Goal: Information Seeking & Learning: Learn about a topic

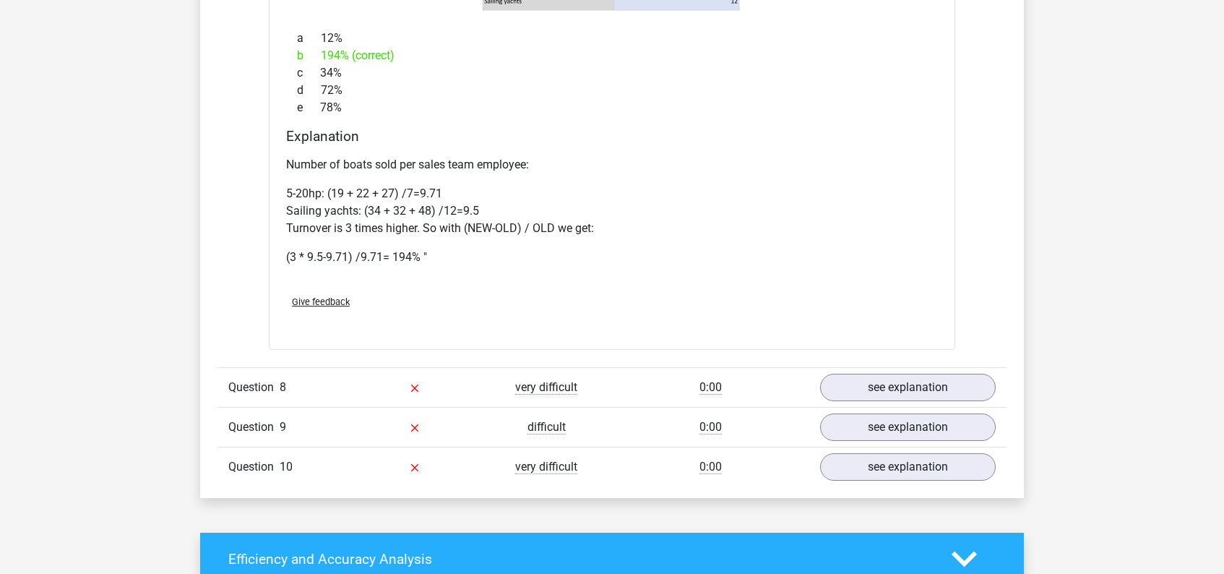
scroll to position [3466, 0]
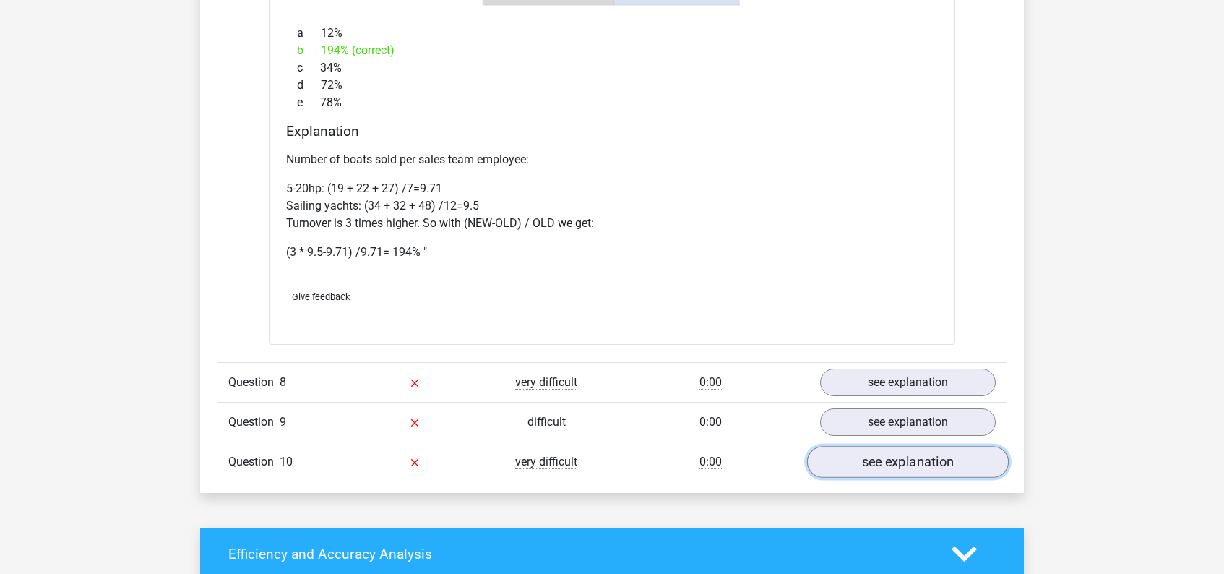
click at [902, 460] on link "see explanation" at bounding box center [908, 462] width 202 height 32
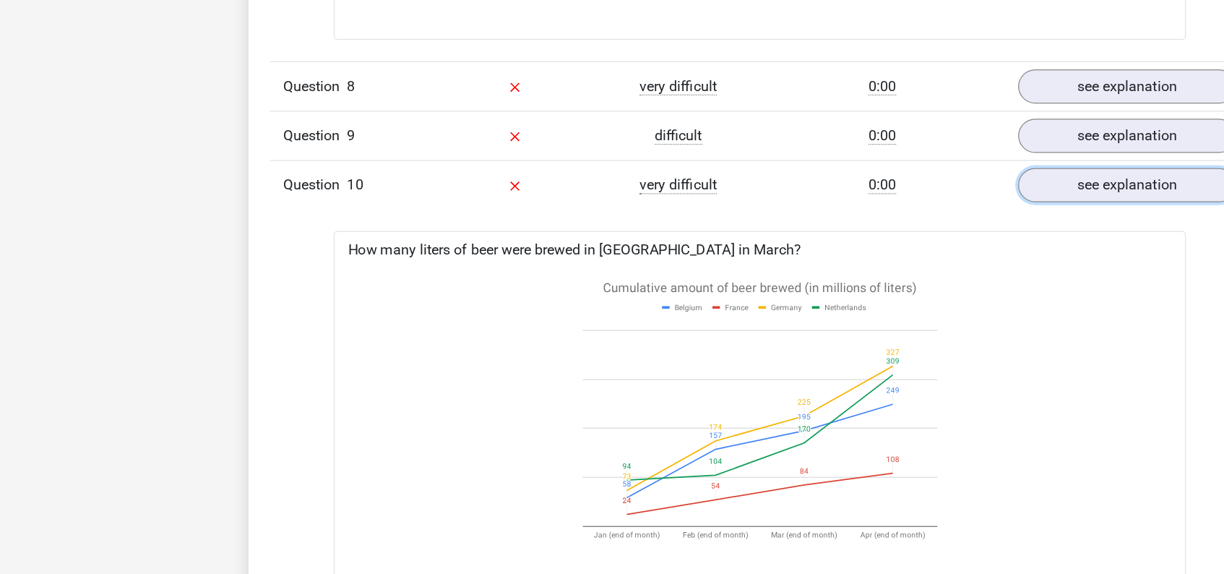
scroll to position [3774, 0]
click at [866, 121] on link "see explanation" at bounding box center [908, 114] width 202 height 32
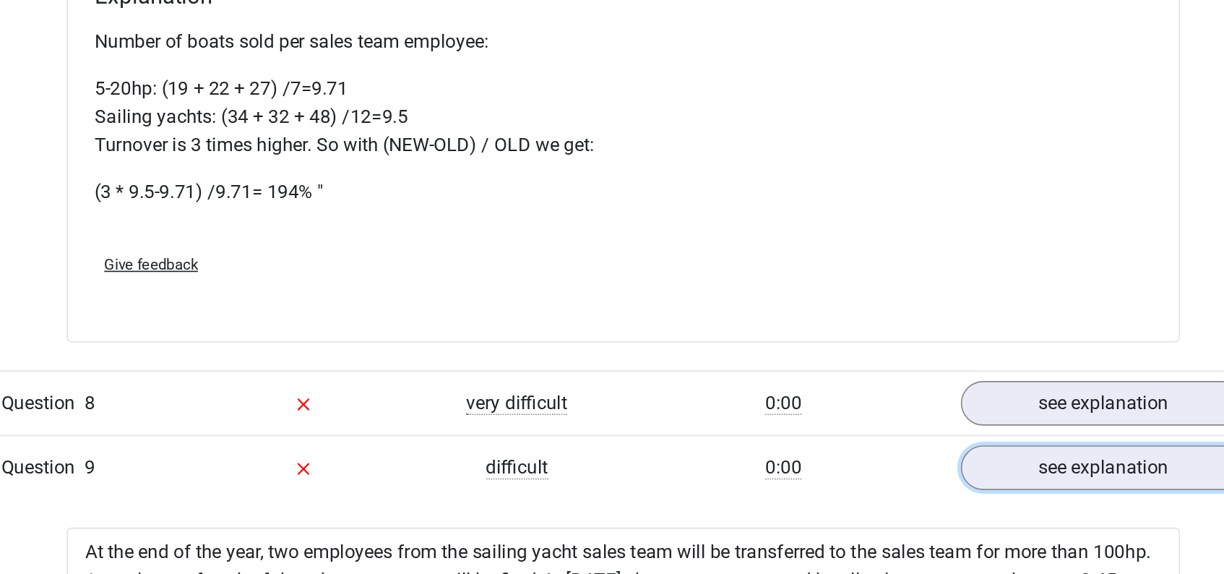
scroll to position [3599, 0]
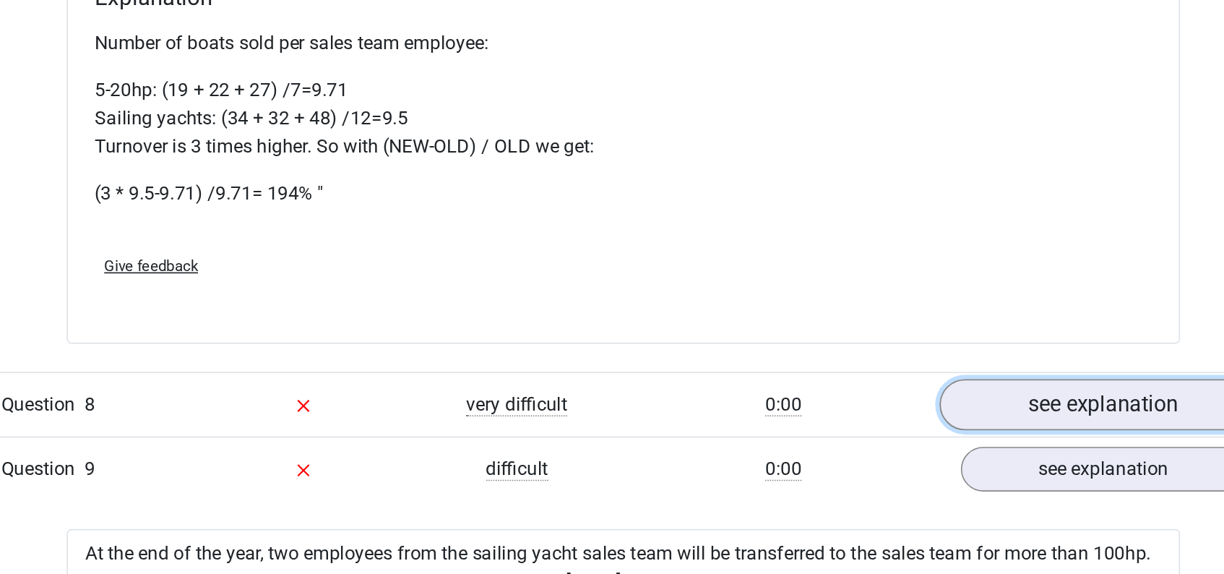
click at [873, 251] on link "see explanation" at bounding box center [908, 249] width 202 height 32
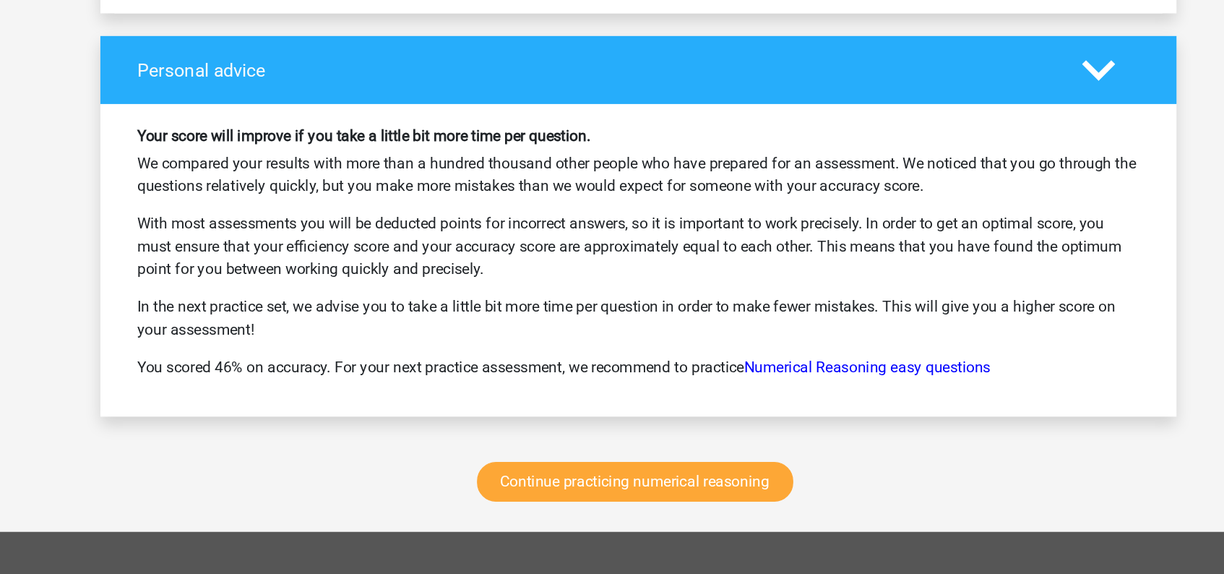
scroll to position [6210, 0]
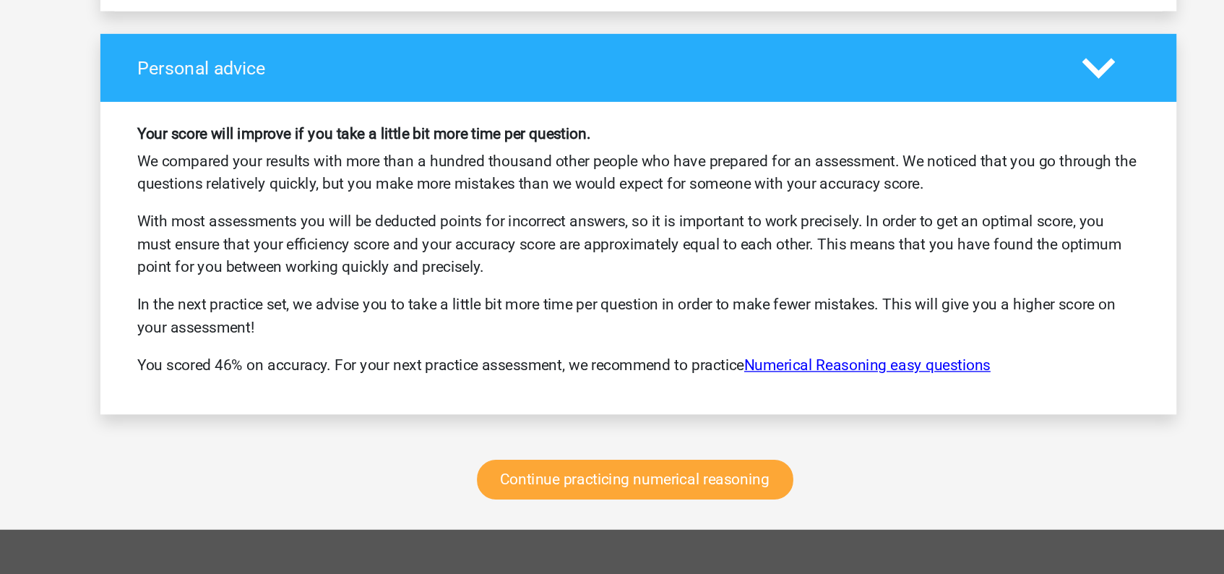
click at [787, 413] on link "Numerical Reasoning easy questions" at bounding box center [787, 414] width 189 height 14
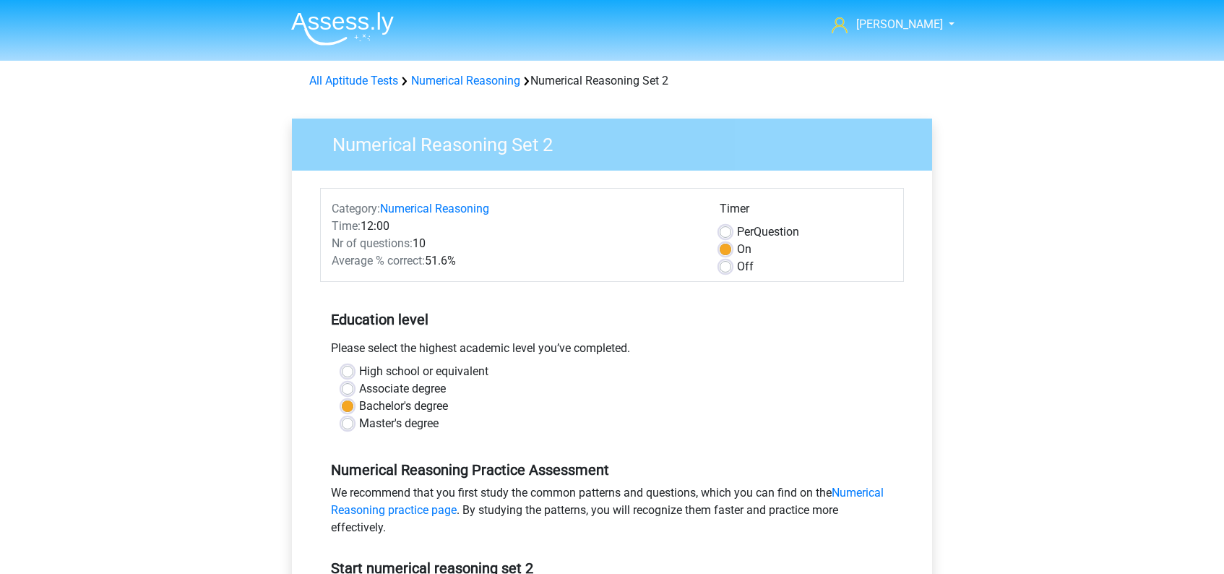
scroll to position [320, 0]
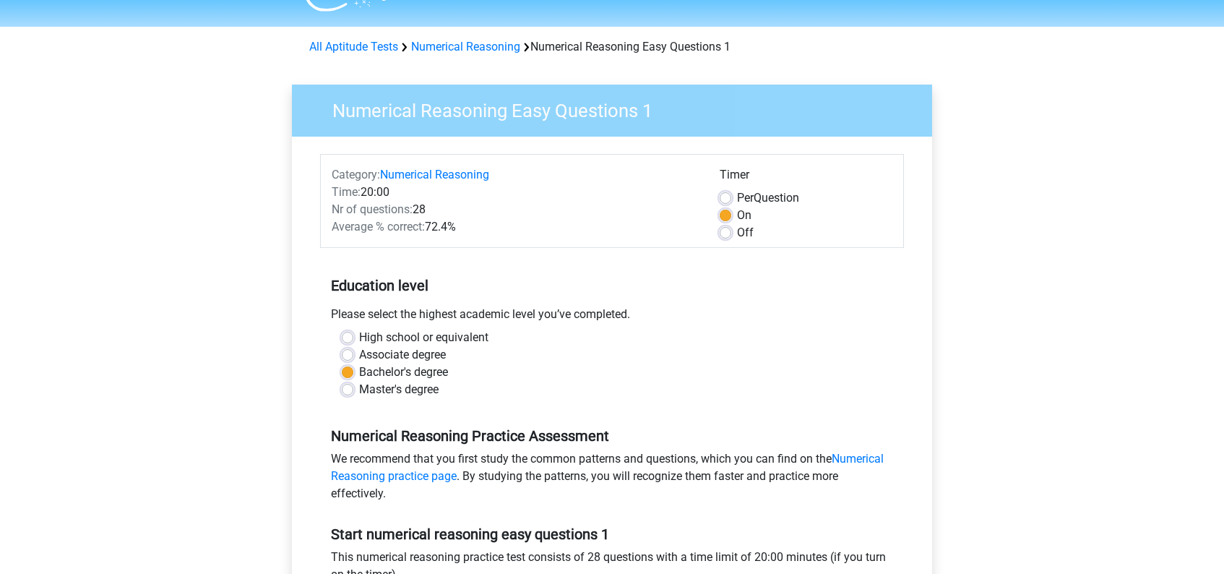
scroll to position [38, 0]
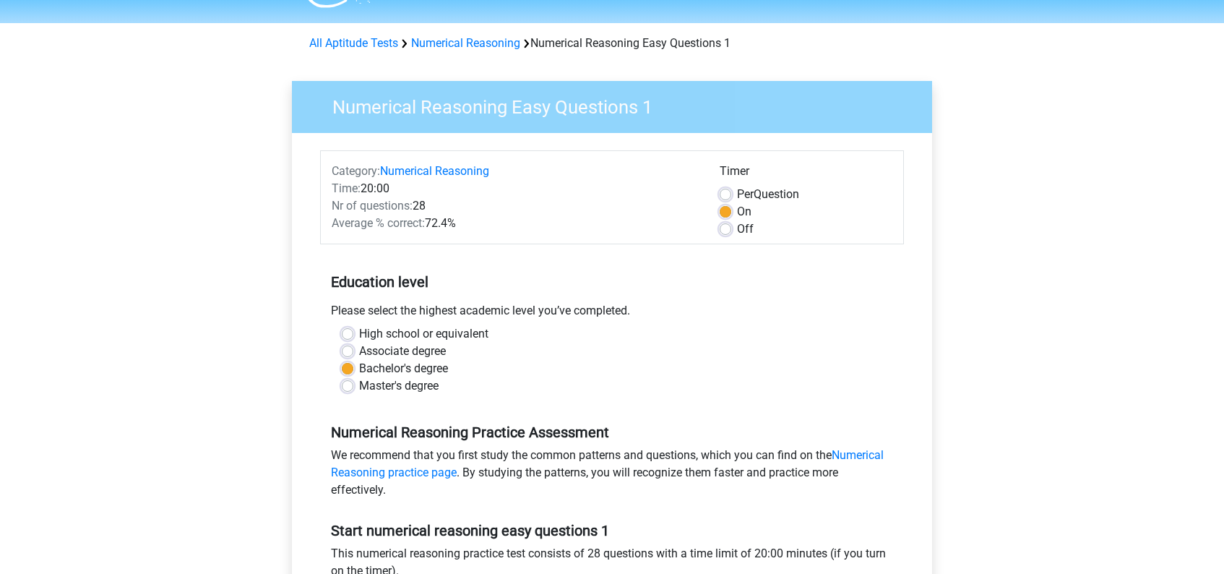
click at [737, 194] on label "Per Question" at bounding box center [768, 194] width 62 height 17
click at [727, 194] on input "Per Question" at bounding box center [725, 193] width 12 height 14
radio input "true"
click at [737, 233] on label "Off" at bounding box center [745, 228] width 17 height 17
click at [729, 233] on input "Off" at bounding box center [725, 227] width 12 height 14
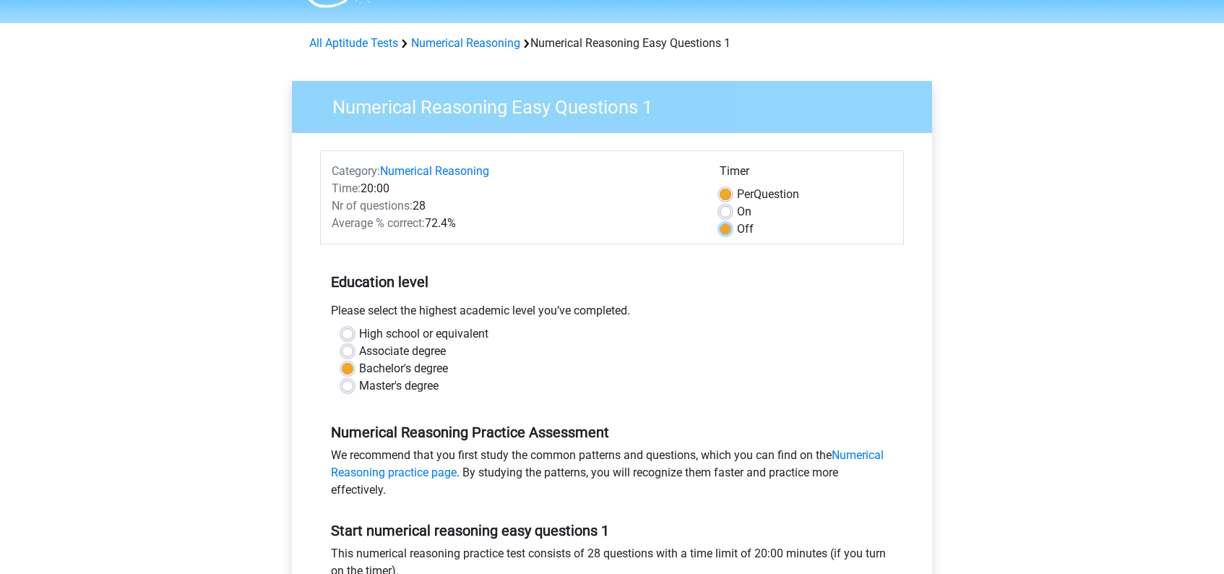
radio input "true"
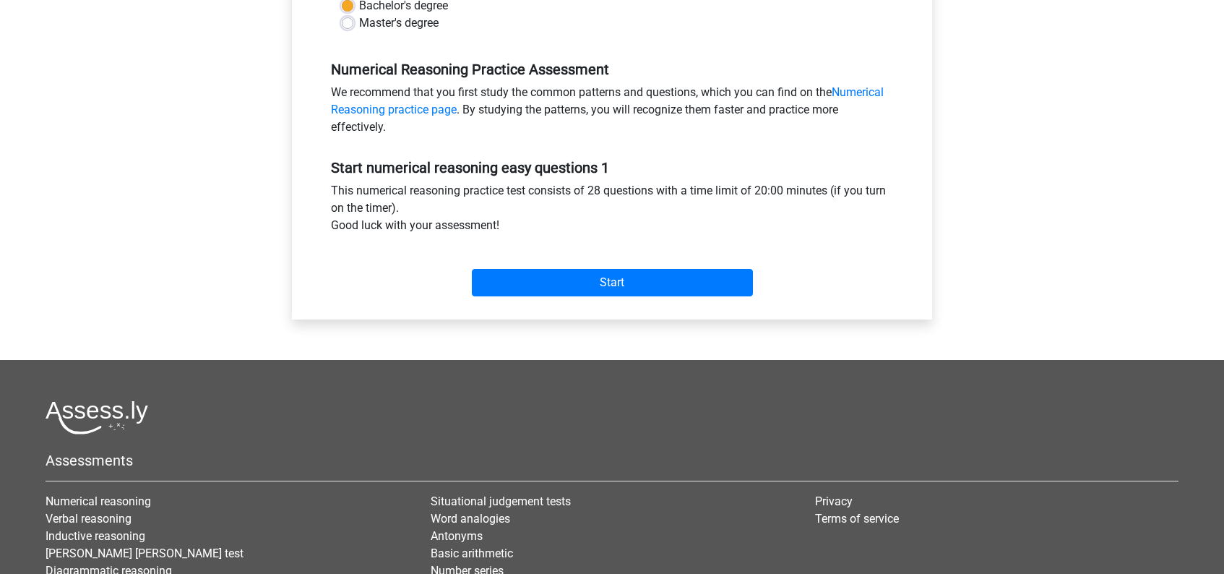
scroll to position [402, 0]
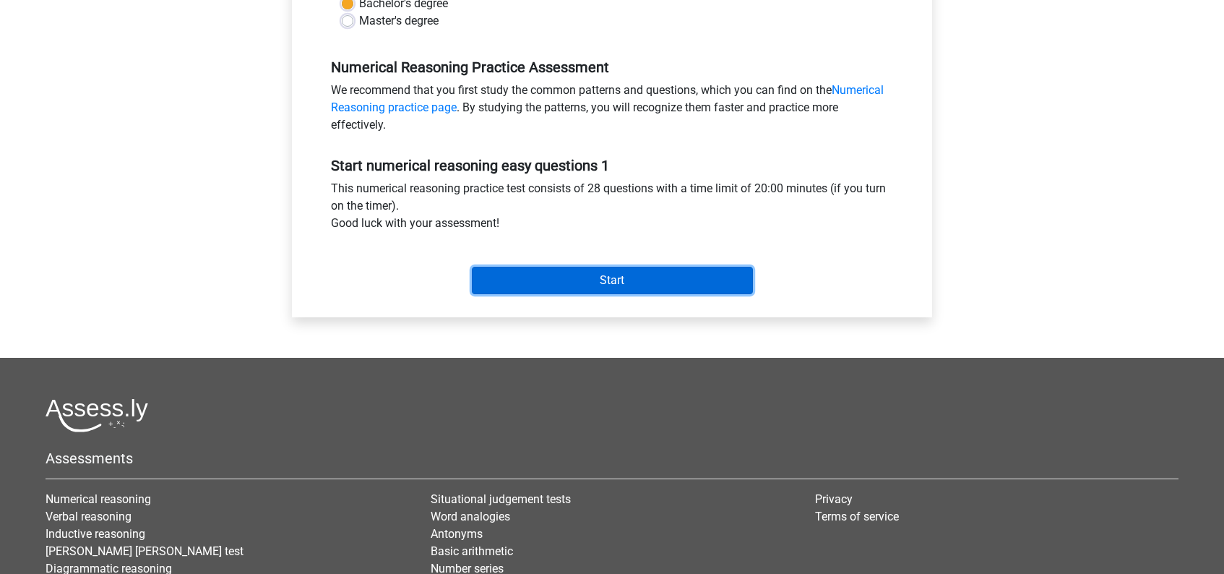
click at [652, 277] on input "Start" at bounding box center [612, 280] width 281 height 27
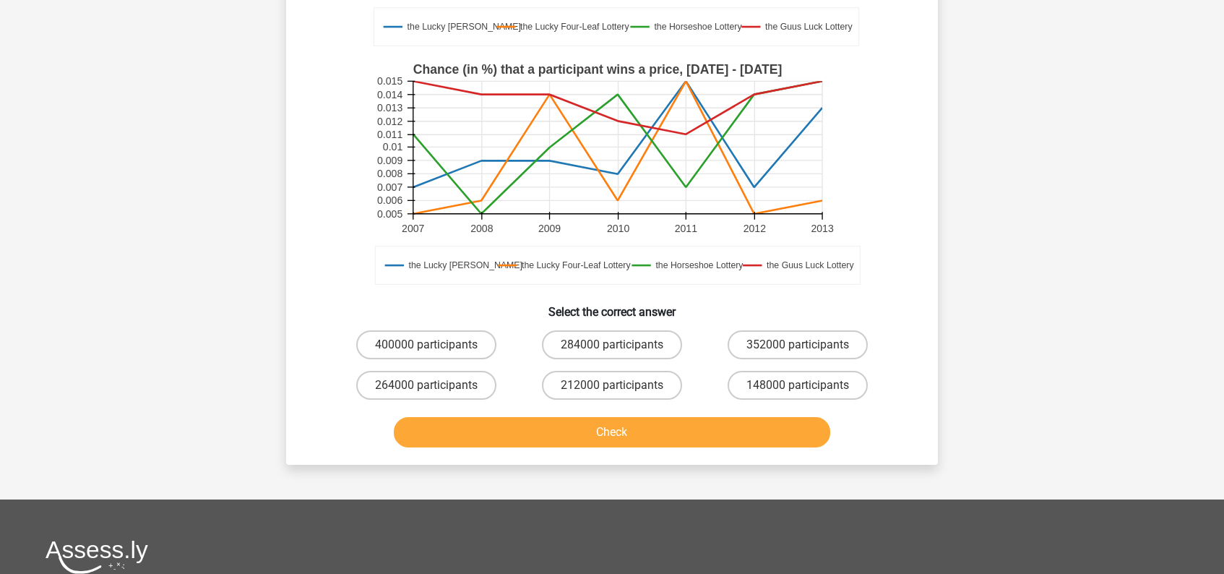
scroll to position [319, 0]
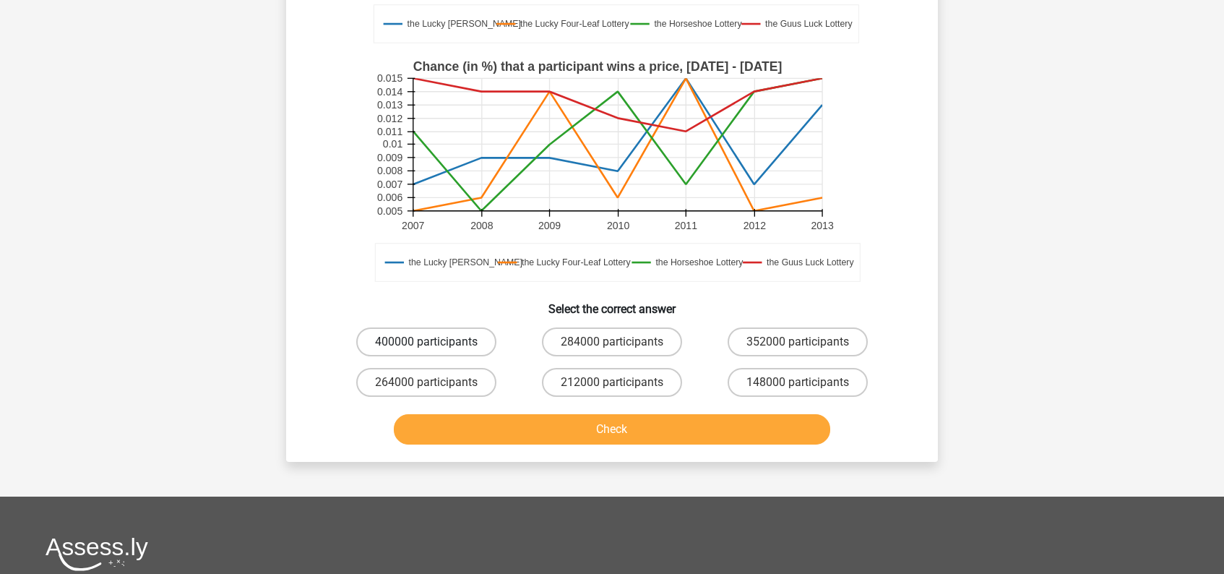
click at [453, 342] on label "400000 participants" at bounding box center [426, 341] width 140 height 29
click at [436, 342] on input "400000 participants" at bounding box center [430, 346] width 9 height 9
radio input "true"
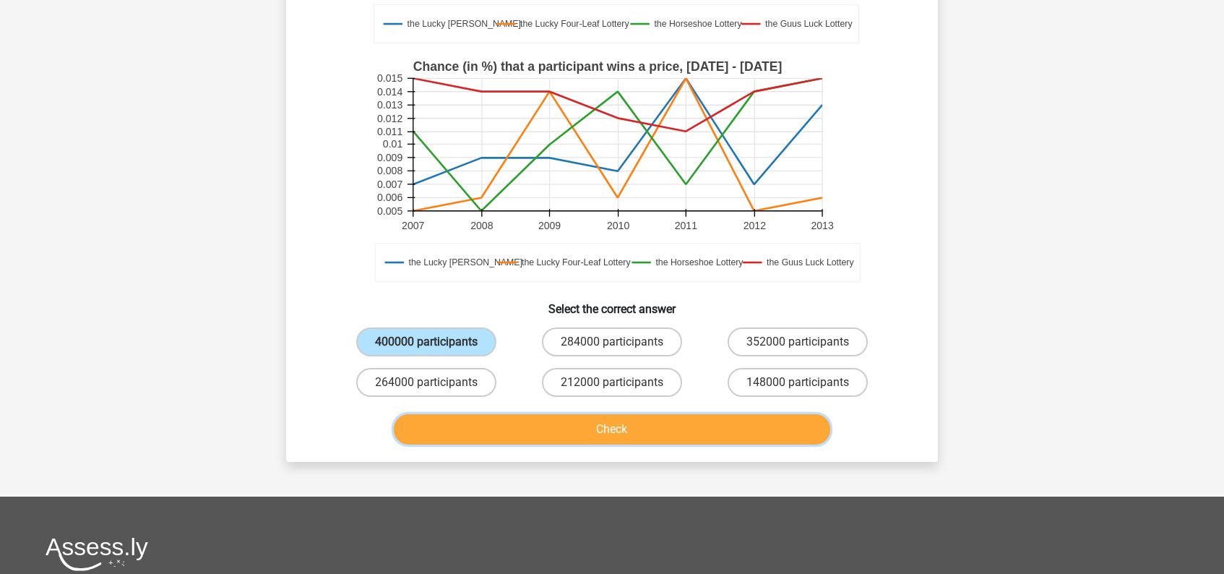
click at [627, 436] on button "Check" at bounding box center [612, 429] width 437 height 30
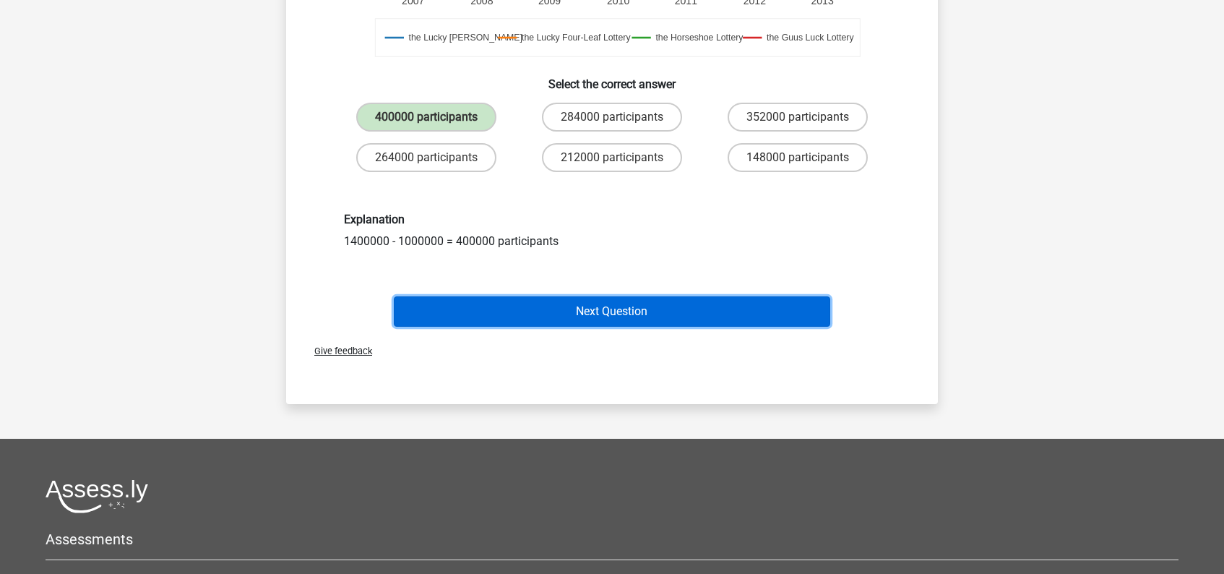
click at [616, 316] on button "Next Question" at bounding box center [612, 311] width 437 height 30
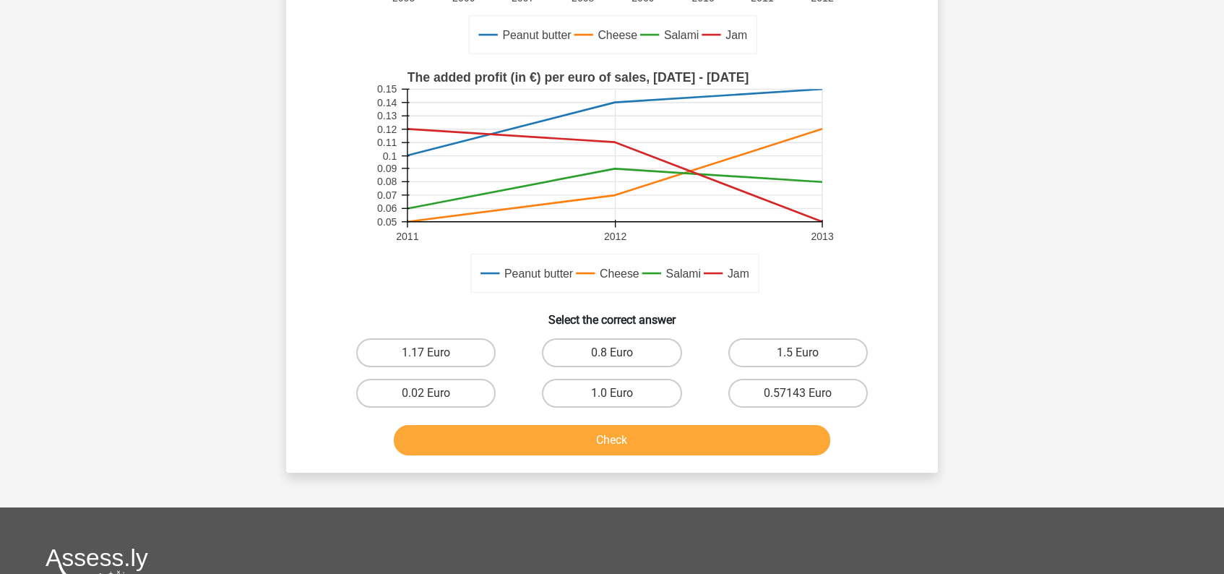
scroll to position [312, 0]
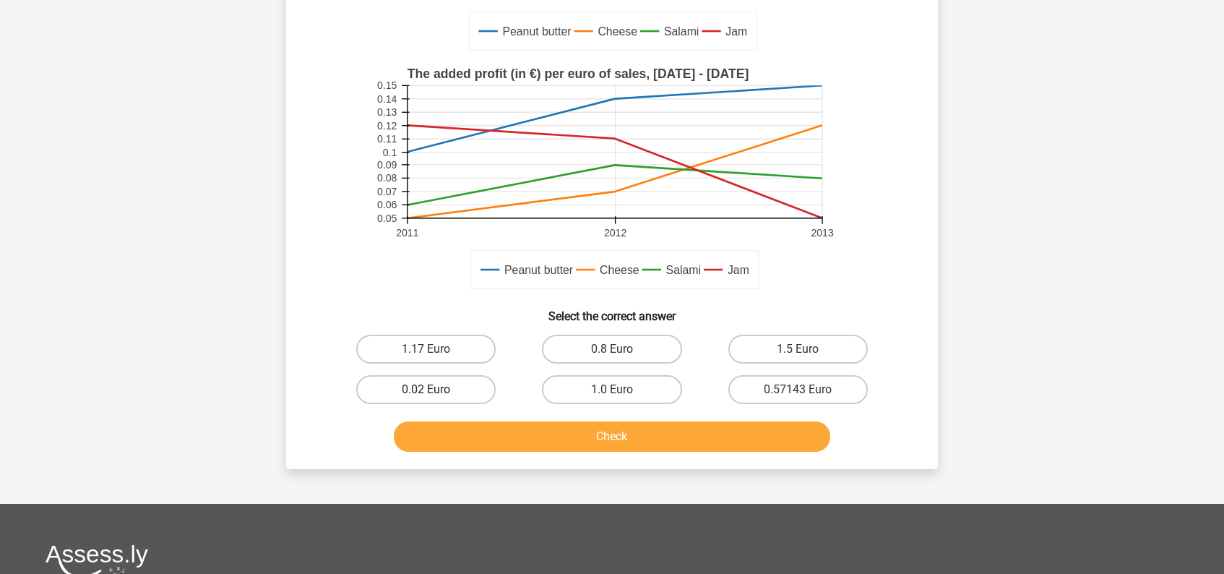
click at [418, 389] on label "0.02 Euro" at bounding box center [425, 389] width 139 height 29
click at [426, 389] on input "0.02 Euro" at bounding box center [430, 393] width 9 height 9
radio input "true"
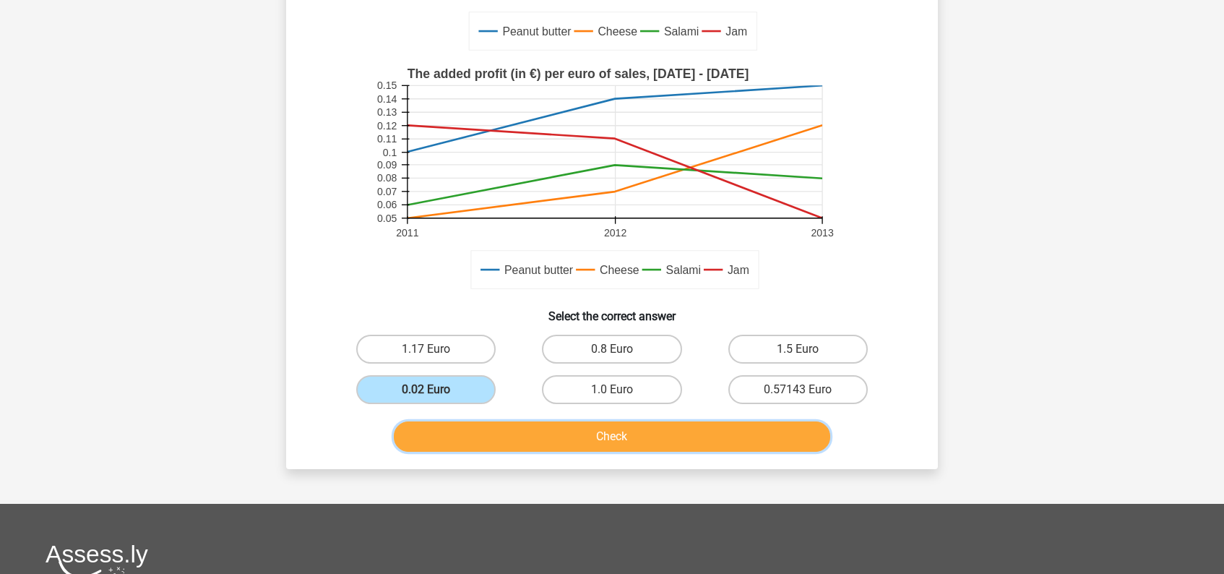
click at [614, 441] on button "Check" at bounding box center [612, 436] width 437 height 30
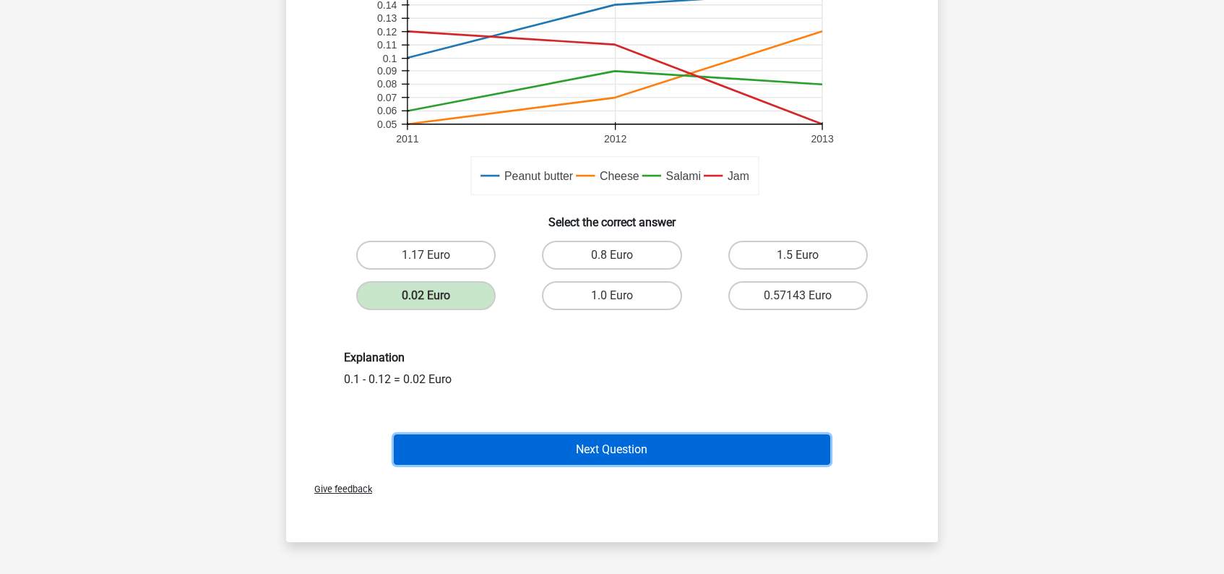
click at [612, 453] on button "Next Question" at bounding box center [612, 449] width 437 height 30
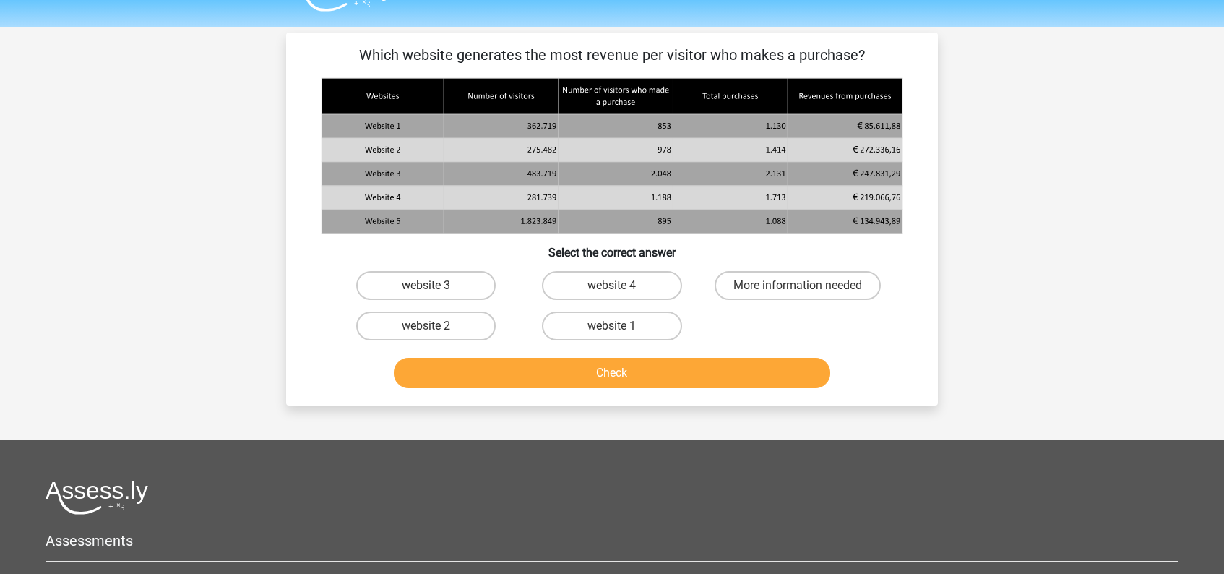
scroll to position [0, 0]
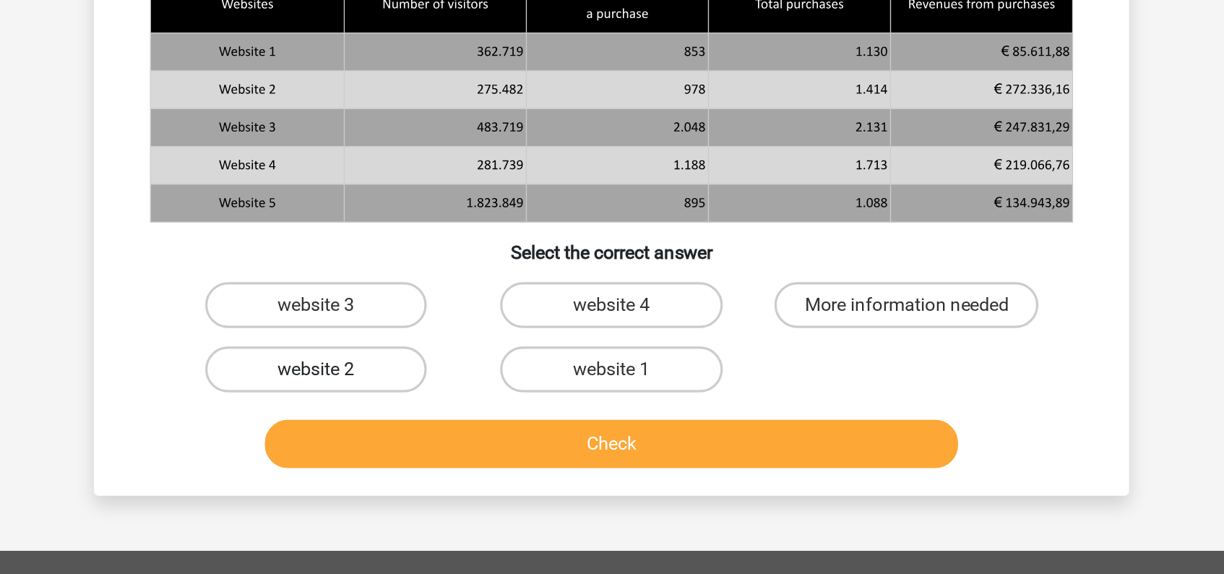
click at [460, 363] on label "website 2" at bounding box center [425, 359] width 139 height 29
click at [436, 363] on input "website 2" at bounding box center [430, 364] width 9 height 9
radio input "true"
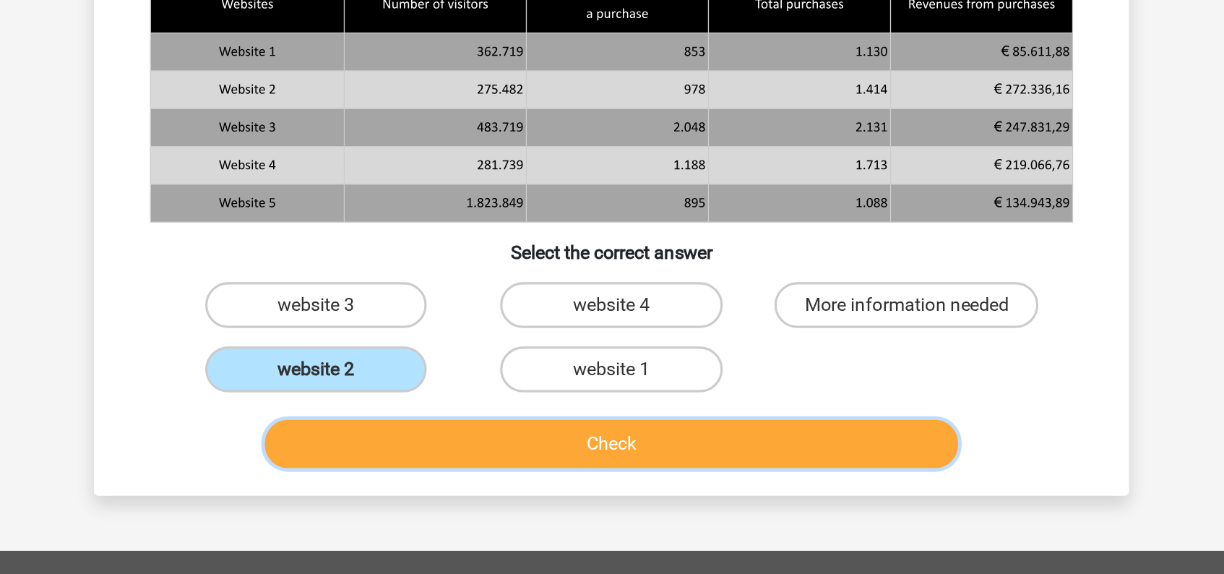
click at [582, 401] on button "Check" at bounding box center [612, 407] width 437 height 30
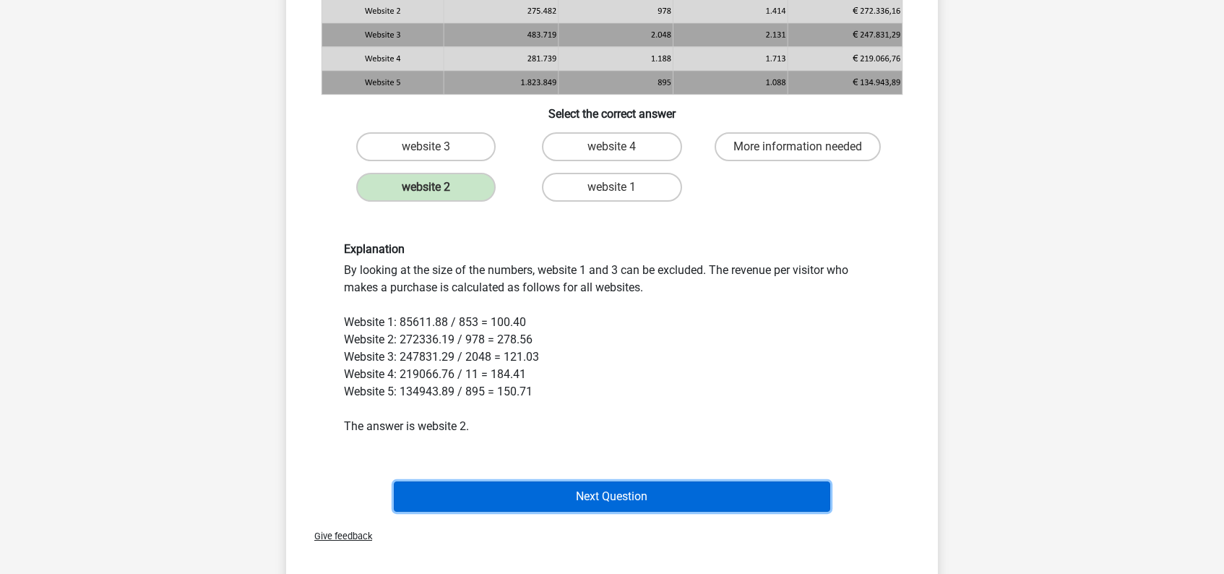
click at [654, 498] on button "Next Question" at bounding box center [612, 496] width 437 height 30
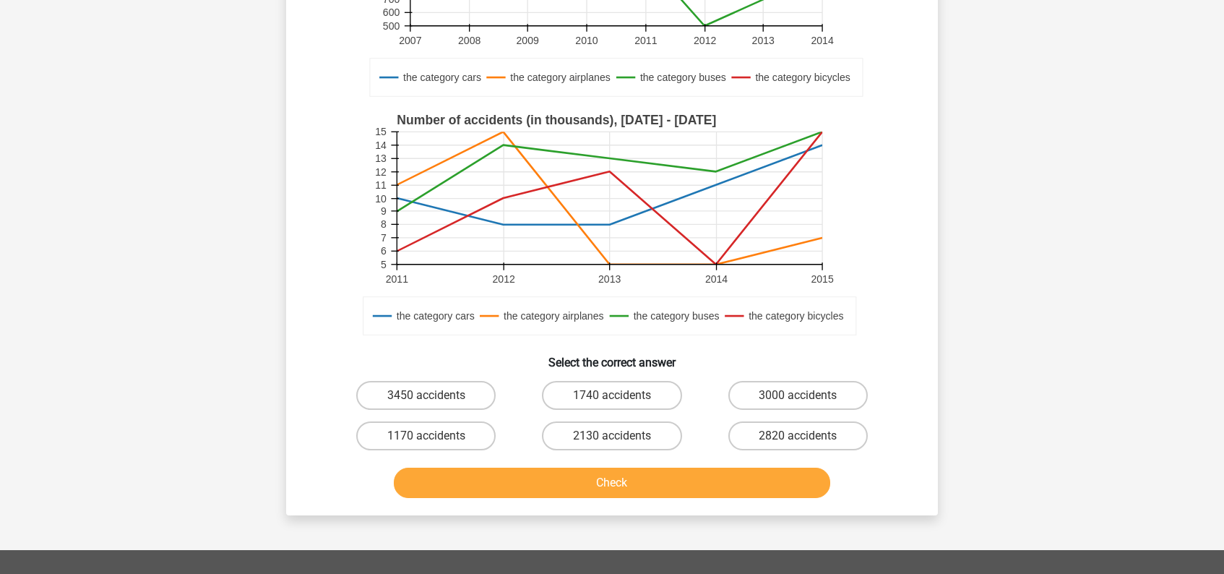
scroll to position [268, 0]
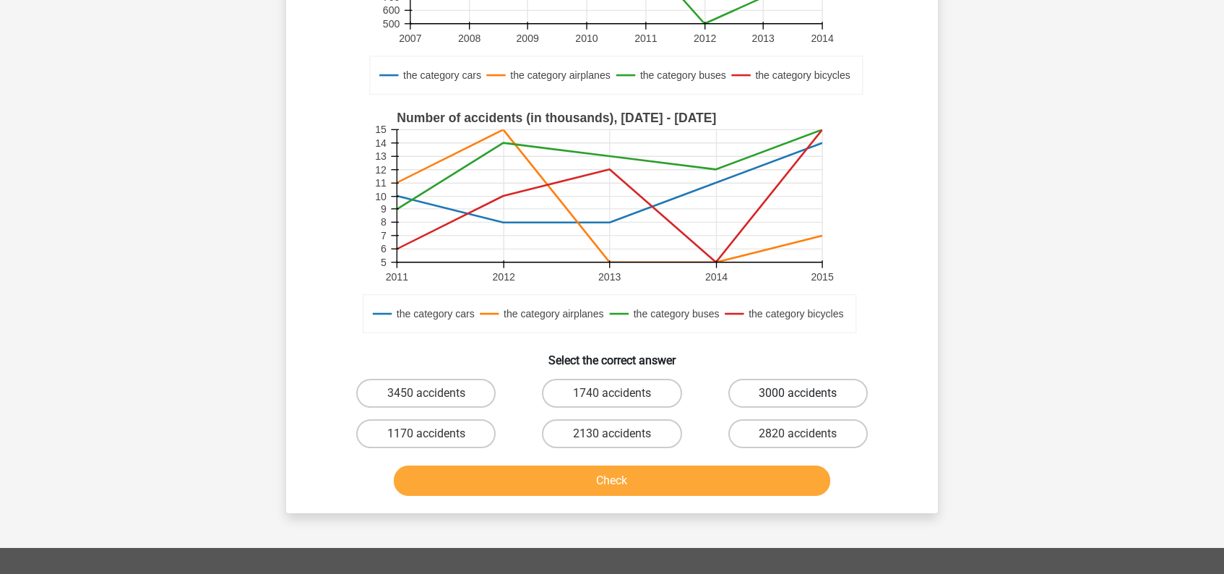
click at [784, 395] on label "3000 accidents" at bounding box center [797, 393] width 139 height 29
click at [797, 395] on input "3000 accidents" at bounding box center [801, 397] width 9 height 9
radio input "true"
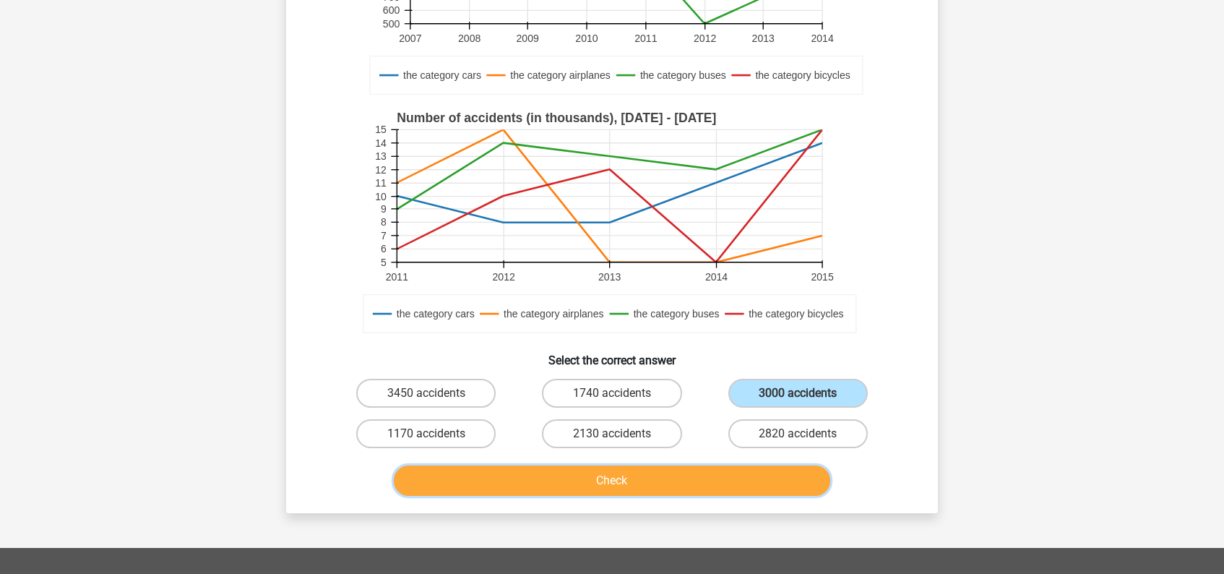
click at [659, 480] on button "Check" at bounding box center [612, 480] width 437 height 30
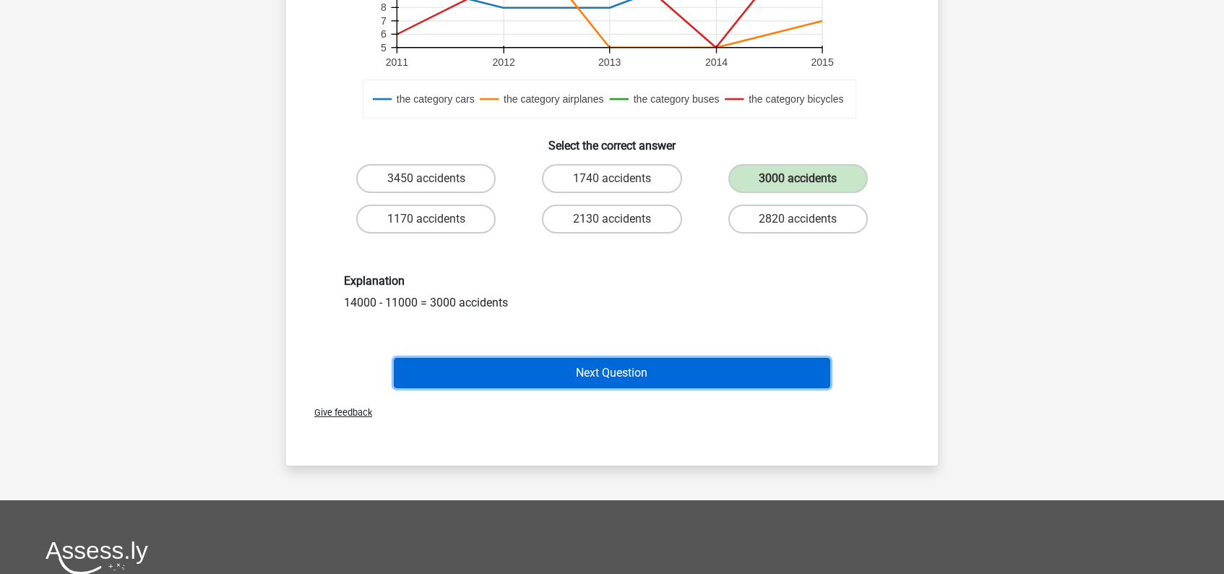
click at [647, 368] on button "Next Question" at bounding box center [612, 373] width 437 height 30
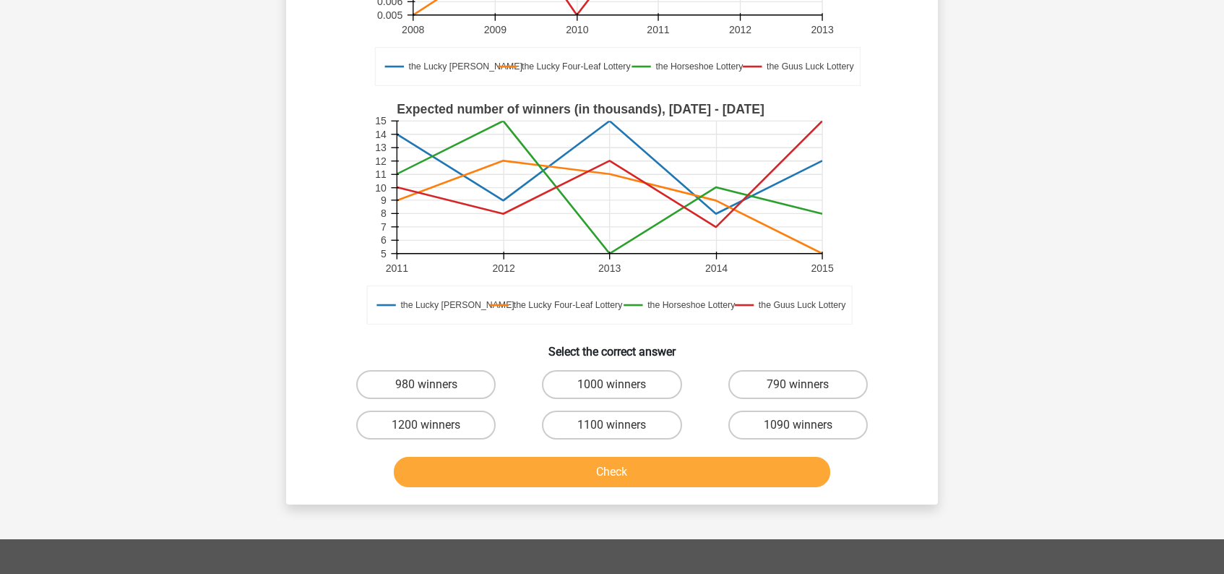
scroll to position [279, 0]
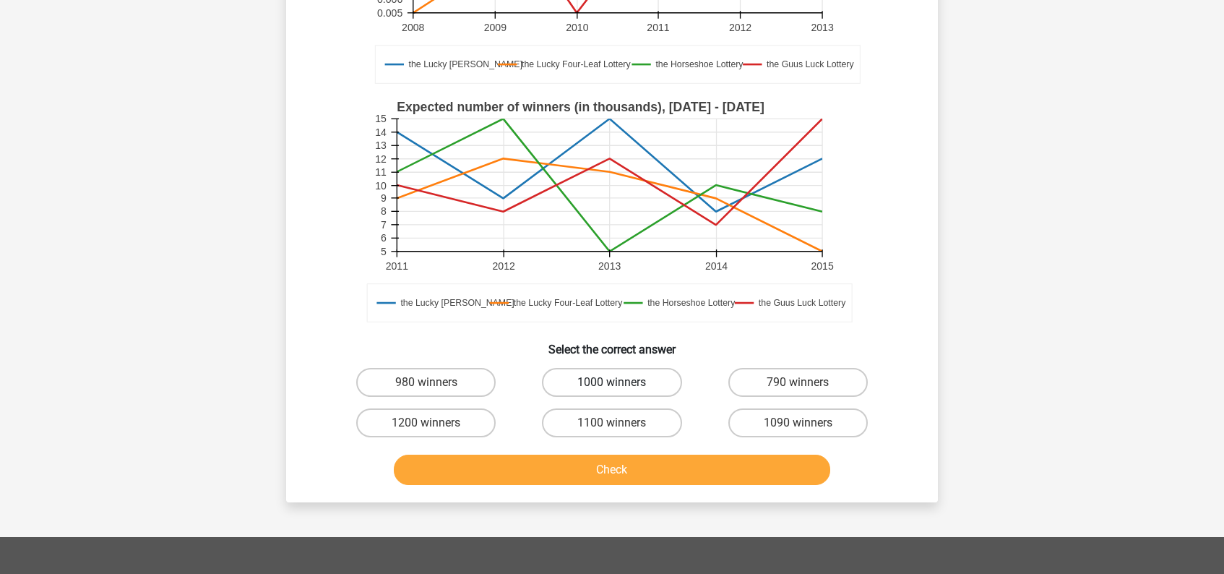
click at [592, 383] on label "1000 winners" at bounding box center [611, 382] width 139 height 29
click at [612, 383] on input "1000 winners" at bounding box center [616, 386] width 9 height 9
radio input "true"
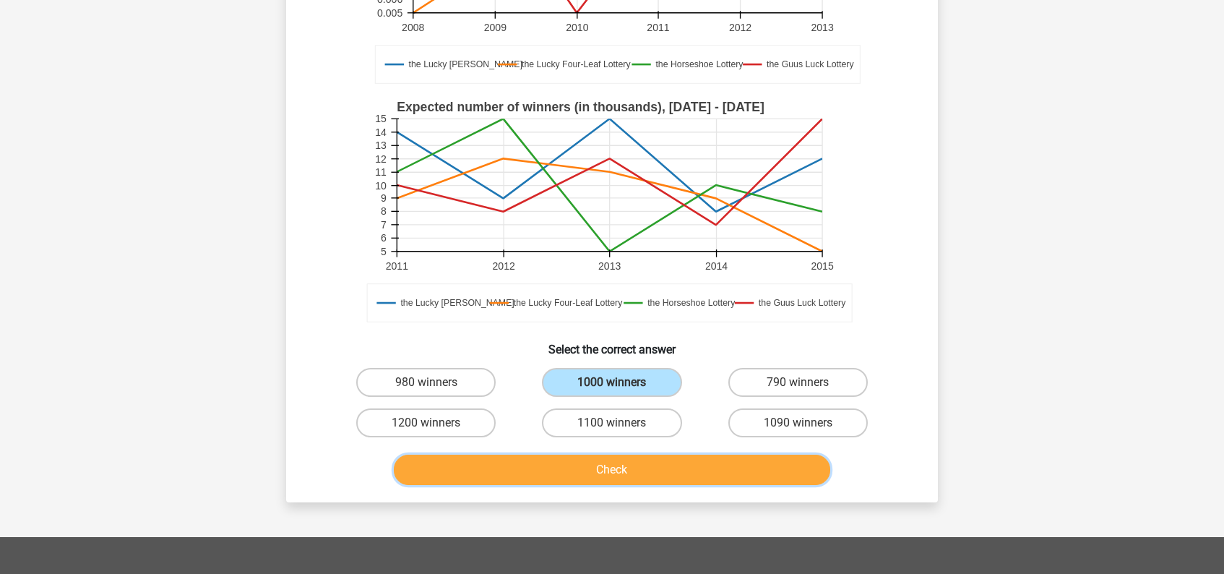
click at [608, 467] on button "Check" at bounding box center [612, 469] width 437 height 30
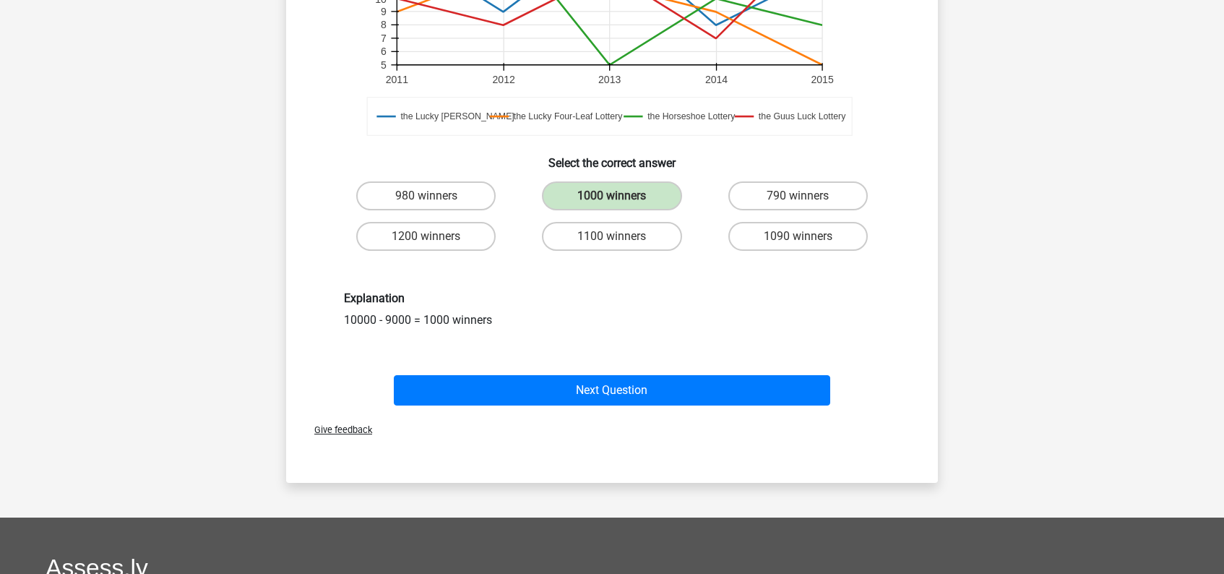
scroll to position [489, 0]
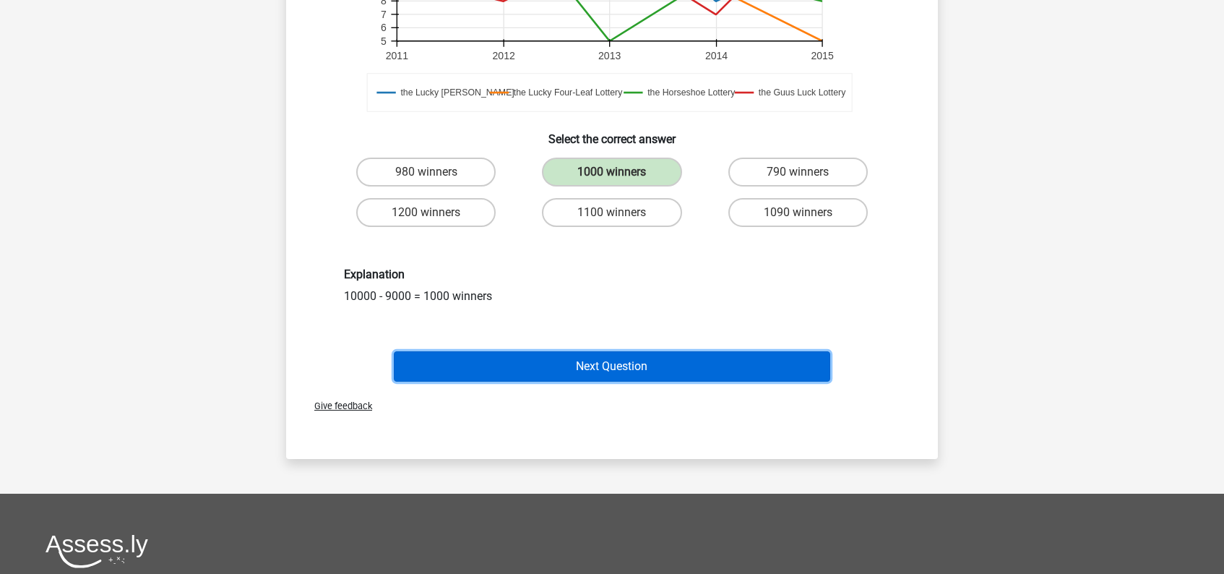
click at [612, 365] on button "Next Question" at bounding box center [612, 366] width 437 height 30
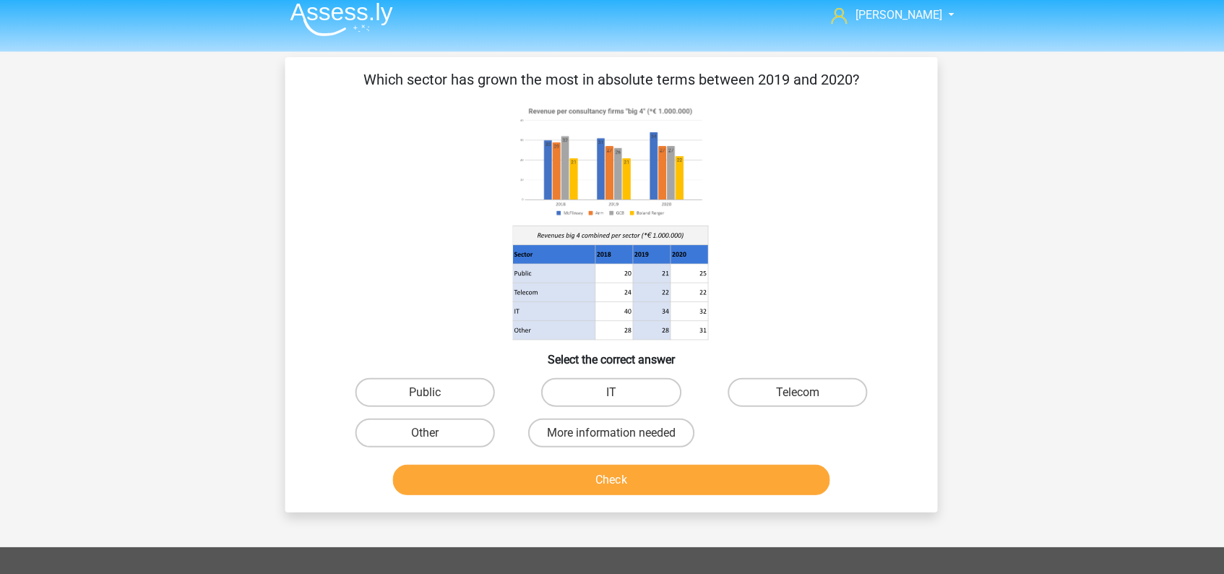
scroll to position [9, 0]
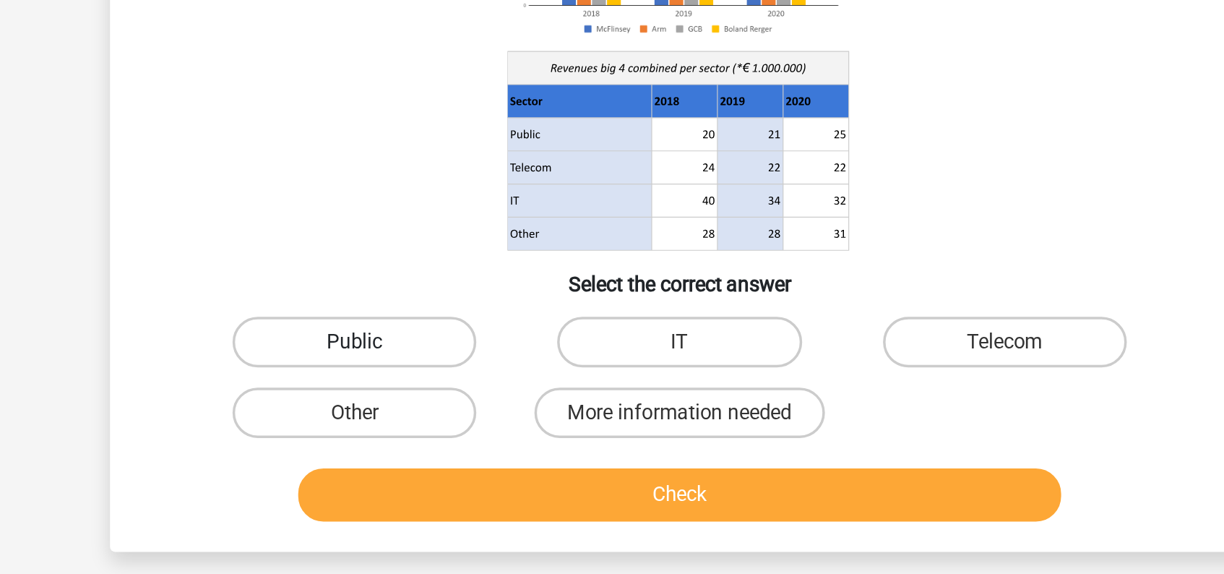
click at [454, 388] on label "Public" at bounding box center [425, 391] width 139 height 29
click at [436, 392] on input "Public" at bounding box center [430, 396] width 9 height 9
radio input "true"
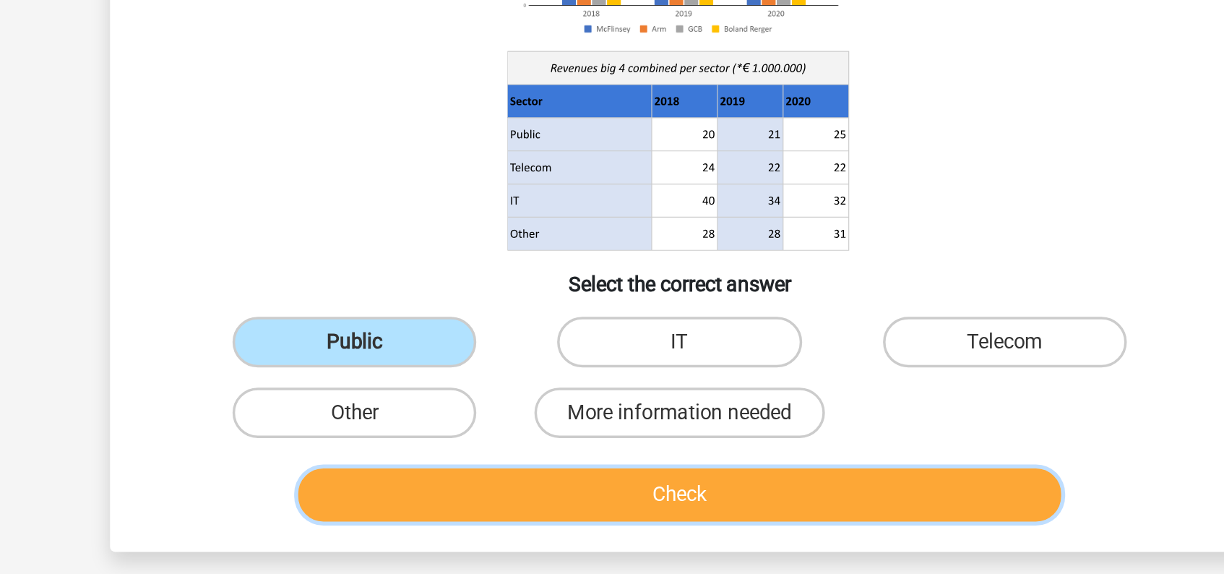
click at [598, 483] on button "Check" at bounding box center [612, 479] width 437 height 30
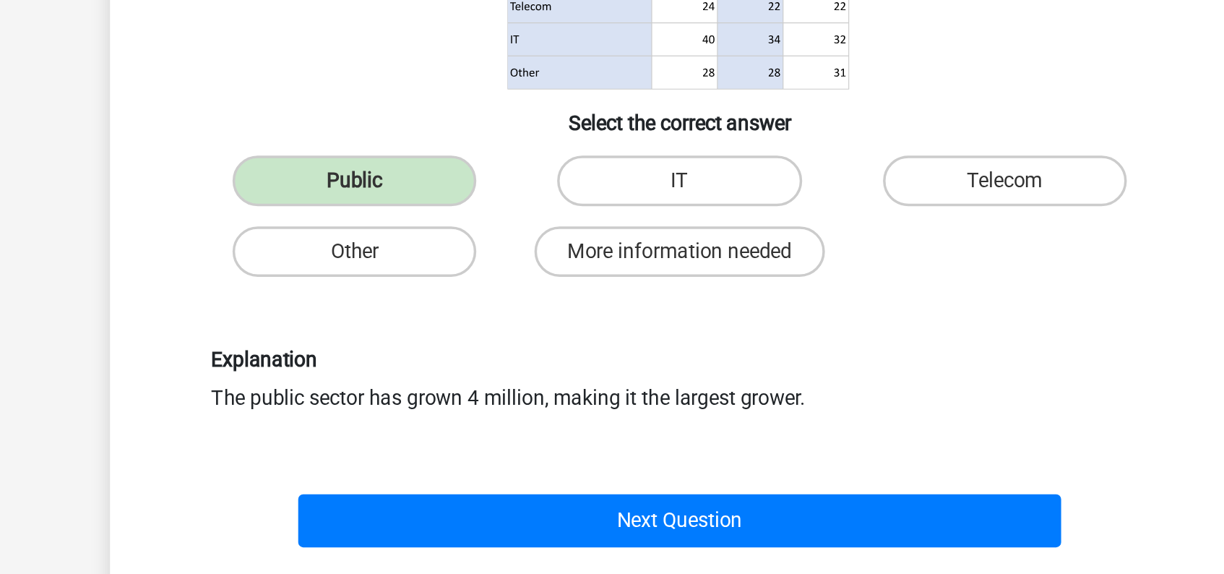
scroll to position [51, 0]
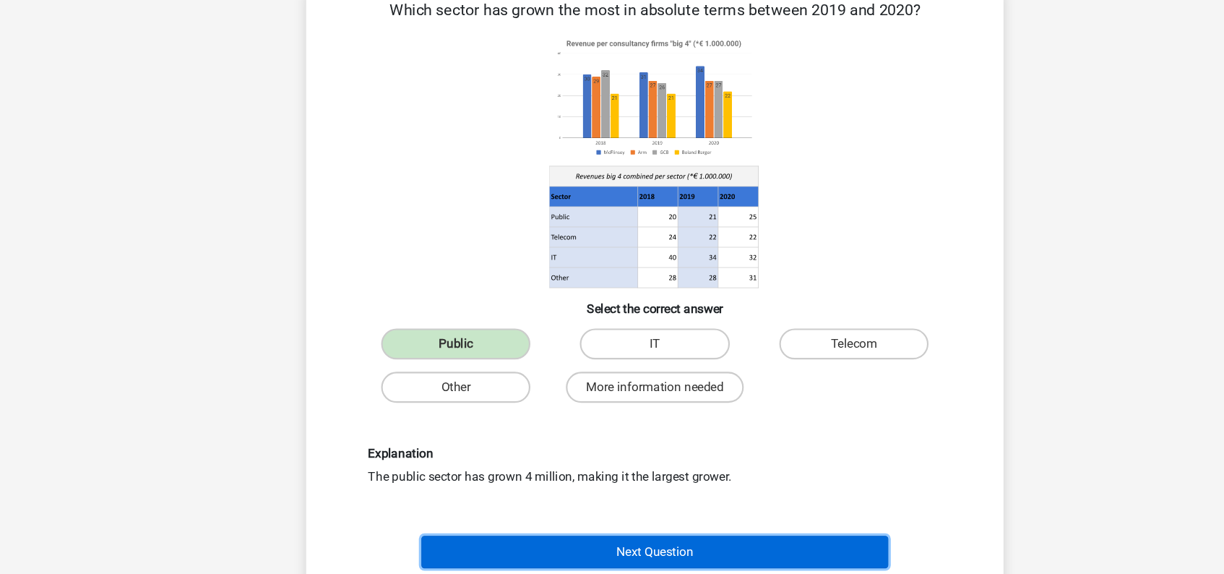
click at [623, 546] on button "Next Question" at bounding box center [612, 544] width 437 height 30
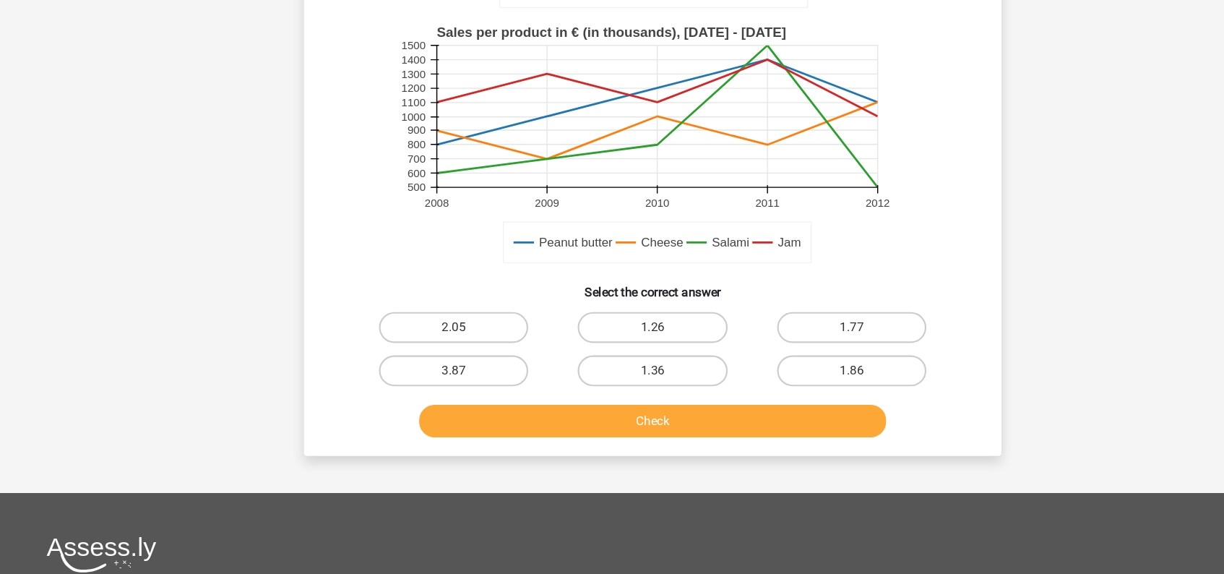
scroll to position [319, 0]
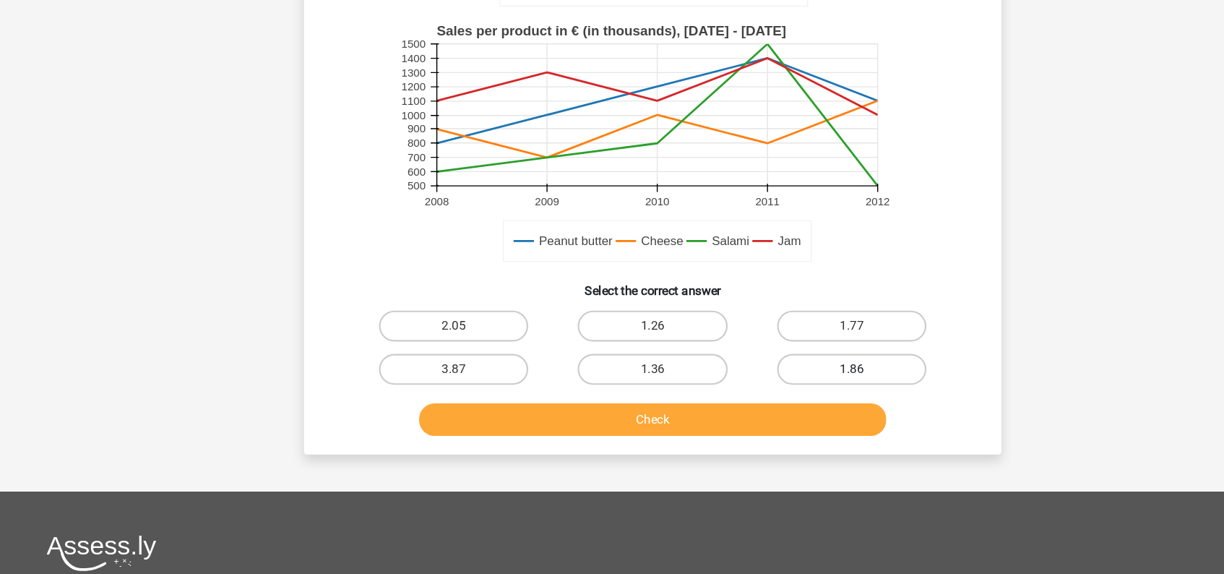
click at [800, 379] on label "1.86" at bounding box center [797, 382] width 139 height 29
click at [800, 382] on input "1.86" at bounding box center [801, 386] width 9 height 9
radio input "true"
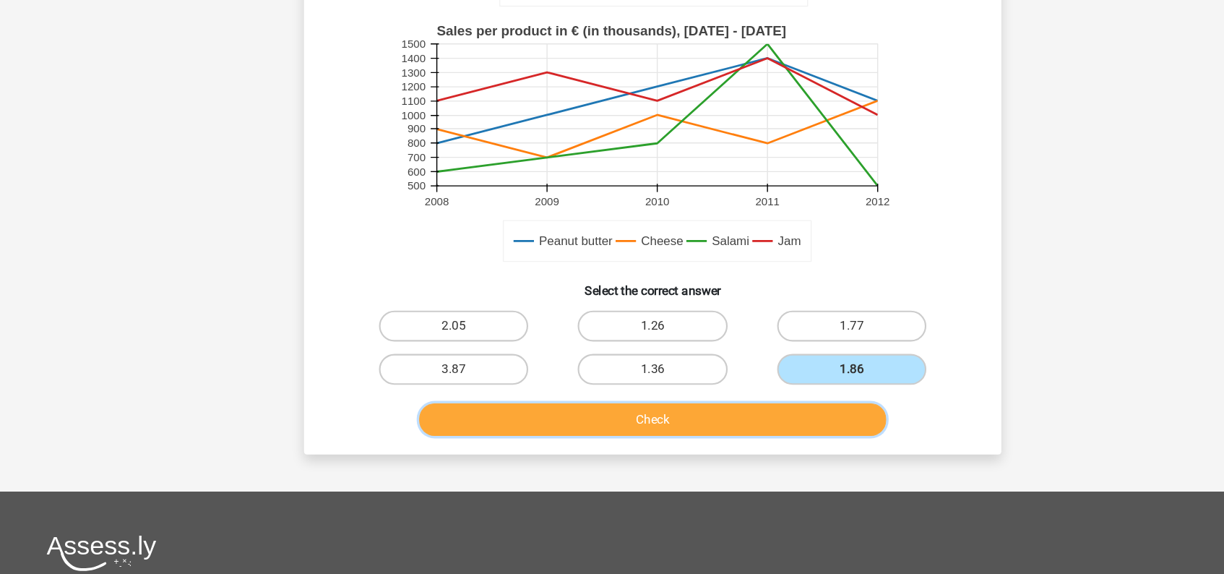
click at [664, 433] on button "Check" at bounding box center [612, 429] width 437 height 30
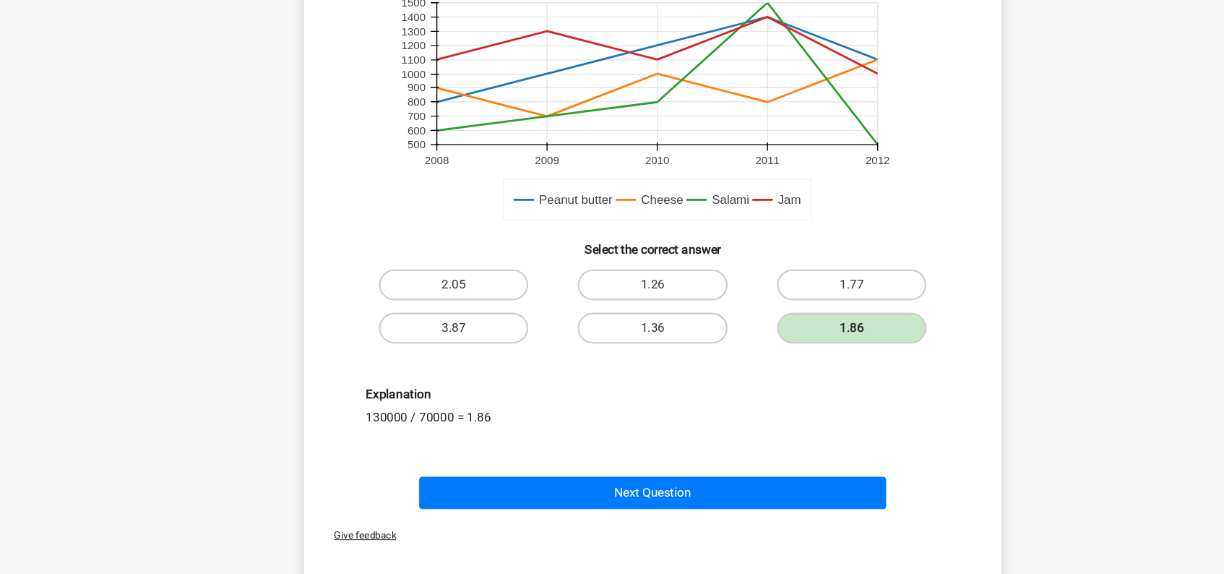
scroll to position [360, 0]
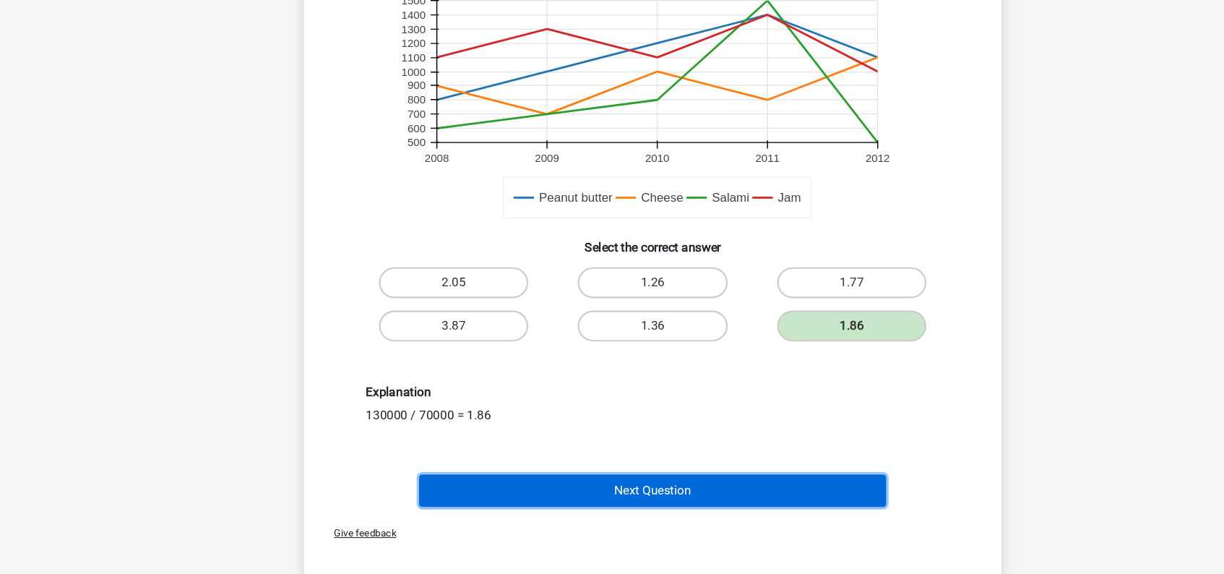
click at [630, 490] on button "Next Question" at bounding box center [612, 495] width 437 height 30
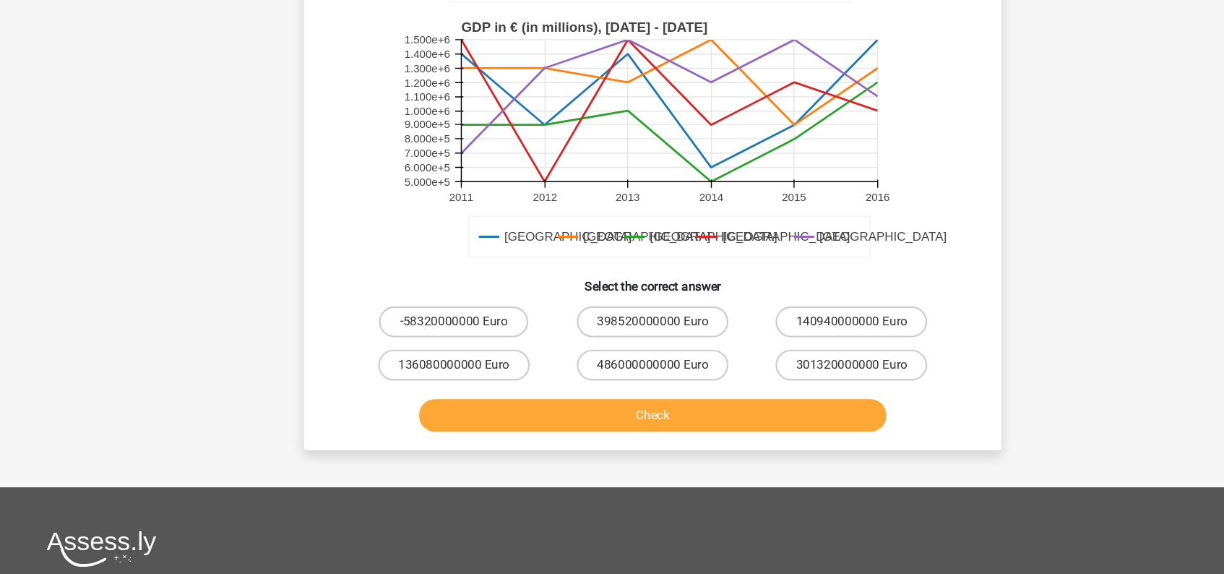
scroll to position [347, 0]
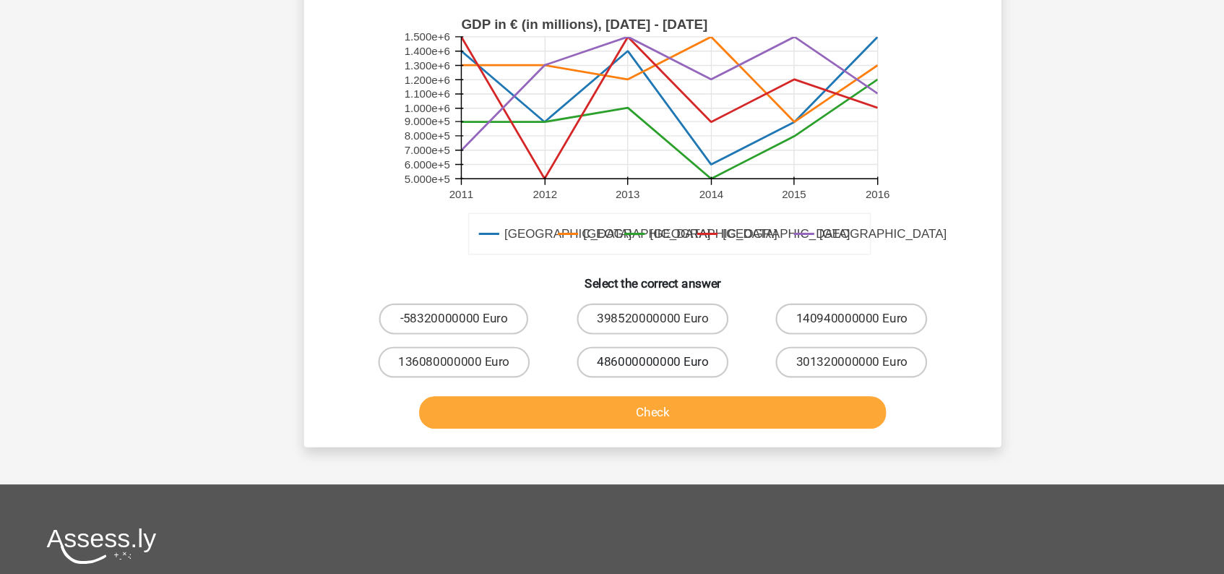
click at [613, 375] on div "486000000000 Euro" at bounding box center [611, 375] width 174 height 29
click at [626, 373] on label "486000000000 Euro" at bounding box center [612, 375] width 142 height 29
click at [621, 376] on input "486000000000 Euro" at bounding box center [616, 380] width 9 height 9
radio input "true"
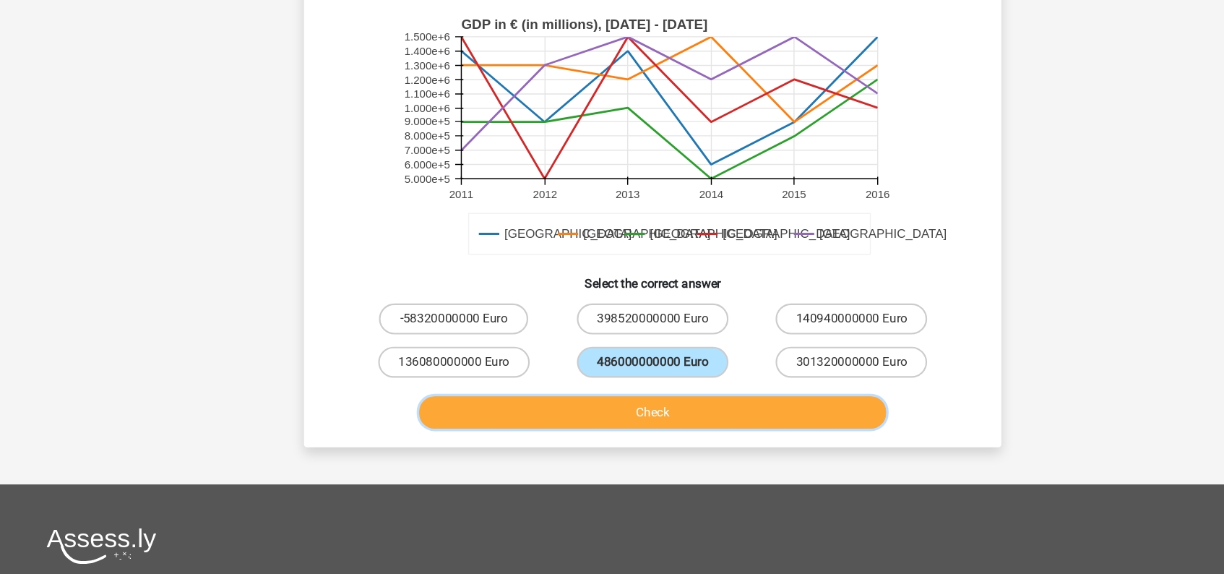
click at [618, 419] on button "Check" at bounding box center [612, 422] width 437 height 30
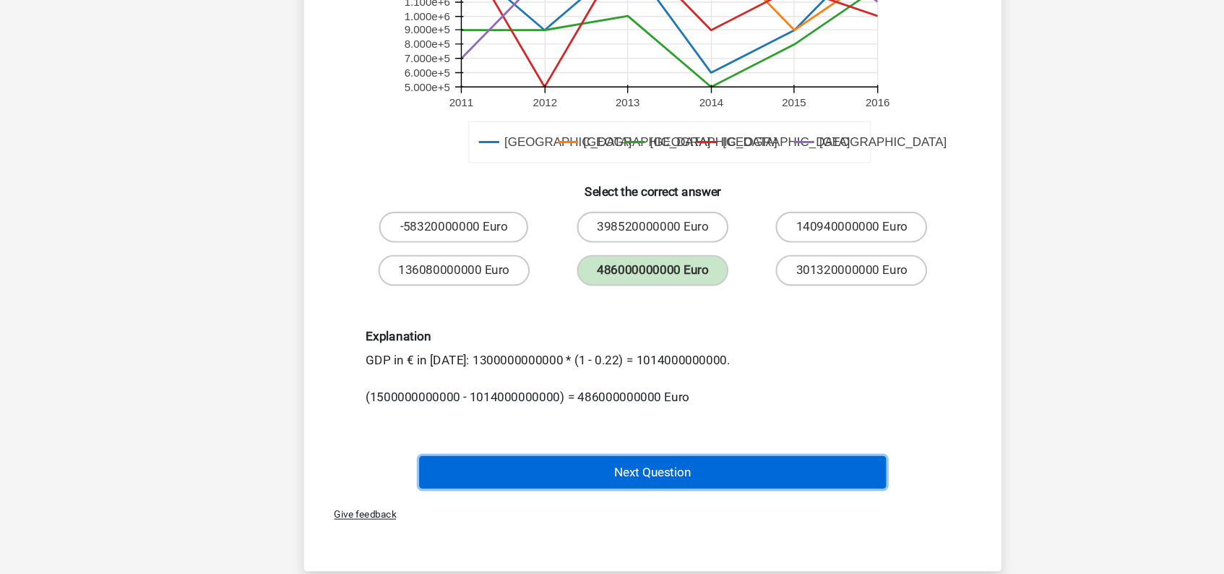
click at [610, 482] on button "Next Question" at bounding box center [612, 478] width 437 height 30
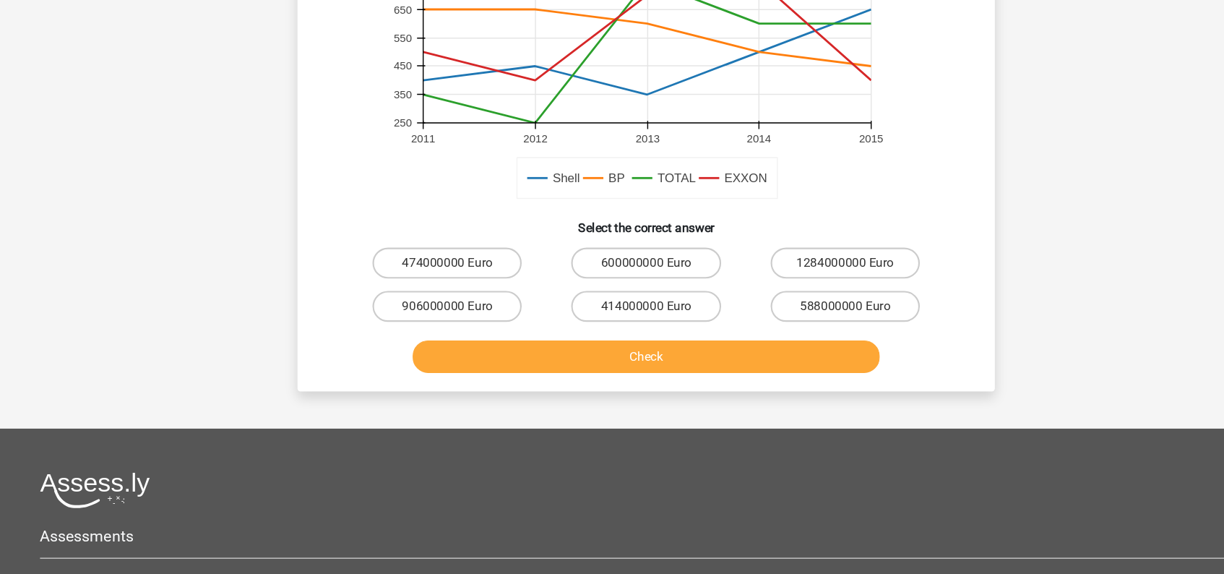
scroll to position [357, 0]
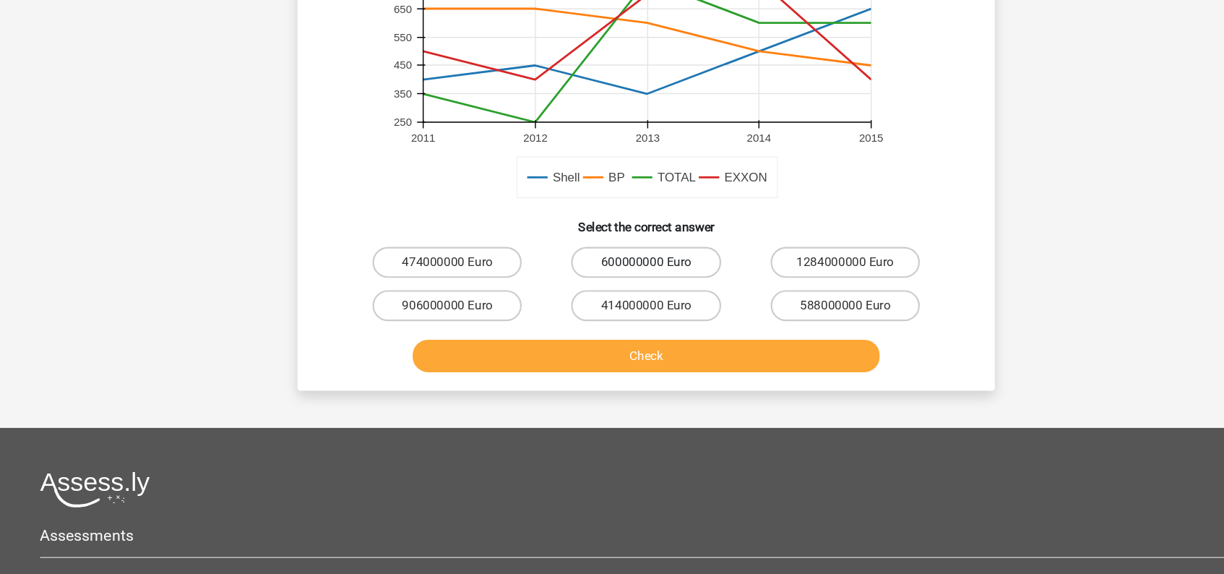
click at [628, 277] on label "600000000 Euro" at bounding box center [611, 282] width 139 height 29
click at [621, 282] on input "600000000 Euro" at bounding box center [616, 286] width 9 height 9
radio input "true"
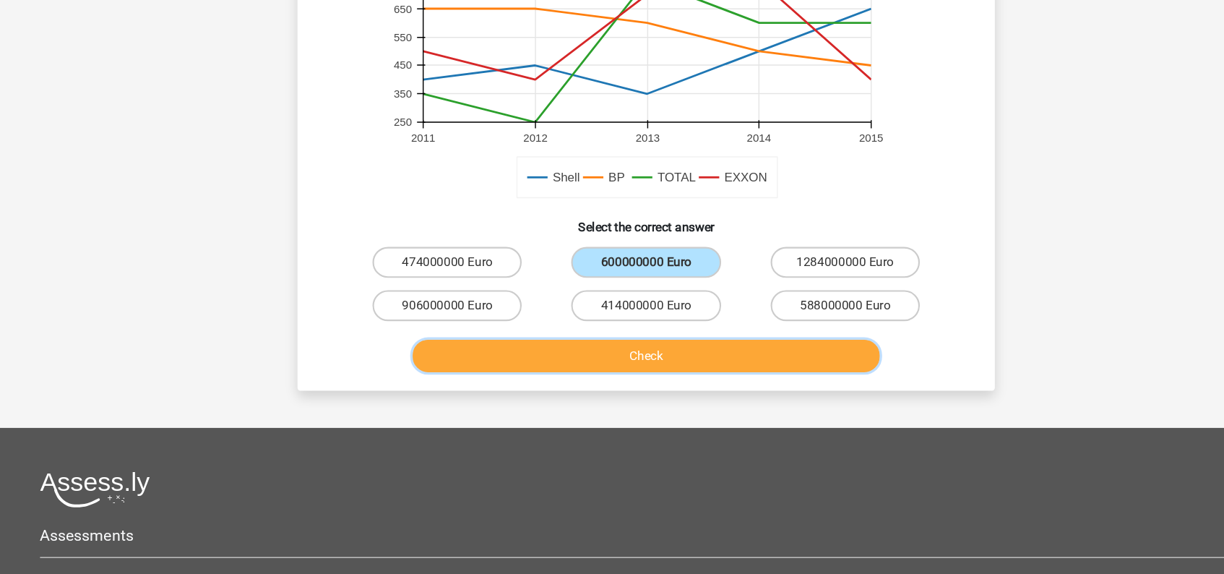
click at [612, 366] on button "Check" at bounding box center [612, 370] width 437 height 30
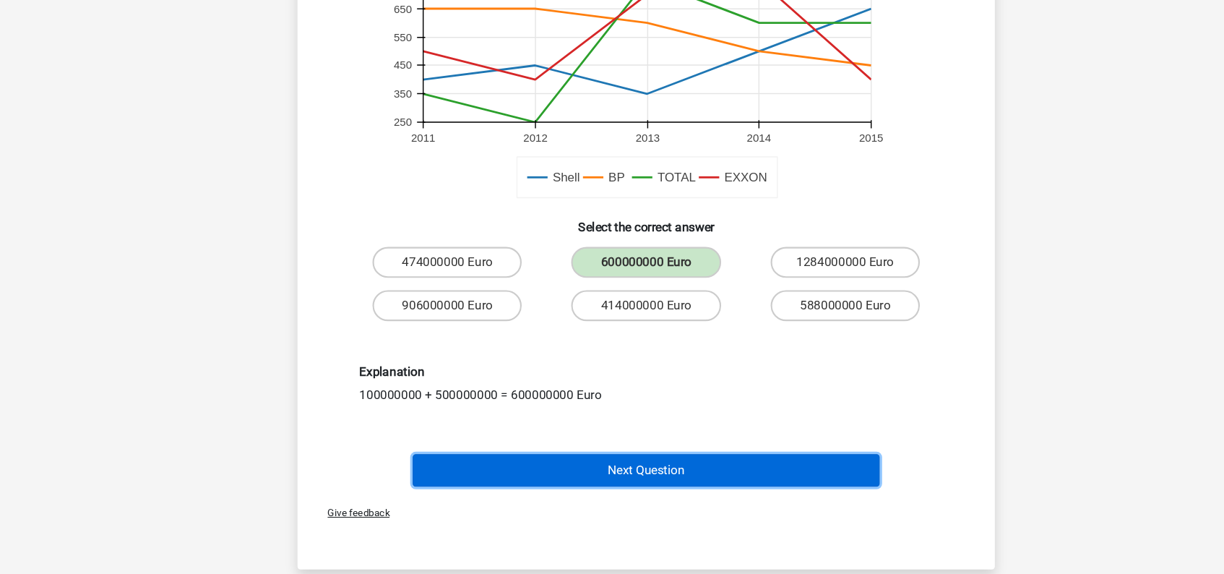
click at [614, 480] on button "Next Question" at bounding box center [612, 477] width 437 height 30
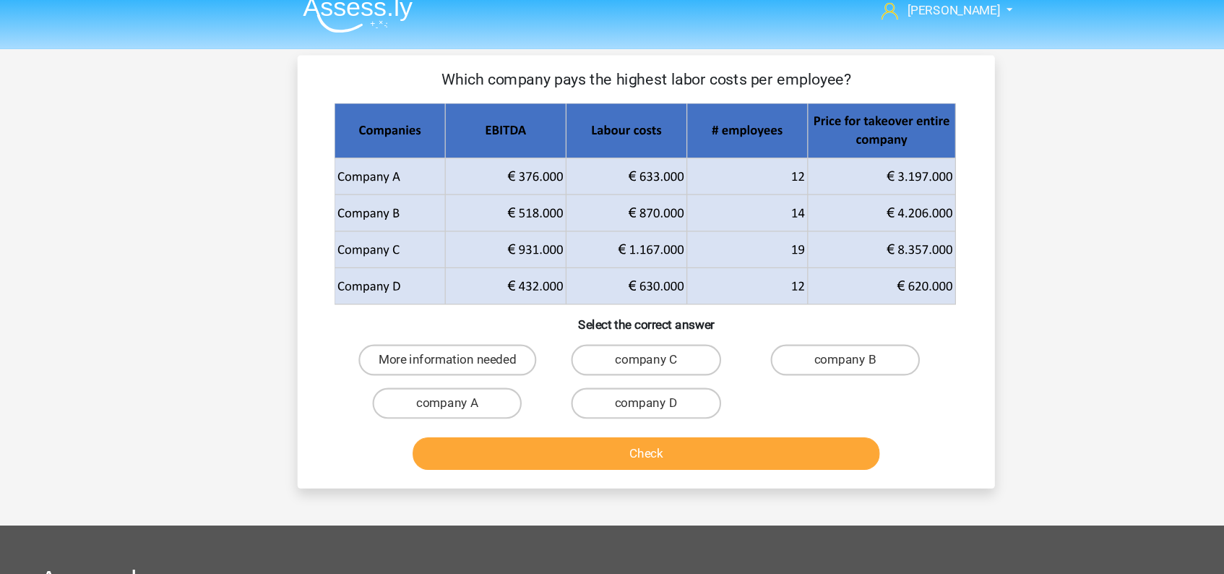
scroll to position [12, 0]
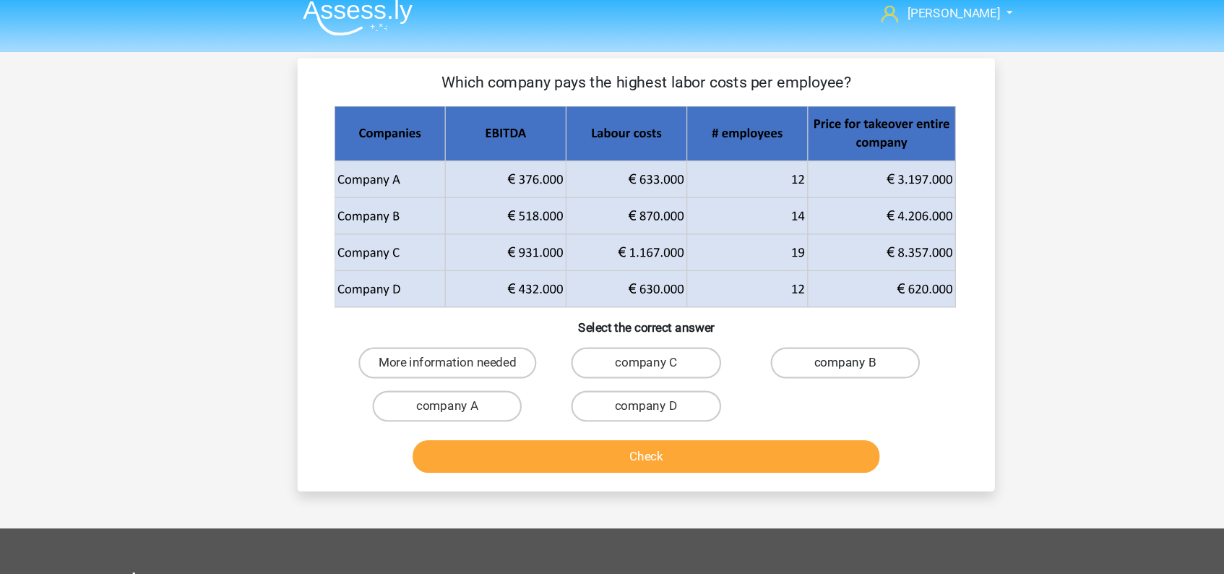
click at [844, 333] on label "company B" at bounding box center [797, 338] width 139 height 29
click at [807, 339] on input "company B" at bounding box center [801, 343] width 9 height 9
radio input "true"
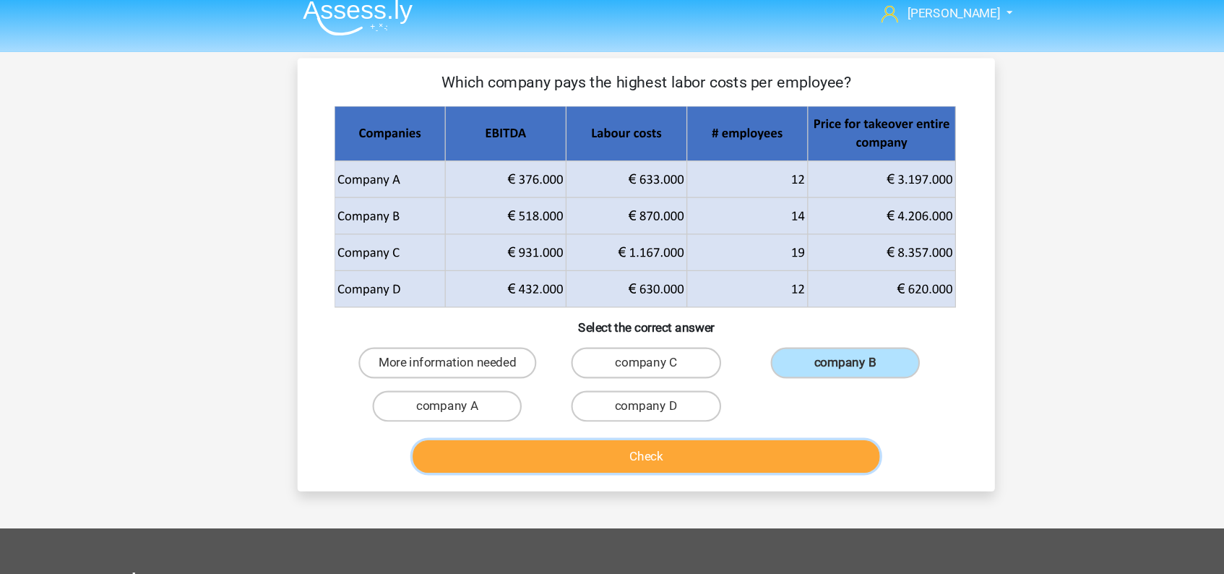
click at [712, 422] on button "Check" at bounding box center [612, 426] width 437 height 30
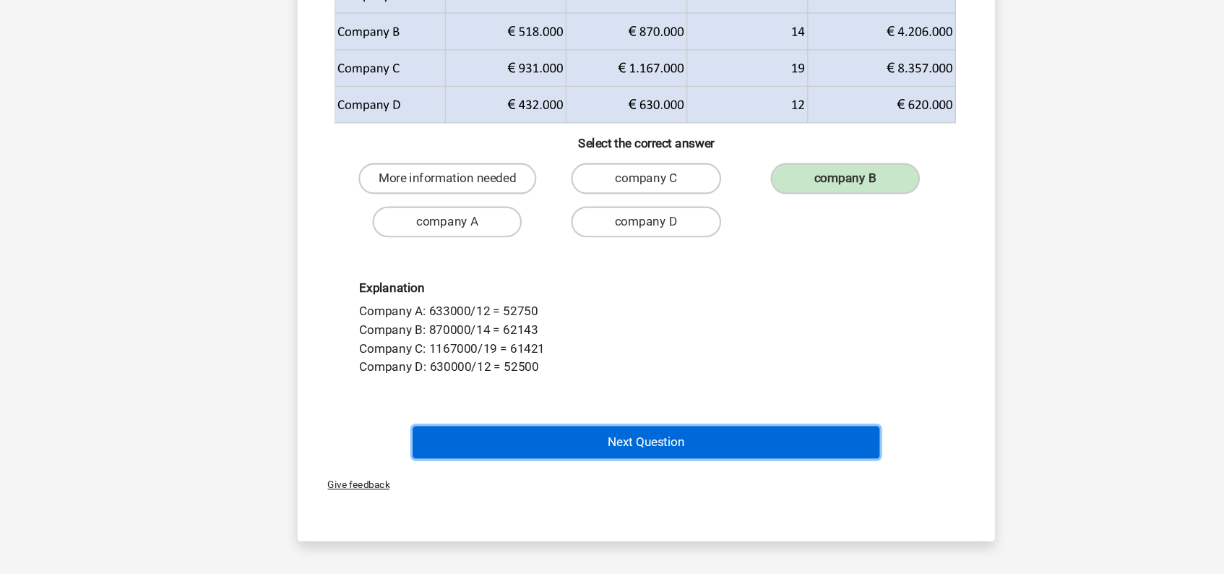
click at [665, 444] on button "Next Question" at bounding box center [612, 451] width 437 height 30
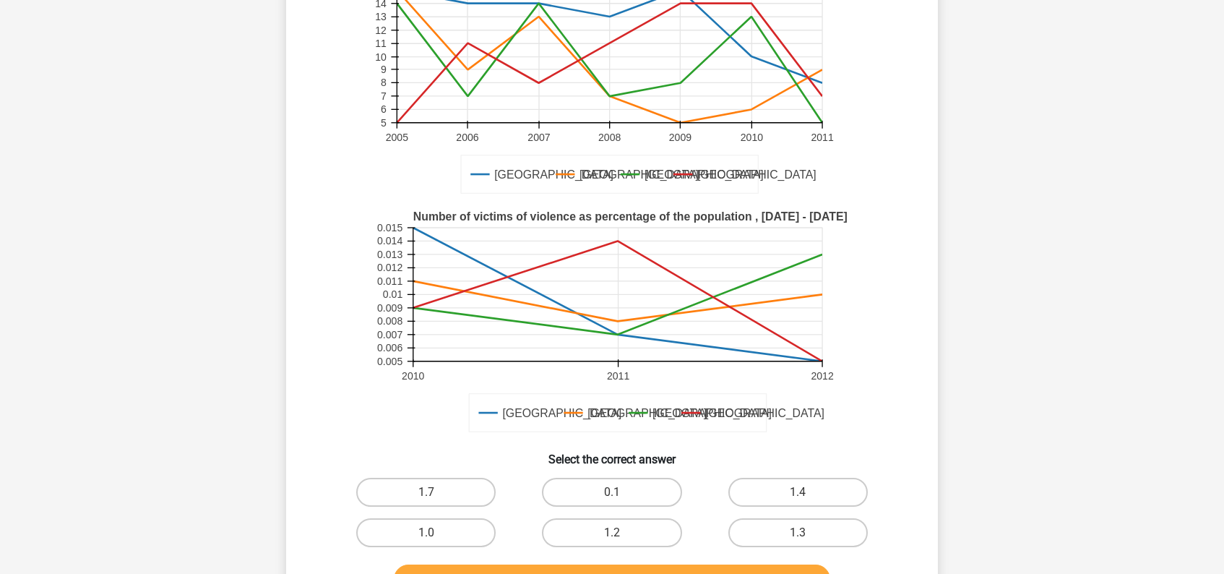
scroll to position [199, 0]
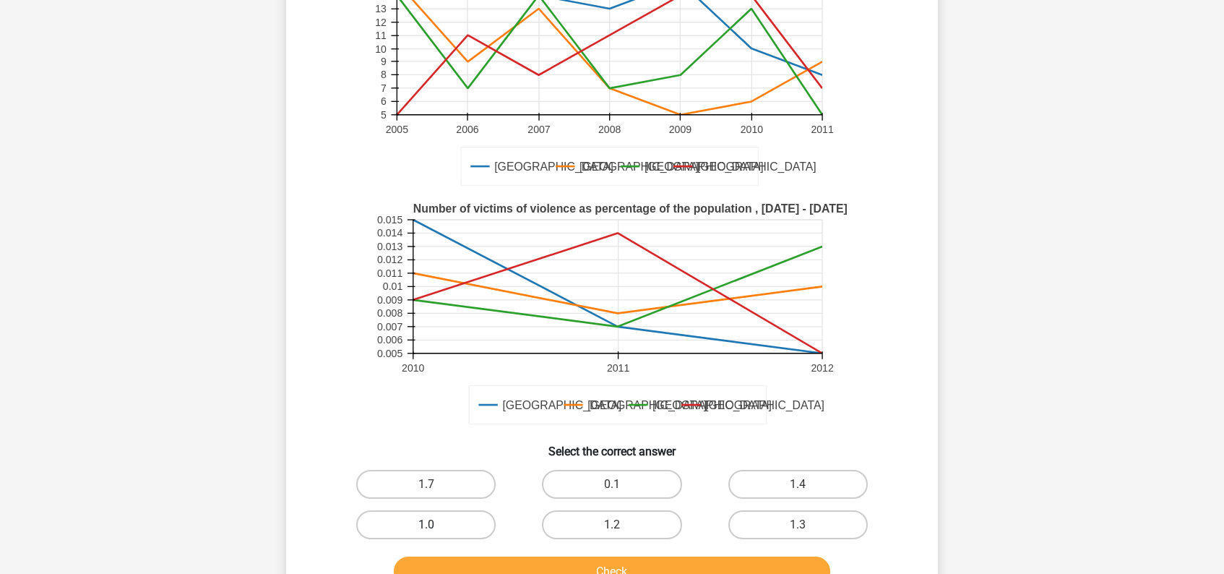
click at [444, 525] on label "1.0" at bounding box center [425, 524] width 139 height 29
click at [436, 525] on input "1.0" at bounding box center [430, 528] width 9 height 9
radio input "true"
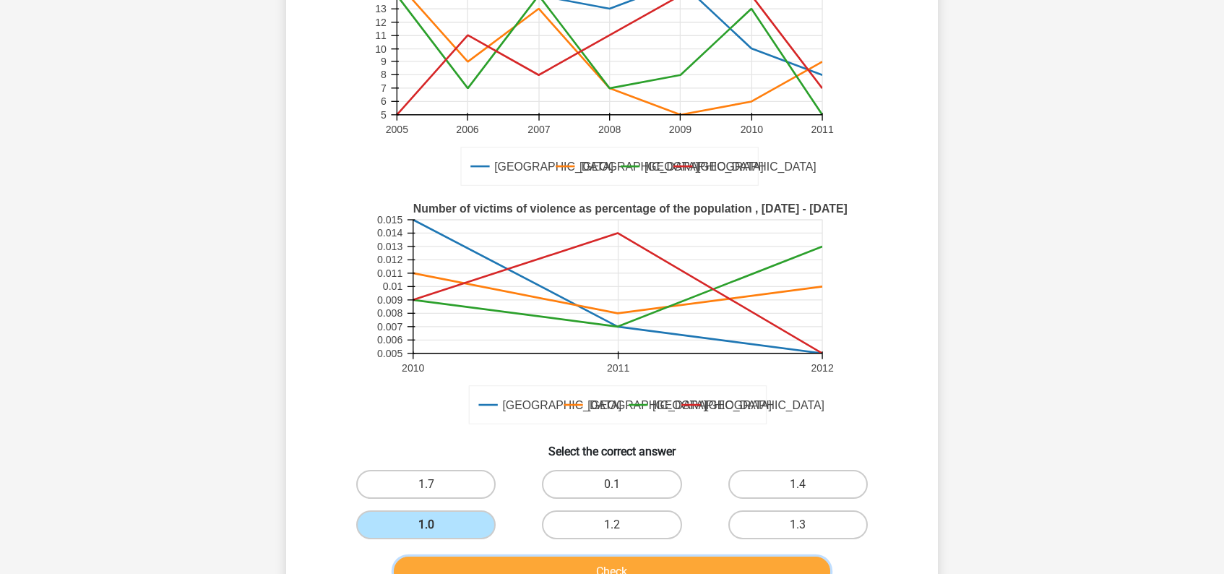
click at [511, 568] on button "Check" at bounding box center [612, 571] width 437 height 30
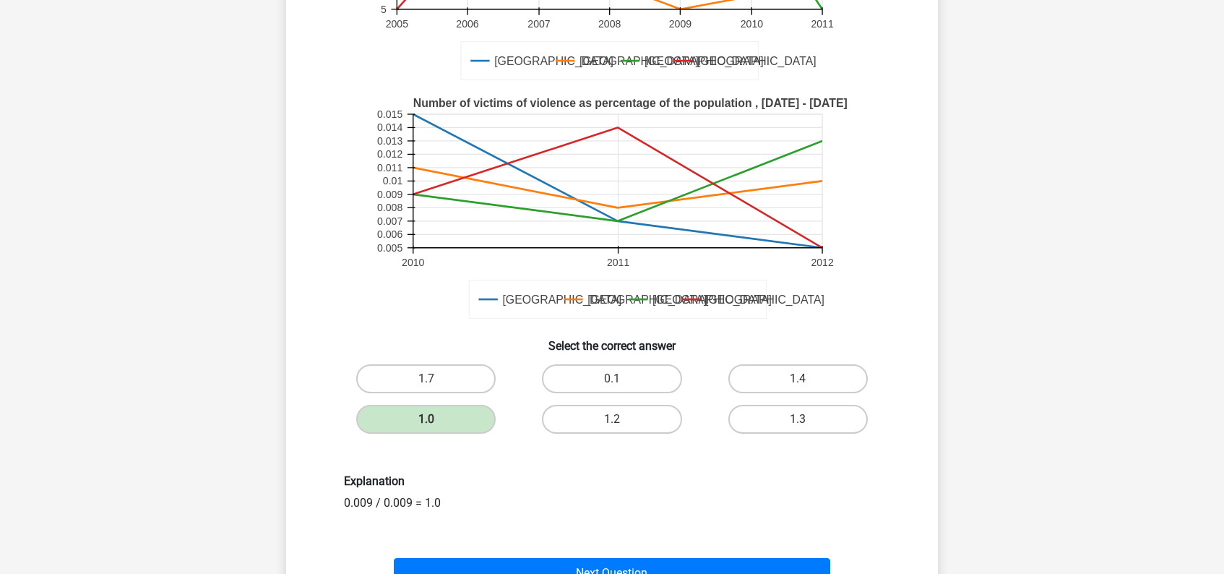
scroll to position [332, 0]
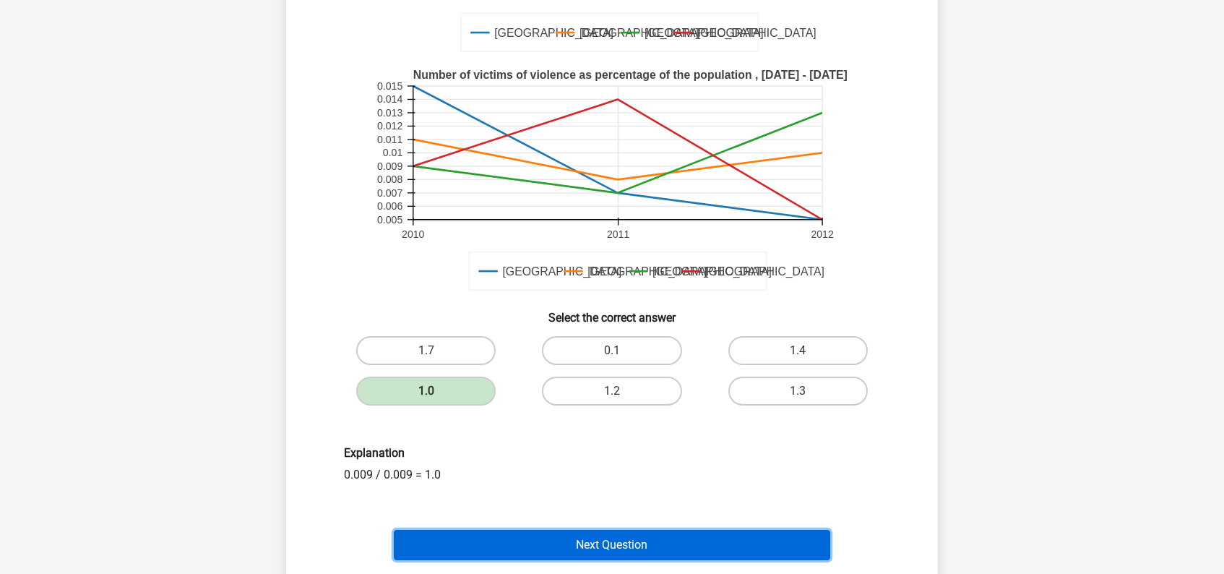
click at [542, 538] on button "Next Question" at bounding box center [612, 544] width 437 height 30
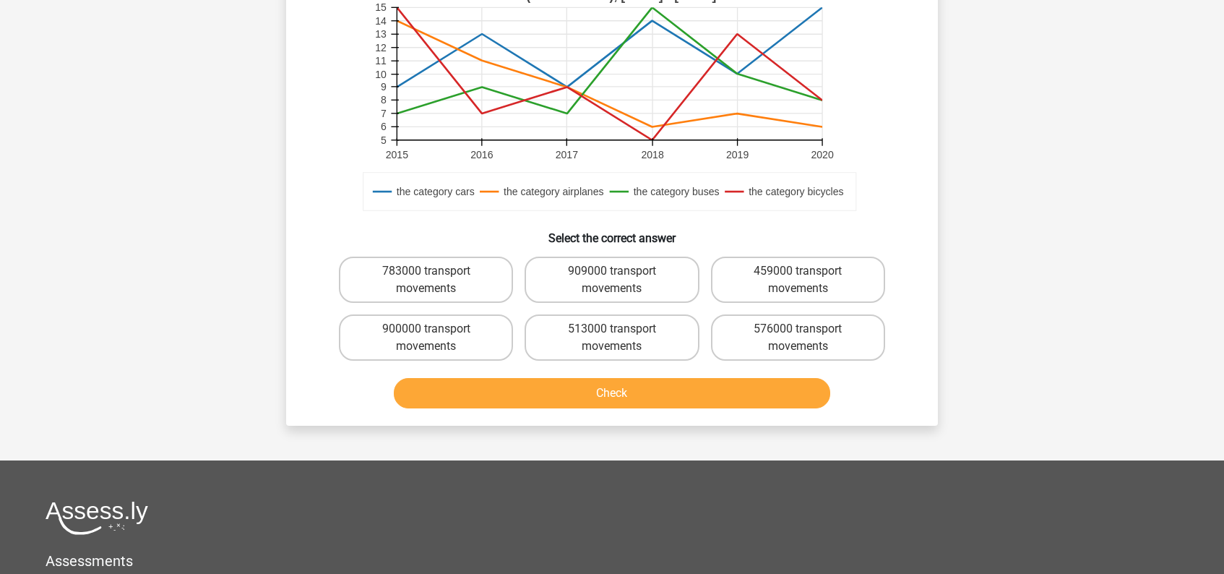
scroll to position [394, 0]
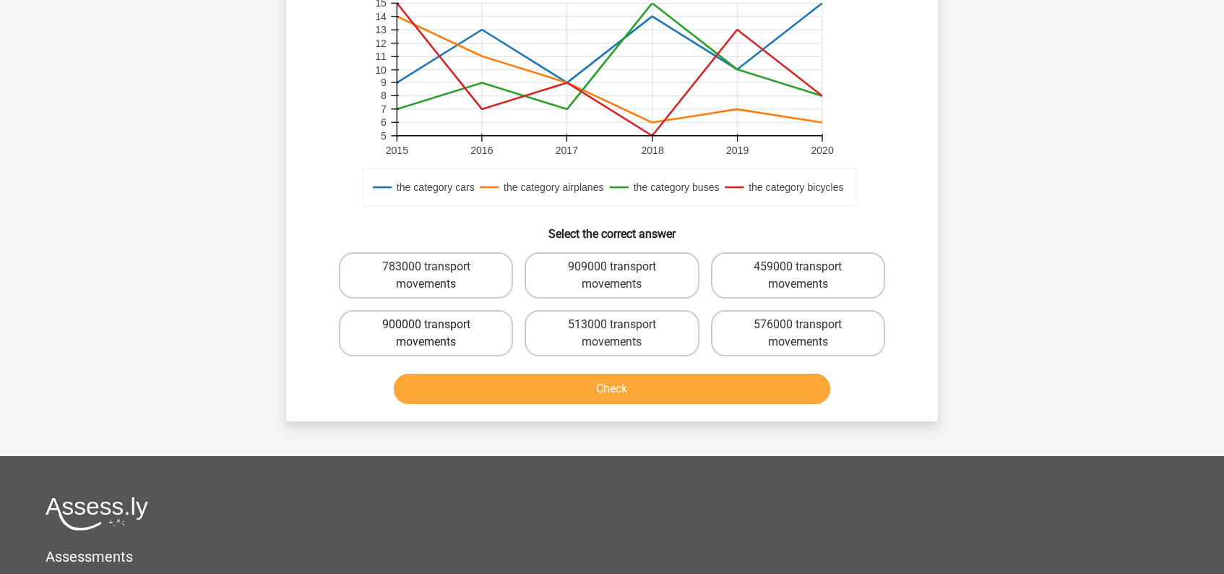
click at [411, 324] on label "900000 transport movements" at bounding box center [426, 333] width 174 height 46
click at [426, 324] on input "900000 transport movements" at bounding box center [430, 328] width 9 height 9
radio input "true"
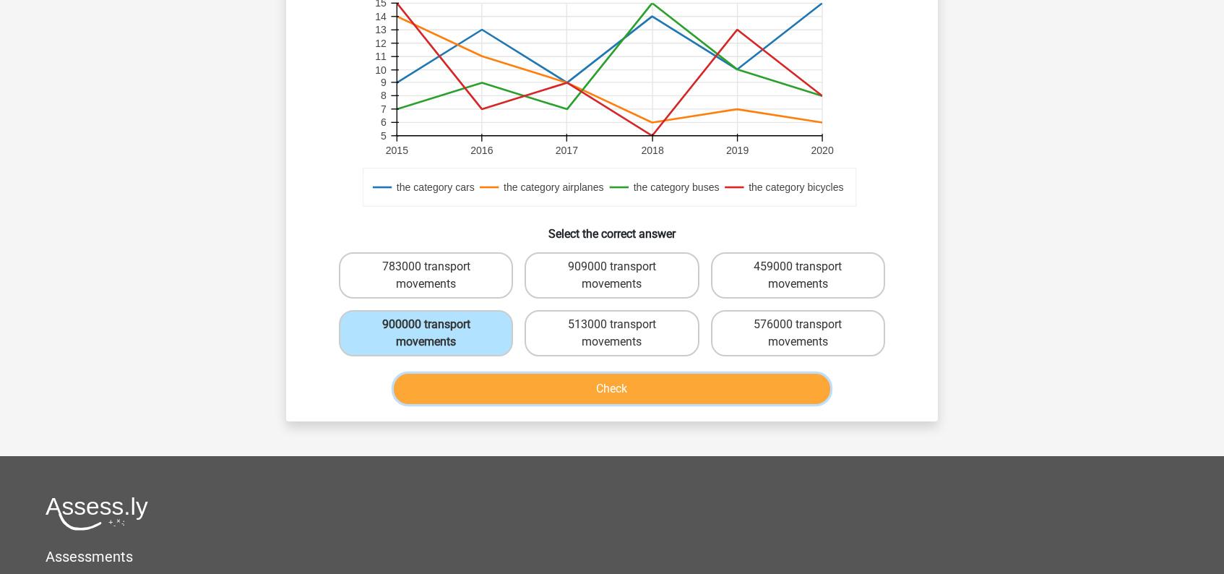
click at [584, 389] on button "Check" at bounding box center [612, 388] width 437 height 30
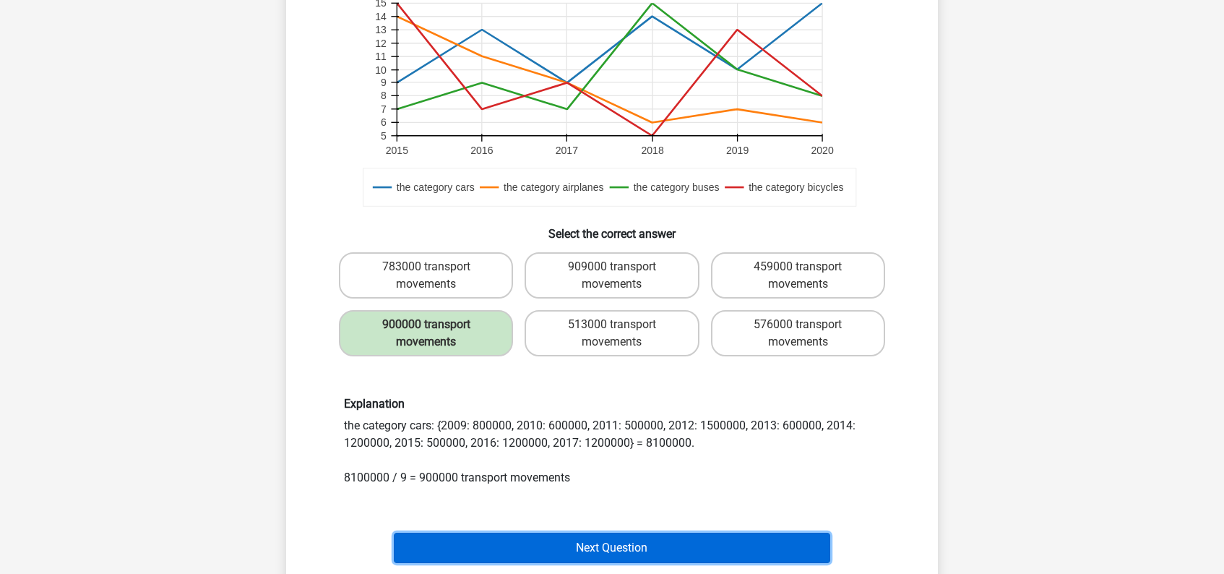
click at [649, 549] on button "Next Question" at bounding box center [612, 547] width 437 height 30
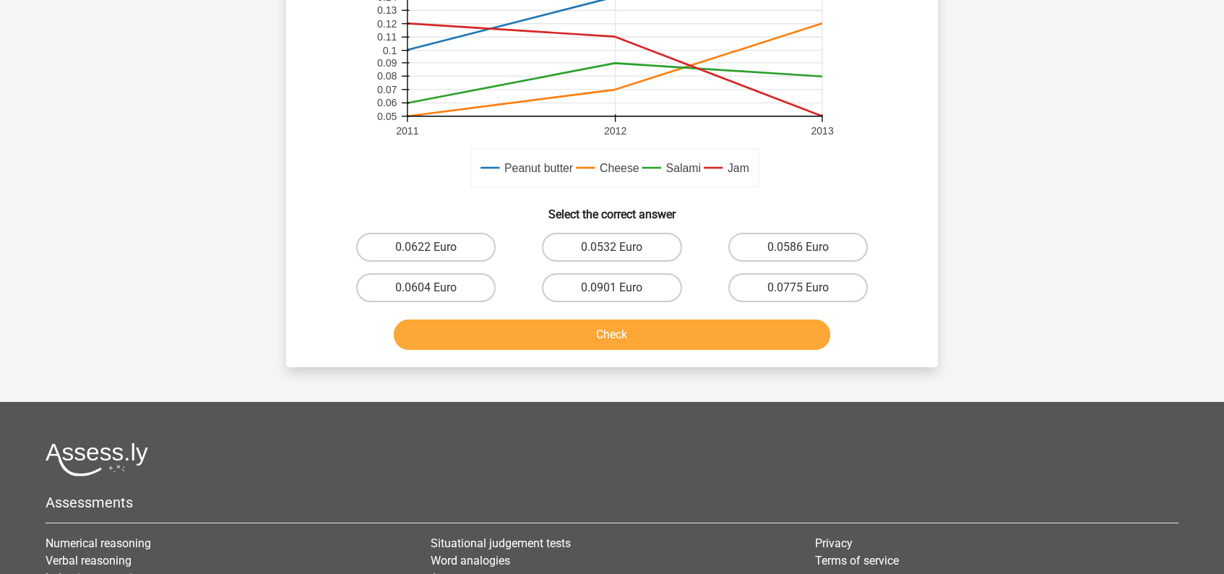
scroll to position [438, 0]
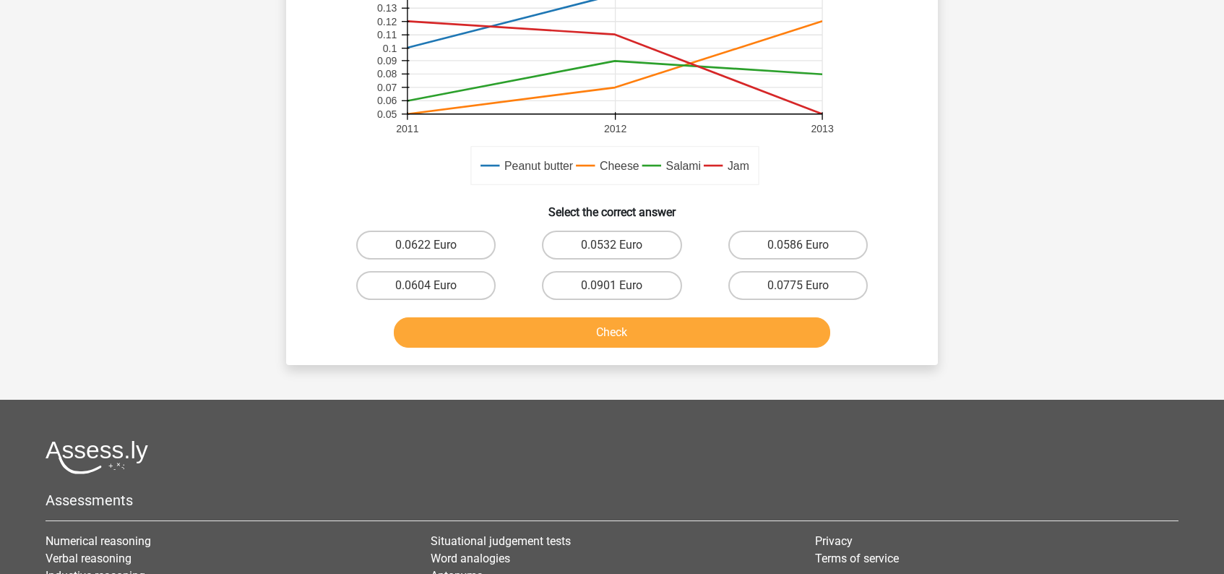
click at [614, 287] on input "0.0901 Euro" at bounding box center [616, 289] width 9 height 9
radio input "true"
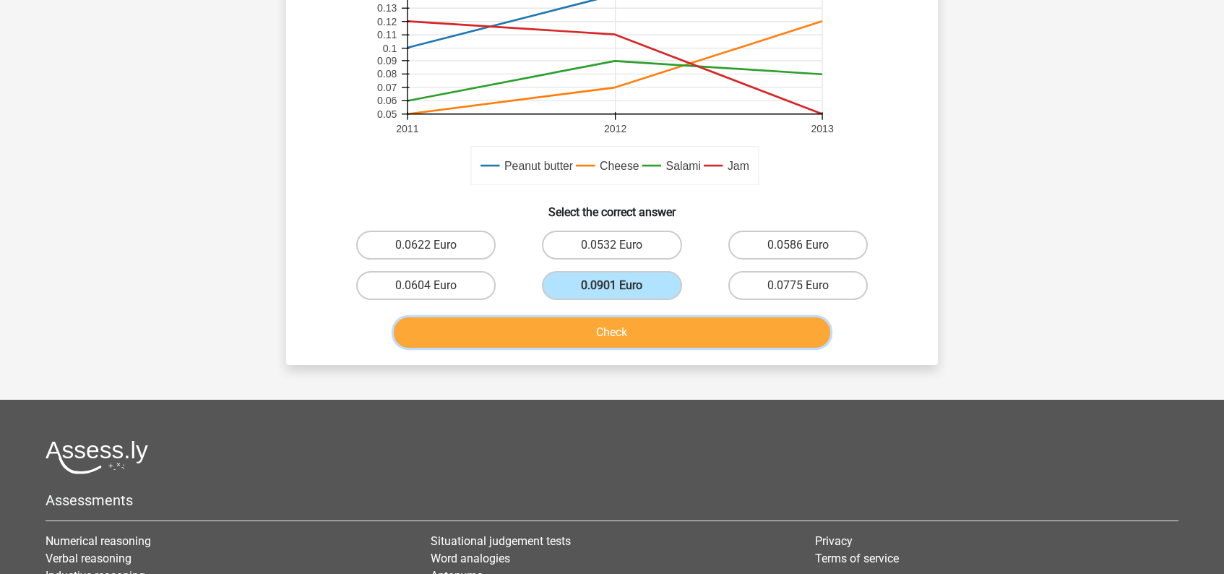
click at [646, 336] on button "Check" at bounding box center [612, 332] width 437 height 30
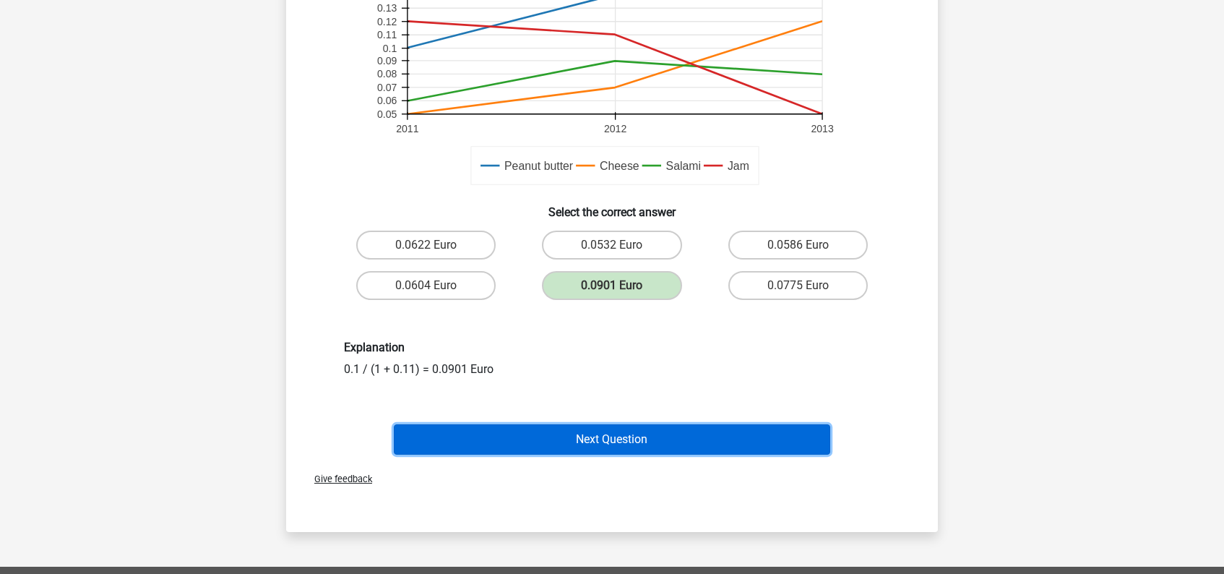
click at [607, 433] on button "Next Question" at bounding box center [612, 439] width 437 height 30
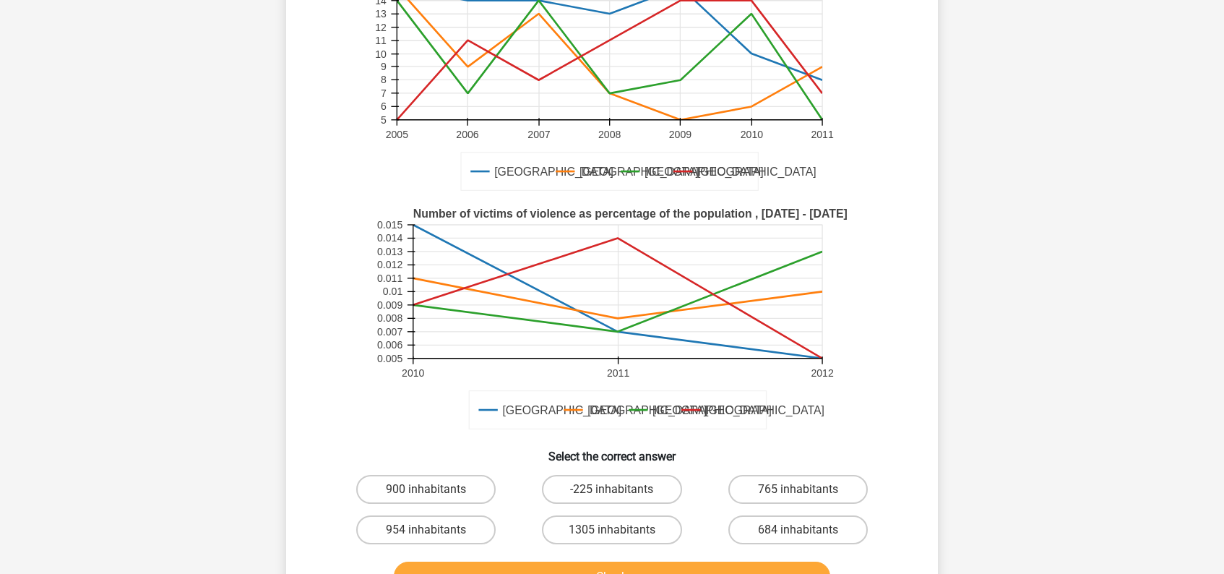
scroll to position [238, 0]
click at [632, 514] on label "1305 inhabitants" at bounding box center [611, 528] width 139 height 29
click at [621, 529] on input "1305 inhabitants" at bounding box center [616, 533] width 9 height 9
radio input "true"
click at [631, 561] on button "Check" at bounding box center [612, 576] width 437 height 30
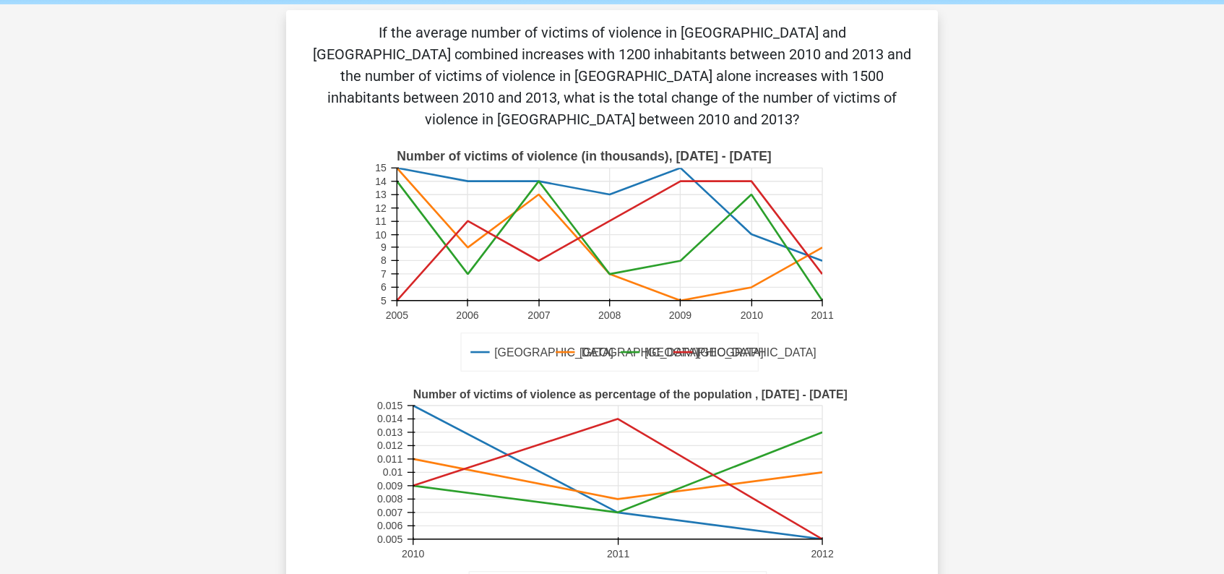
scroll to position [0, 0]
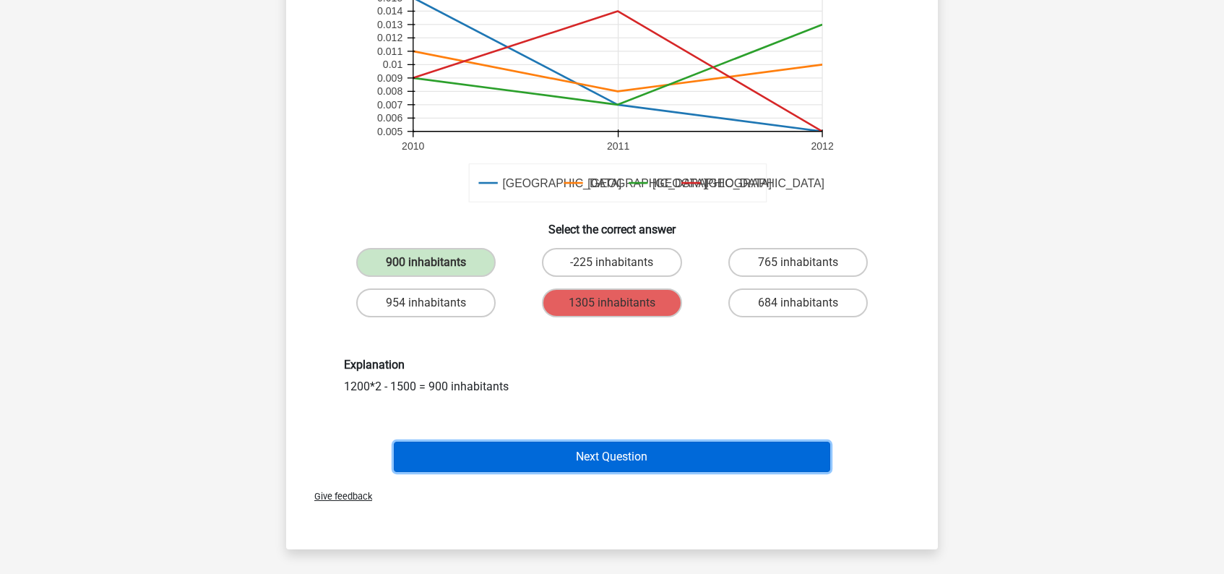
click at [566, 441] on button "Next Question" at bounding box center [612, 456] width 437 height 30
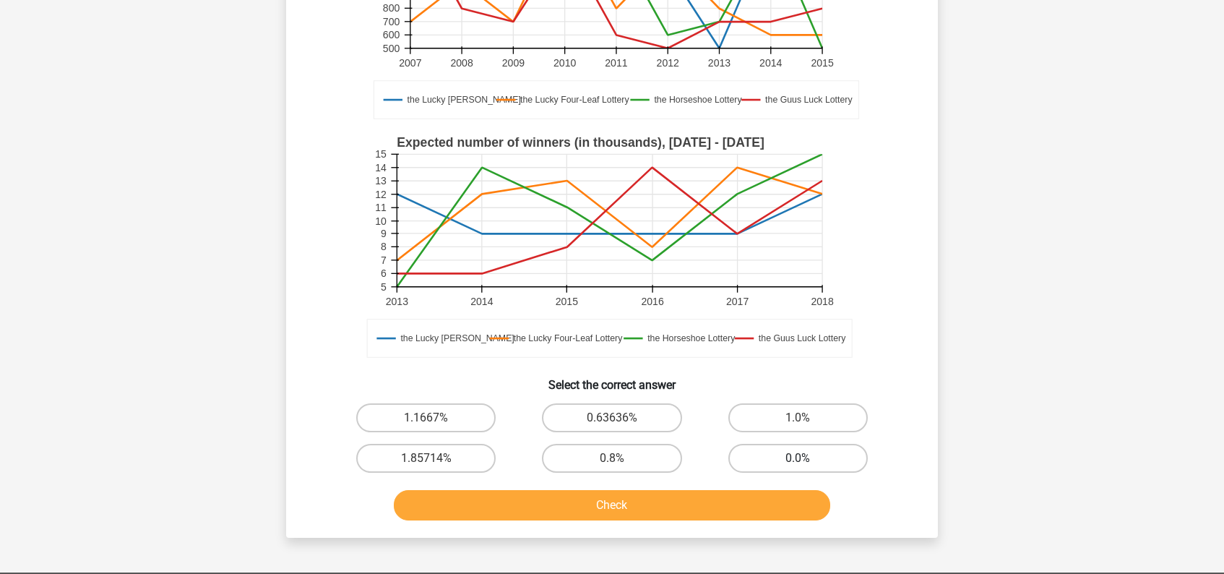
scroll to position [245, 0]
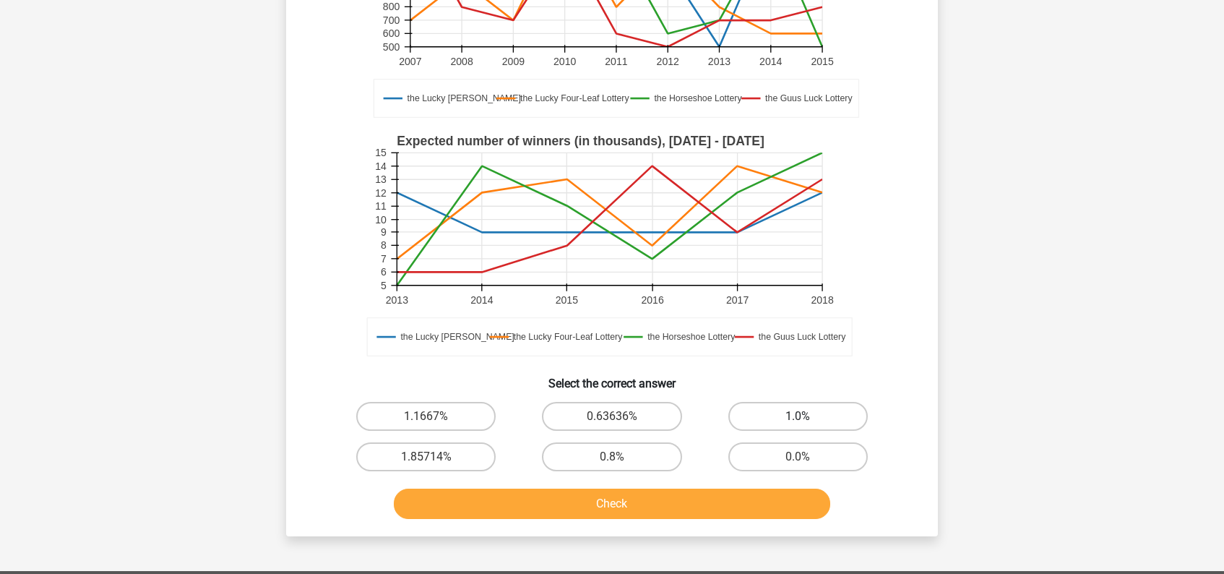
click at [804, 415] on label "1.0%" at bounding box center [797, 416] width 139 height 29
click at [804, 416] on input "1.0%" at bounding box center [801, 420] width 9 height 9
radio input "true"
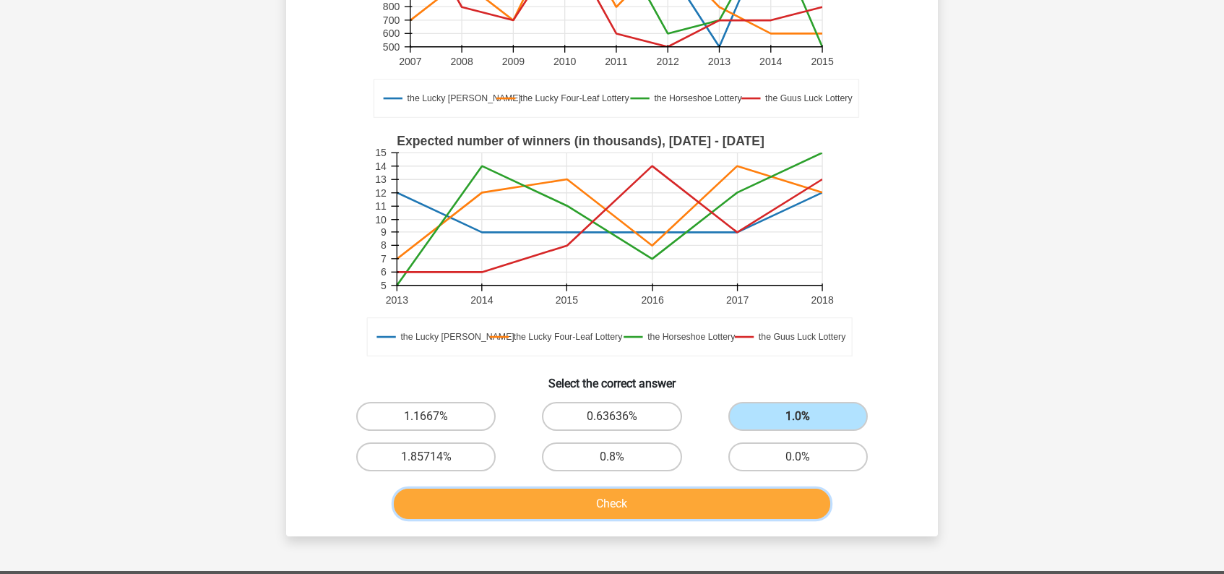
click at [709, 503] on button "Check" at bounding box center [612, 503] width 437 height 30
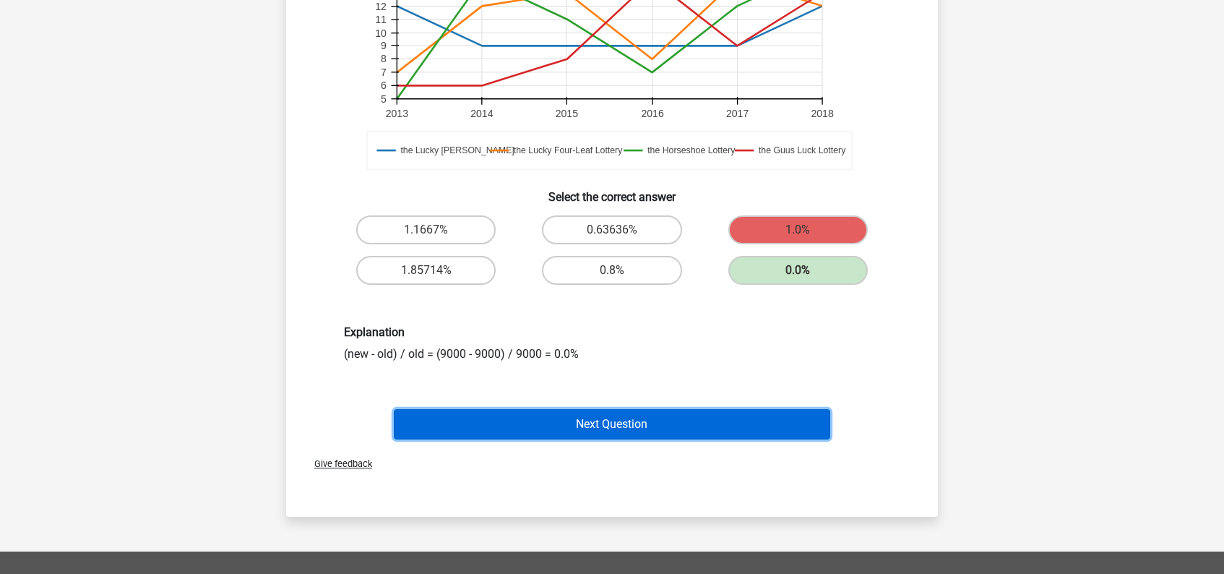
click at [683, 425] on button "Next Question" at bounding box center [612, 424] width 437 height 30
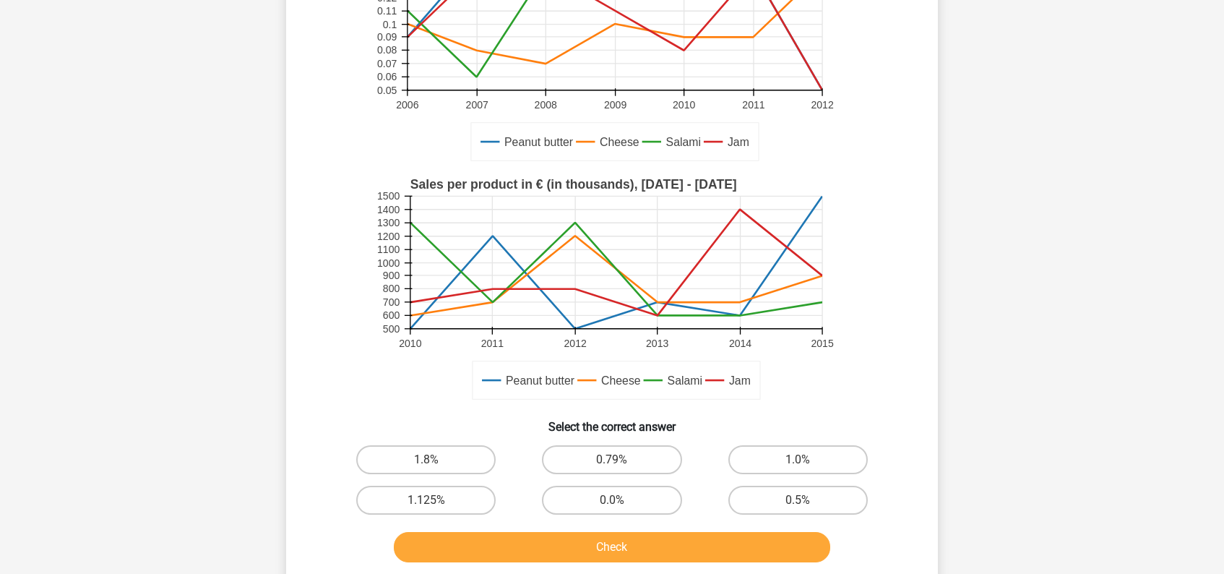
scroll to position [204, 0]
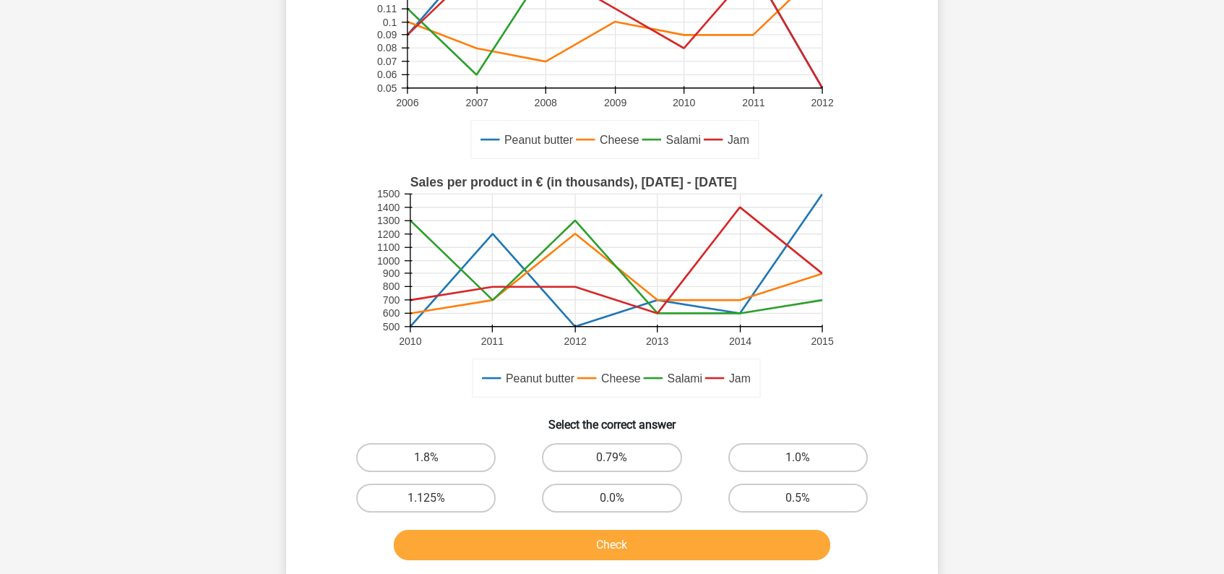
click at [620, 501] on input "0.0%" at bounding box center [616, 502] width 9 height 9
radio input "true"
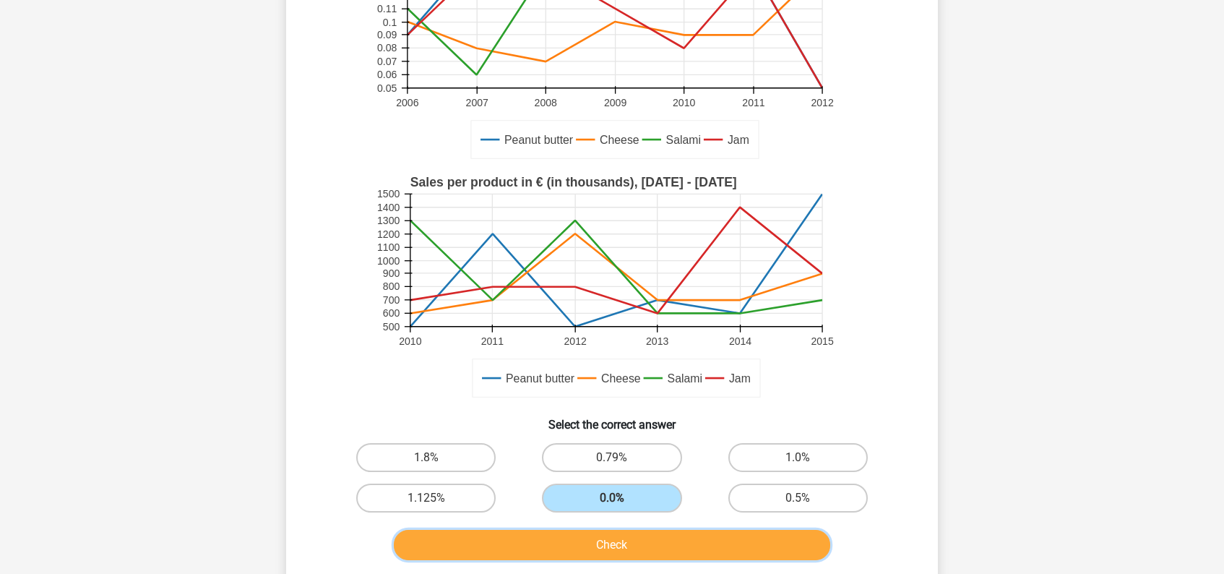
click at [636, 551] on button "Check" at bounding box center [612, 544] width 437 height 30
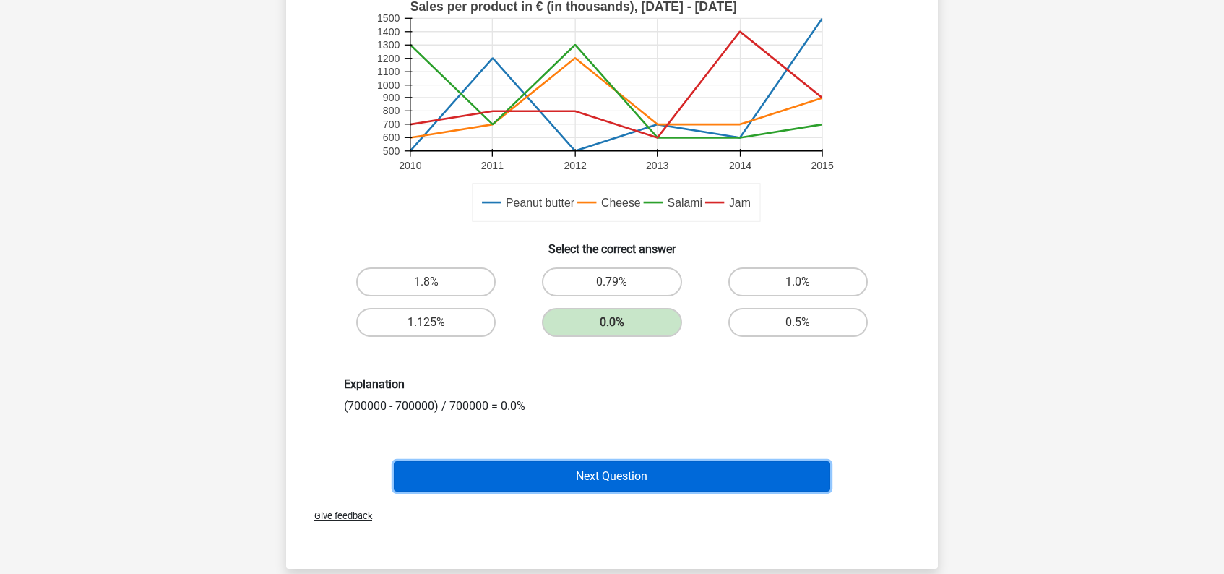
click at [634, 474] on button "Next Question" at bounding box center [612, 476] width 437 height 30
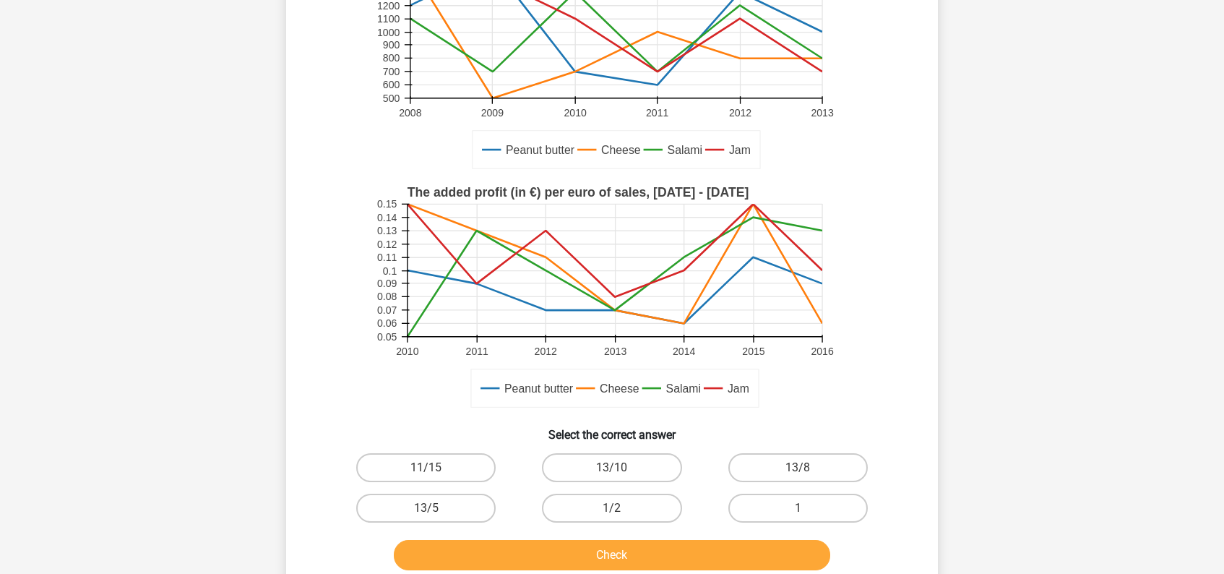
scroll to position [196, 0]
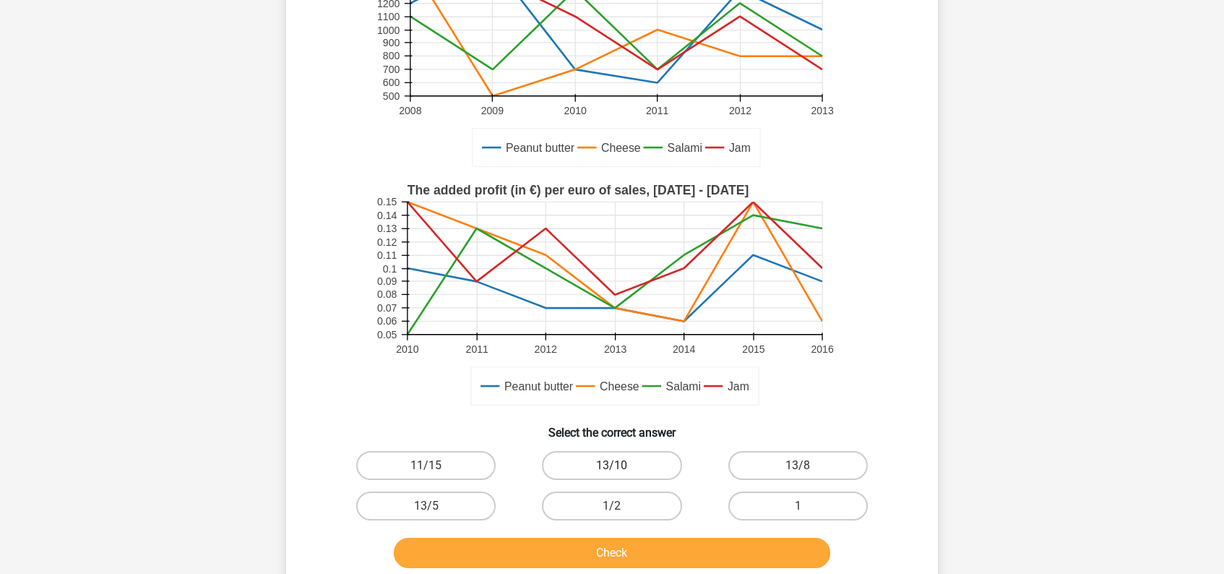
click at [617, 462] on label "13/10" at bounding box center [611, 465] width 139 height 29
click at [617, 465] on input "13/10" at bounding box center [616, 469] width 9 height 9
radio input "true"
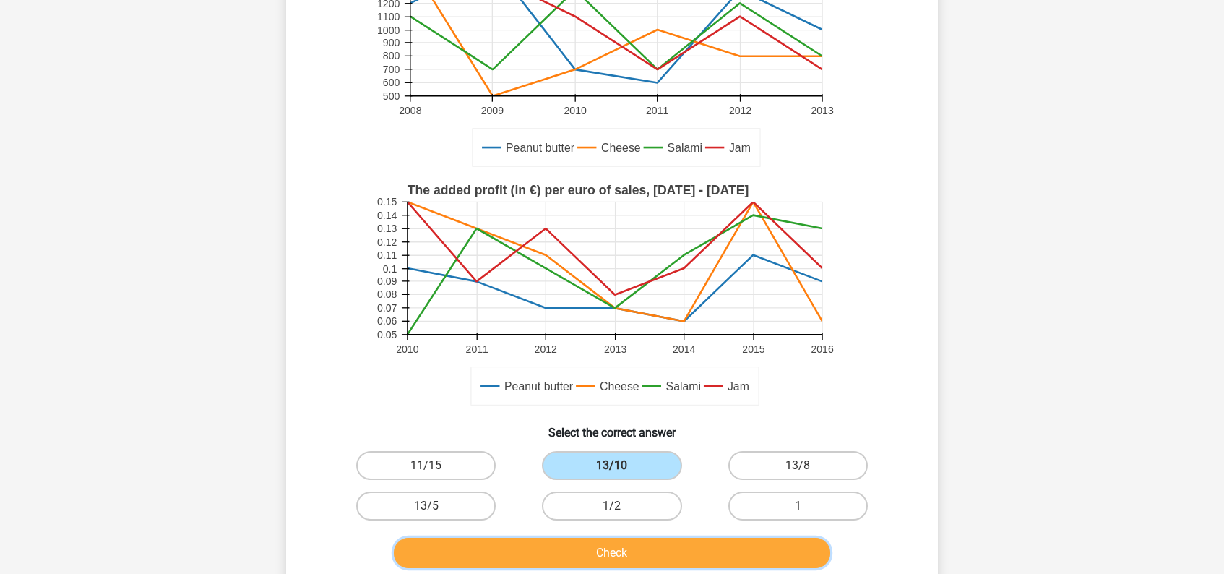
click at [649, 548] on button "Check" at bounding box center [612, 552] width 437 height 30
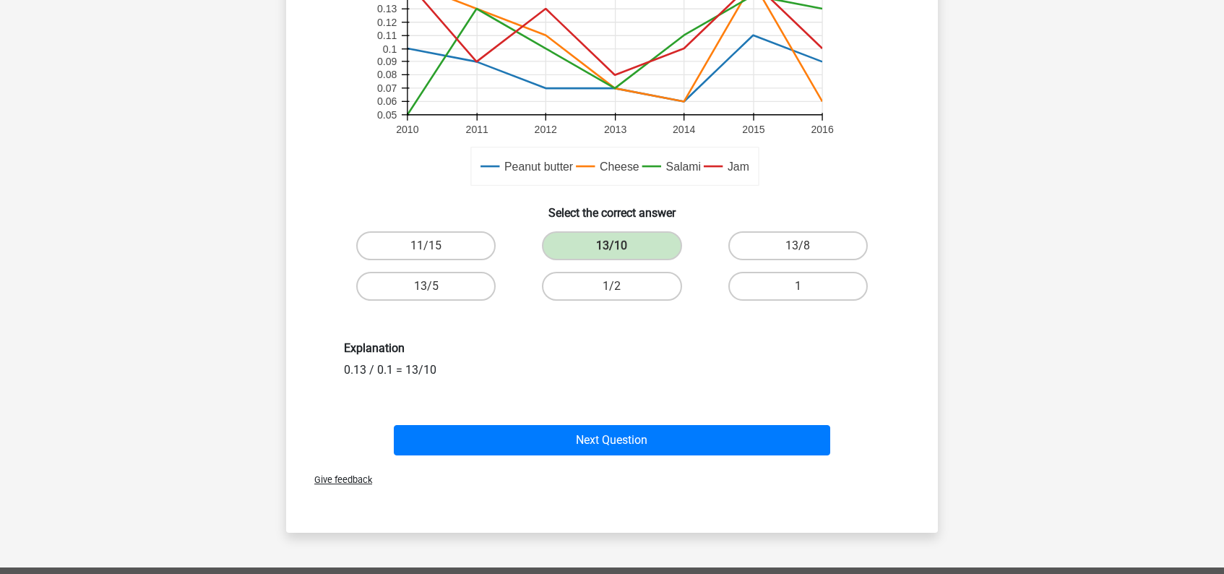
scroll to position [417, 0]
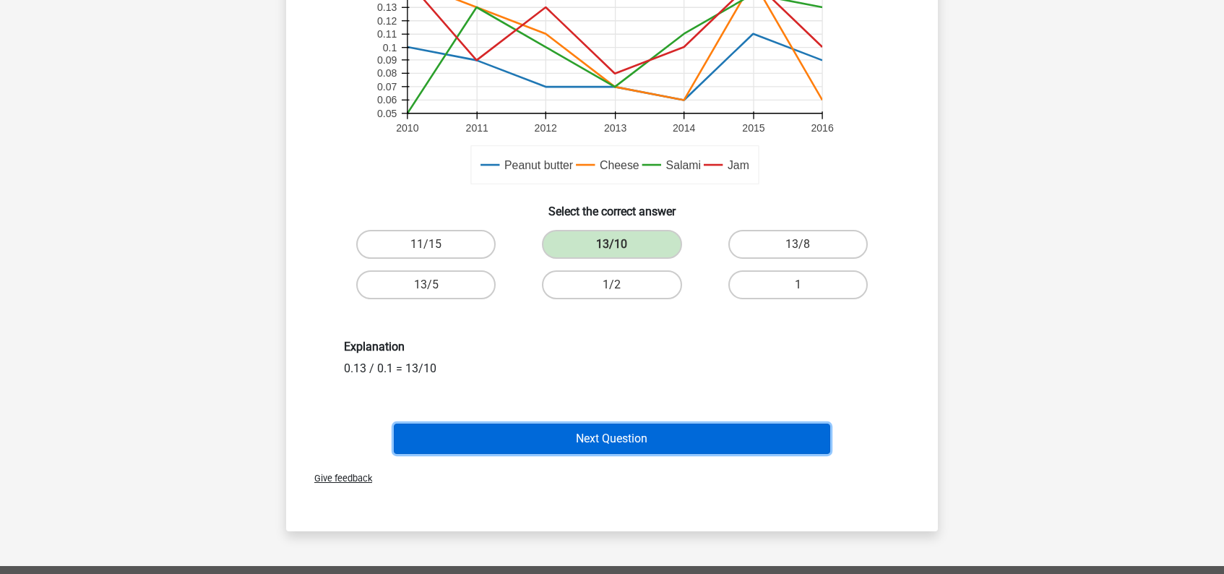
click at [637, 448] on button "Next Question" at bounding box center [612, 438] width 437 height 30
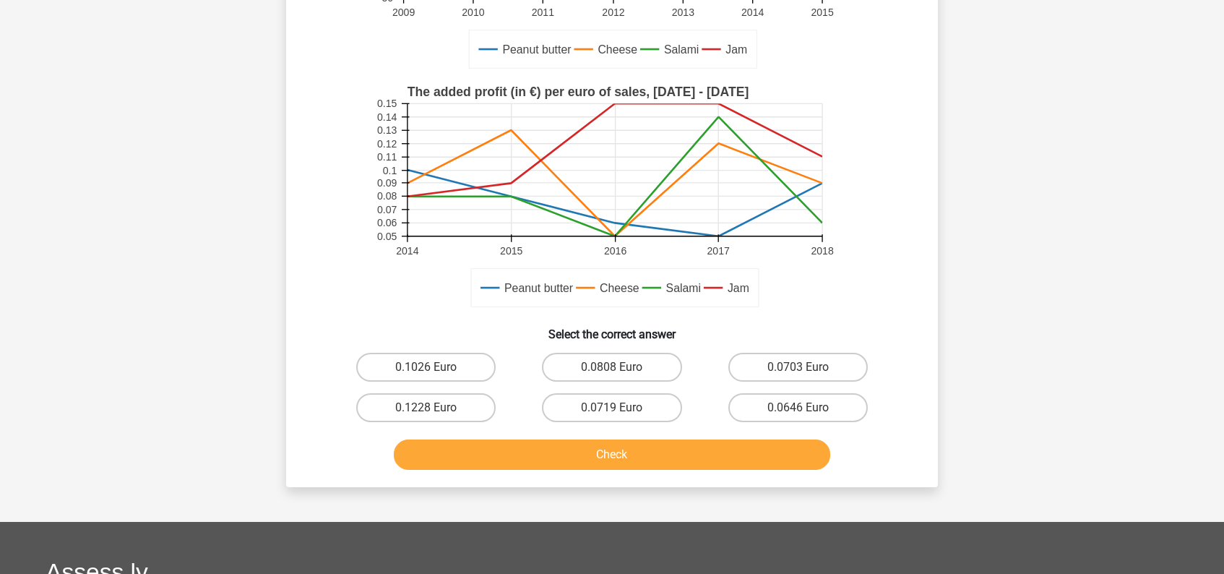
scroll to position [316, 0]
click at [641, 370] on label "0.0808 Euro" at bounding box center [611, 366] width 139 height 29
click at [621, 370] on input "0.0808 Euro" at bounding box center [616, 370] width 9 height 9
radio input "true"
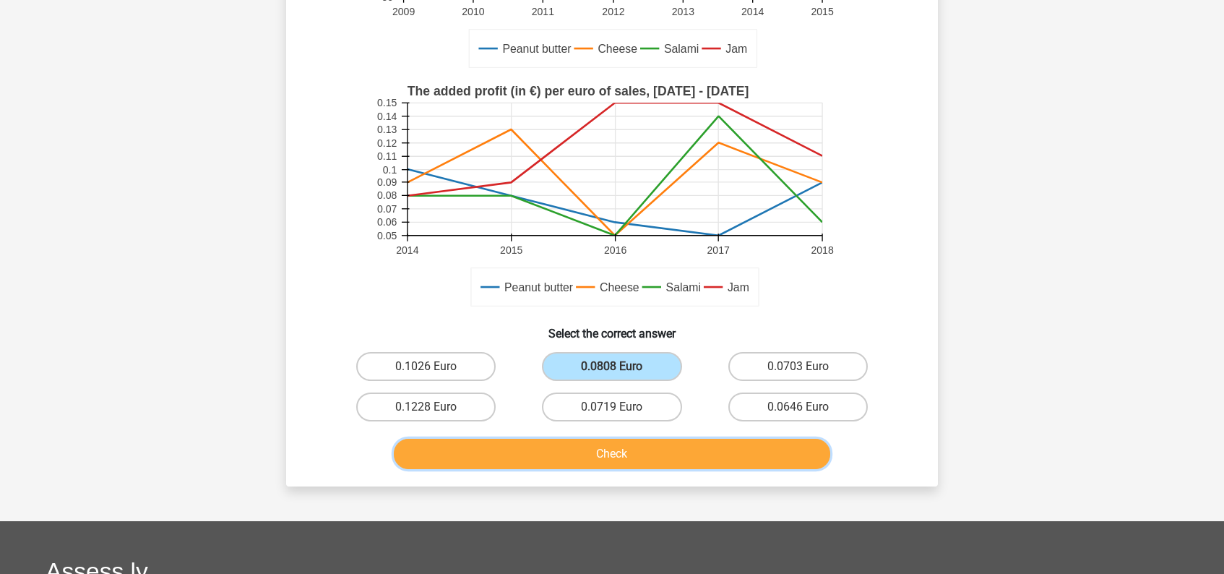
click at [641, 460] on button "Check" at bounding box center [612, 453] width 437 height 30
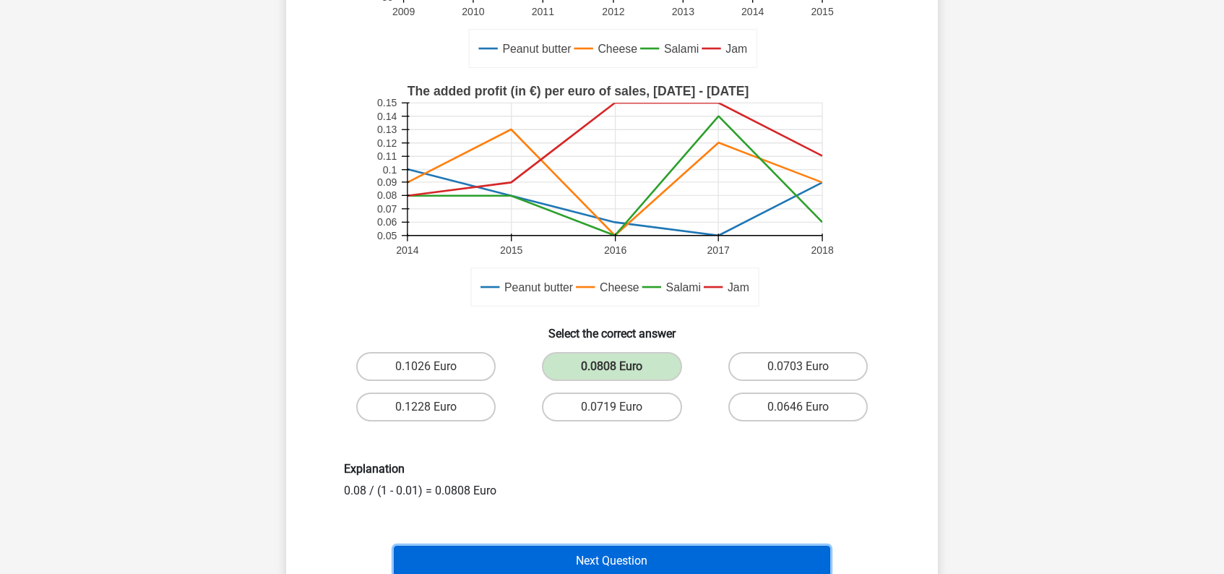
click at [652, 567] on button "Next Question" at bounding box center [612, 560] width 437 height 30
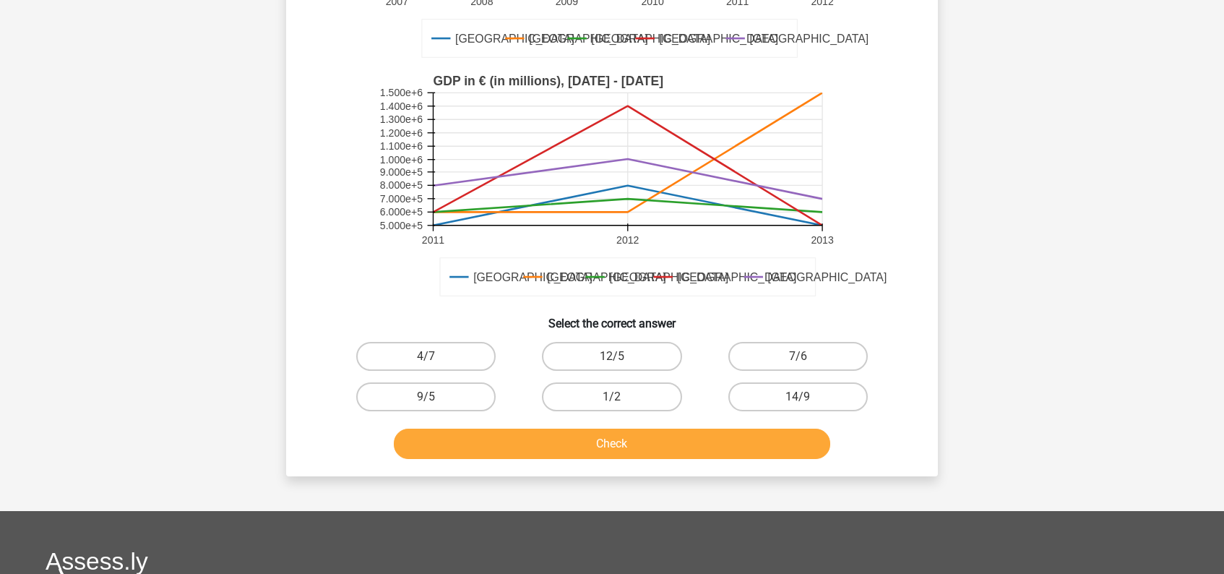
scroll to position [308, 0]
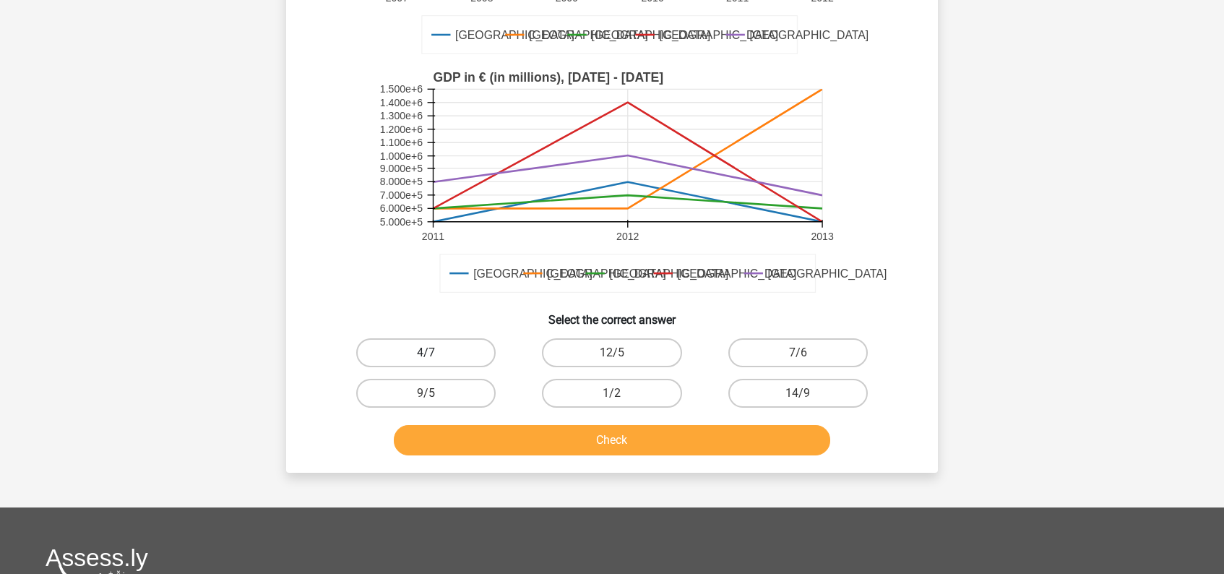
click at [466, 348] on label "4/7" at bounding box center [425, 352] width 139 height 29
click at [436, 353] on input "4/7" at bounding box center [430, 357] width 9 height 9
radio input "true"
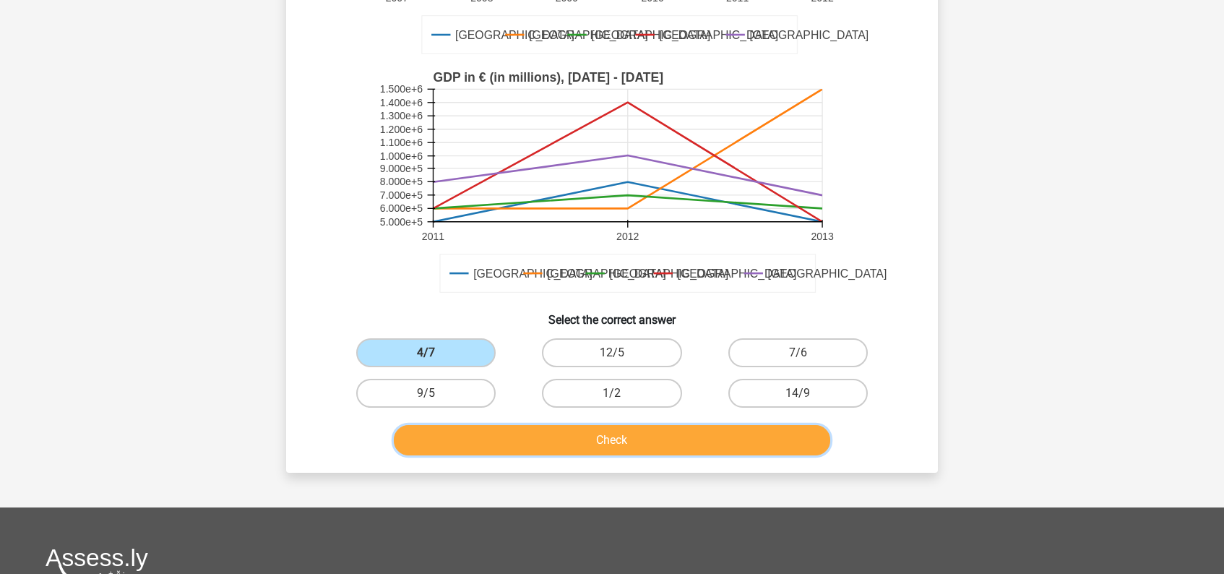
click at [597, 444] on button "Check" at bounding box center [612, 440] width 437 height 30
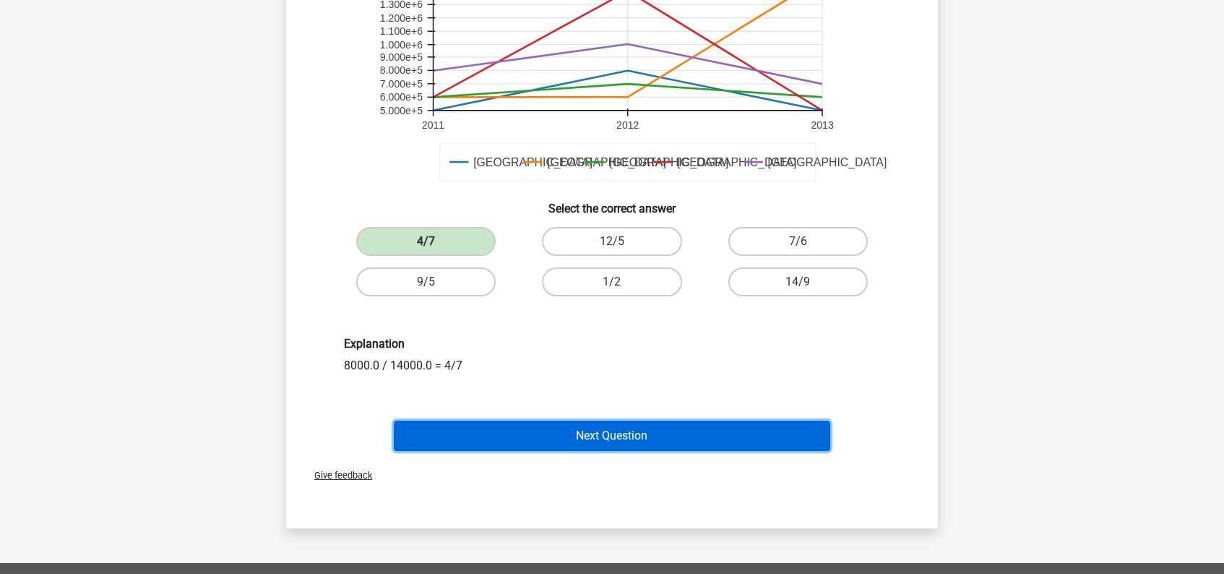
click at [597, 444] on button "Next Question" at bounding box center [612, 435] width 437 height 30
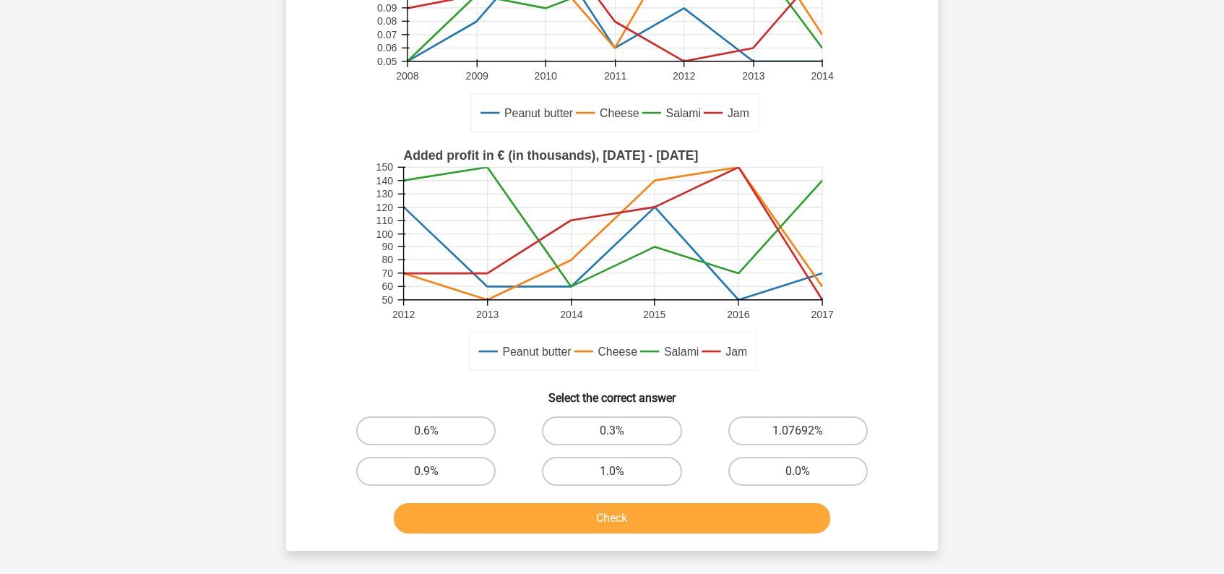
scroll to position [233, 0]
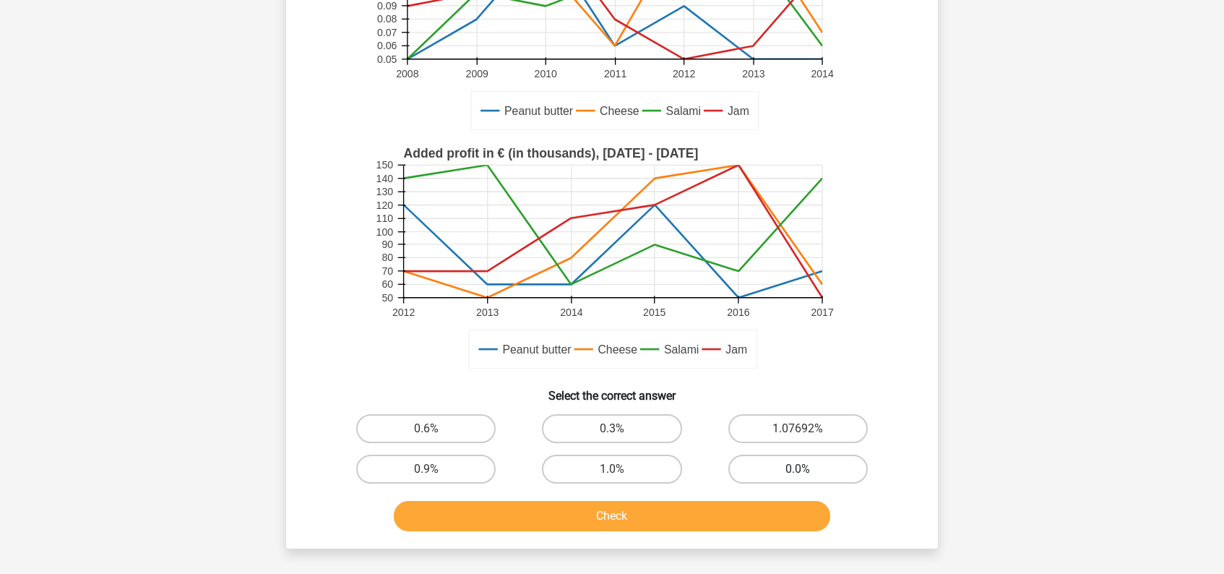
click at [756, 473] on label "0.0%" at bounding box center [797, 468] width 139 height 29
click at [797, 473] on input "0.0%" at bounding box center [801, 473] width 9 height 9
radio input "true"
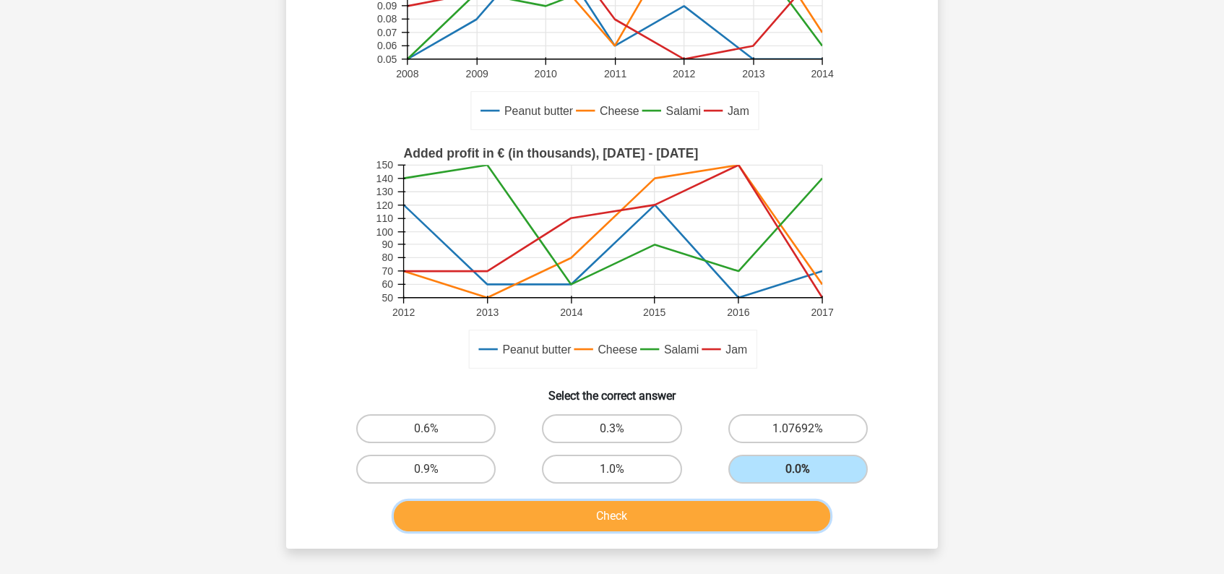
click at [699, 522] on button "Check" at bounding box center [612, 516] width 437 height 30
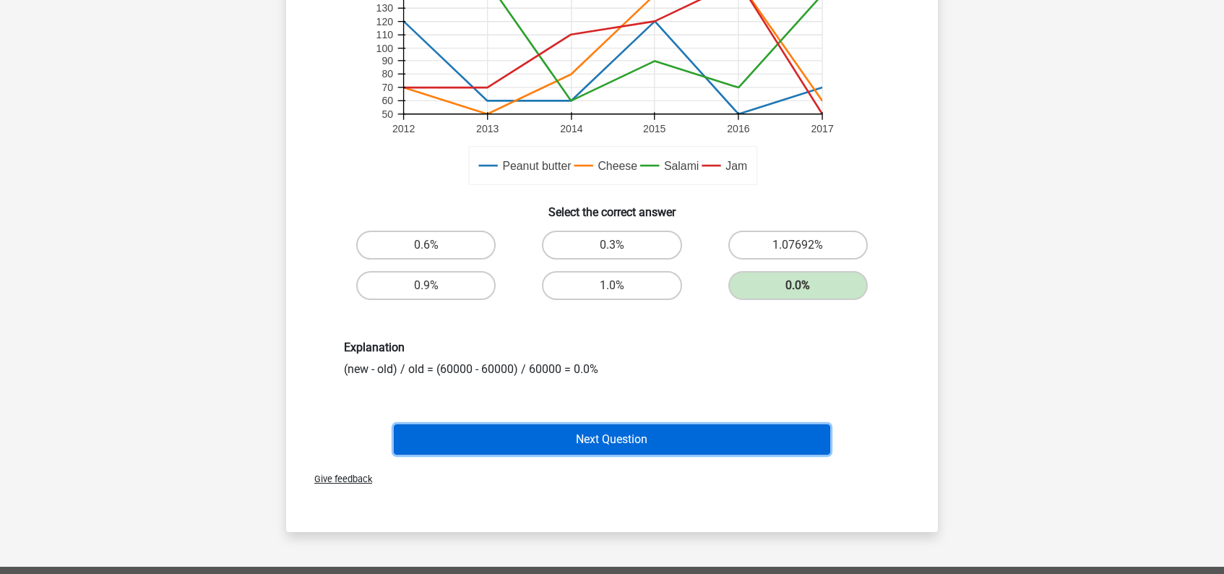
click at [661, 436] on button "Next Question" at bounding box center [612, 439] width 437 height 30
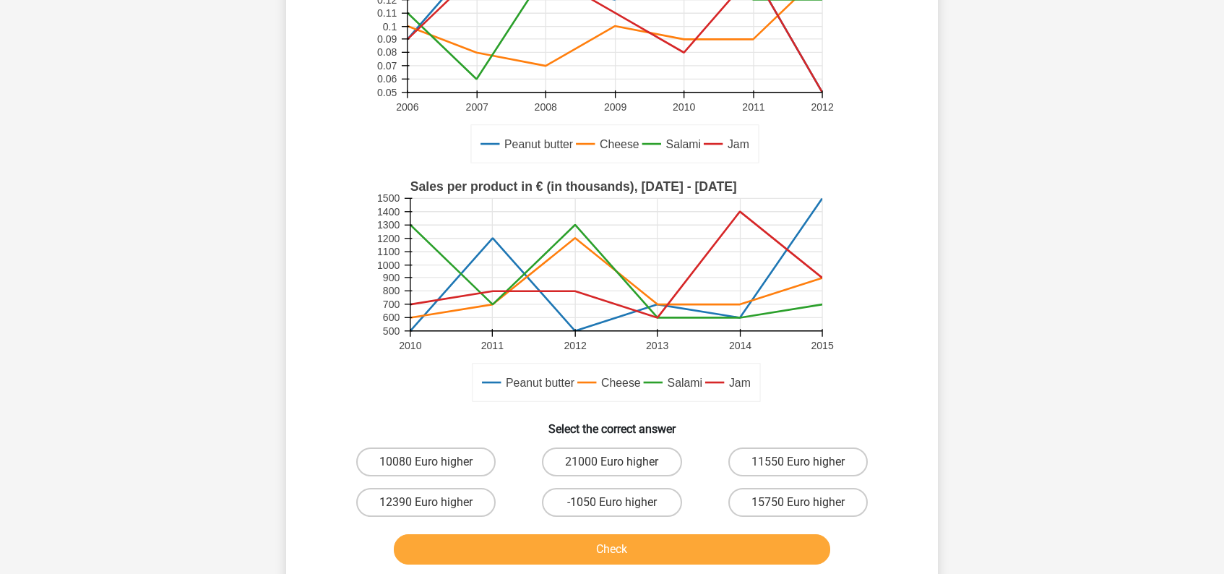
scroll to position [201, 0]
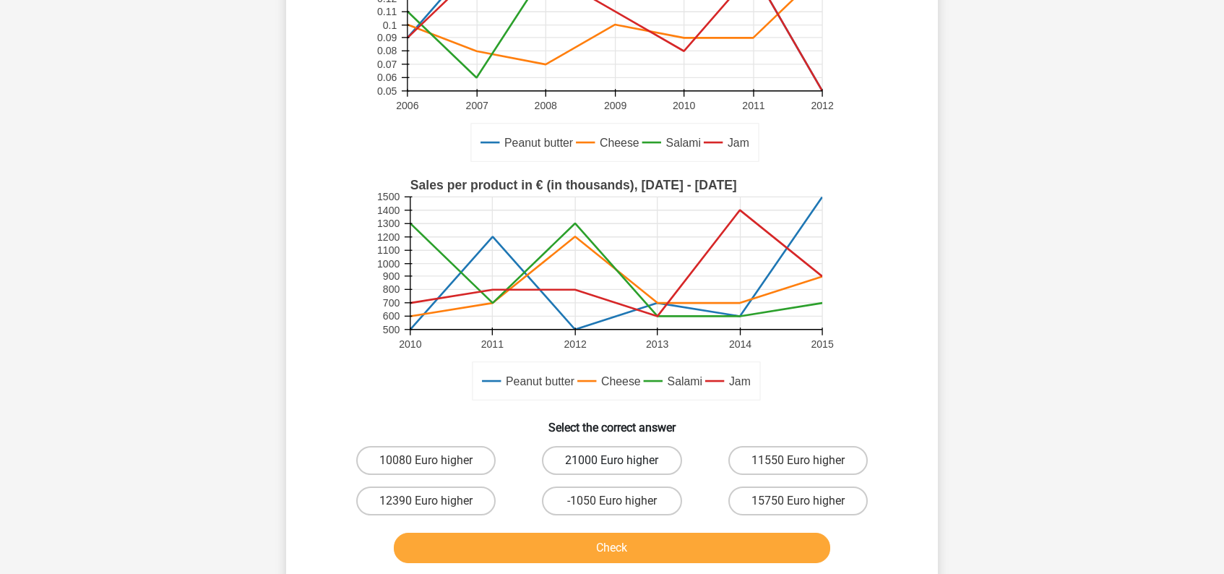
click at [584, 464] on label "21000 Euro higher" at bounding box center [611, 460] width 139 height 29
click at [612, 464] on input "21000 Euro higher" at bounding box center [616, 464] width 9 height 9
radio input "true"
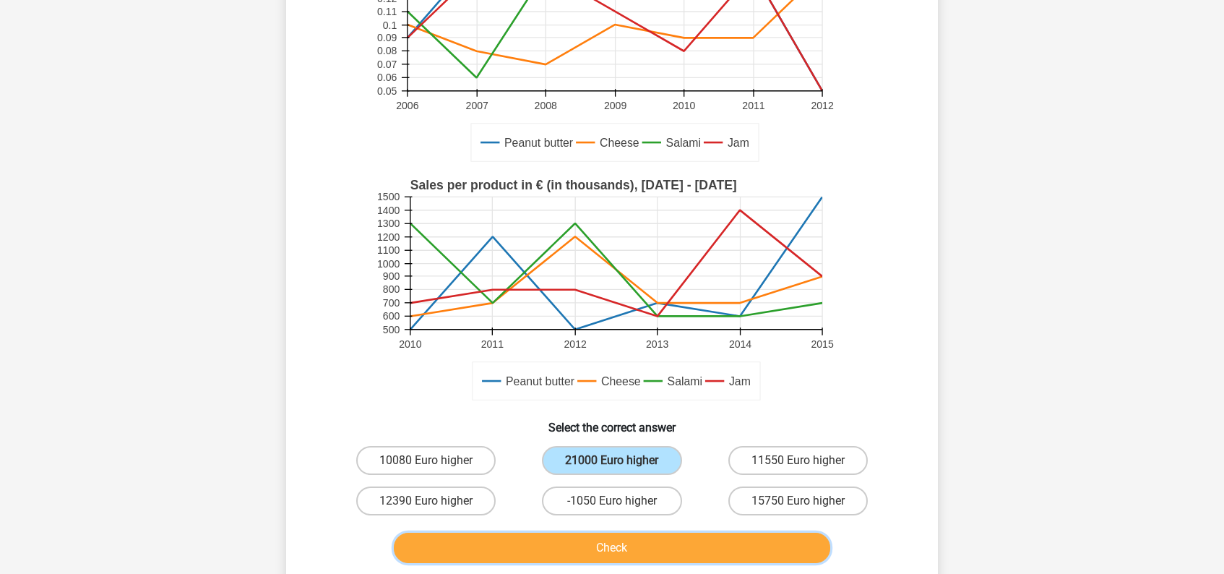
click at [625, 552] on button "Check" at bounding box center [612, 547] width 437 height 30
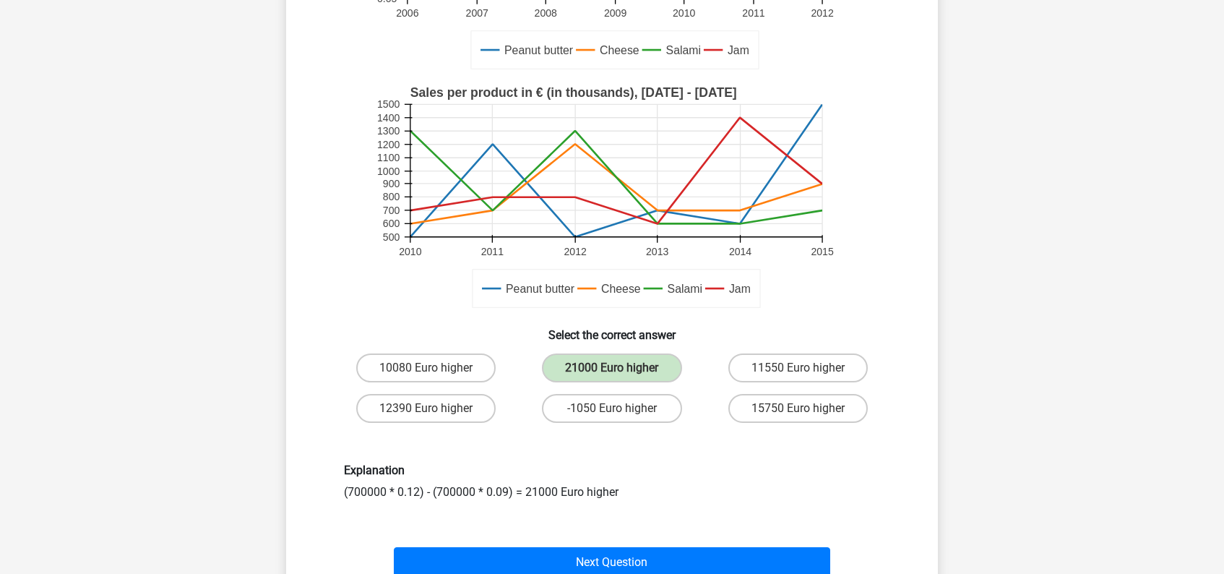
scroll to position [346, 0]
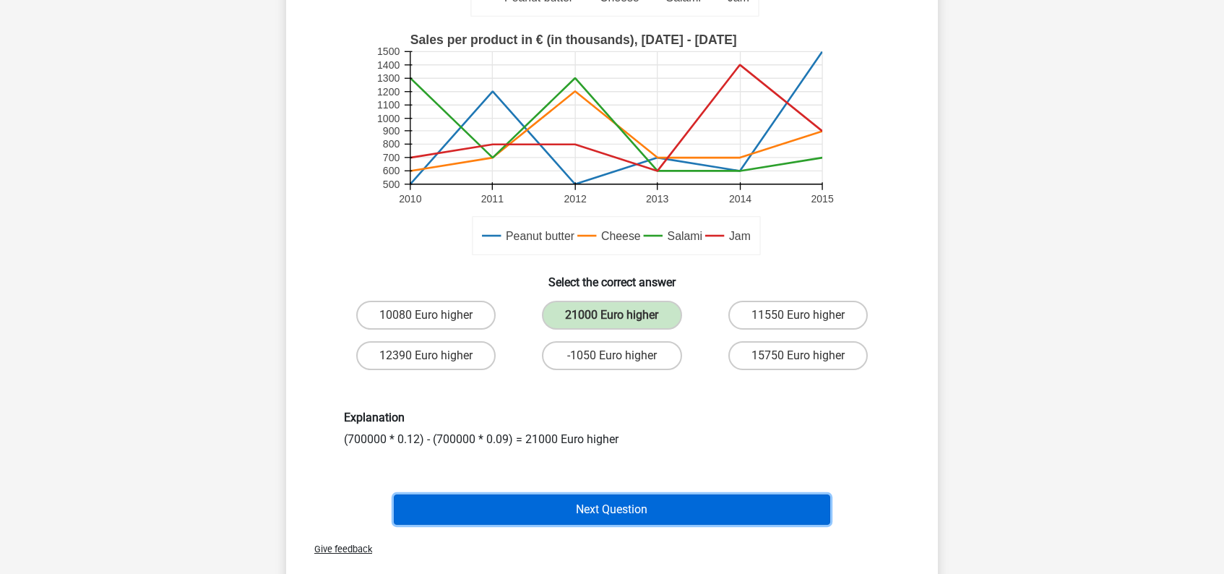
click at [628, 505] on button "Next Question" at bounding box center [612, 509] width 437 height 30
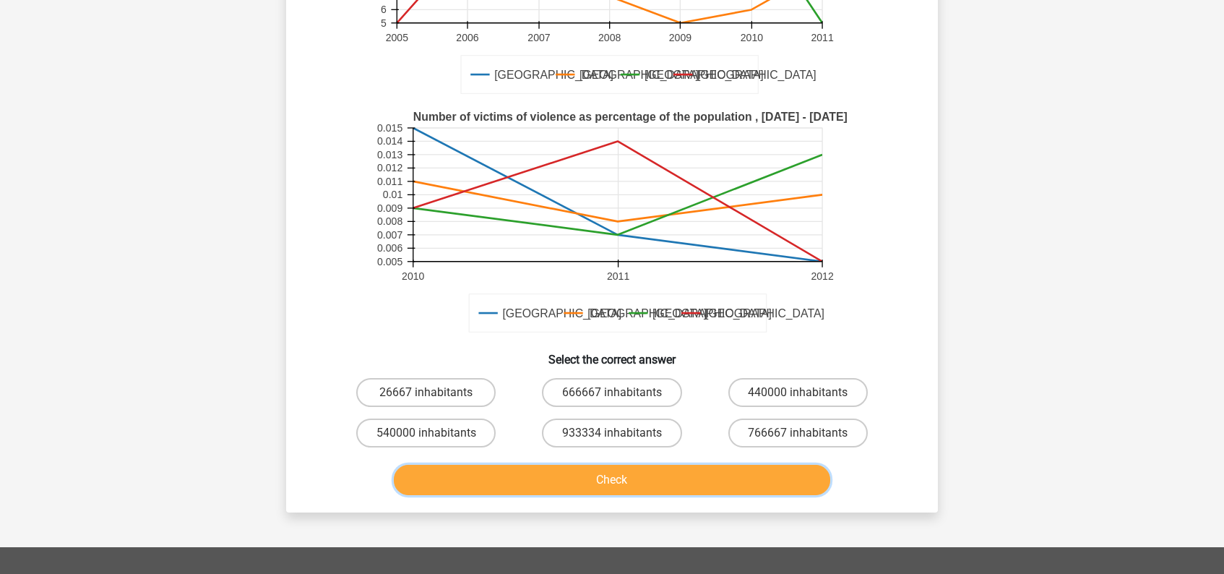
scroll to position [252, 0]
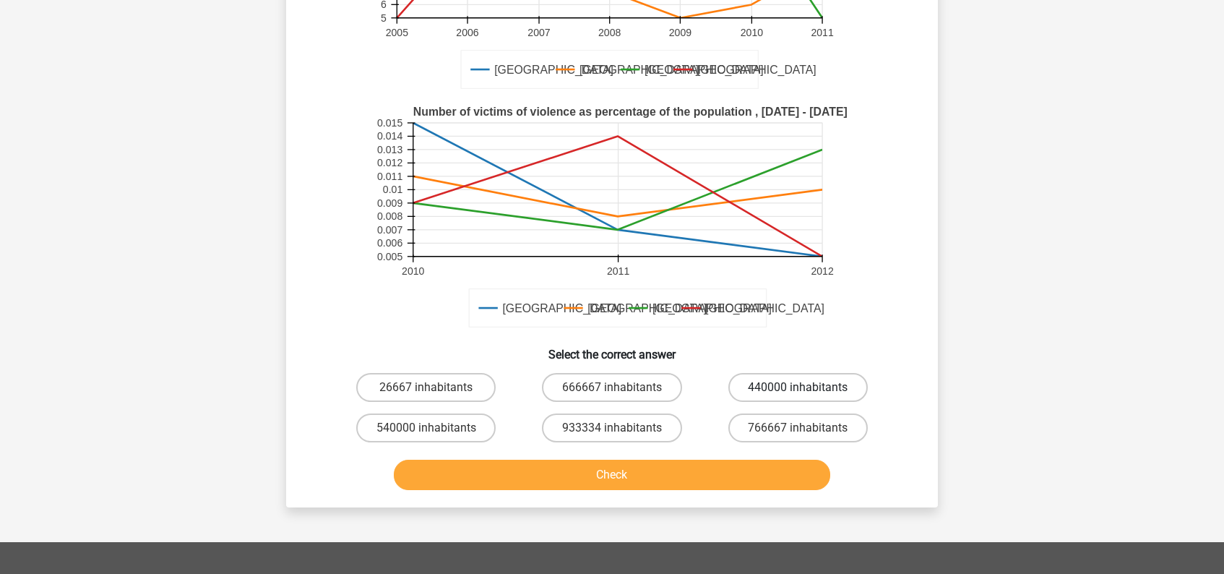
click at [809, 389] on label "440000 inhabitants" at bounding box center [797, 387] width 139 height 29
click at [807, 389] on input "440000 inhabitants" at bounding box center [801, 391] width 9 height 9
radio input "true"
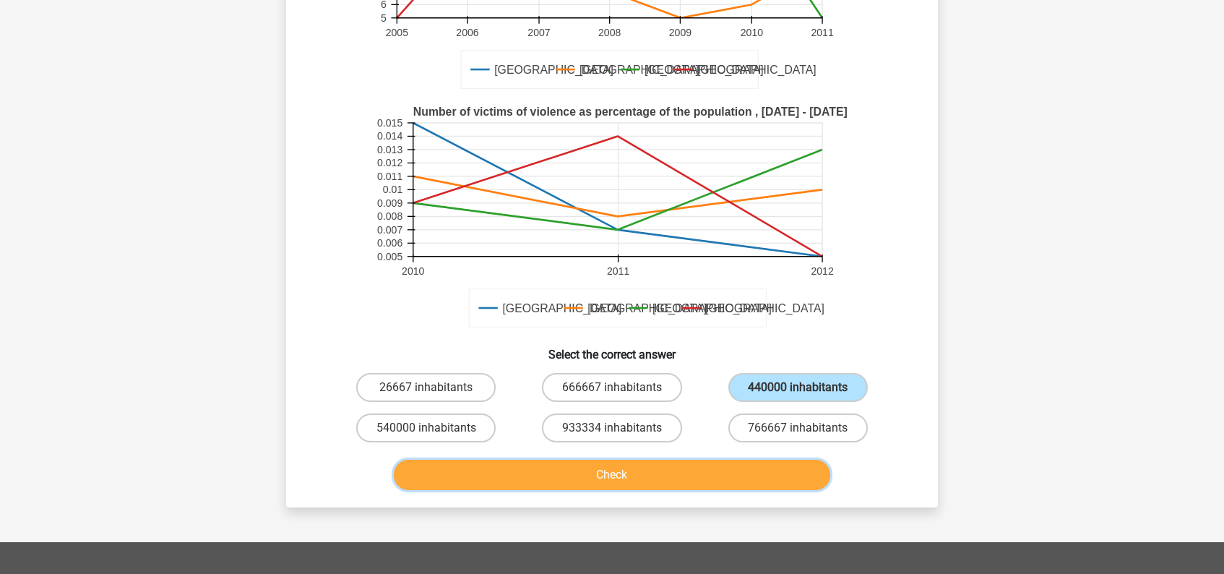
click at [618, 476] on button "Check" at bounding box center [612, 474] width 437 height 30
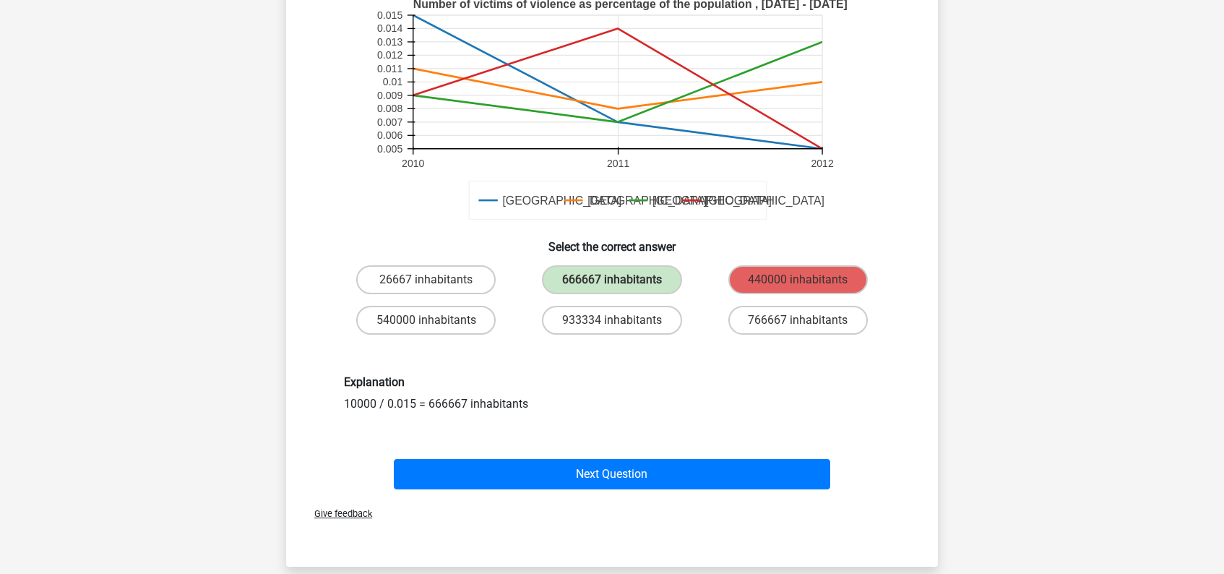
scroll to position [368, 0]
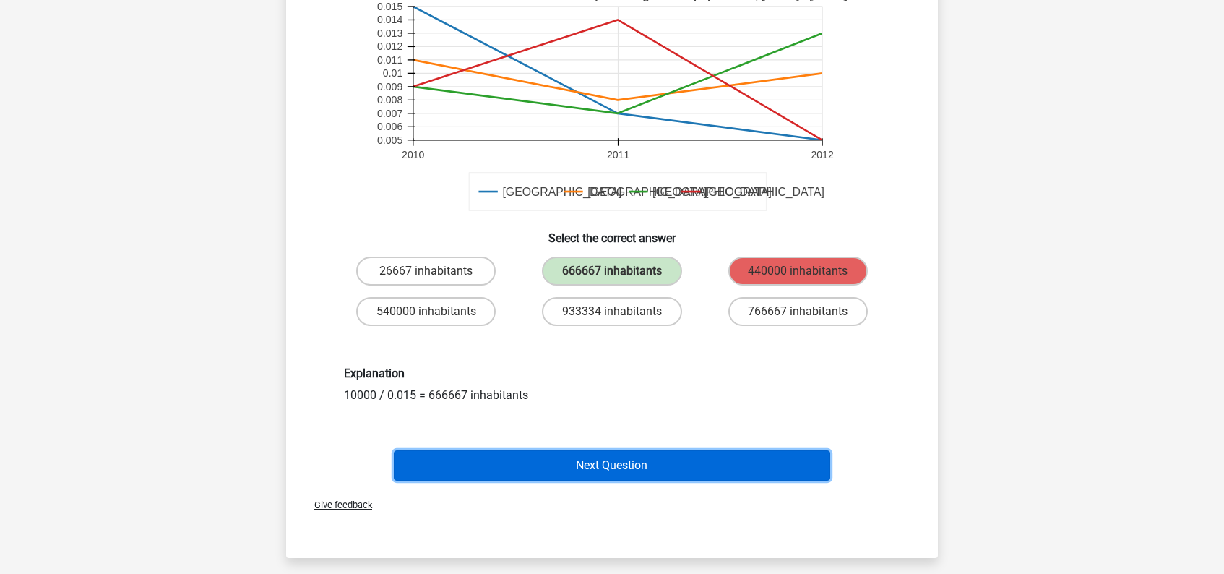
click at [620, 464] on button "Next Question" at bounding box center [612, 465] width 437 height 30
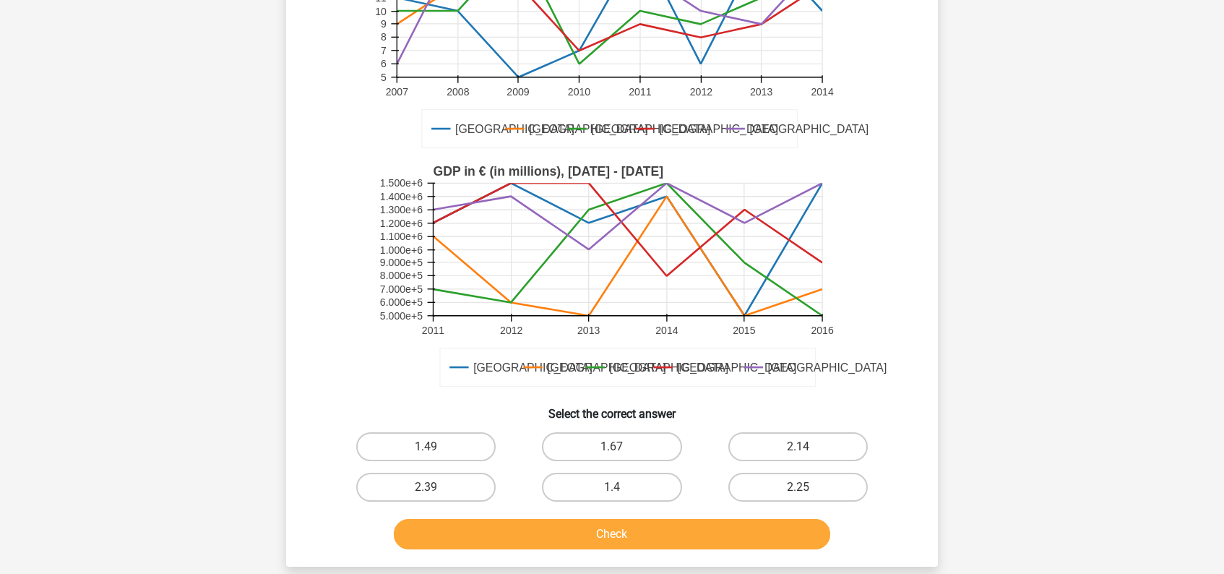
scroll to position [213, 0]
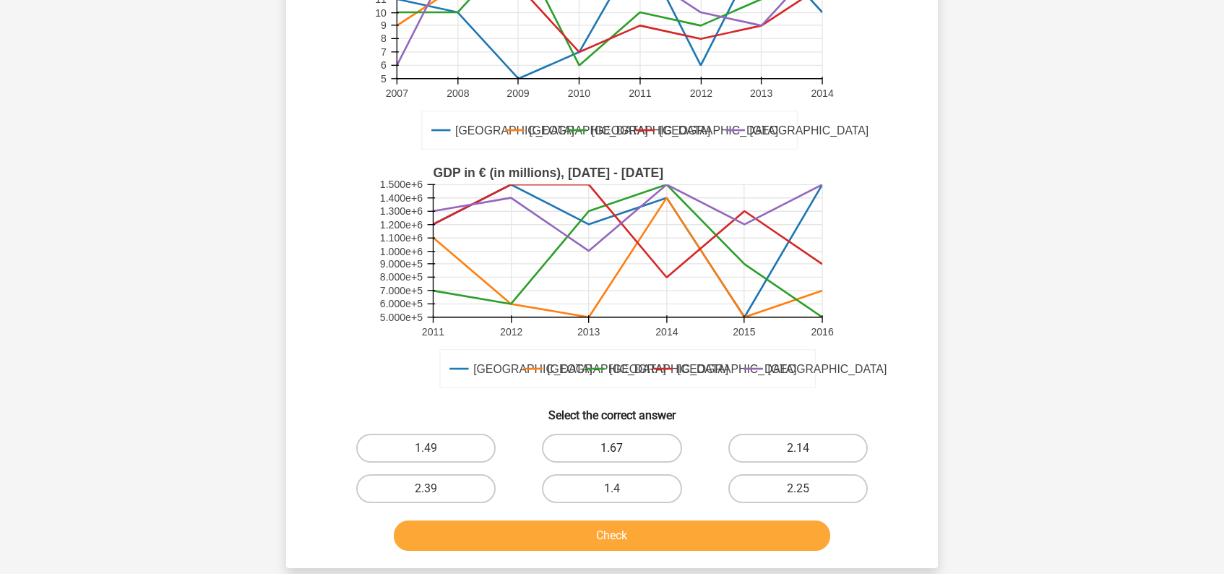
click at [649, 444] on label "1.67" at bounding box center [611, 447] width 139 height 29
click at [621, 448] on input "1.67" at bounding box center [616, 452] width 9 height 9
radio input "true"
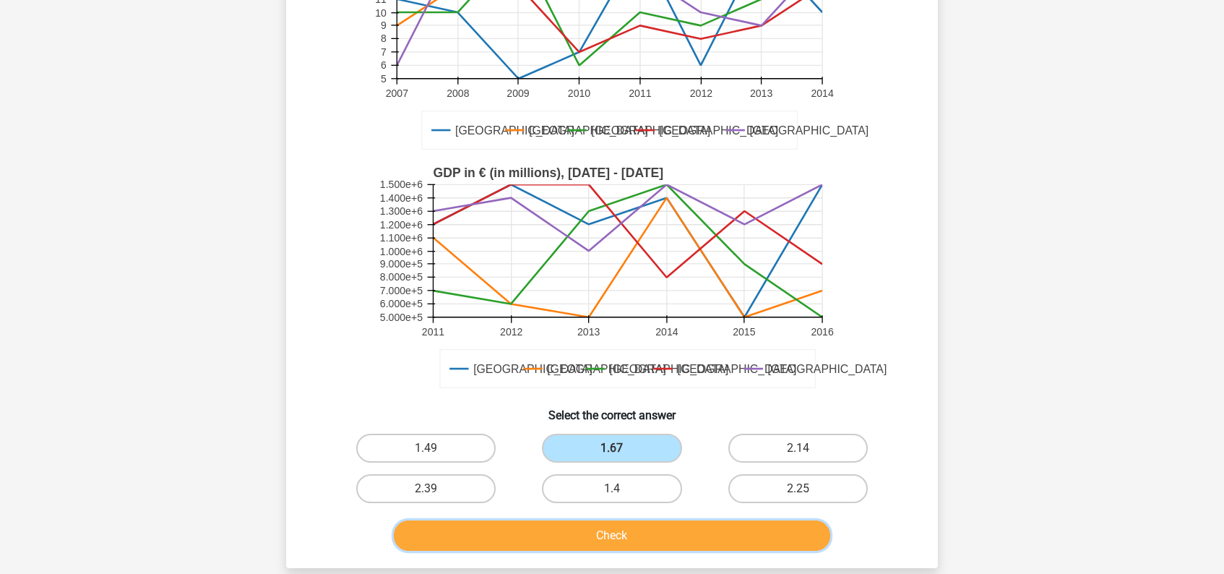
click at [650, 540] on button "Check" at bounding box center [612, 535] width 437 height 30
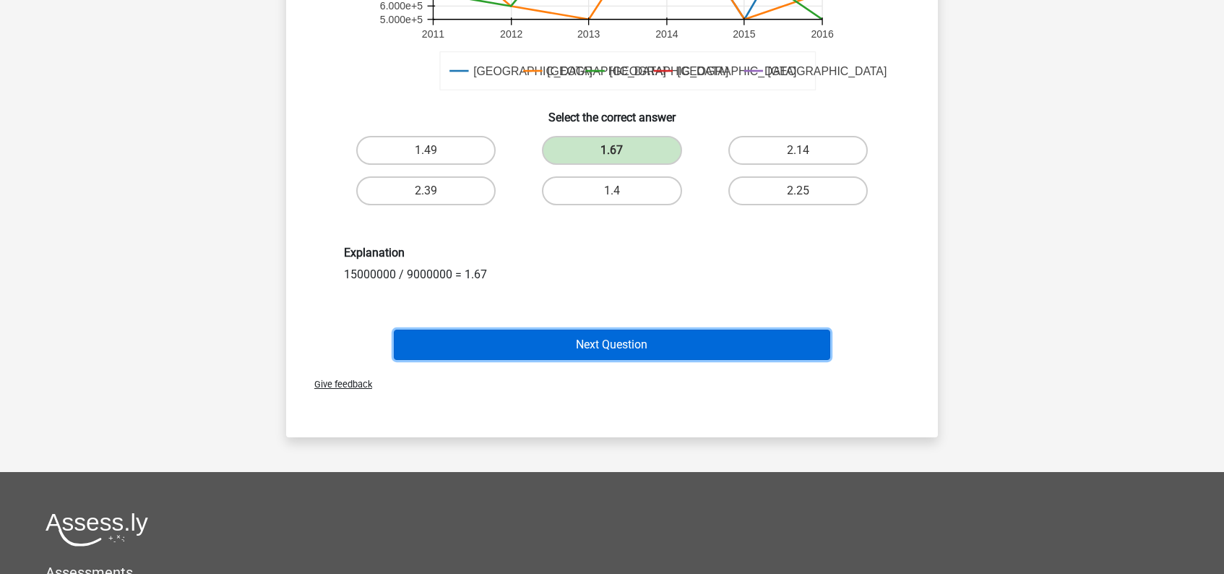
click at [638, 342] on button "Next Question" at bounding box center [612, 344] width 437 height 30
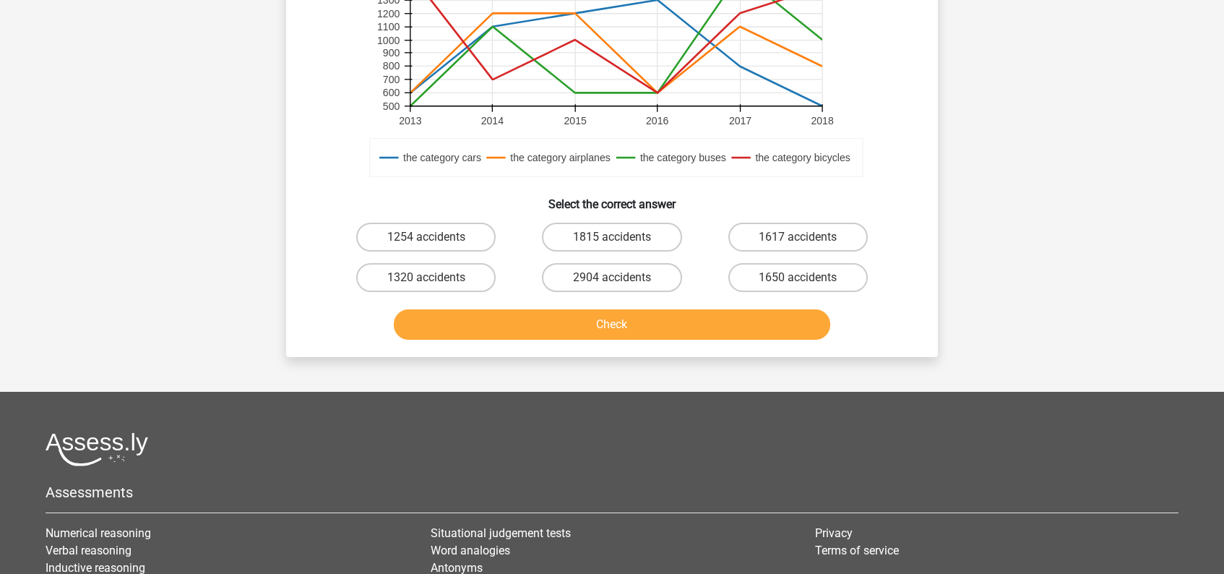
scroll to position [406, 0]
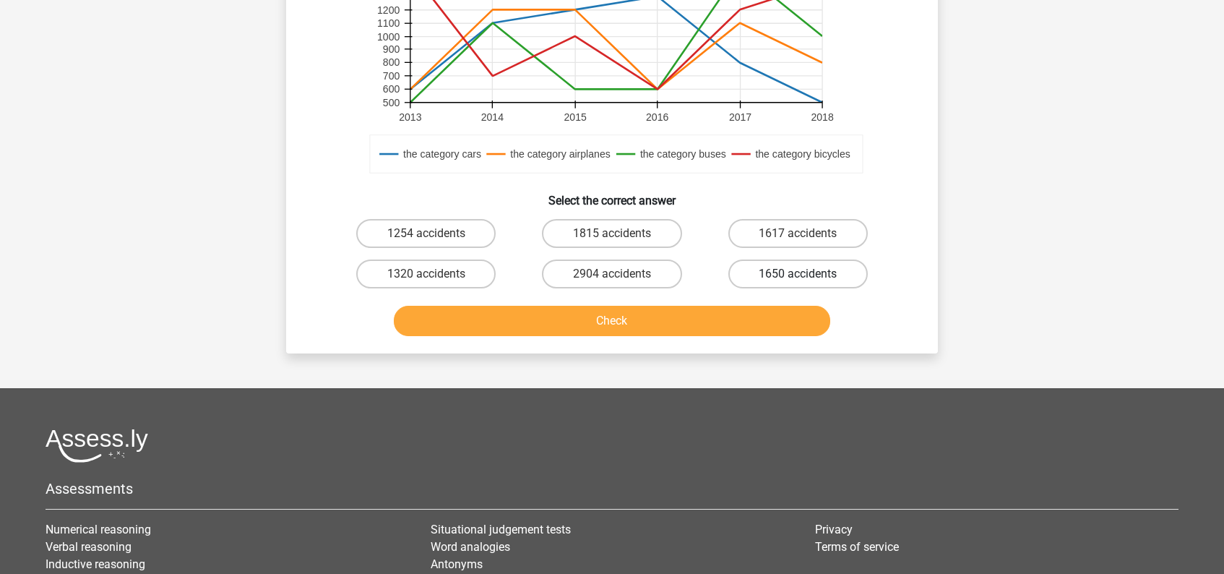
click at [804, 268] on label "1650 accidents" at bounding box center [797, 273] width 139 height 29
click at [804, 274] on input "1650 accidents" at bounding box center [801, 278] width 9 height 9
radio input "true"
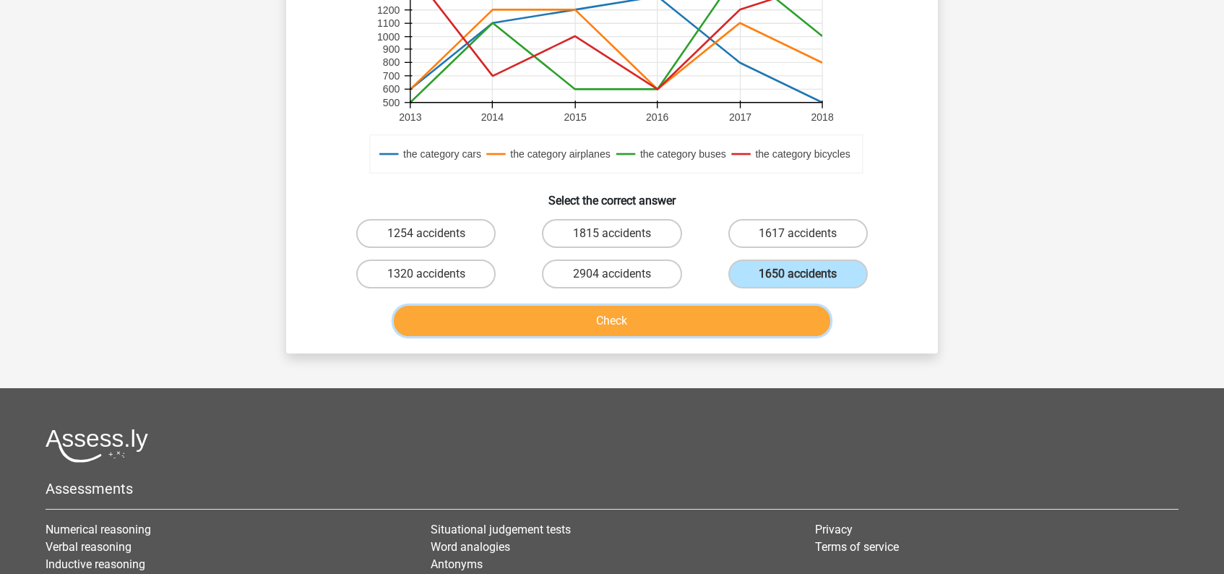
click at [726, 326] on button "Check" at bounding box center [612, 321] width 437 height 30
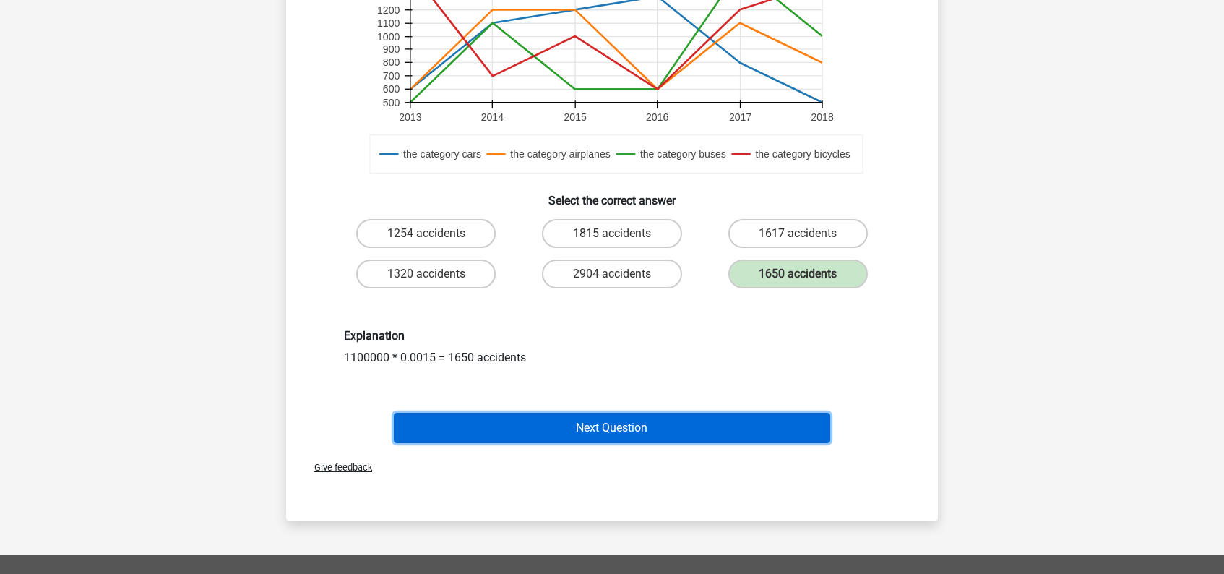
click at [632, 430] on button "Next Question" at bounding box center [612, 427] width 437 height 30
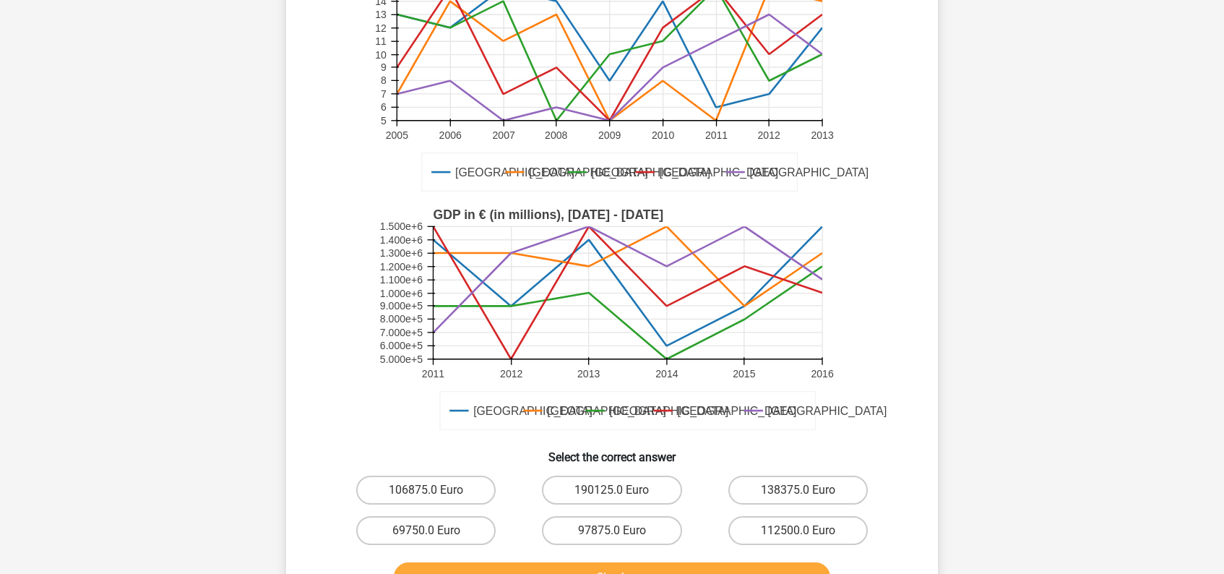
scroll to position [182, 0]
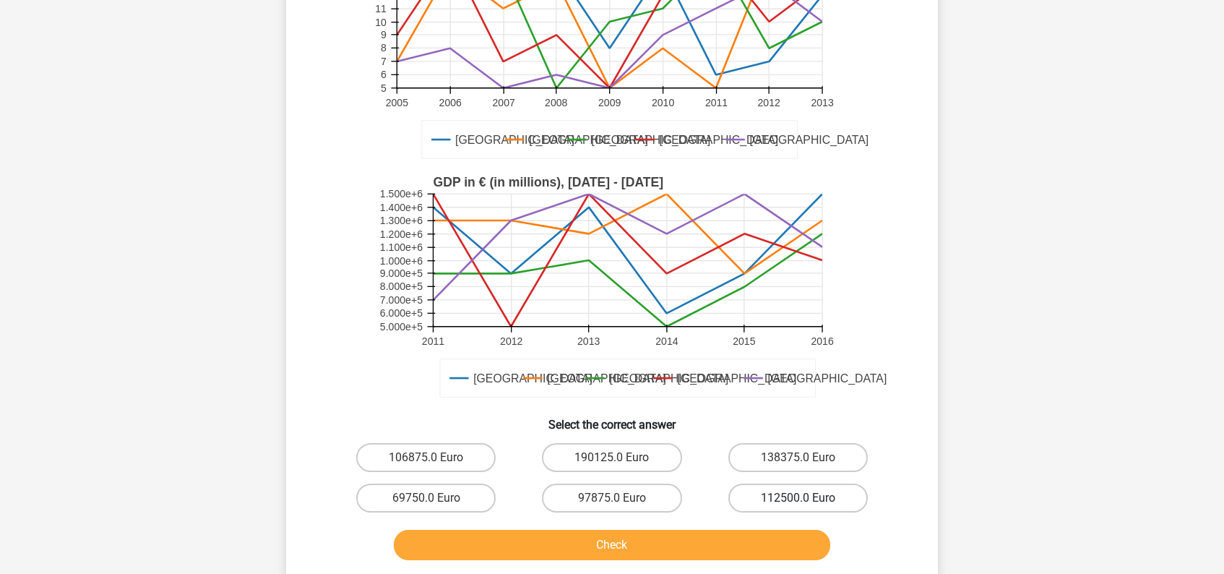
click at [784, 493] on label "112500.0 Euro" at bounding box center [797, 497] width 139 height 29
click at [797, 498] on input "112500.0 Euro" at bounding box center [801, 502] width 9 height 9
radio input "true"
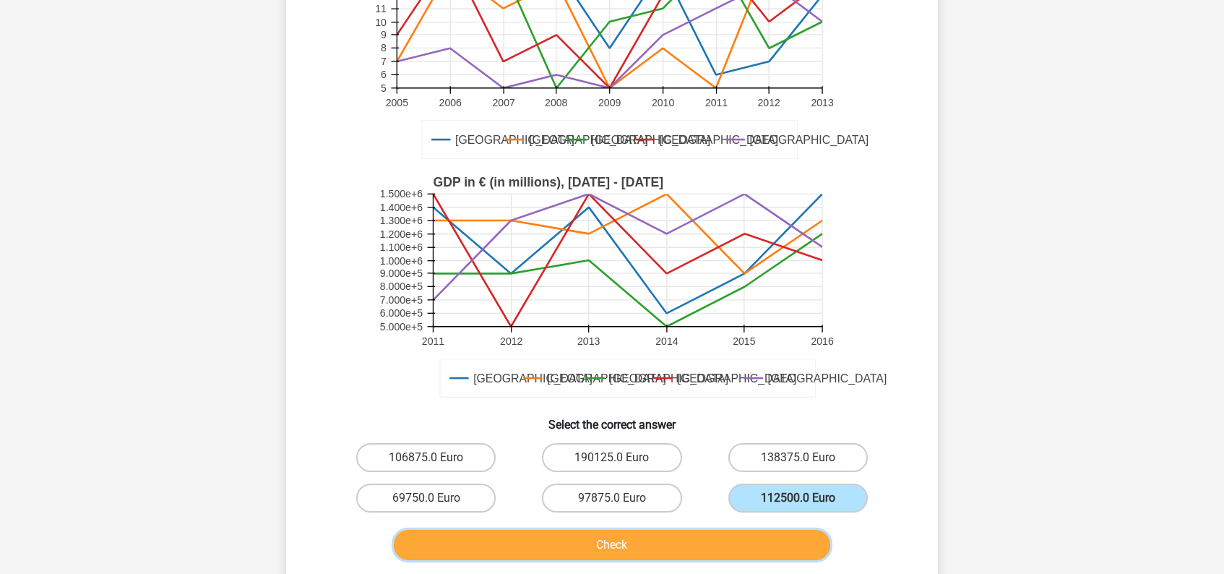
click at [667, 549] on button "Check" at bounding box center [612, 544] width 437 height 30
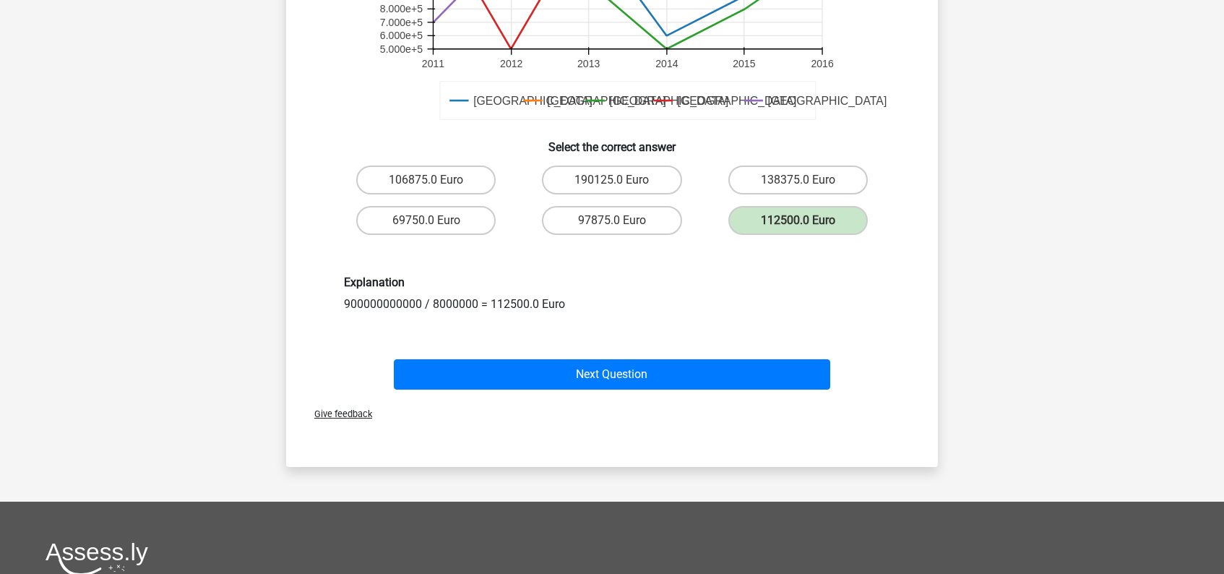
scroll to position [472, 0]
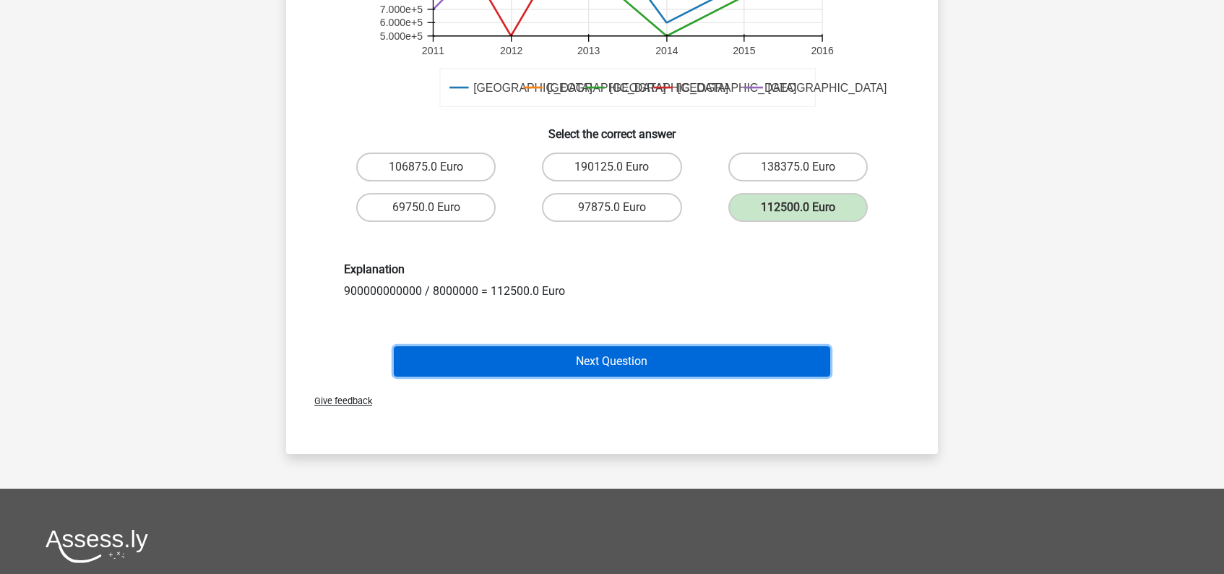
click at [658, 363] on button "Next Question" at bounding box center [612, 361] width 437 height 30
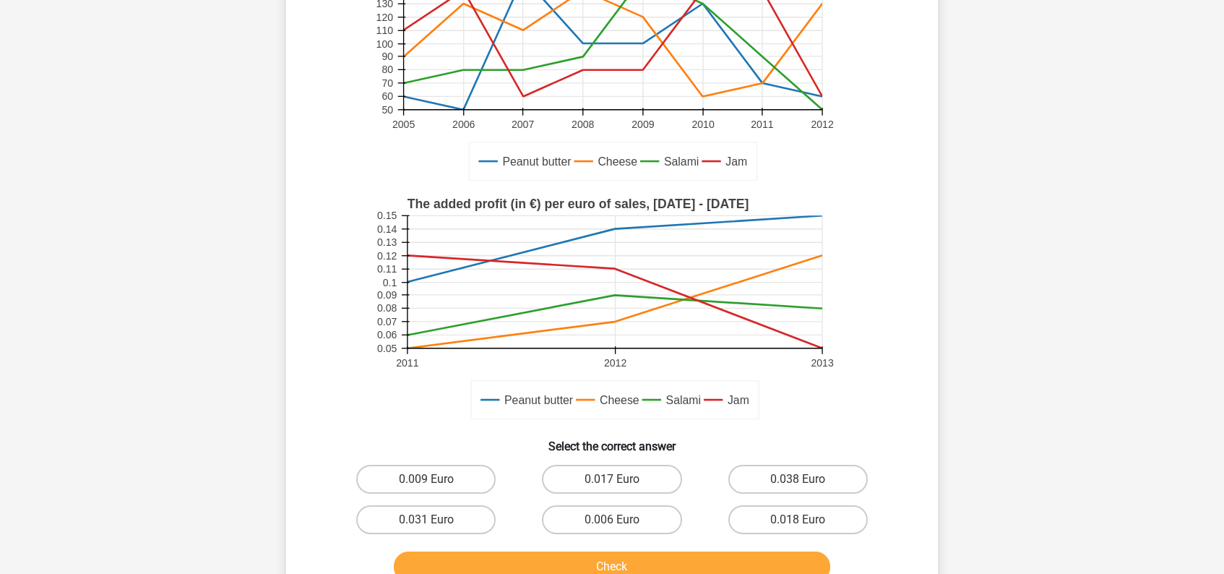
scroll to position [215, 0]
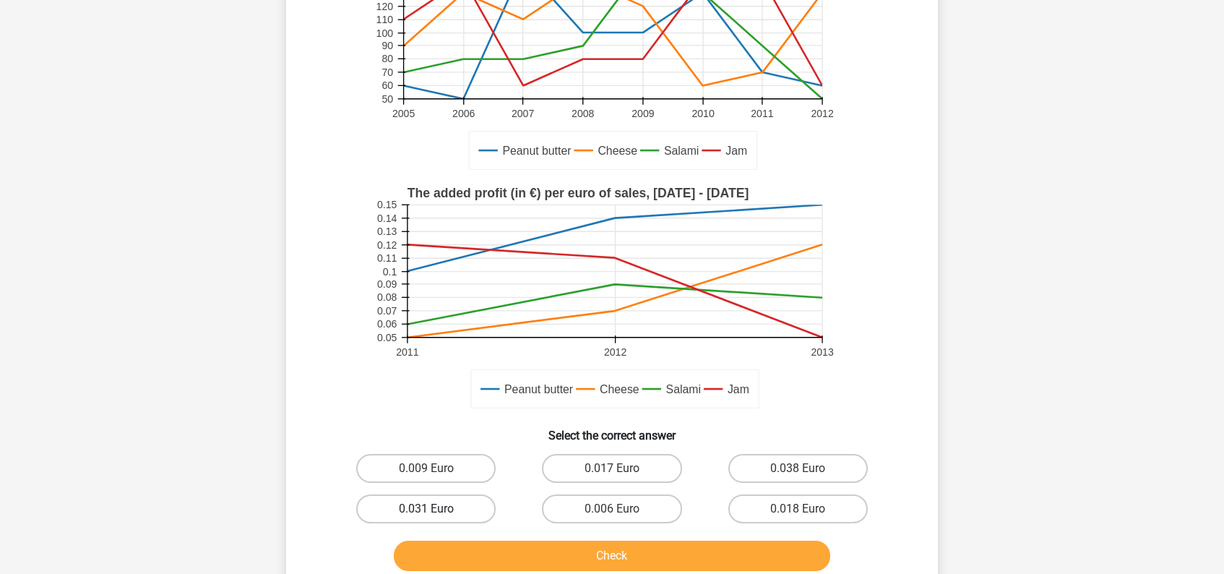
click at [449, 502] on label "0.031 Euro" at bounding box center [425, 508] width 139 height 29
click at [436, 509] on input "0.031 Euro" at bounding box center [430, 513] width 9 height 9
radio input "true"
click at [449, 502] on label "0.031 Euro" at bounding box center [425, 508] width 139 height 29
click at [436, 509] on input "0.031 Euro" at bounding box center [430, 513] width 9 height 9
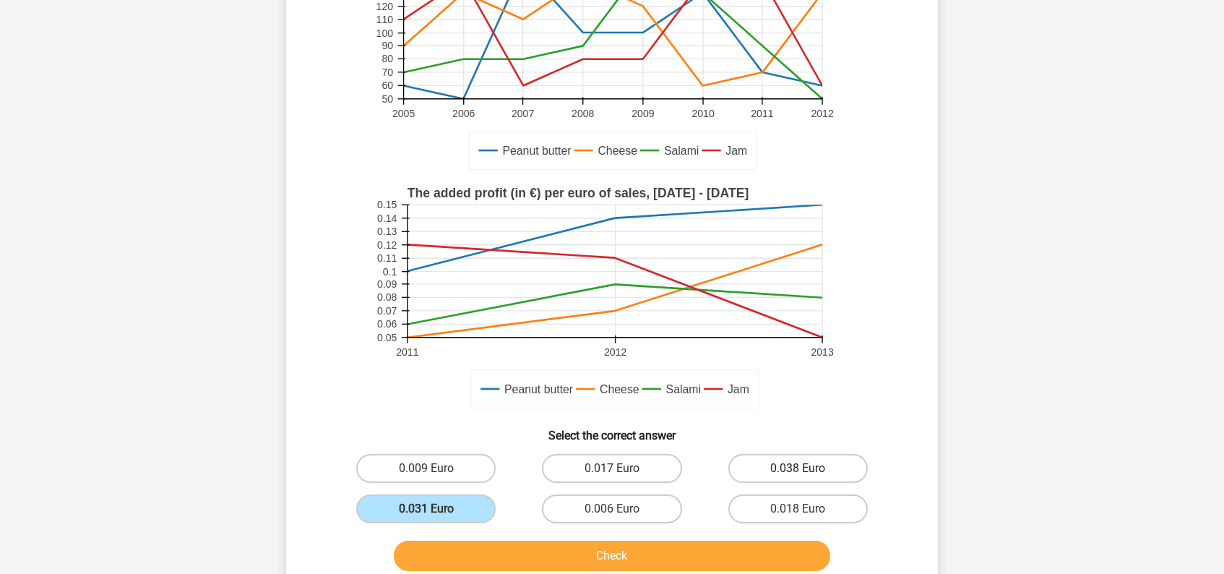
click at [772, 462] on label "0.038 Euro" at bounding box center [797, 468] width 139 height 29
click at [797, 468] on input "0.038 Euro" at bounding box center [801, 472] width 9 height 9
radio input "true"
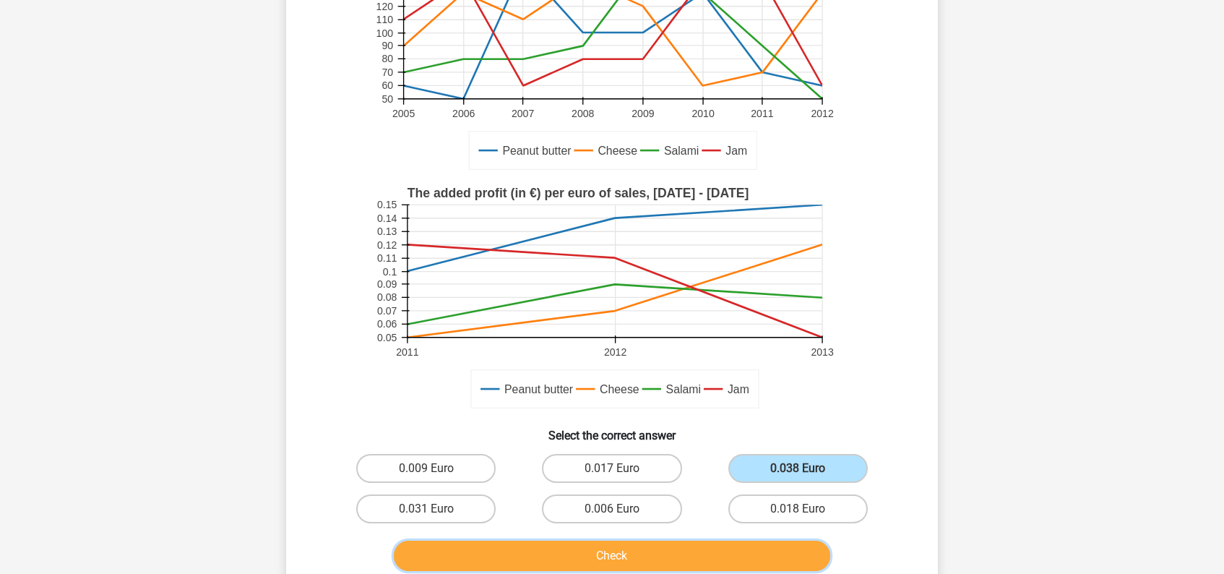
click at [658, 559] on button "Check" at bounding box center [612, 555] width 437 height 30
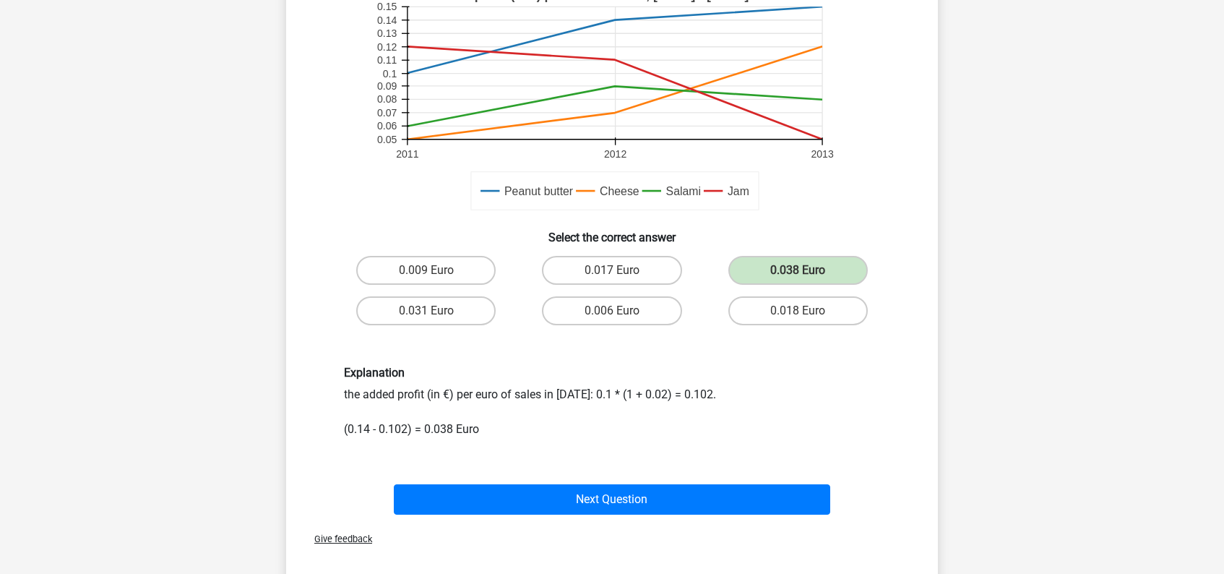
scroll to position [414, 0]
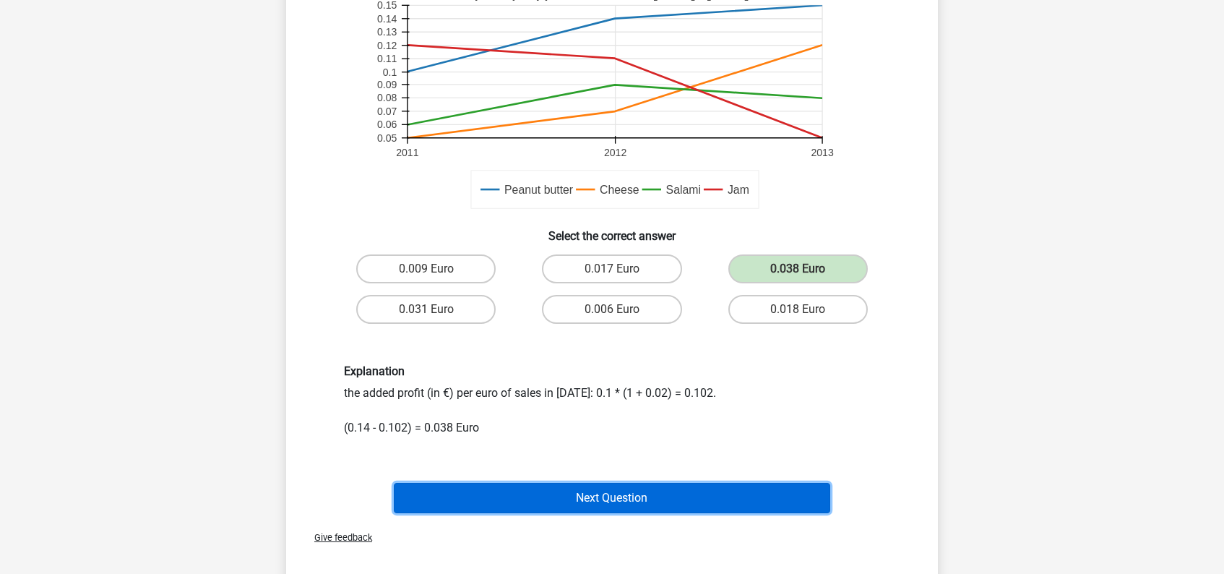
click at [651, 498] on button "Next Question" at bounding box center [612, 498] width 437 height 30
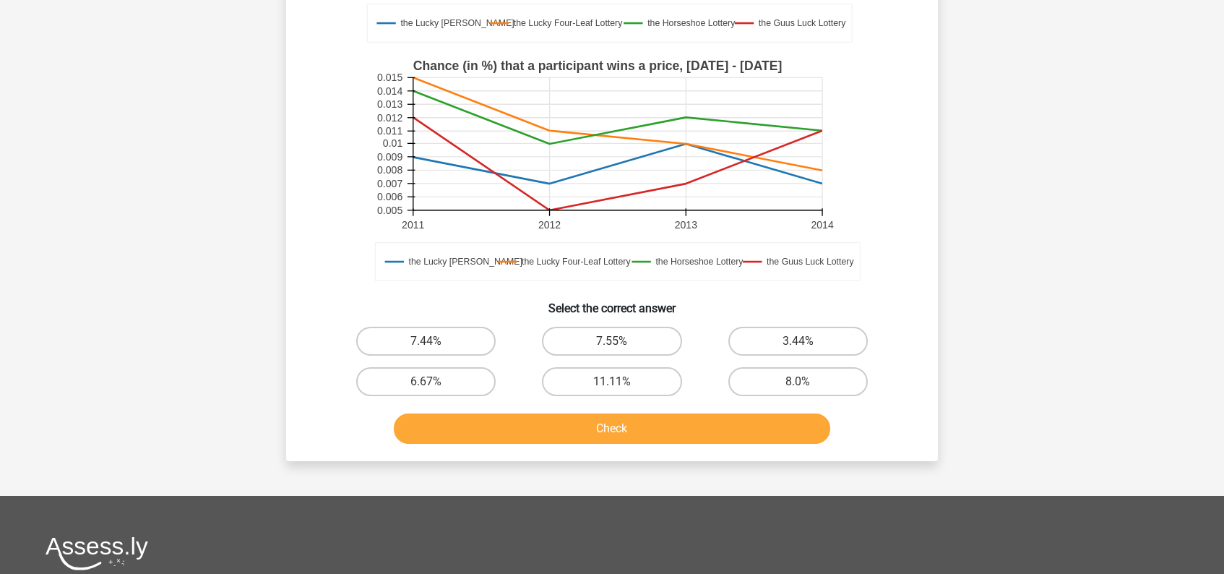
scroll to position [315, 0]
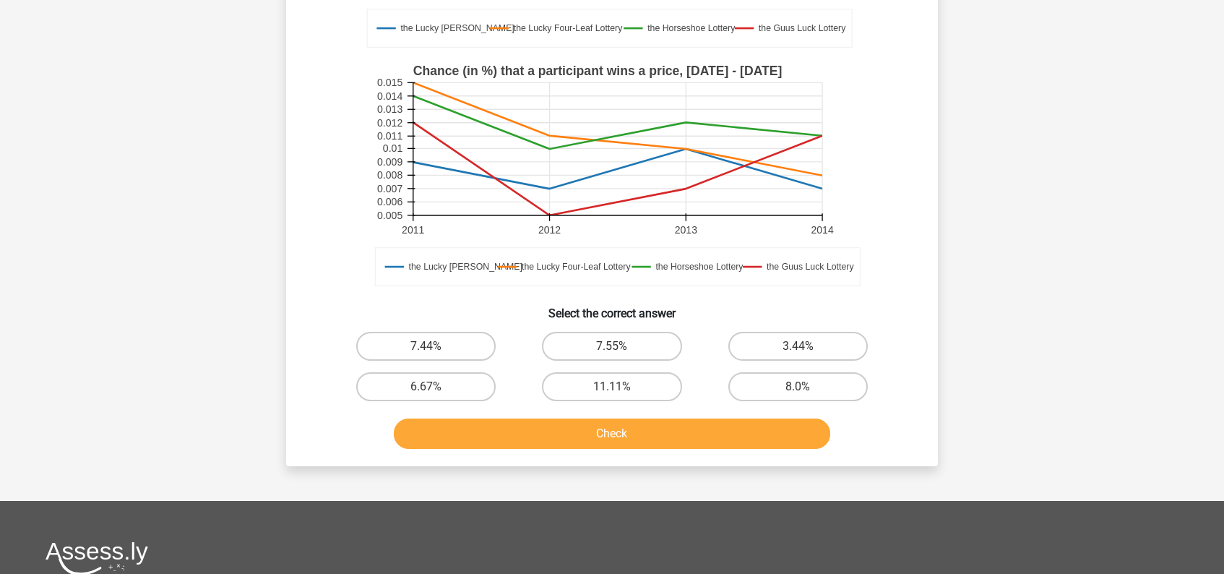
click at [613, 386] on input "11.11%" at bounding box center [616, 390] width 9 height 9
radio input "true"
click at [633, 446] on button "Check" at bounding box center [612, 433] width 437 height 30
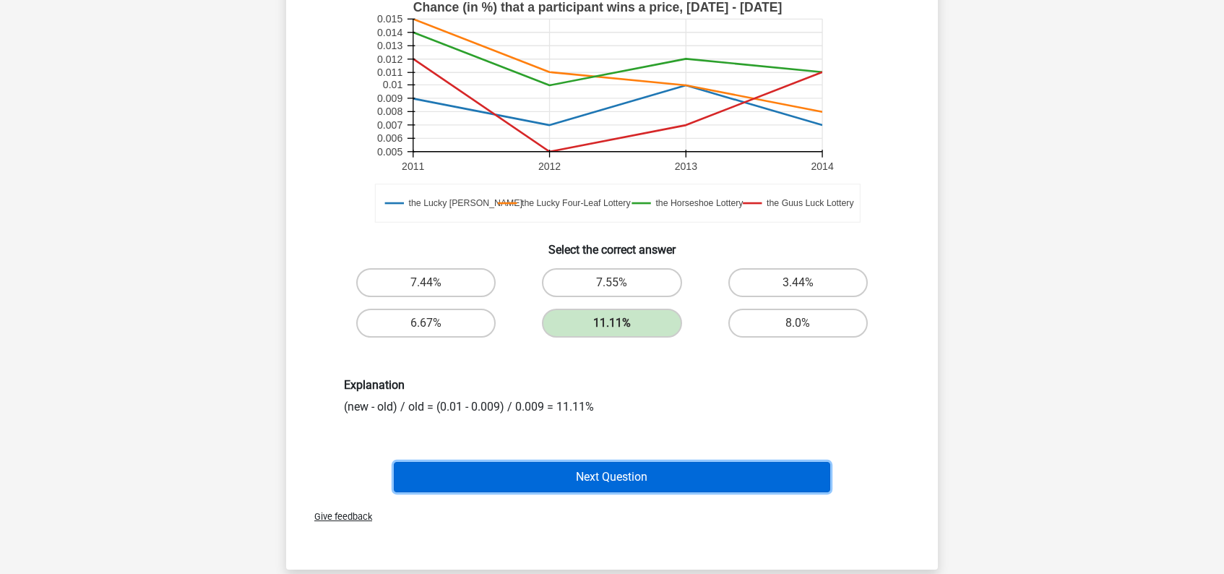
click at [628, 483] on button "Next Question" at bounding box center [612, 477] width 437 height 30
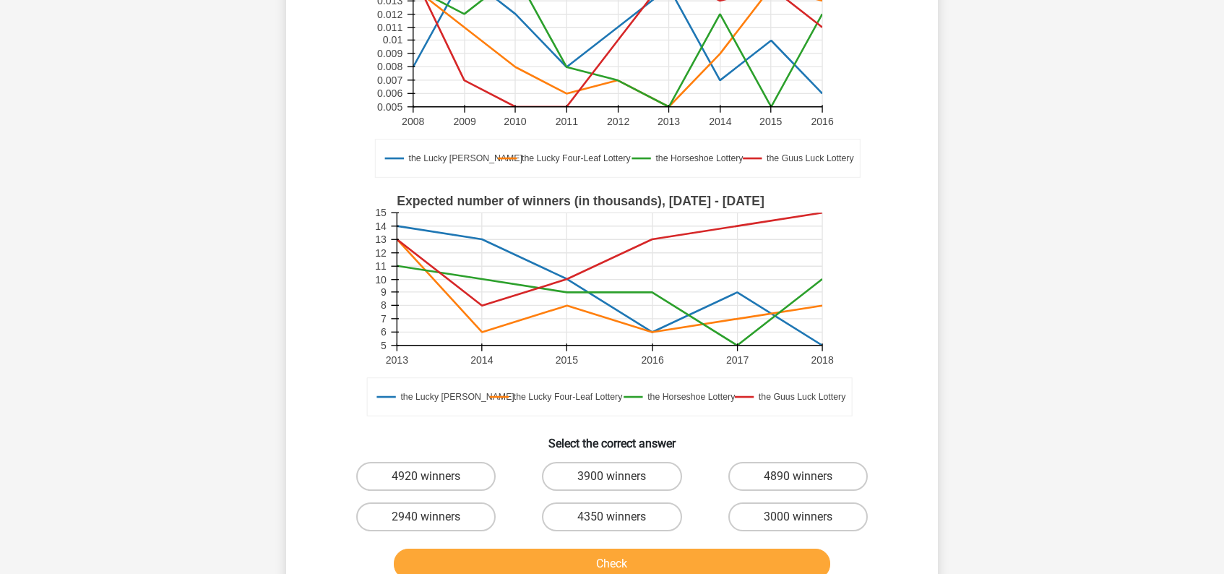
scroll to position [189, 0]
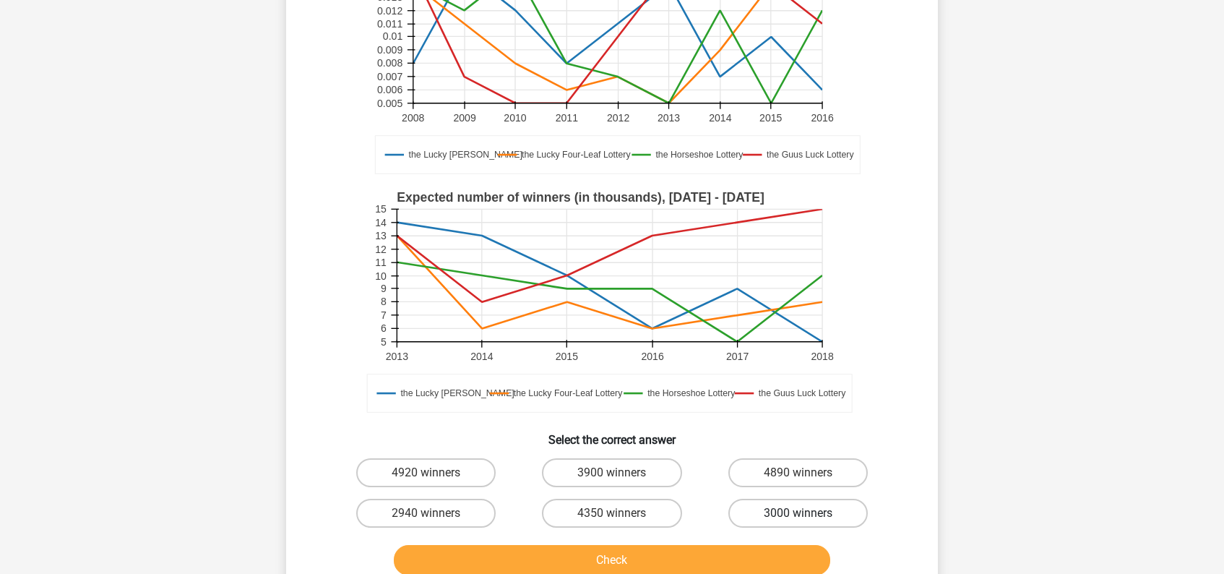
click at [784, 511] on label "3000 winners" at bounding box center [797, 512] width 139 height 29
click at [797, 513] on input "3000 winners" at bounding box center [801, 517] width 9 height 9
radio input "true"
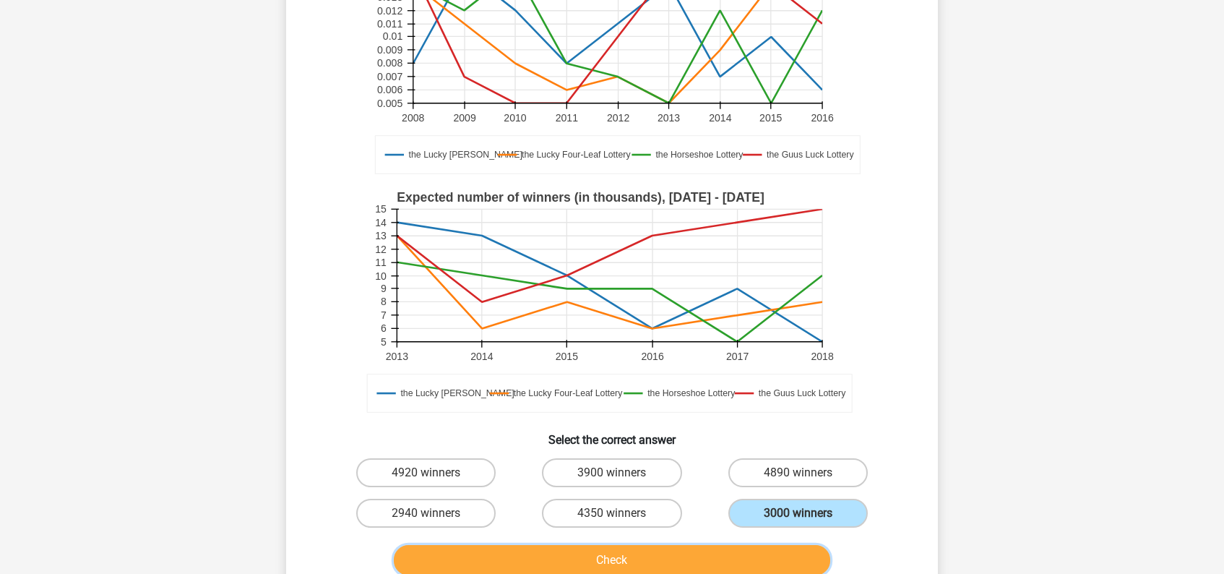
click at [733, 567] on button "Check" at bounding box center [612, 560] width 437 height 30
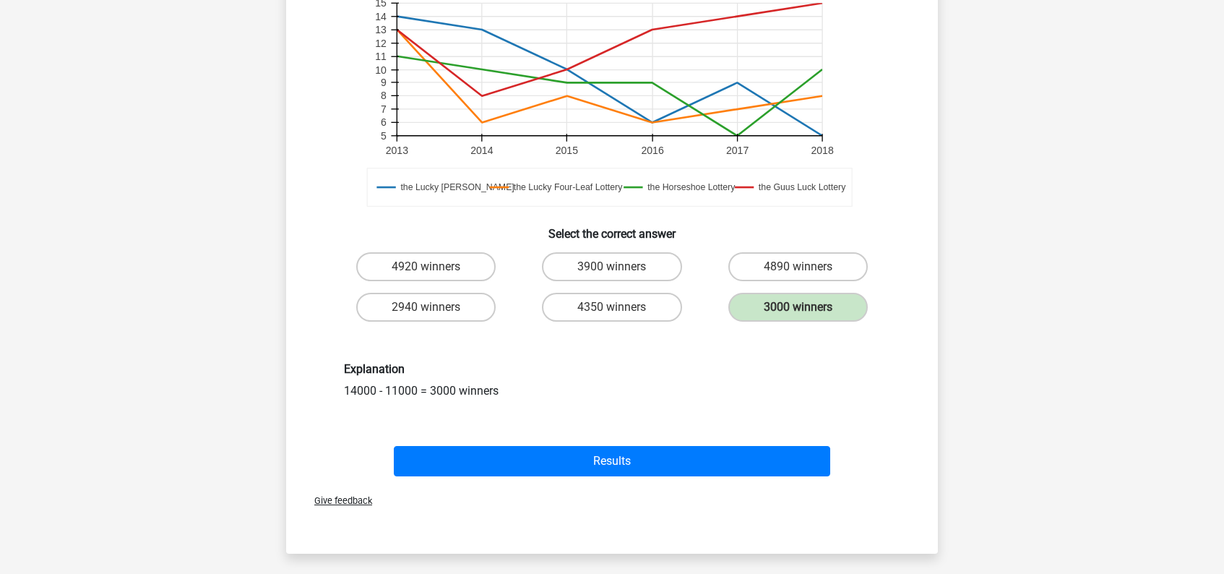
scroll to position [410, 0]
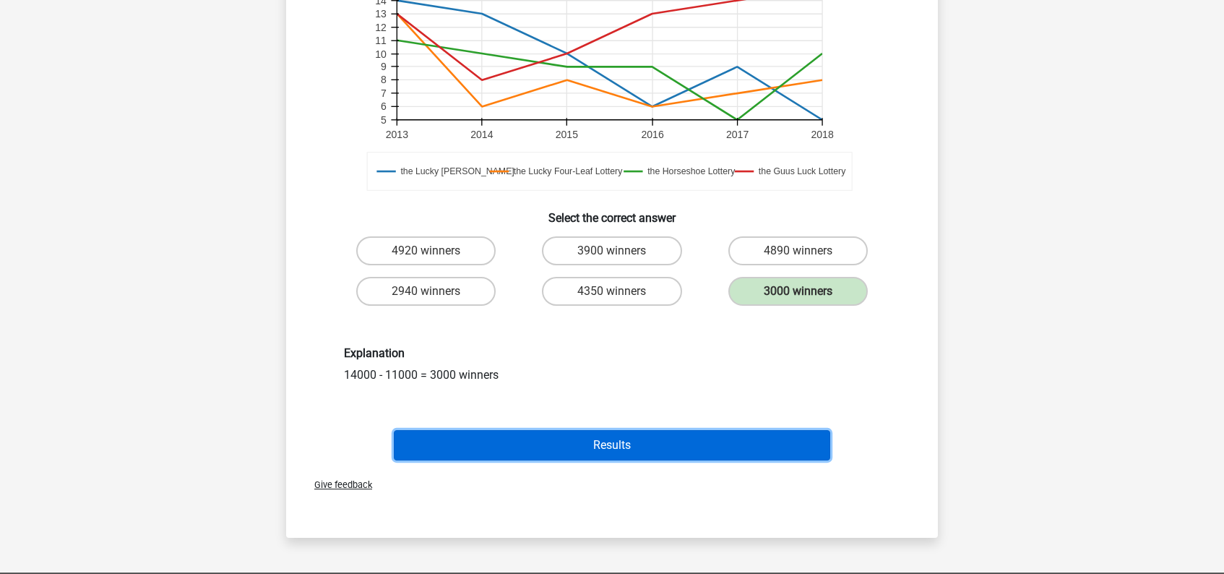
click at [667, 446] on button "Results" at bounding box center [612, 445] width 437 height 30
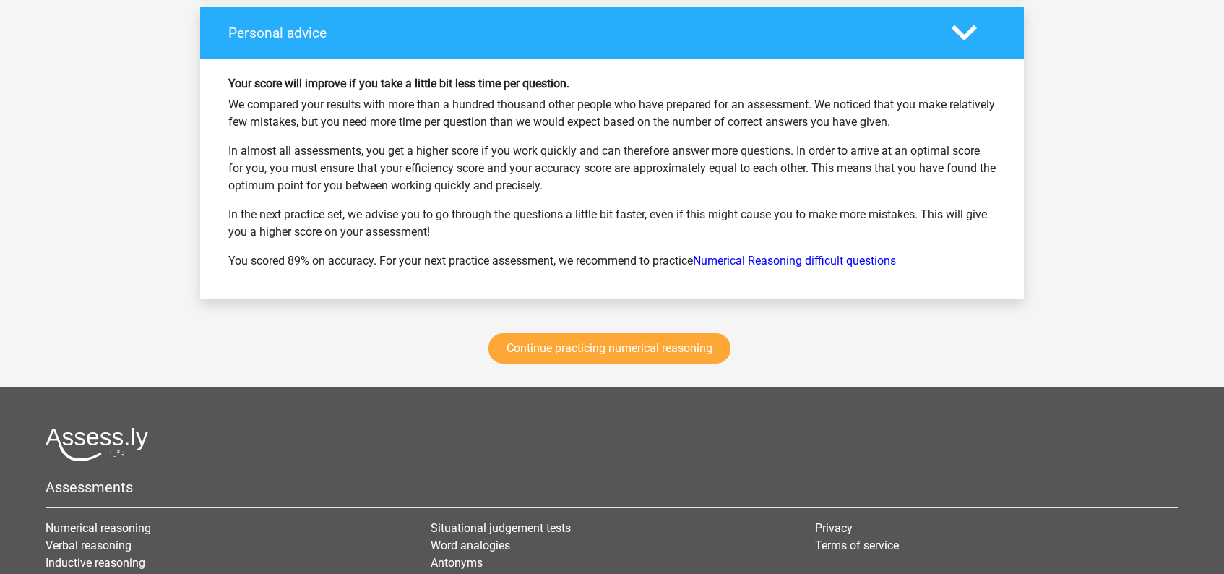
scroll to position [2639, 0]
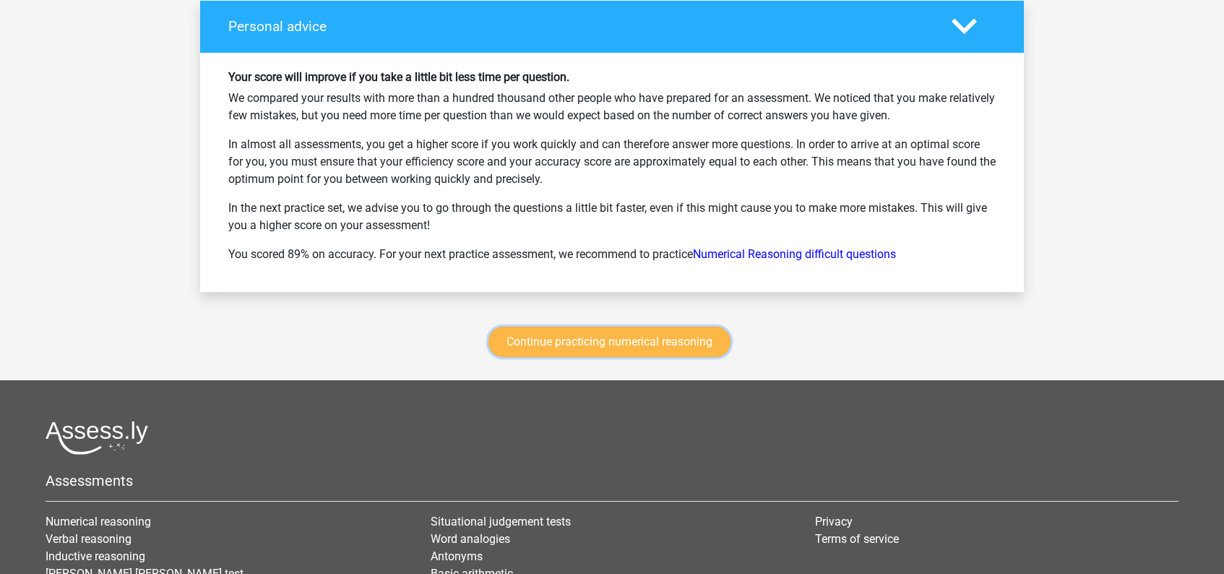
click at [657, 341] on link "Continue practicing numerical reasoning" at bounding box center [609, 341] width 242 height 30
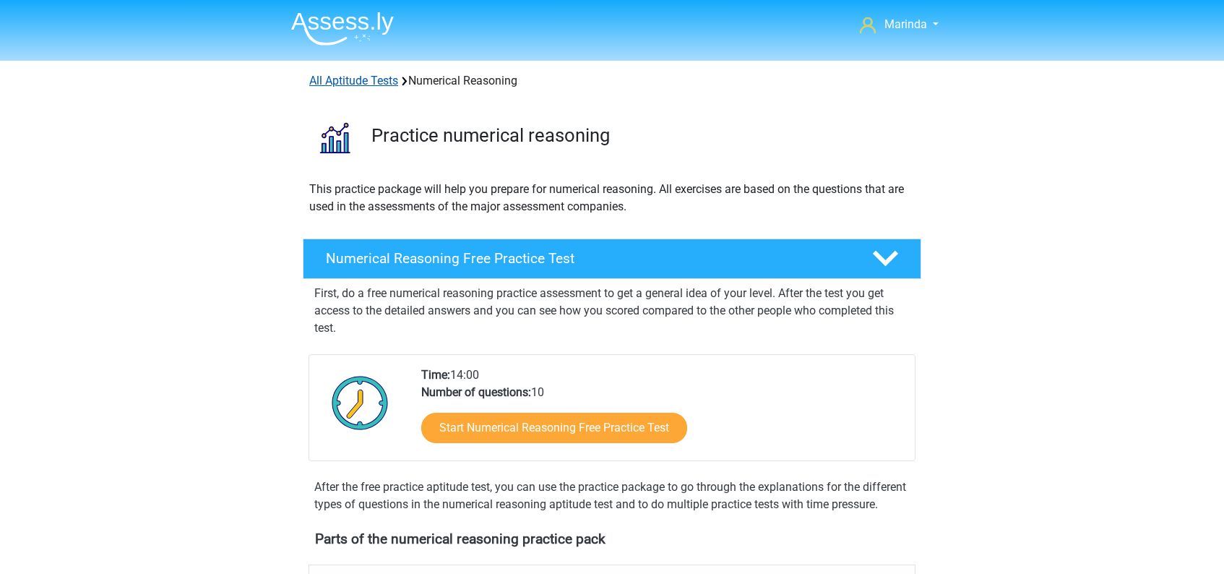
click at [357, 85] on link "All Aptitude Tests" at bounding box center [353, 81] width 89 height 14
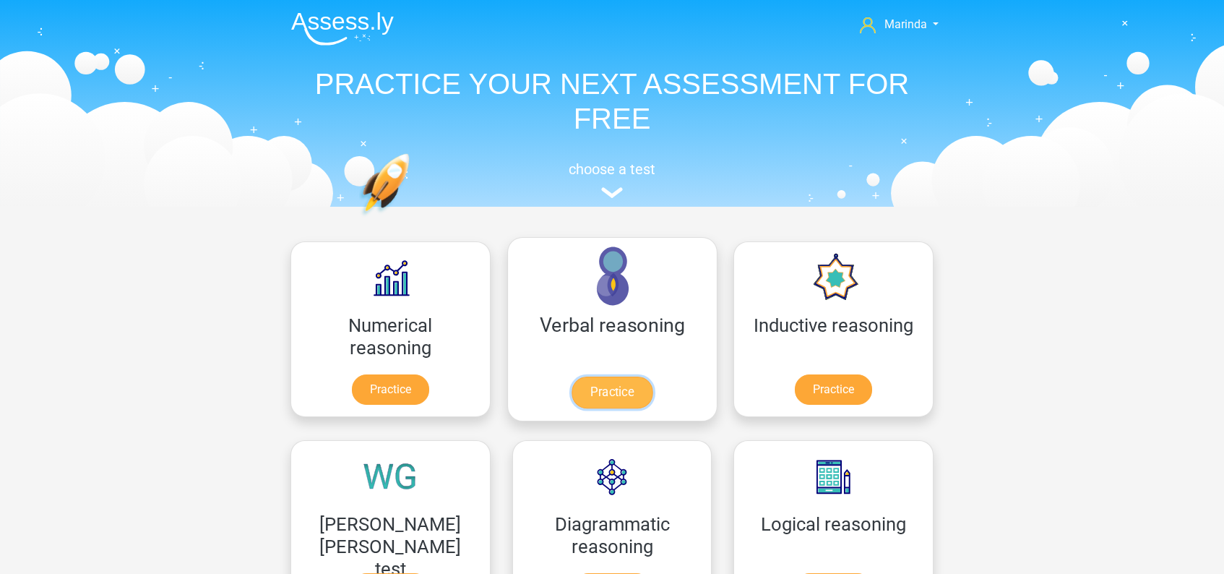
click at [571, 376] on link "Practice" at bounding box center [611, 392] width 81 height 32
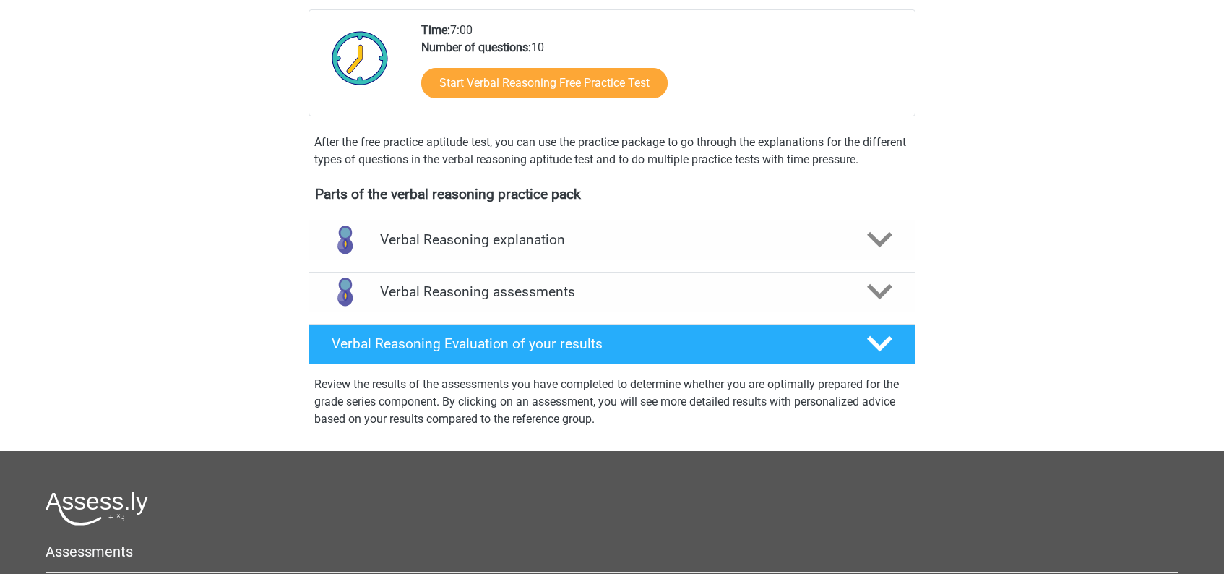
scroll to position [312, 0]
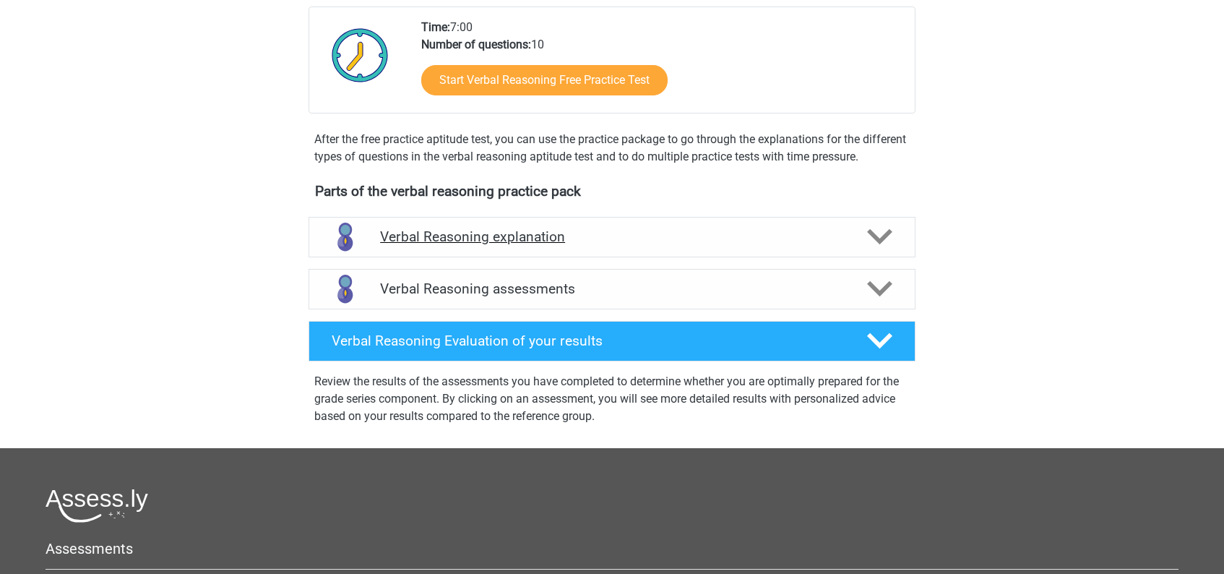
click at [883, 249] on icon at bounding box center [879, 236] width 25 height 25
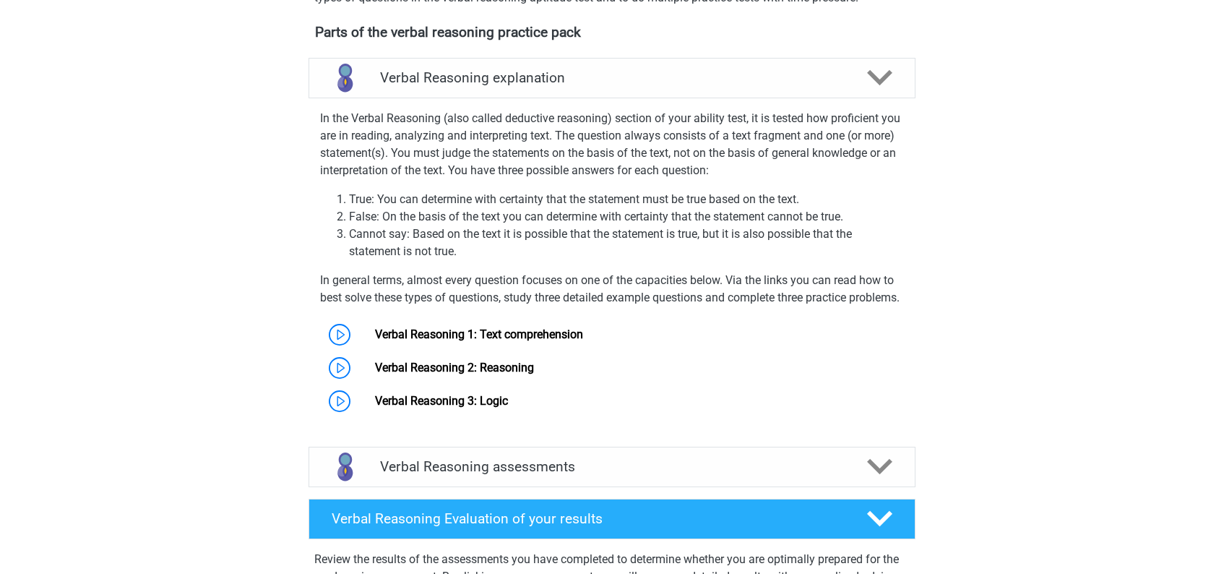
scroll to position [470, 0]
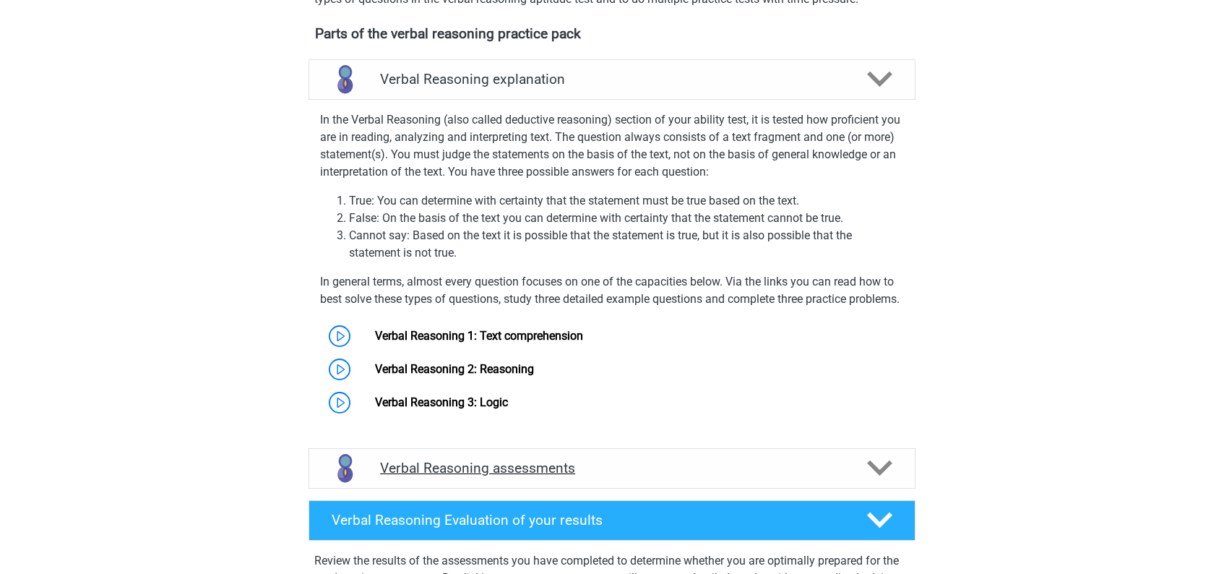
click at [881, 480] on icon at bounding box center [879, 467] width 25 height 25
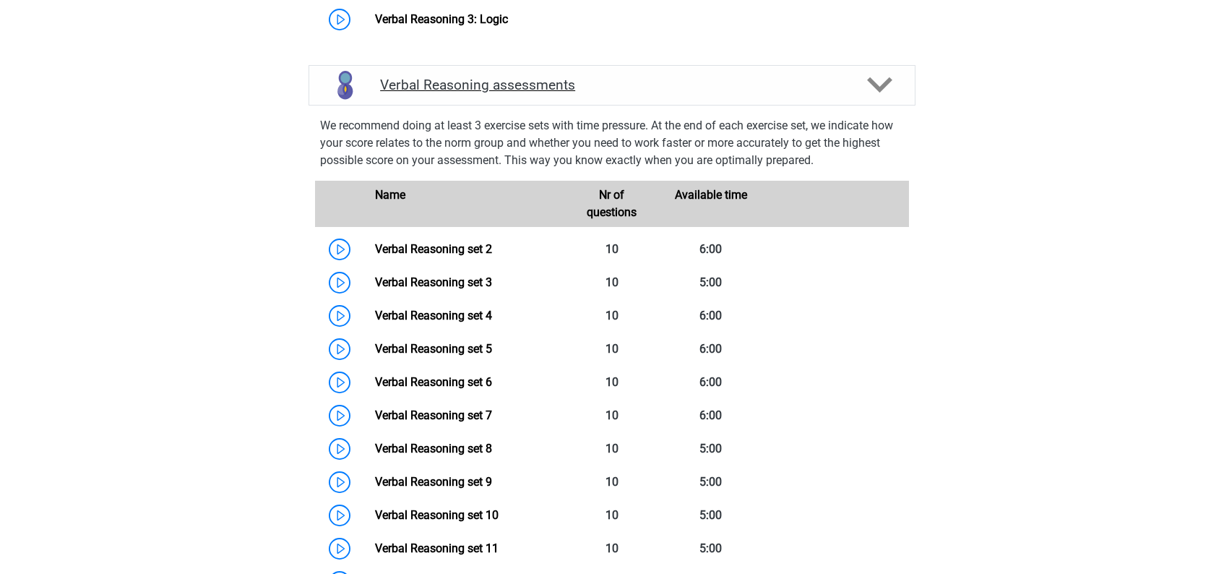
scroll to position [854, 0]
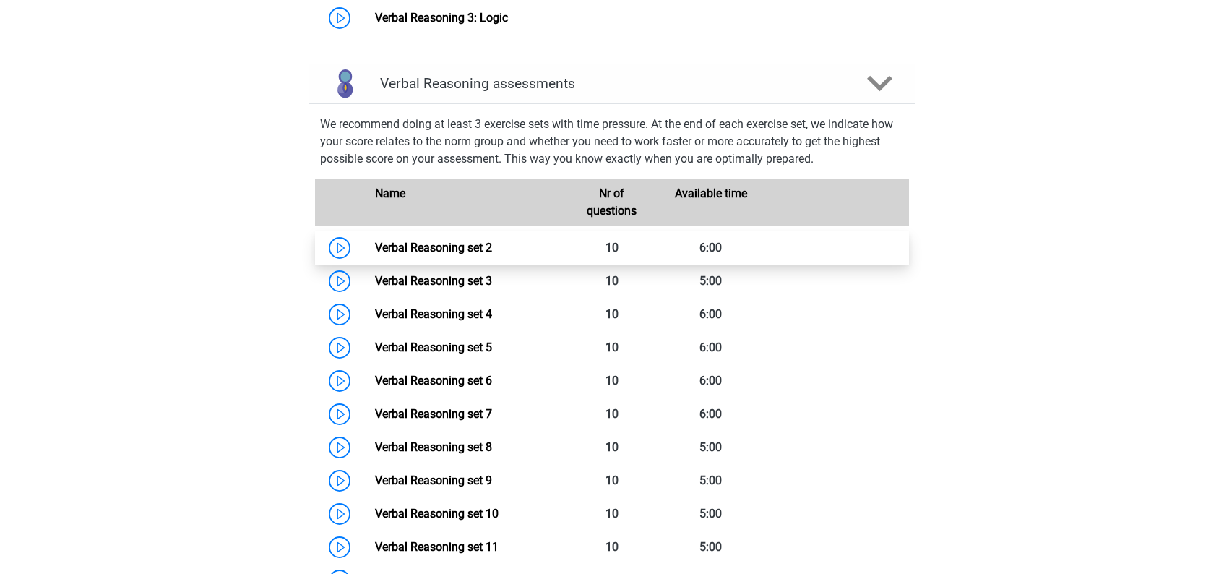
click at [375, 254] on link "Verbal Reasoning set 2" at bounding box center [433, 248] width 117 height 14
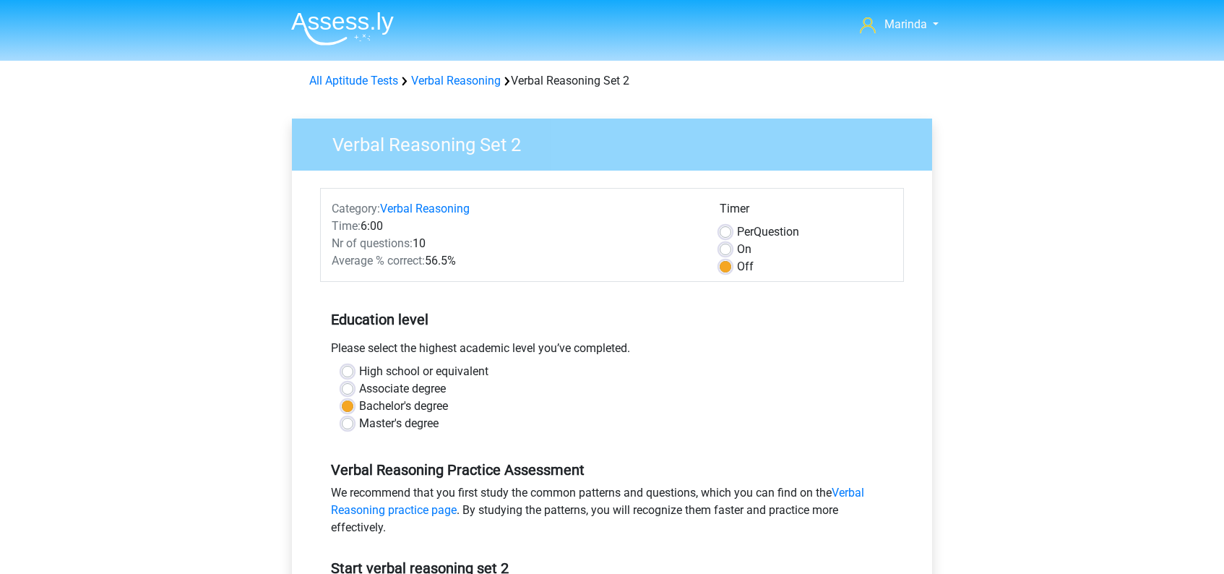
click at [737, 251] on label "On" at bounding box center [744, 249] width 14 height 17
click at [725, 251] on input "On" at bounding box center [725, 248] width 12 height 14
radio input "true"
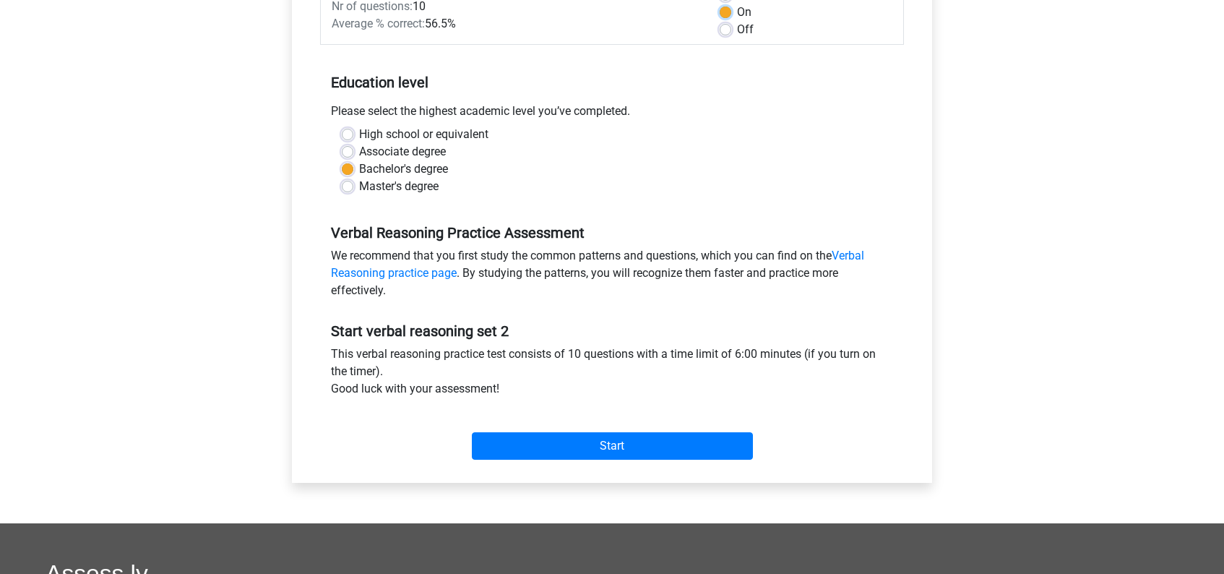
scroll to position [243, 0]
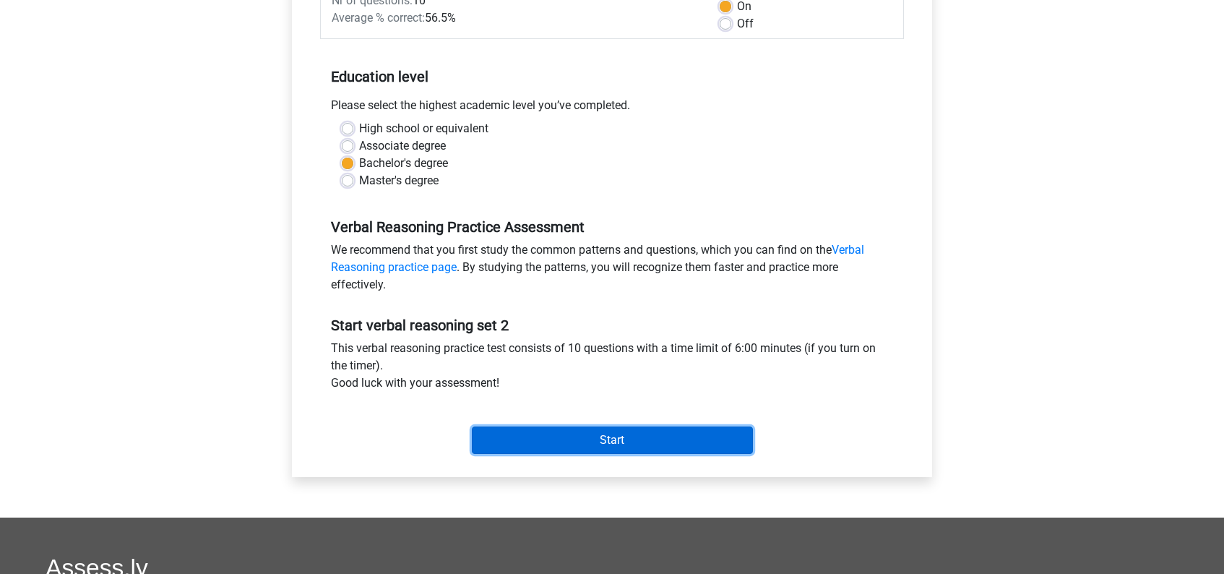
click at [610, 438] on input "Start" at bounding box center [612, 439] width 281 height 27
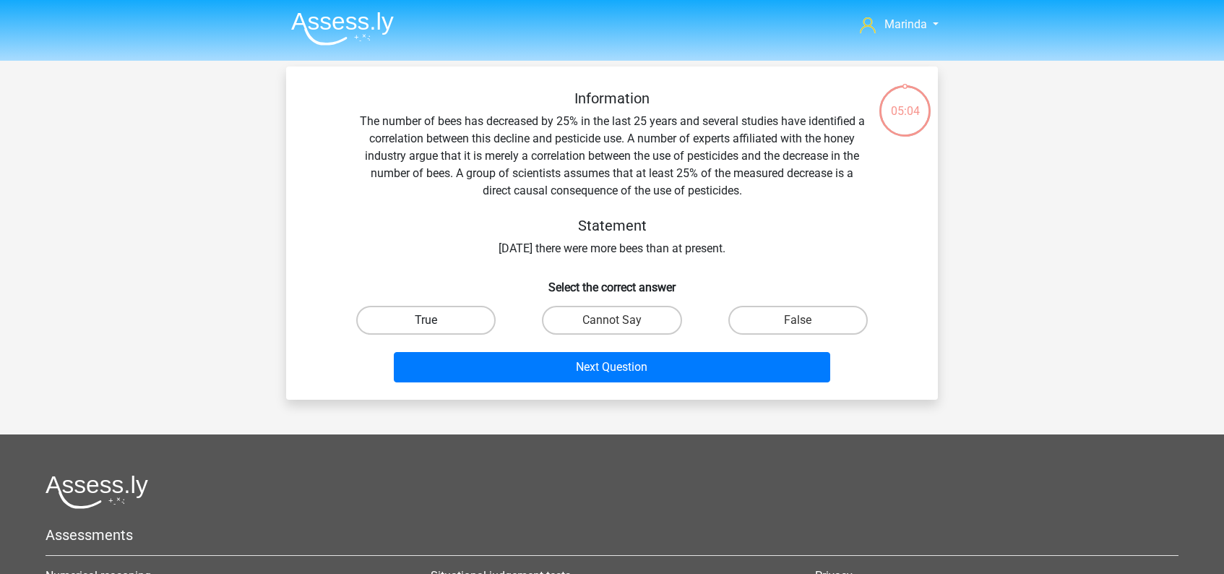
click at [451, 313] on label "True" at bounding box center [425, 320] width 139 height 29
click at [436, 320] on input "True" at bounding box center [430, 324] width 9 height 9
radio input "true"
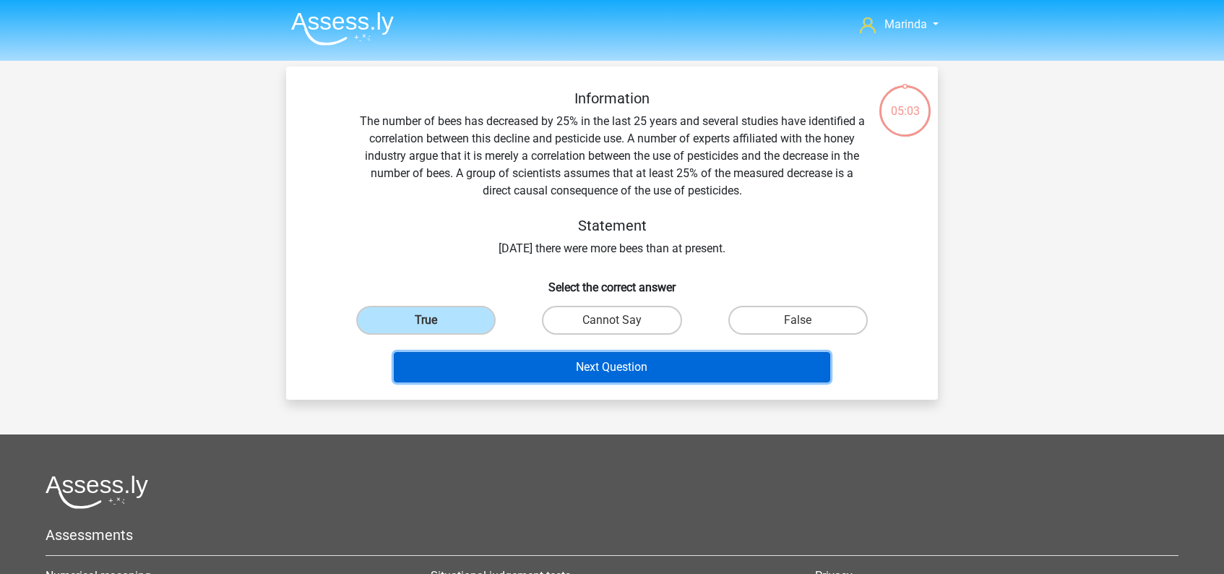
click at [597, 364] on button "Next Question" at bounding box center [612, 367] width 437 height 30
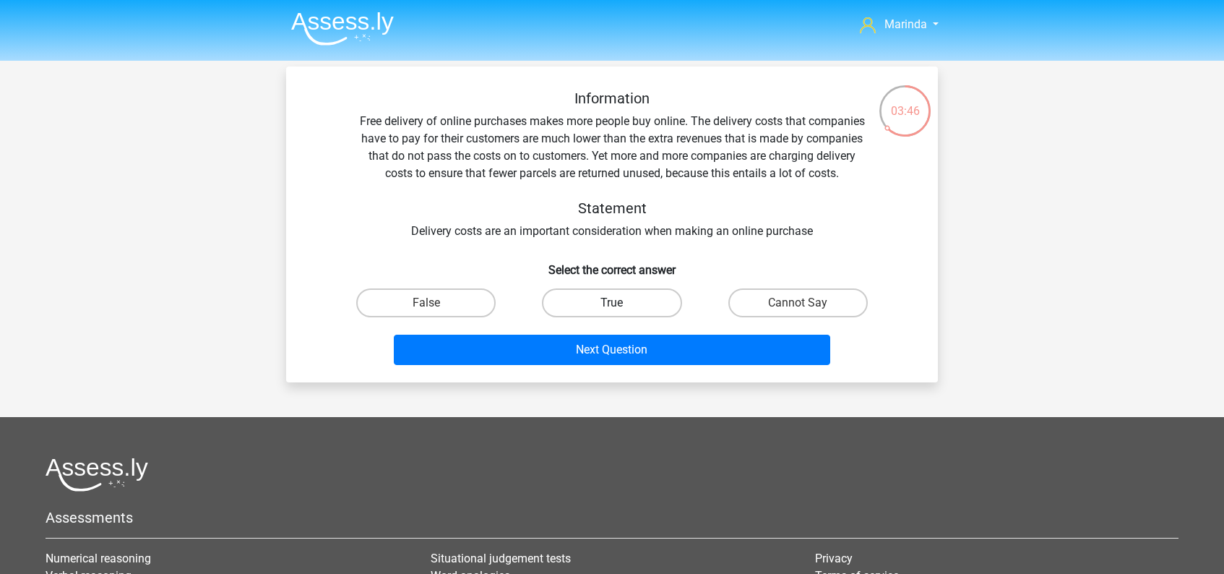
click at [621, 306] on label "True" at bounding box center [611, 302] width 139 height 29
click at [621, 306] on input "True" at bounding box center [616, 307] width 9 height 9
radio input "true"
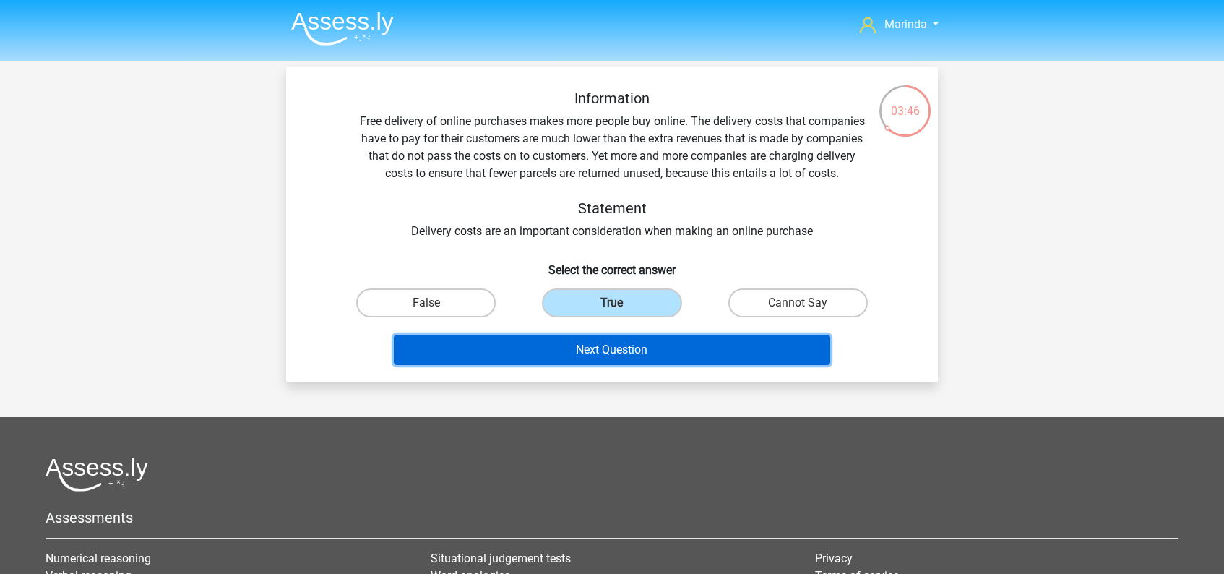
click at [634, 363] on button "Next Question" at bounding box center [612, 349] width 437 height 30
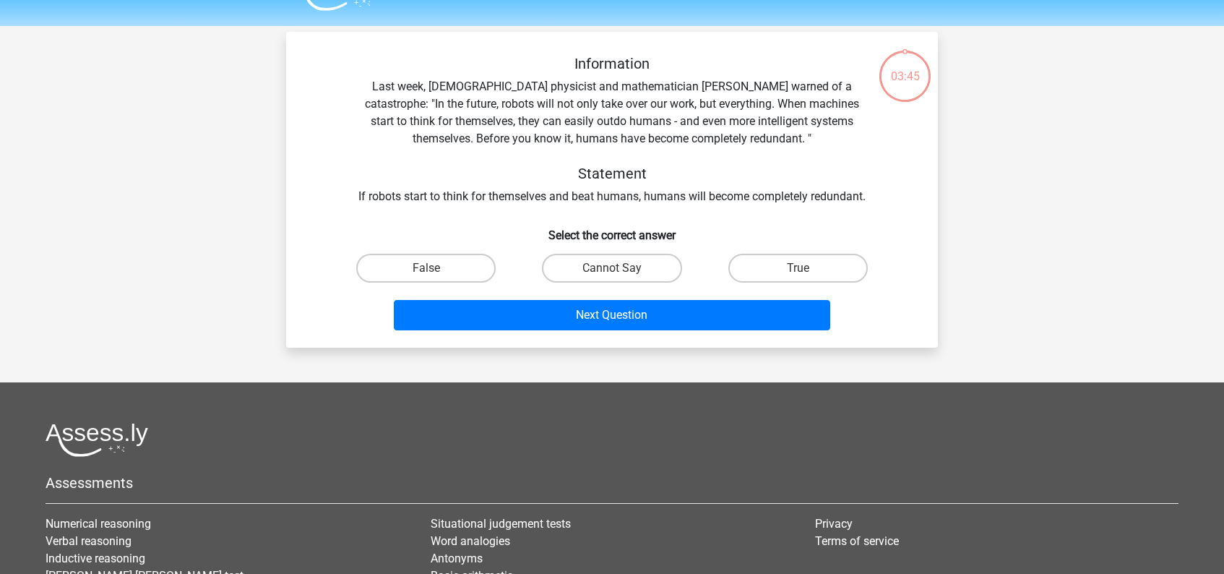
scroll to position [66, 0]
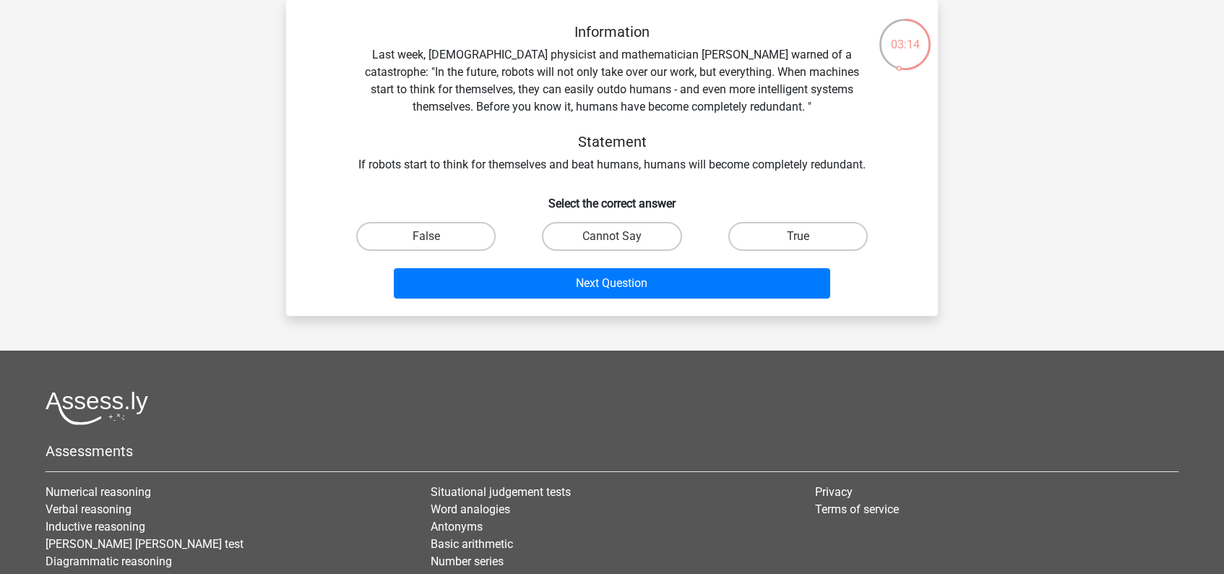
click at [616, 238] on input "Cannot Say" at bounding box center [616, 240] width 9 height 9
radio input "true"
click at [784, 237] on label "True" at bounding box center [797, 236] width 139 height 29
click at [797, 237] on input "True" at bounding box center [801, 240] width 9 height 9
radio input "true"
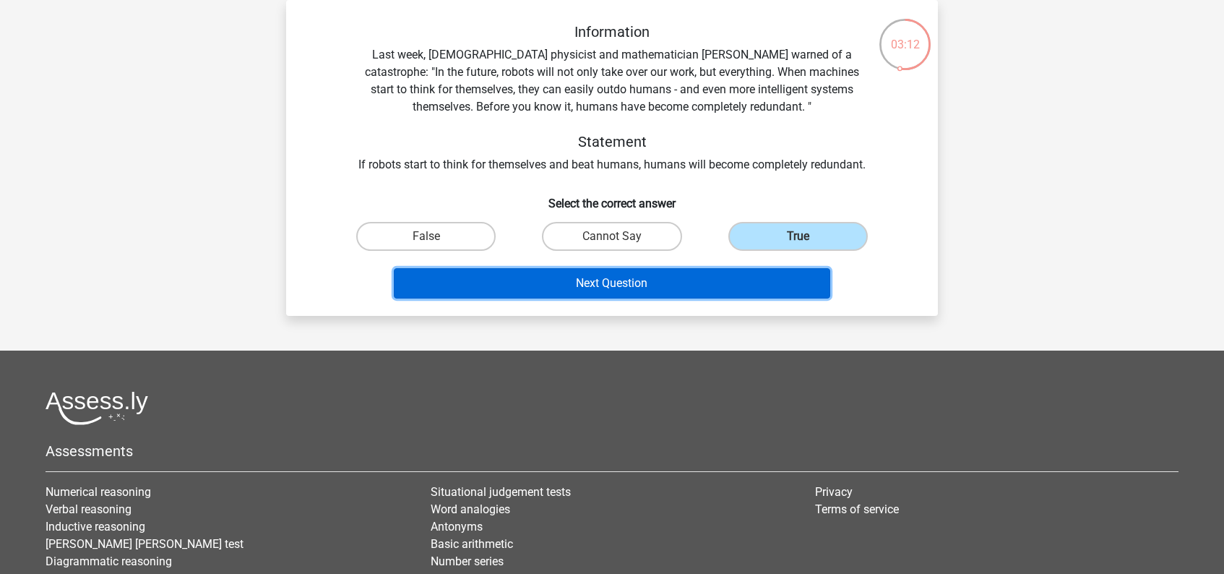
click at [706, 285] on button "Next Question" at bounding box center [612, 283] width 437 height 30
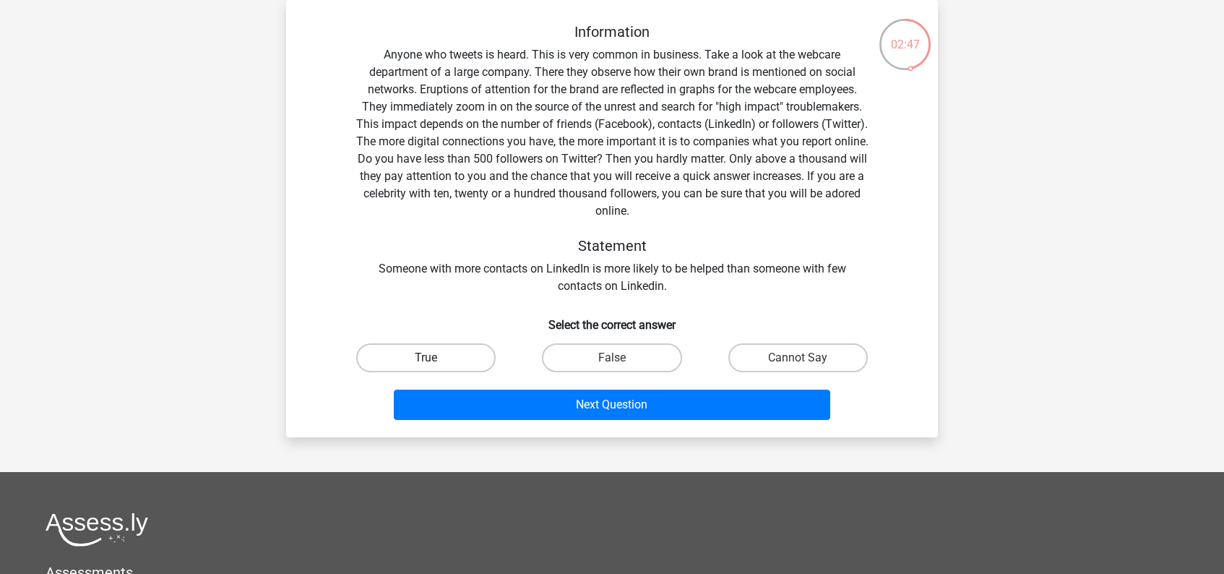
click at [455, 359] on label "True" at bounding box center [425, 357] width 139 height 29
click at [436, 359] on input "True" at bounding box center [430, 362] width 9 height 9
radio input "true"
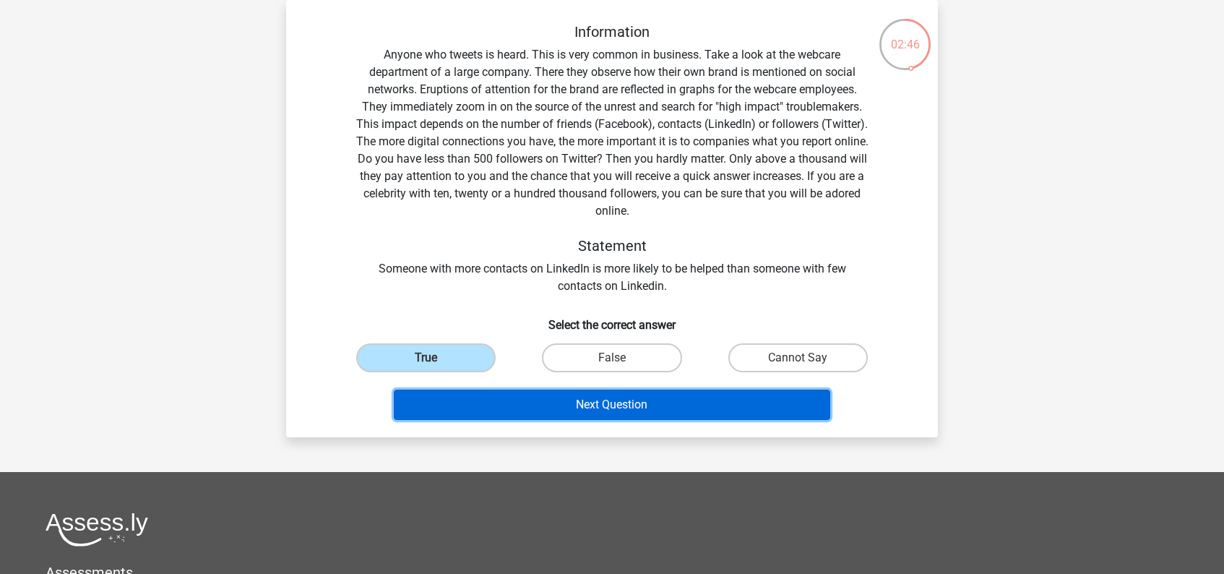
click at [591, 402] on button "Next Question" at bounding box center [612, 404] width 437 height 30
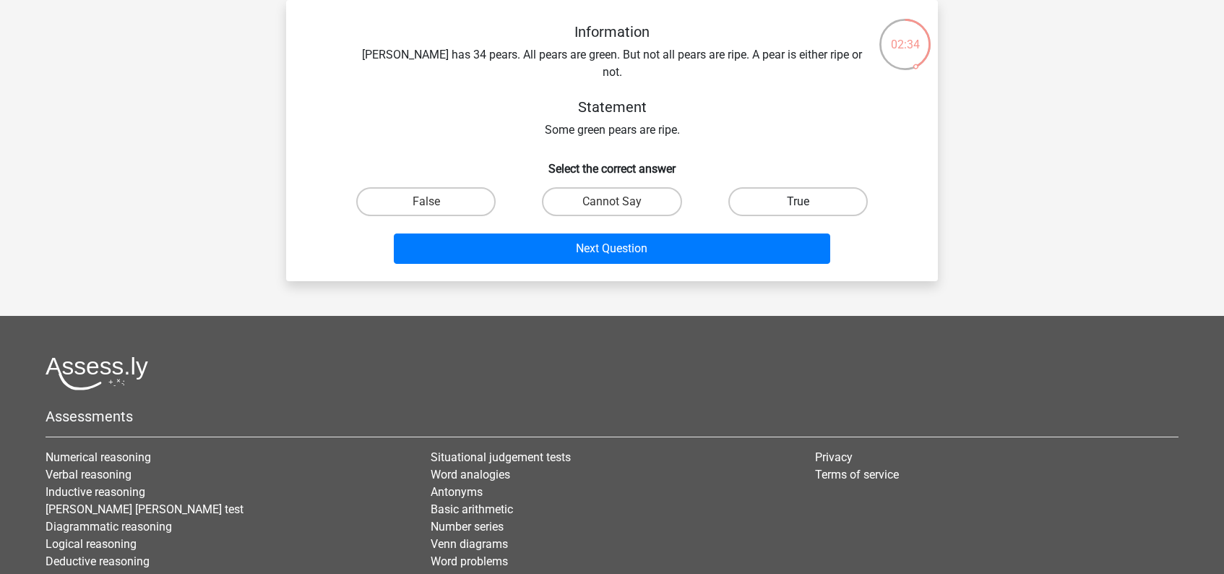
click at [810, 187] on label "True" at bounding box center [797, 201] width 139 height 29
click at [807, 202] on input "True" at bounding box center [801, 206] width 9 height 9
radio input "true"
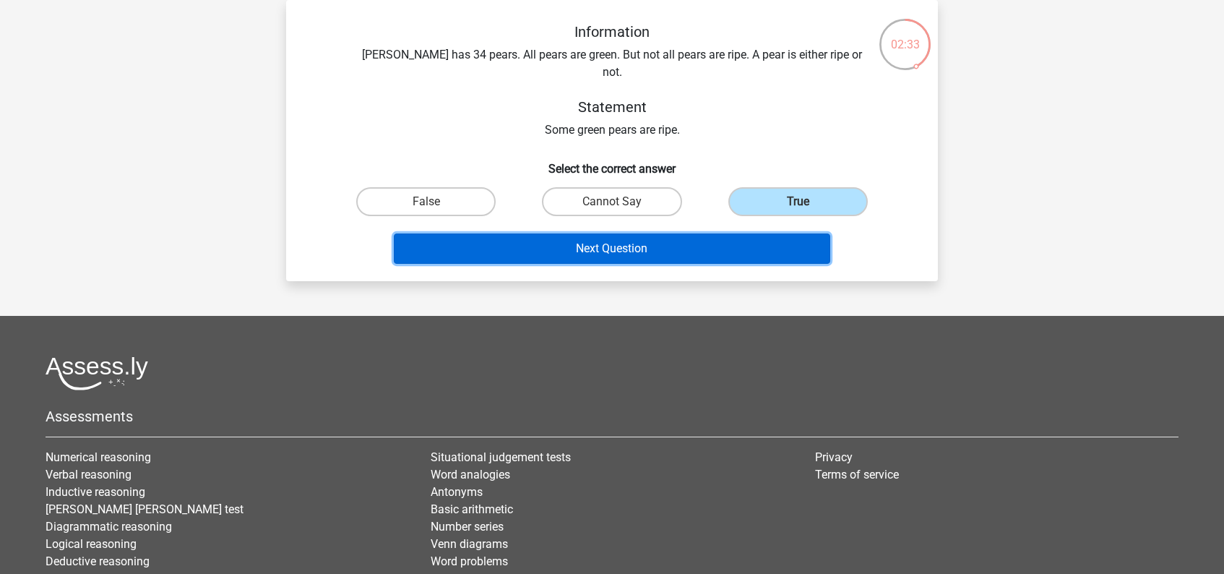
click at [697, 233] on button "Next Question" at bounding box center [612, 248] width 437 height 30
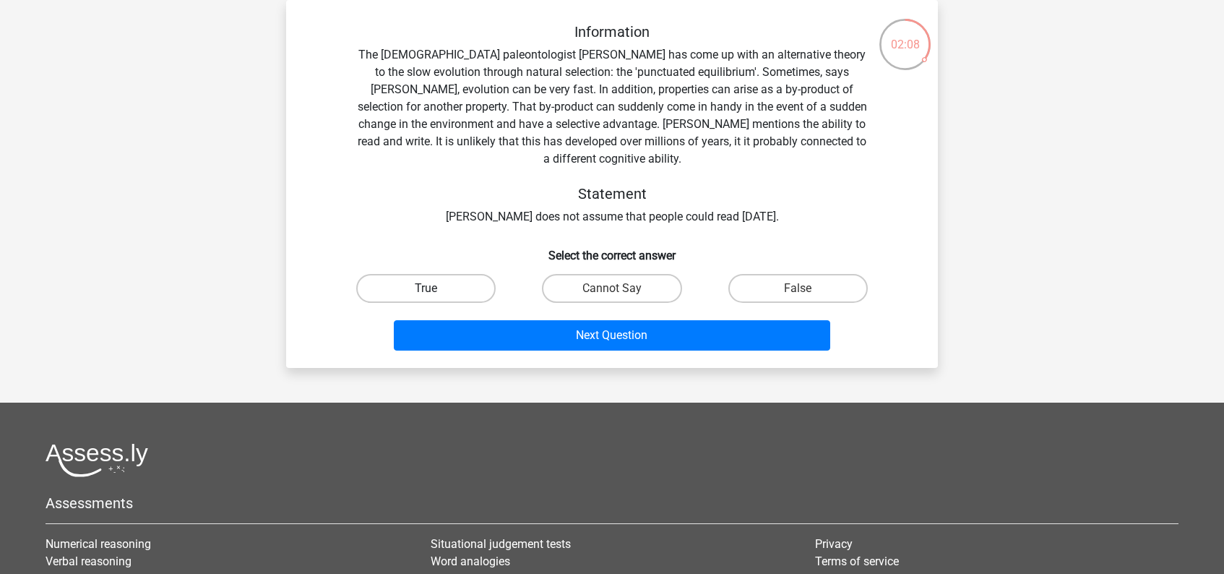
click at [424, 275] on label "True" at bounding box center [425, 288] width 139 height 29
click at [426, 288] on input "True" at bounding box center [430, 292] width 9 height 9
radio input "true"
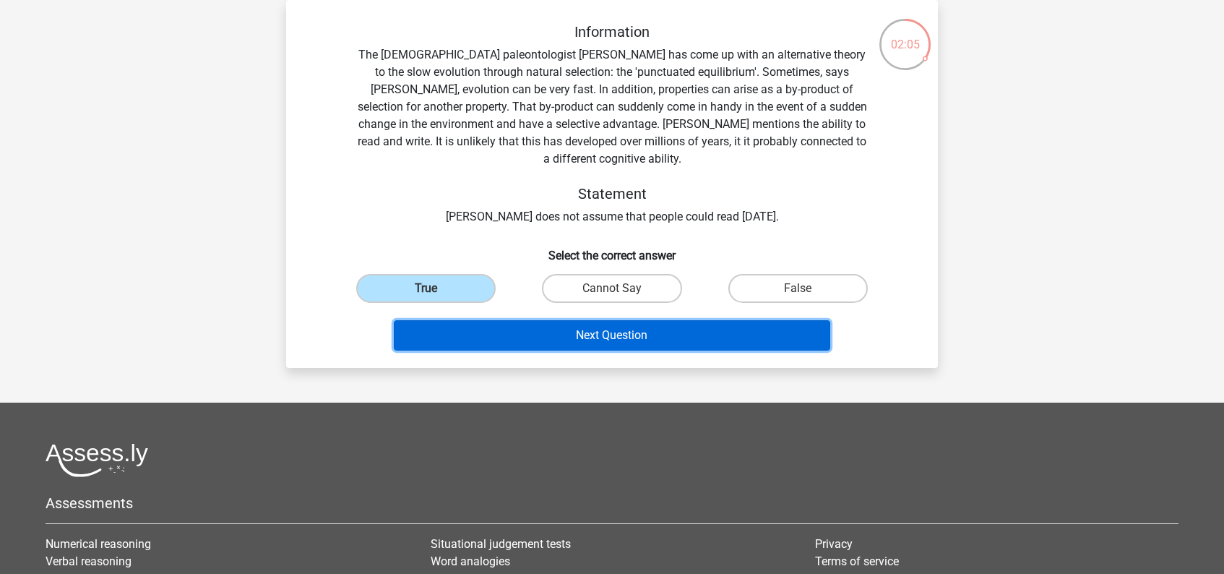
click at [641, 321] on button "Next Question" at bounding box center [612, 335] width 437 height 30
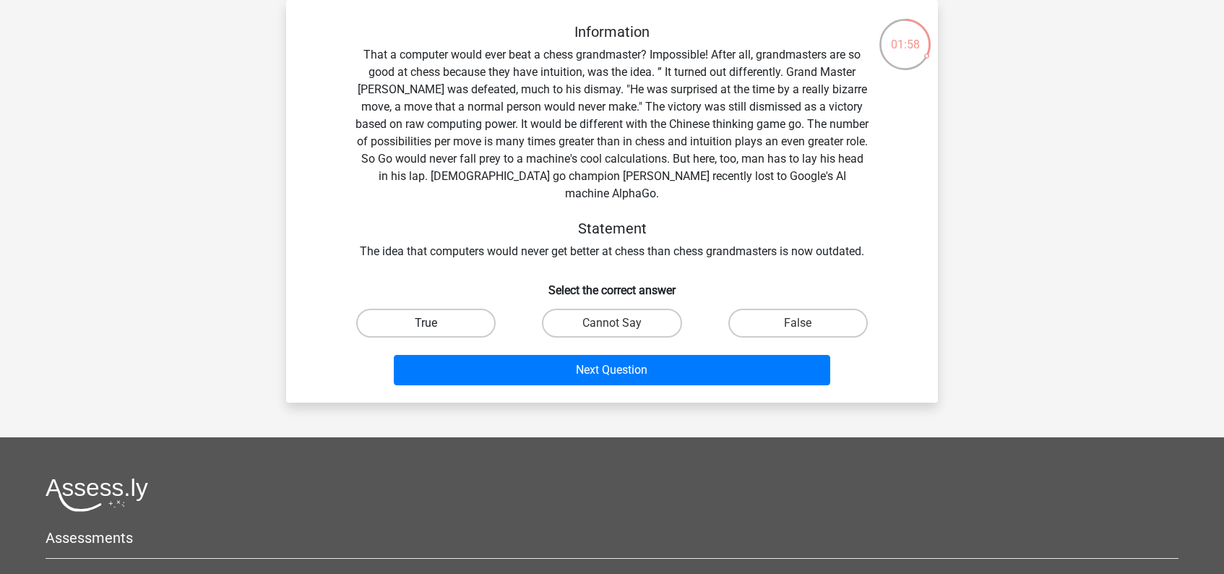
click at [459, 308] on label "True" at bounding box center [425, 322] width 139 height 29
click at [436, 323] on input "True" at bounding box center [430, 327] width 9 height 9
radio input "true"
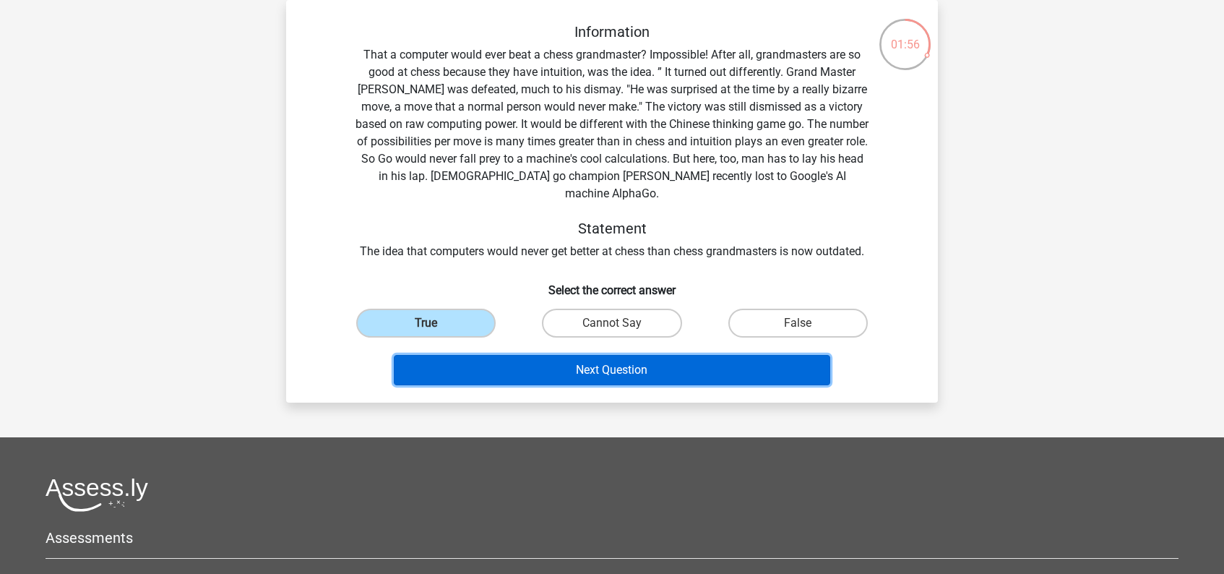
click at [597, 355] on button "Next Question" at bounding box center [612, 370] width 437 height 30
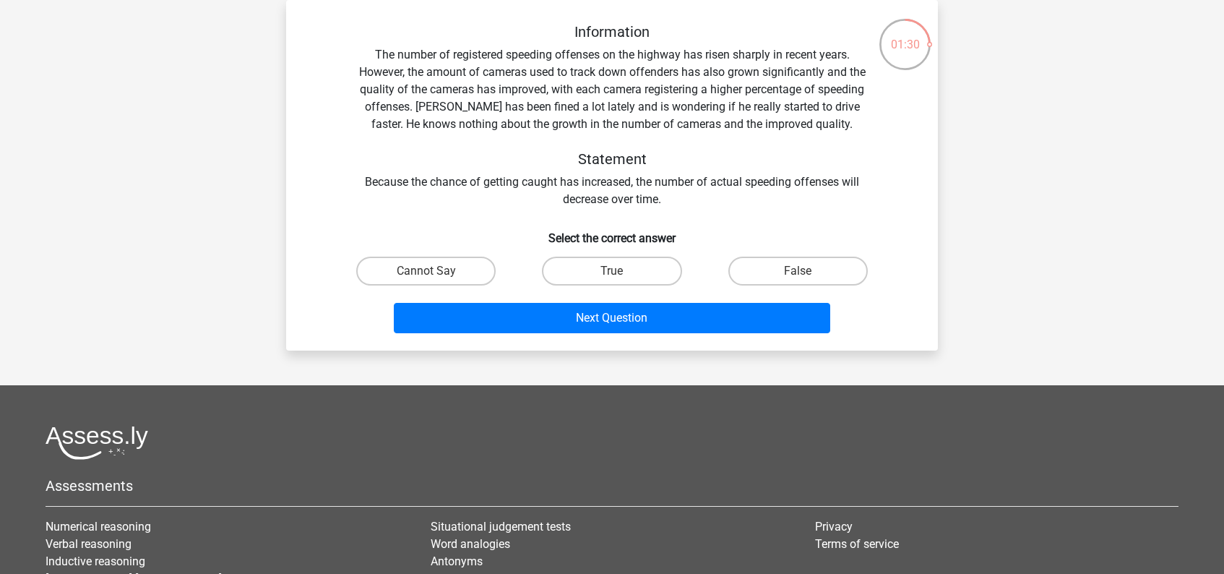
click at [428, 273] on input "Cannot Say" at bounding box center [430, 275] width 9 height 9
radio input "true"
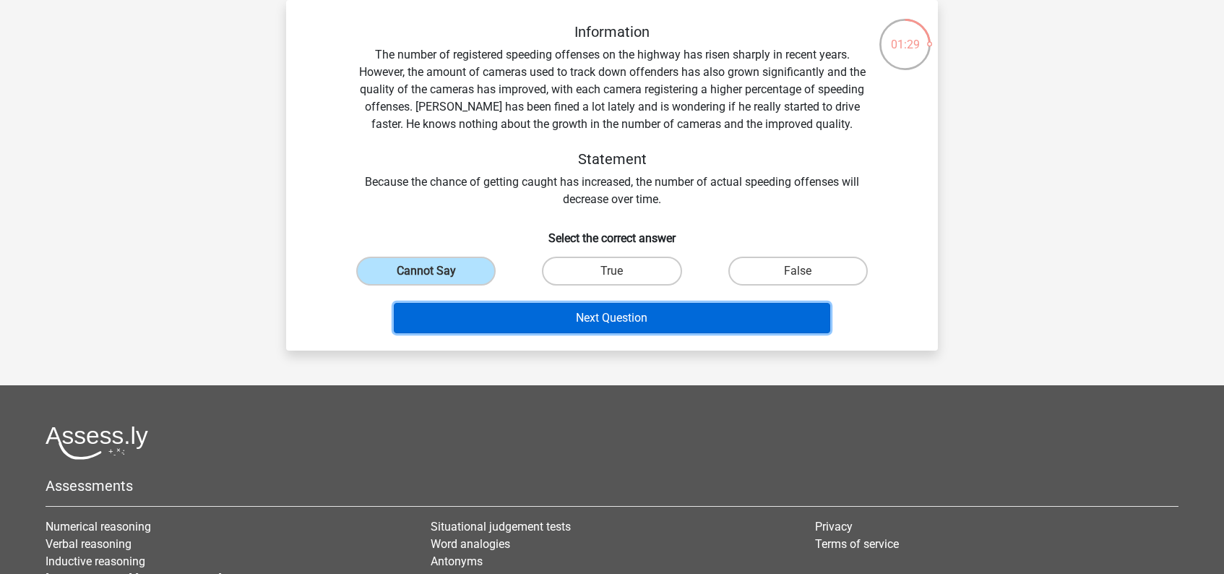
click at [654, 312] on button "Next Question" at bounding box center [612, 318] width 437 height 30
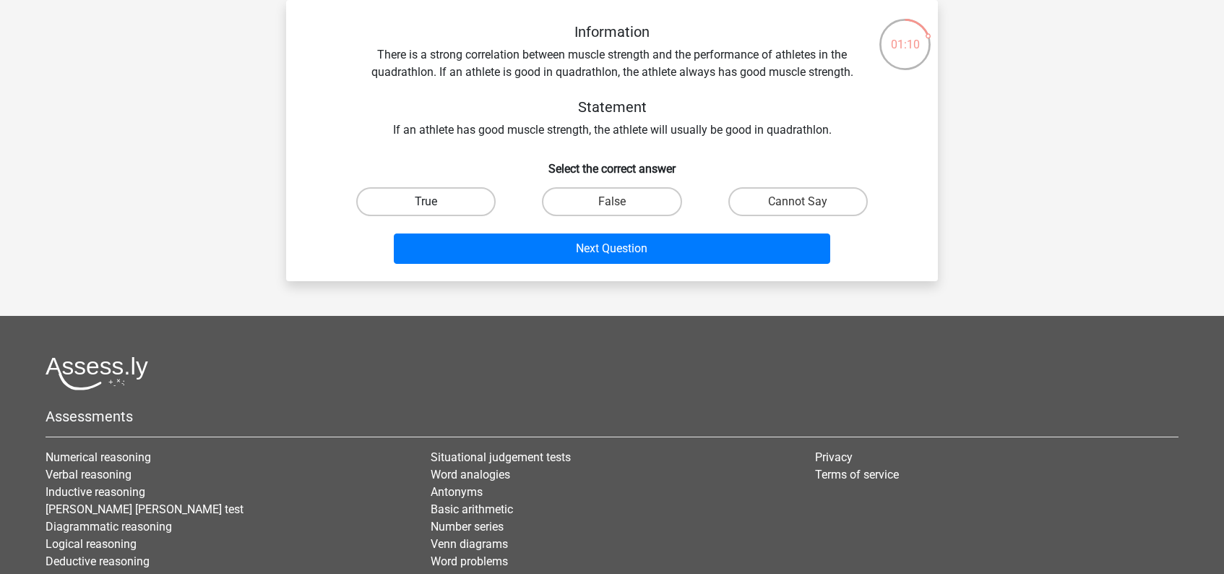
click at [446, 202] on label "True" at bounding box center [425, 201] width 139 height 29
click at [436, 202] on input "True" at bounding box center [430, 206] width 9 height 9
radio input "true"
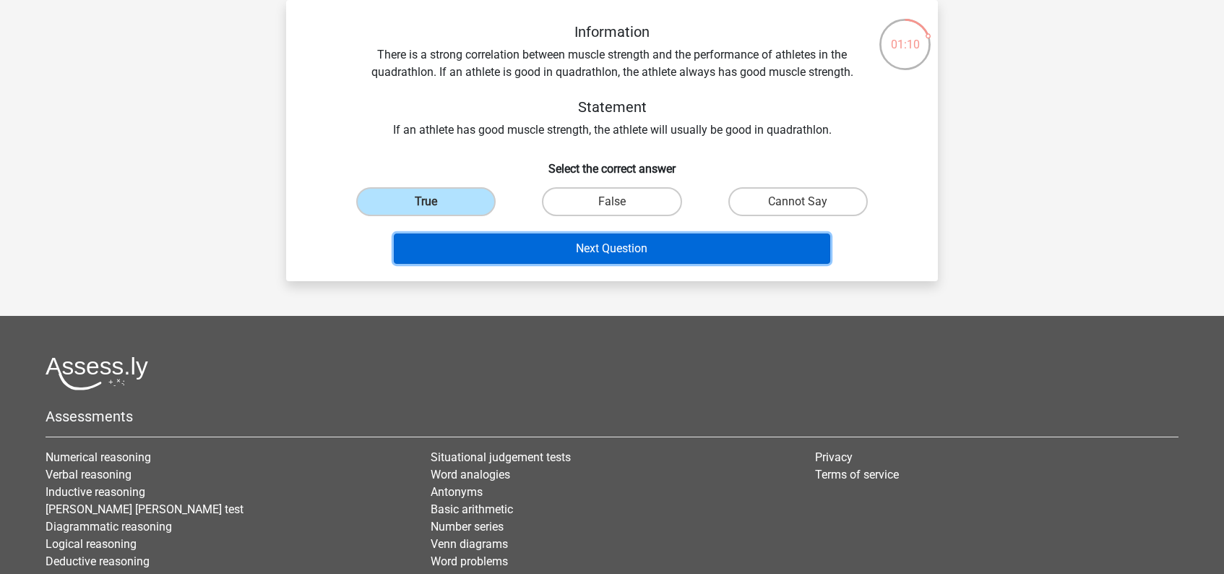
click at [561, 242] on button "Next Question" at bounding box center [612, 248] width 437 height 30
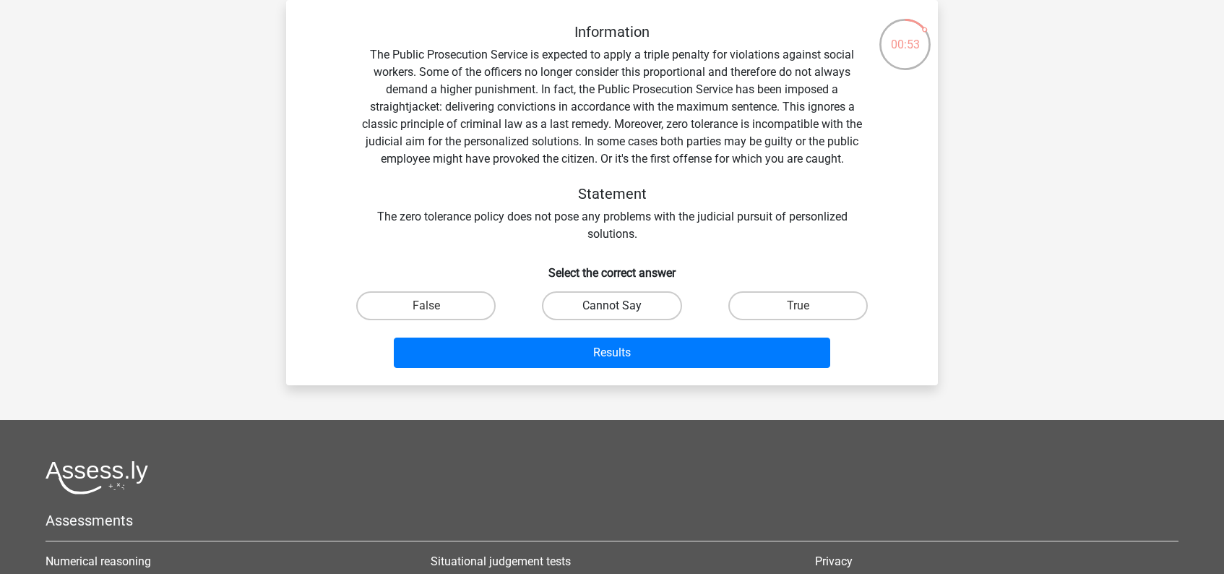
click at [636, 300] on label "Cannot Say" at bounding box center [611, 305] width 139 height 29
click at [621, 306] on input "Cannot Say" at bounding box center [616, 310] width 9 height 9
radio input "true"
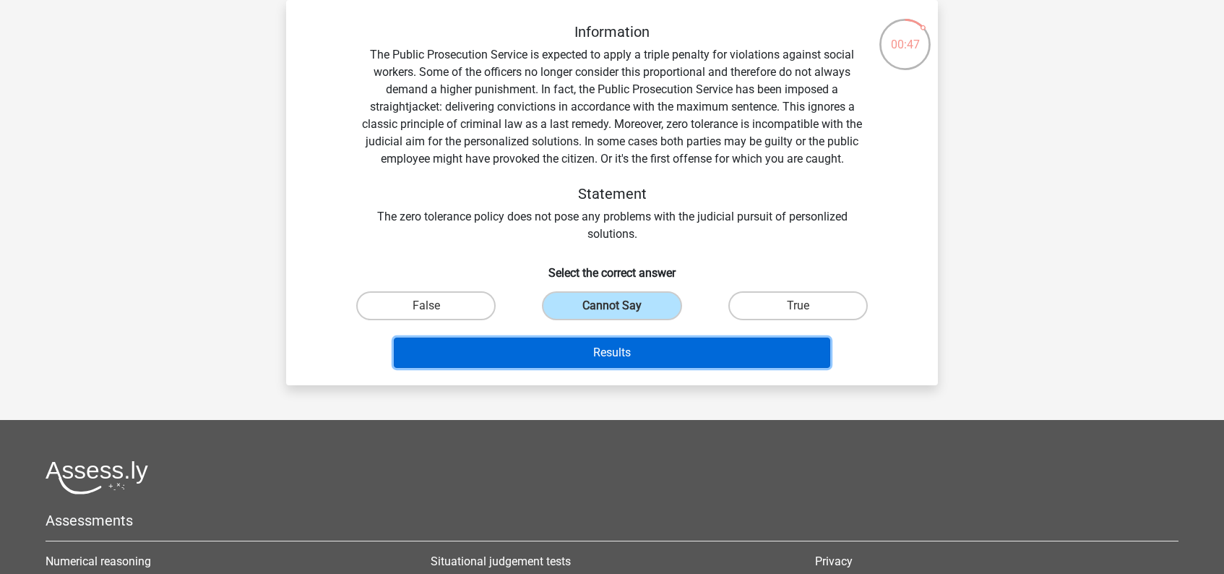
click at [678, 355] on button "Results" at bounding box center [612, 352] width 437 height 30
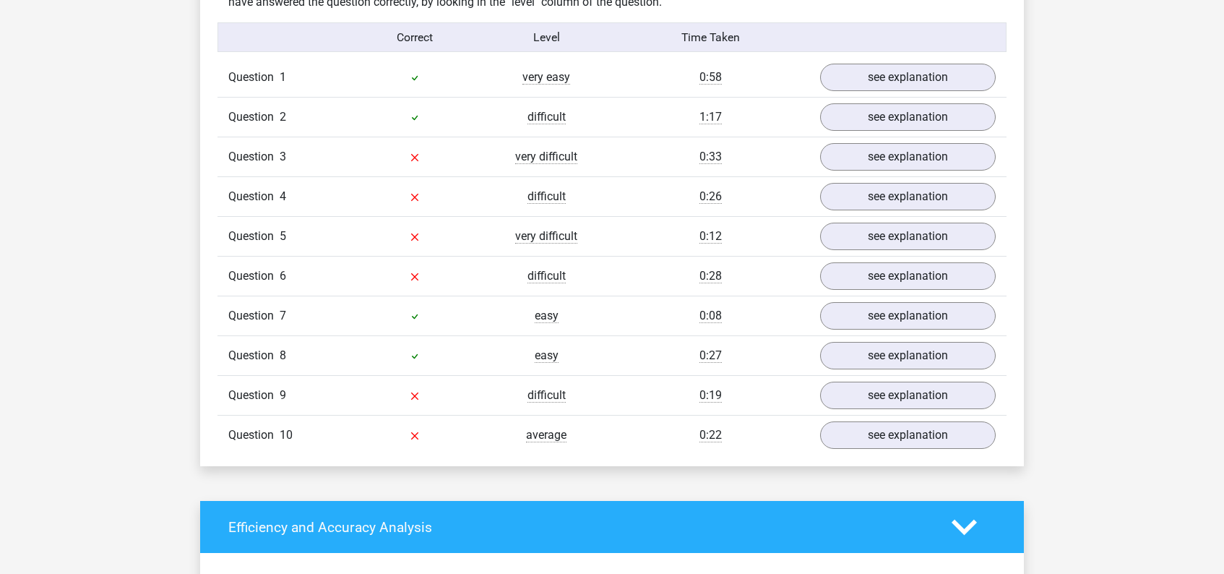
scroll to position [940, 0]
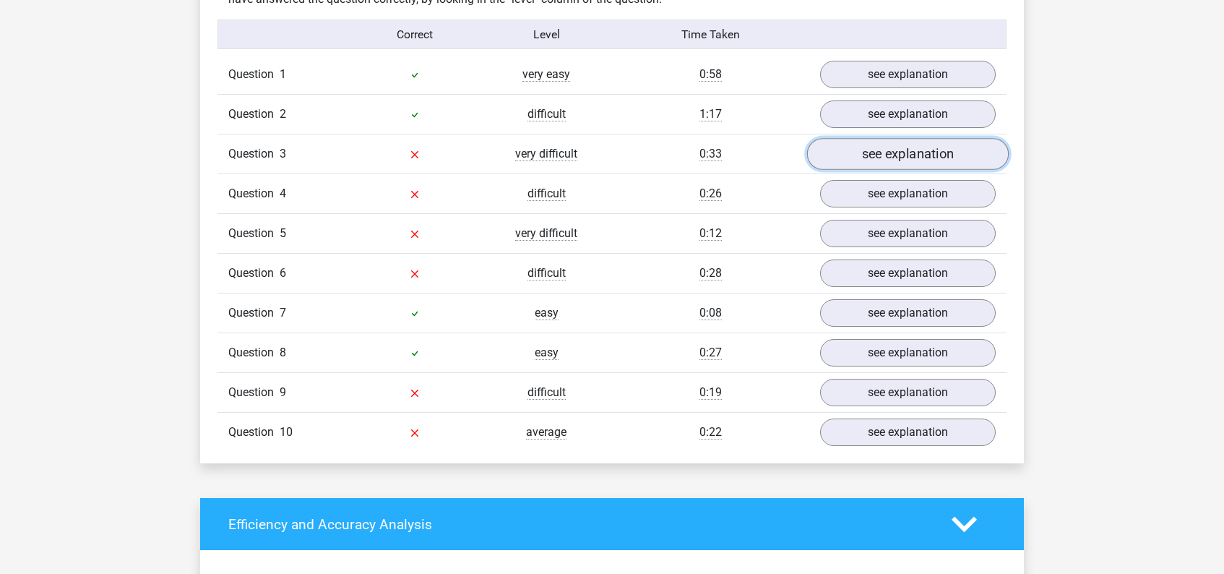
click at [912, 158] on link "see explanation" at bounding box center [908, 155] width 202 height 32
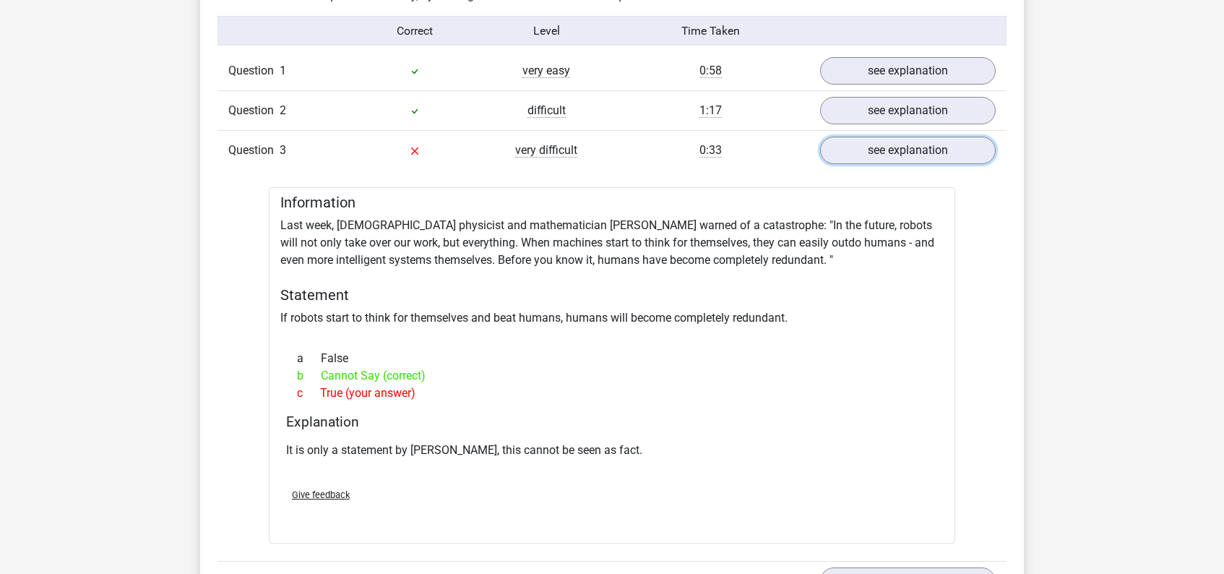
scroll to position [945, 0]
click at [891, 147] on link "see explanation" at bounding box center [908, 150] width 202 height 32
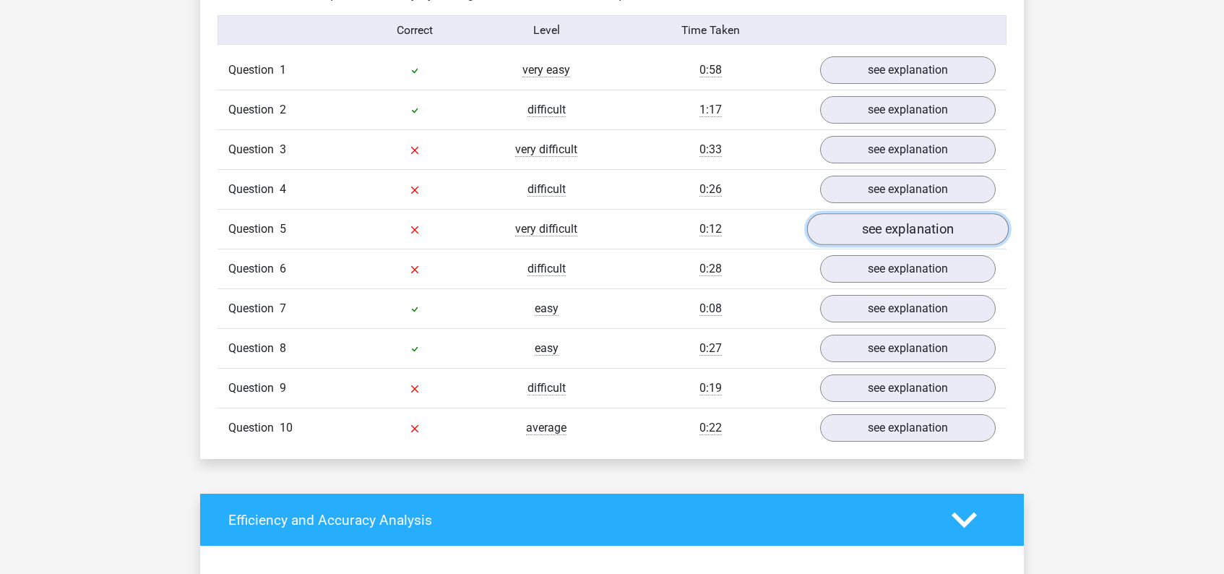
click at [891, 230] on link "see explanation" at bounding box center [908, 230] width 202 height 32
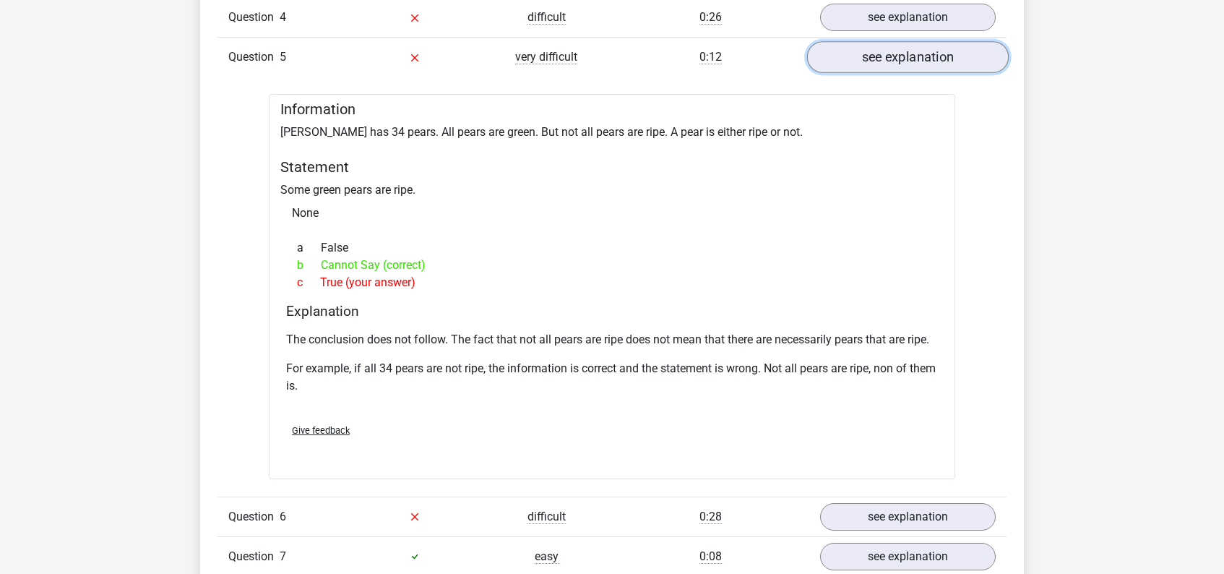
scroll to position [1092, 0]
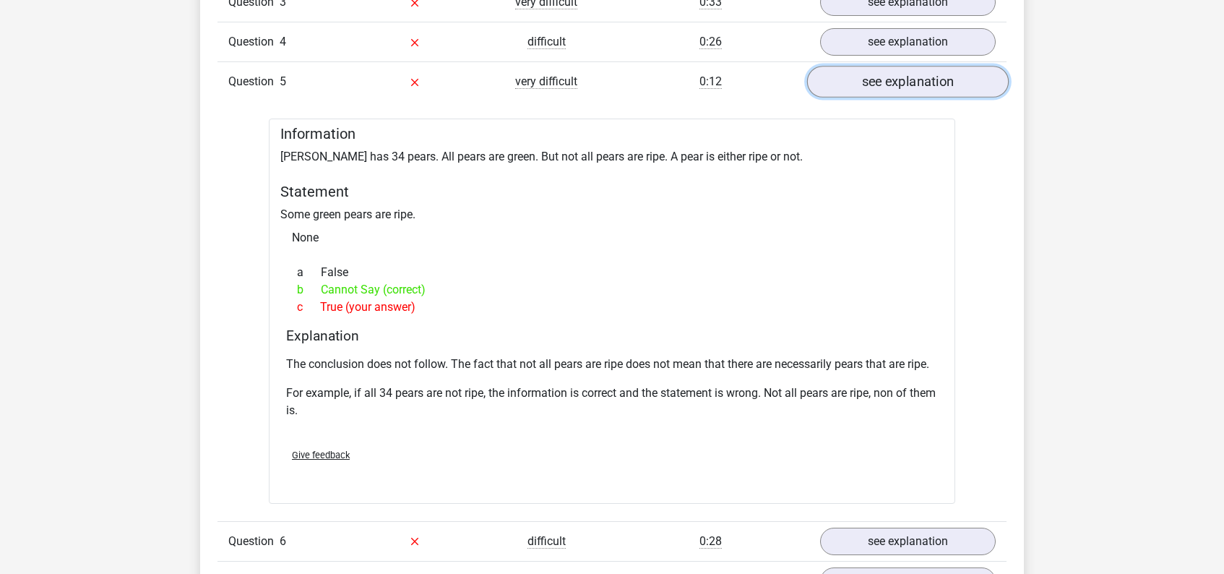
click at [900, 83] on link "see explanation" at bounding box center [908, 82] width 202 height 32
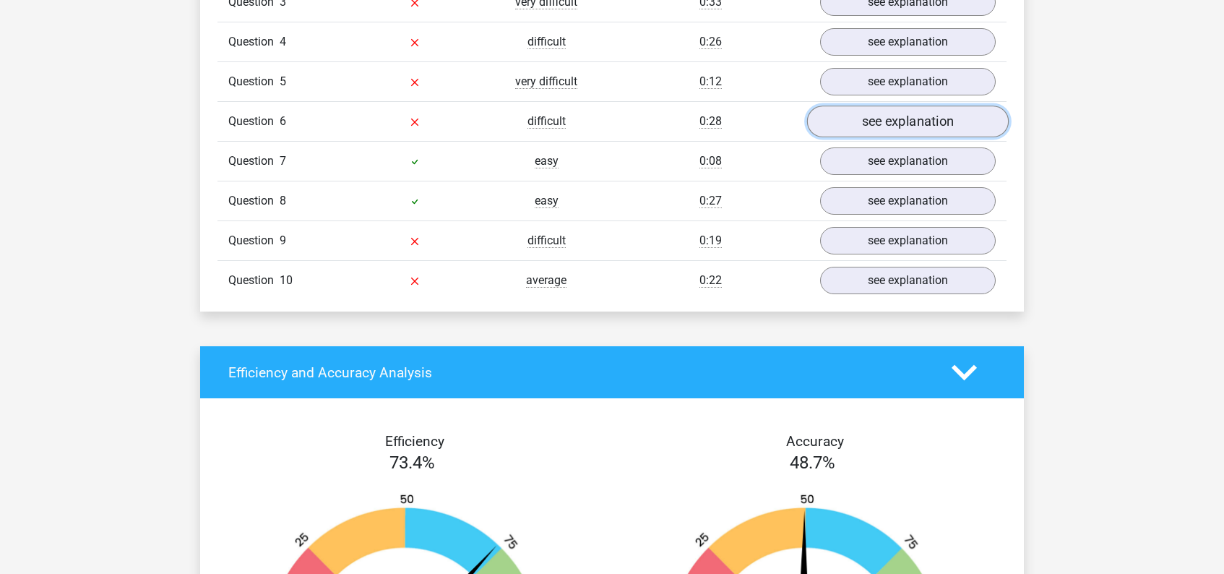
click at [892, 124] on link "see explanation" at bounding box center [908, 122] width 202 height 32
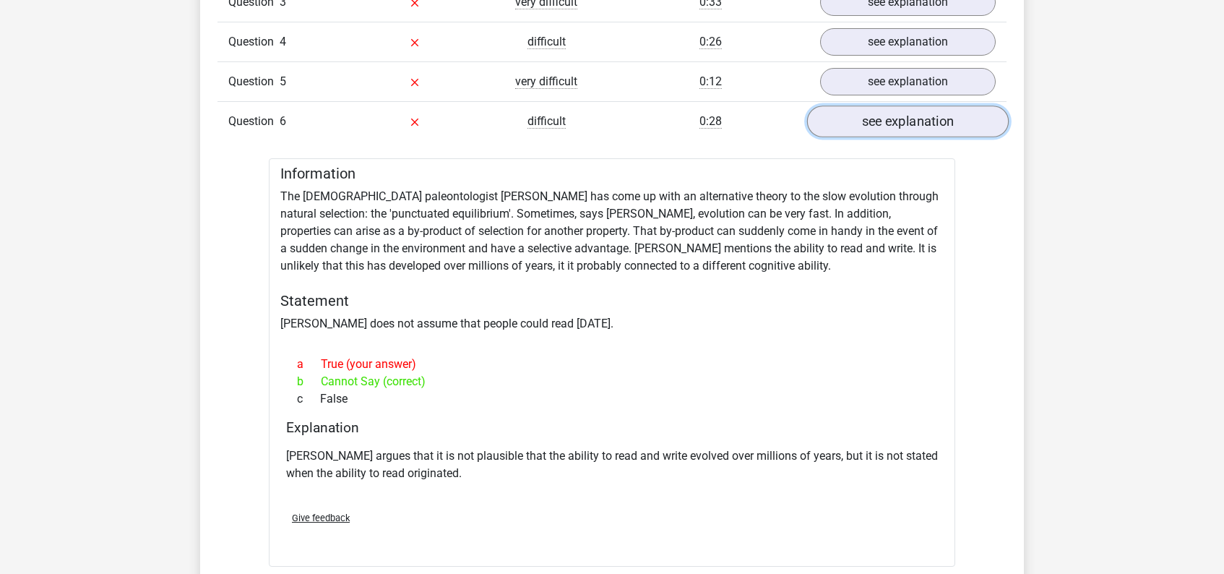
click at [892, 124] on link "see explanation" at bounding box center [908, 122] width 202 height 32
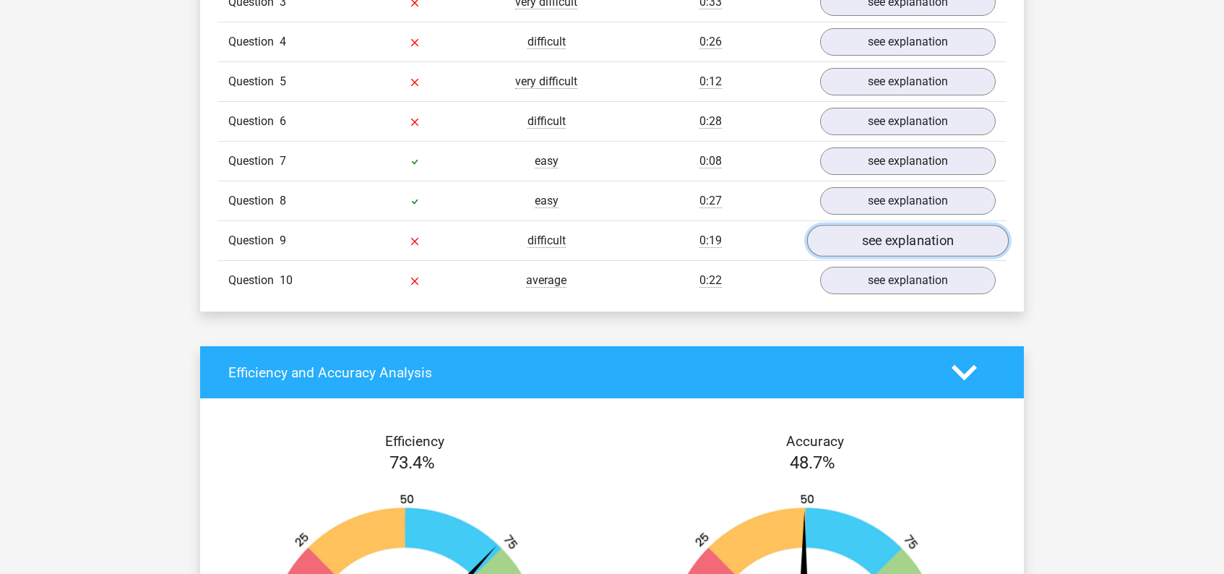
click at [889, 243] on link "see explanation" at bounding box center [908, 241] width 202 height 32
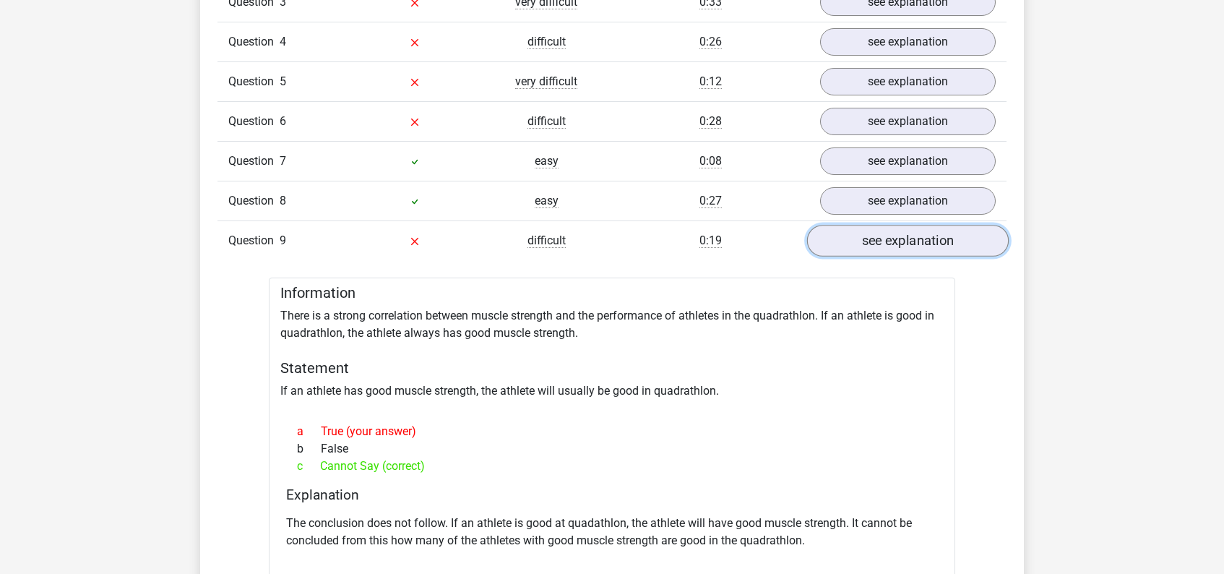
click at [890, 238] on link "see explanation" at bounding box center [908, 241] width 202 height 32
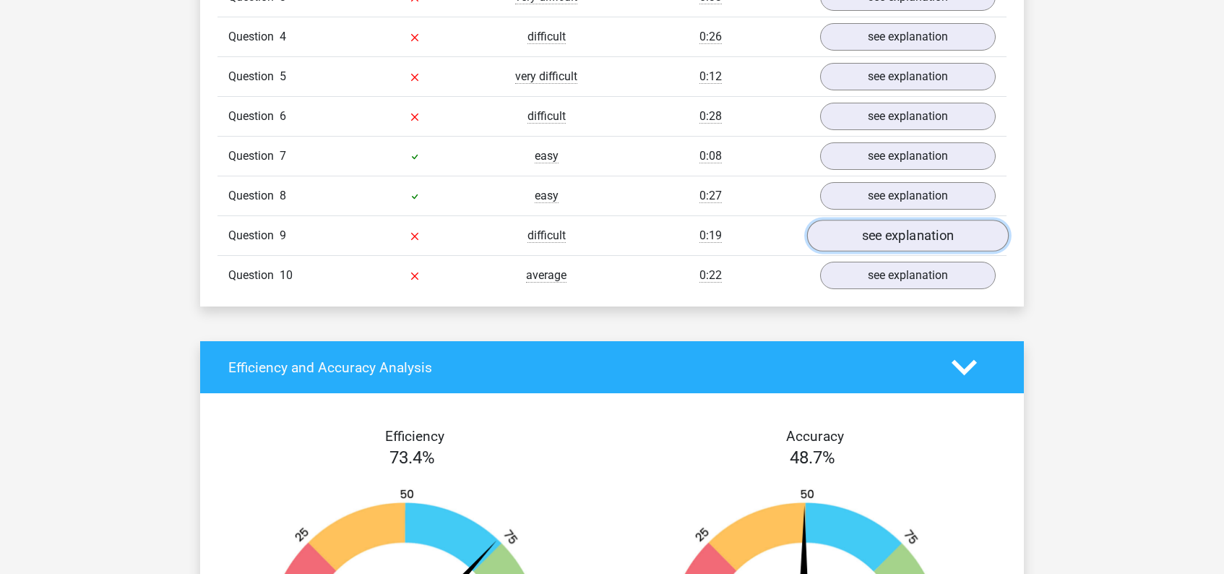
scroll to position [1098, 0]
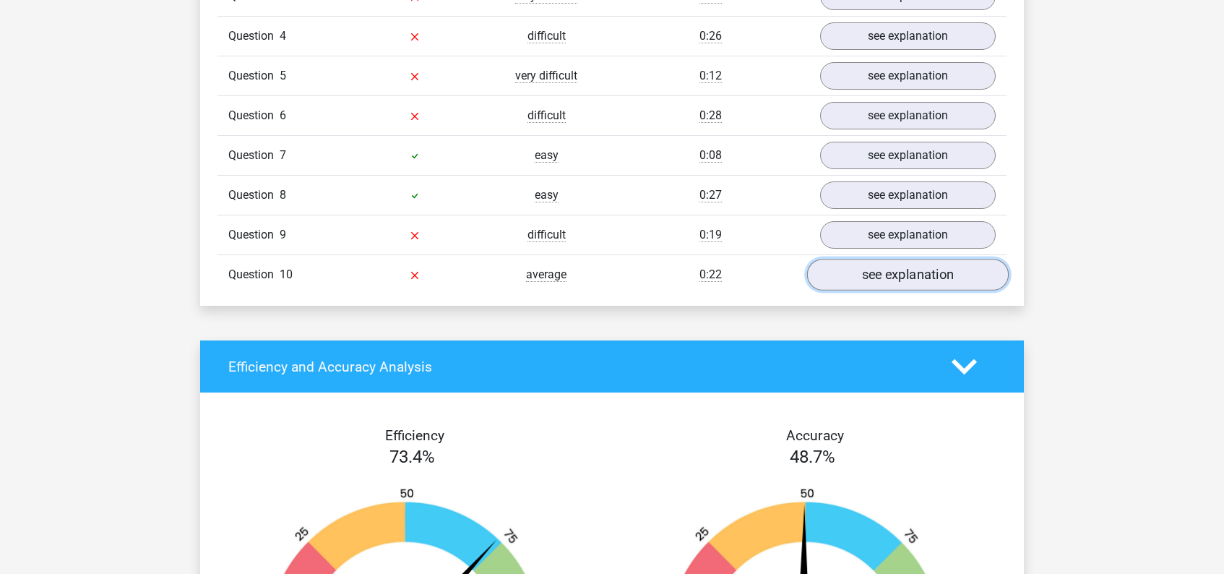
click at [892, 277] on link "see explanation" at bounding box center [908, 275] width 202 height 32
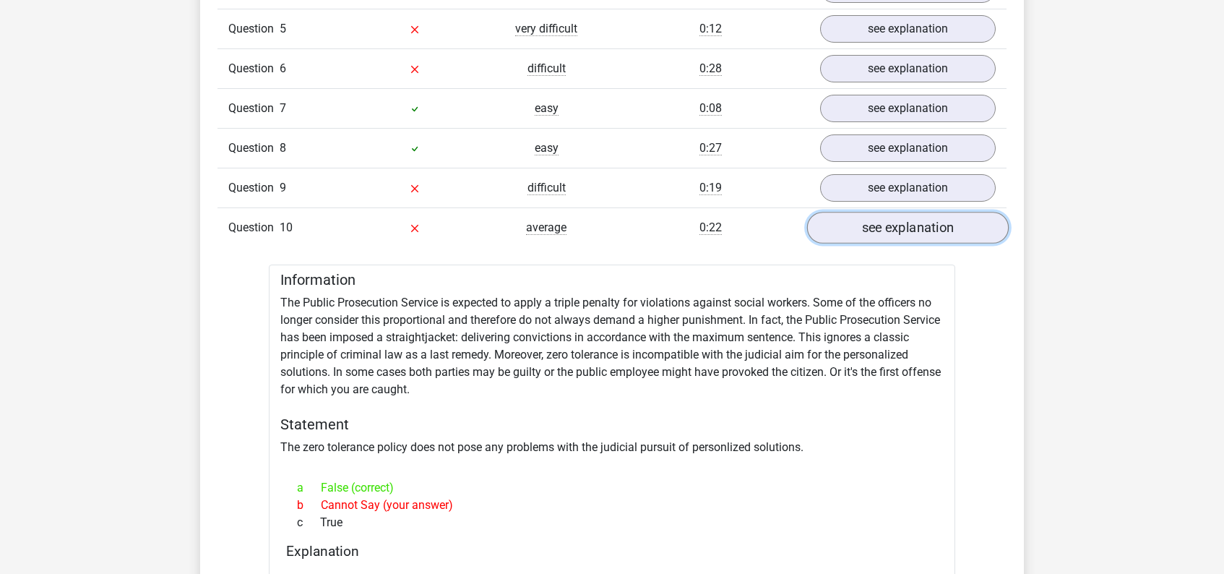
scroll to position [1146, 0]
click at [901, 228] on link "see explanation" at bounding box center [908, 228] width 202 height 32
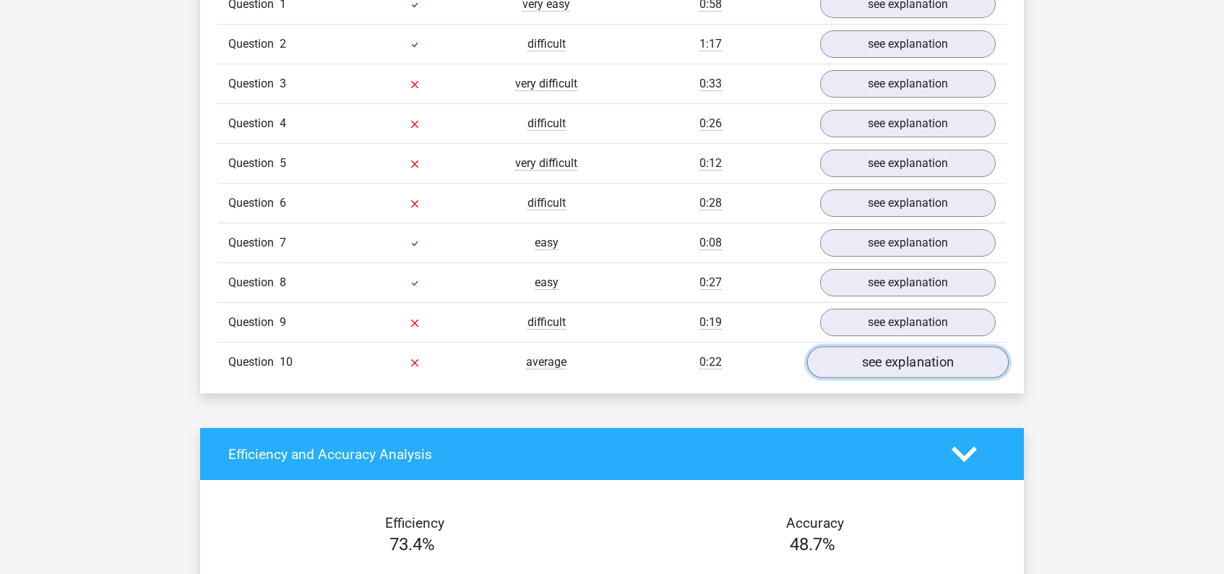
scroll to position [1015, 0]
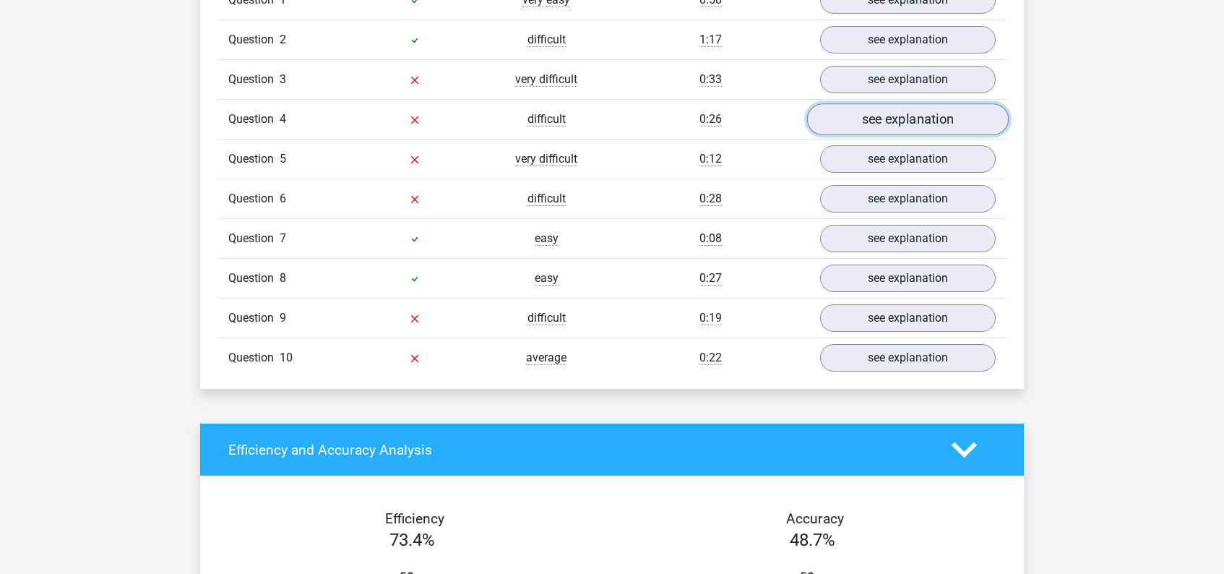
click at [914, 118] on link "see explanation" at bounding box center [908, 120] width 202 height 32
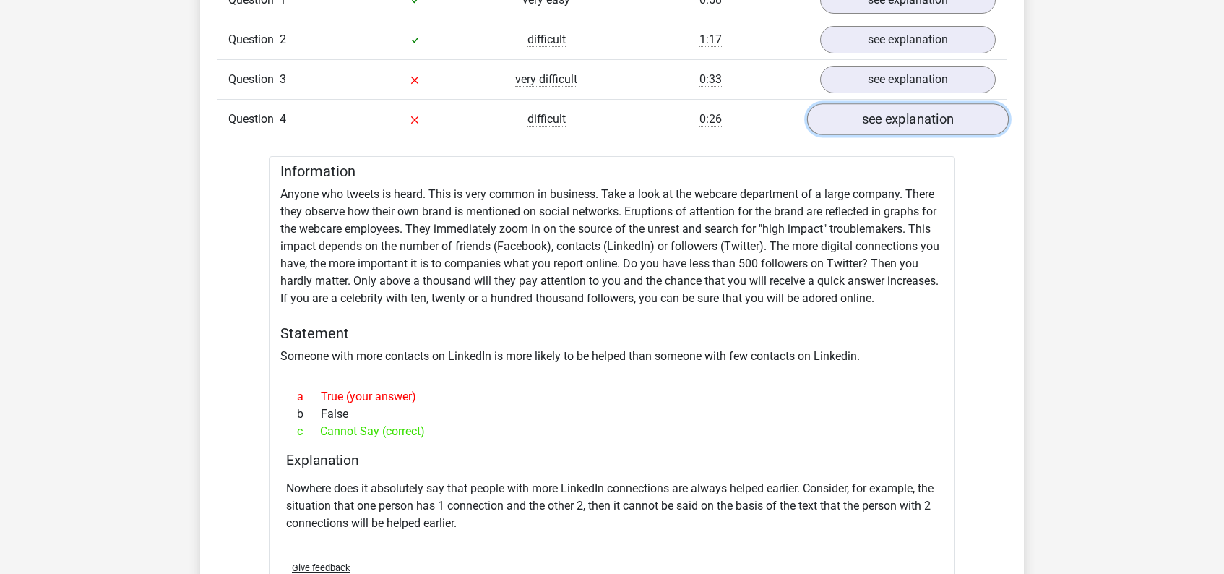
click at [914, 118] on link "see explanation" at bounding box center [908, 120] width 202 height 32
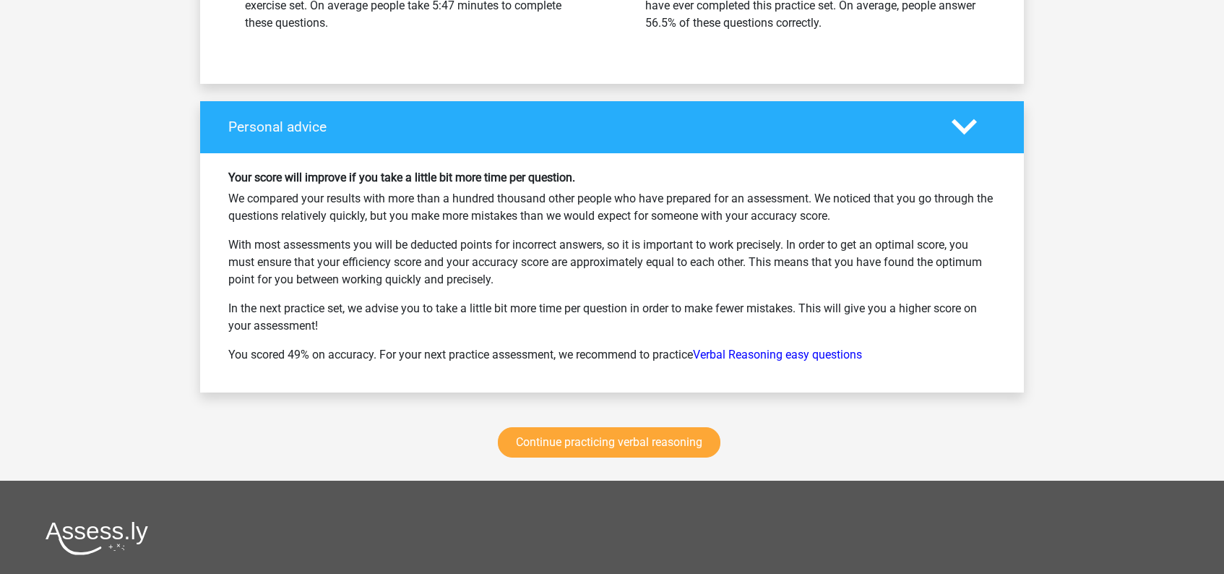
scroll to position [1825, 0]
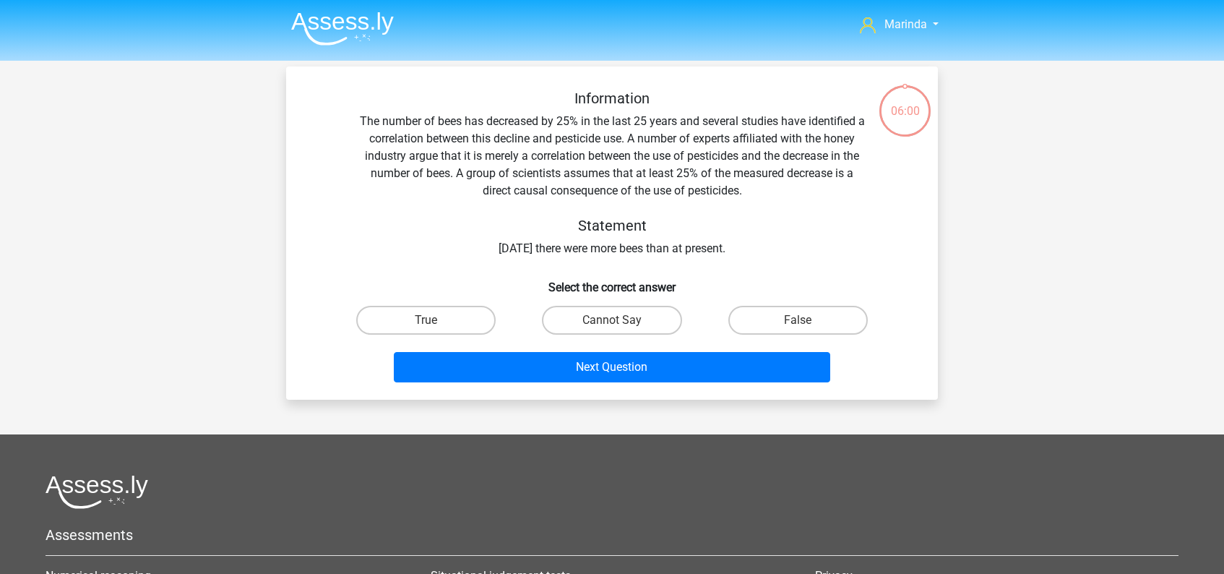
scroll to position [66, 0]
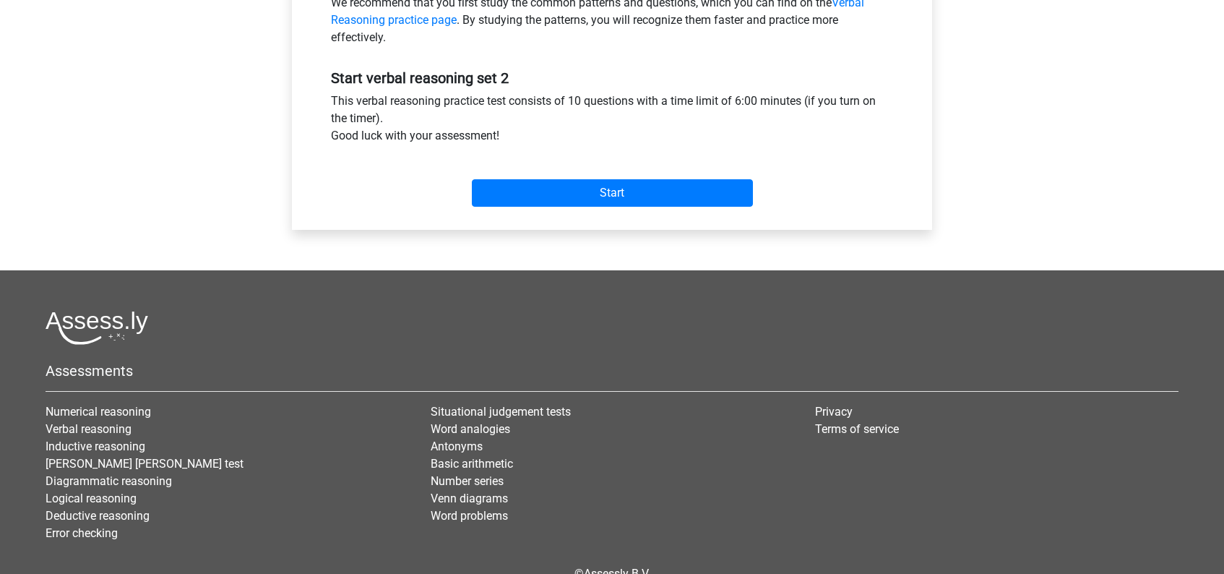
scroll to position [503, 0]
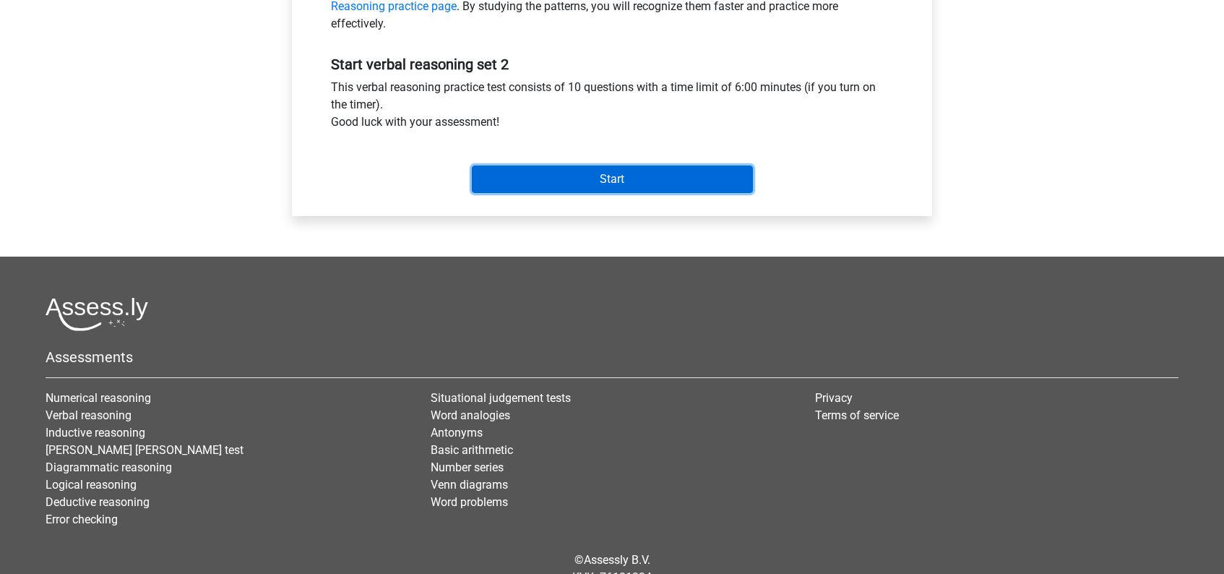
click at [618, 185] on input "Start" at bounding box center [612, 178] width 281 height 27
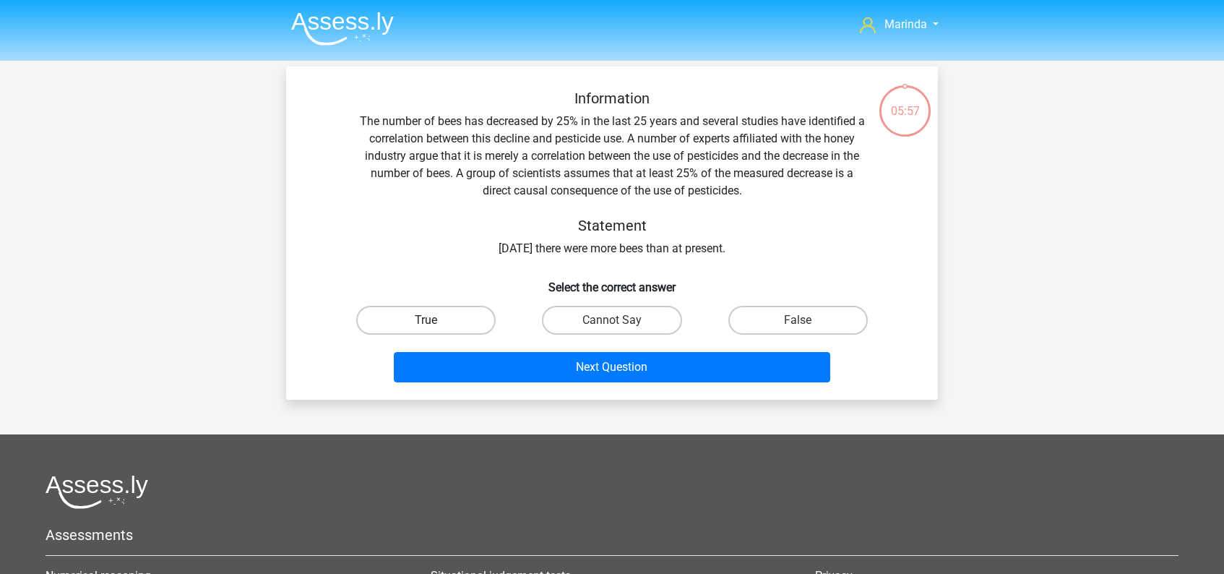
click at [455, 316] on label "True" at bounding box center [425, 320] width 139 height 29
click at [436, 320] on input "True" at bounding box center [430, 324] width 9 height 9
radio input "true"
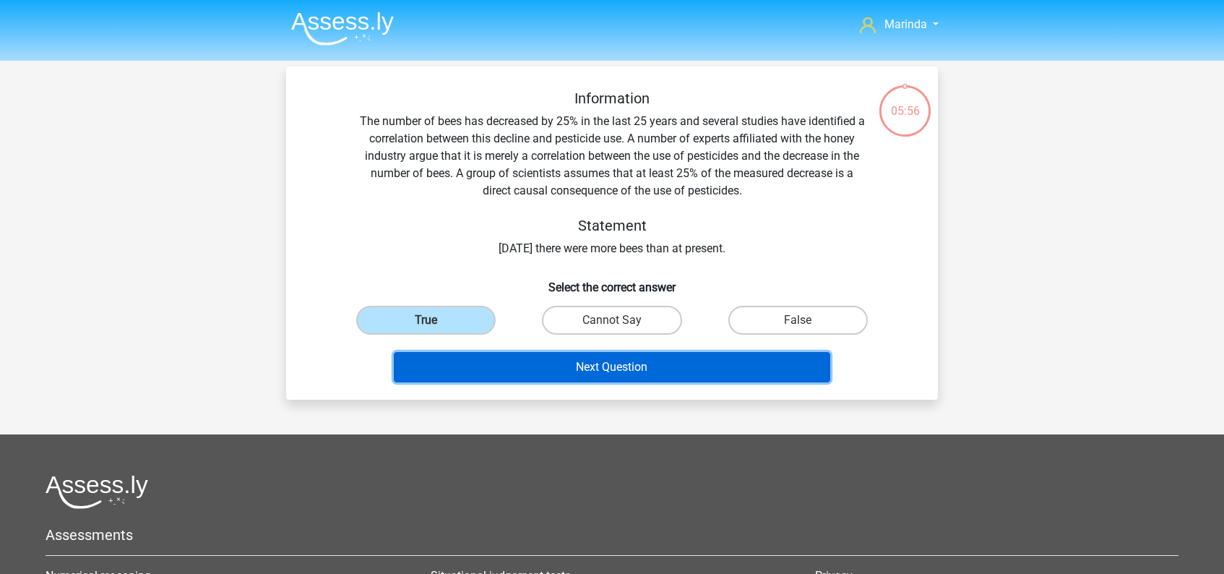
click at [589, 373] on button "Next Question" at bounding box center [612, 367] width 437 height 30
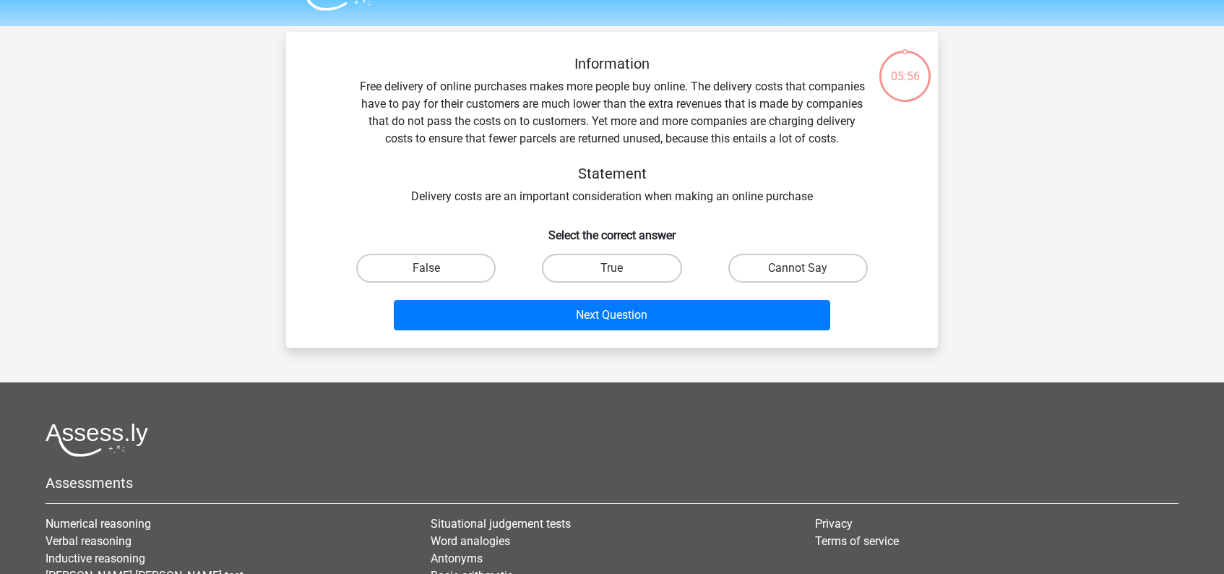
scroll to position [66, 0]
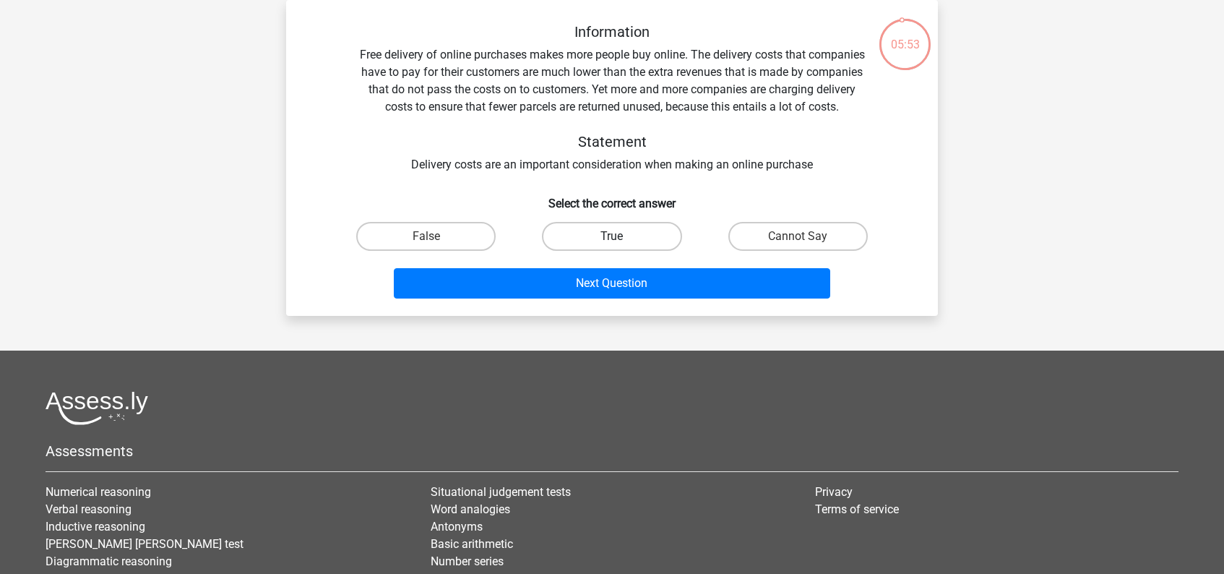
click at [626, 237] on label "True" at bounding box center [611, 236] width 139 height 29
click at [621, 237] on input "True" at bounding box center [616, 240] width 9 height 9
radio input "true"
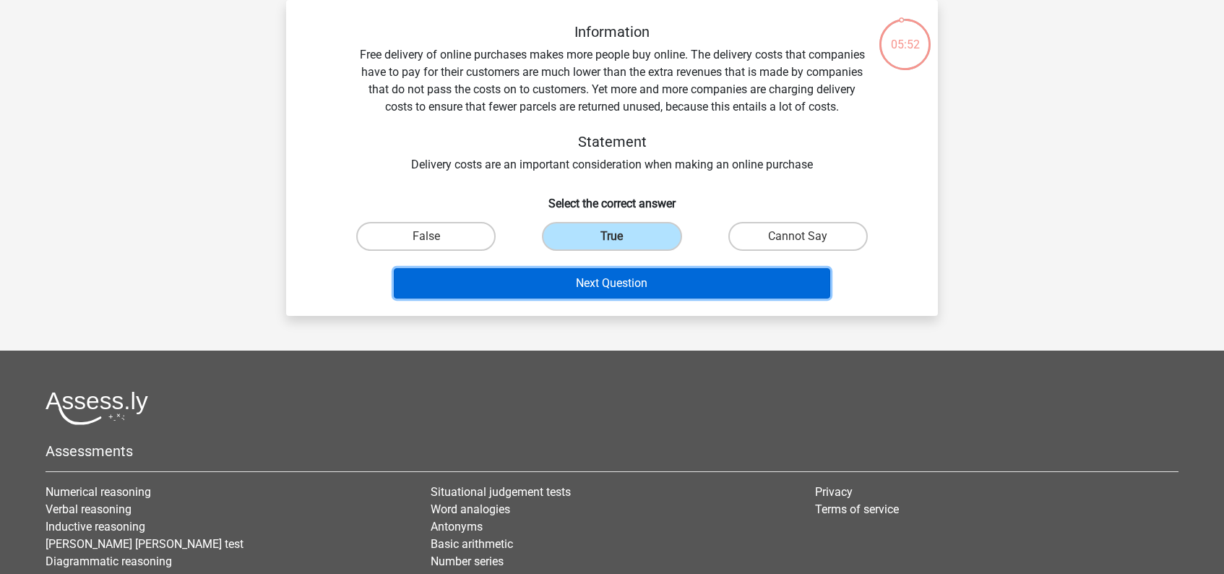
click at [626, 279] on button "Next Question" at bounding box center [612, 283] width 437 height 30
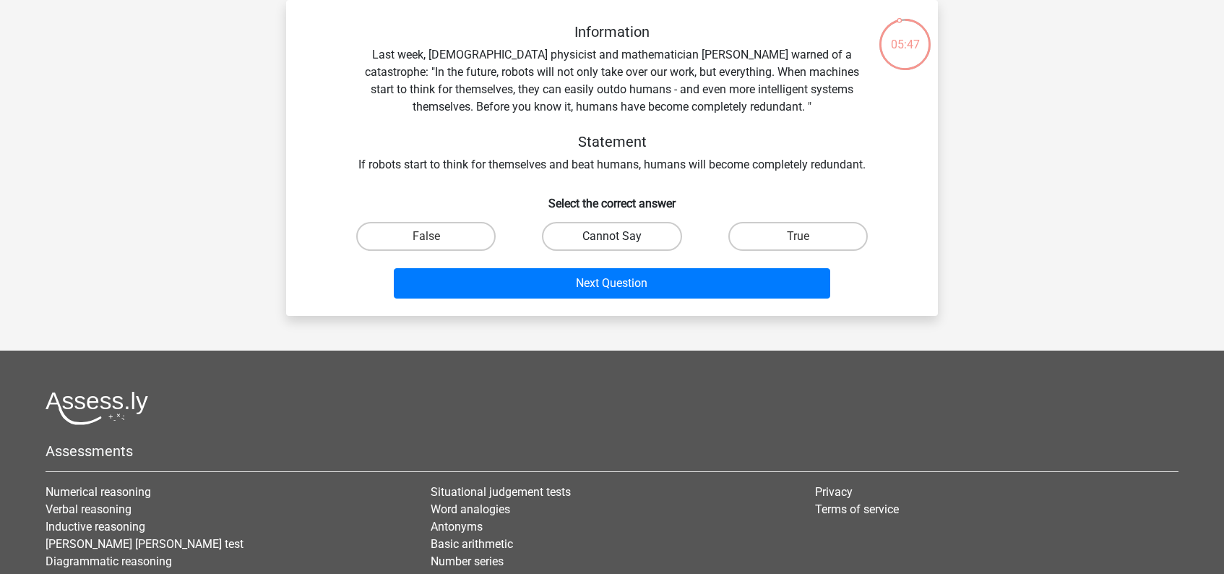
click at [620, 235] on label "Cannot Say" at bounding box center [611, 236] width 139 height 29
click at [620, 236] on input "Cannot Say" at bounding box center [616, 240] width 9 height 9
radio input "true"
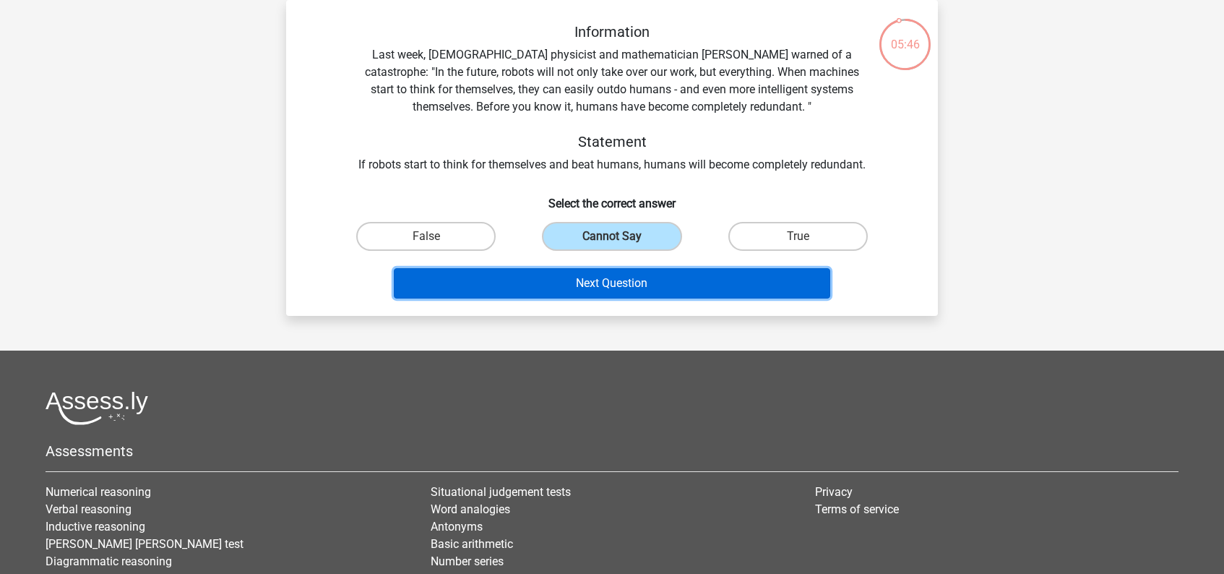
click at [628, 293] on button "Next Question" at bounding box center [612, 283] width 437 height 30
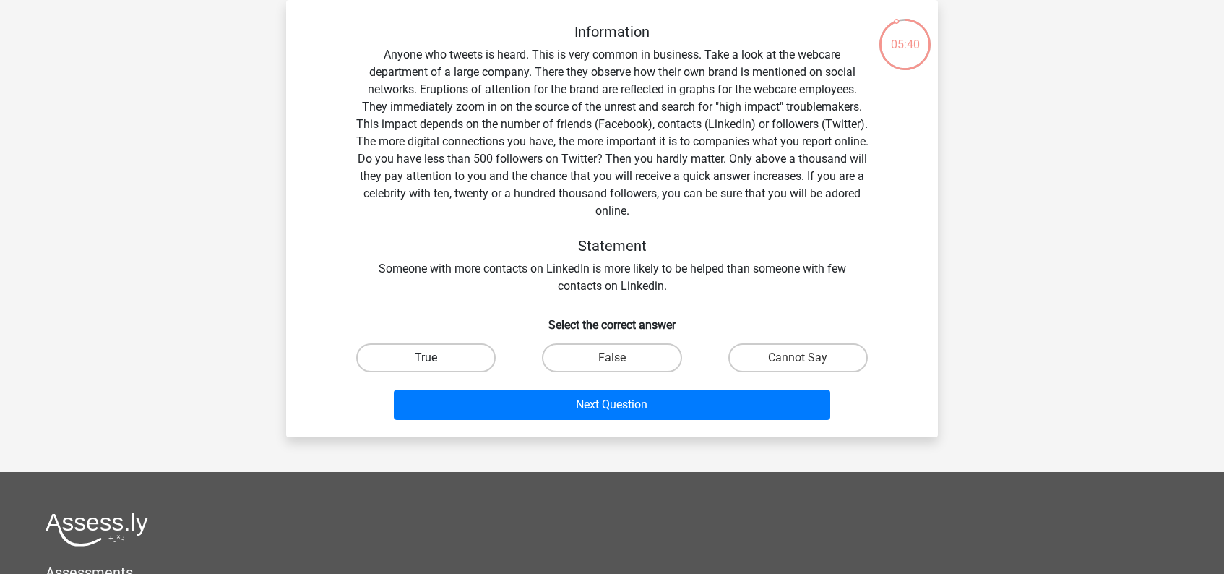
click at [459, 355] on label "True" at bounding box center [425, 357] width 139 height 29
click at [436, 358] on input "True" at bounding box center [430, 362] width 9 height 9
radio input "true"
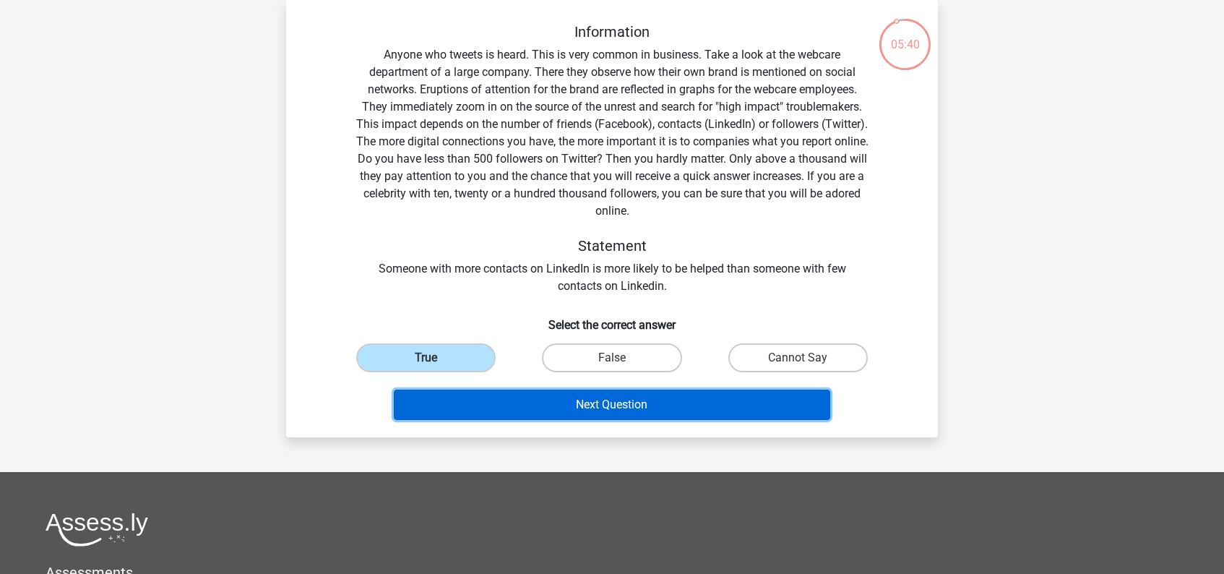
click at [613, 413] on button "Next Question" at bounding box center [612, 404] width 437 height 30
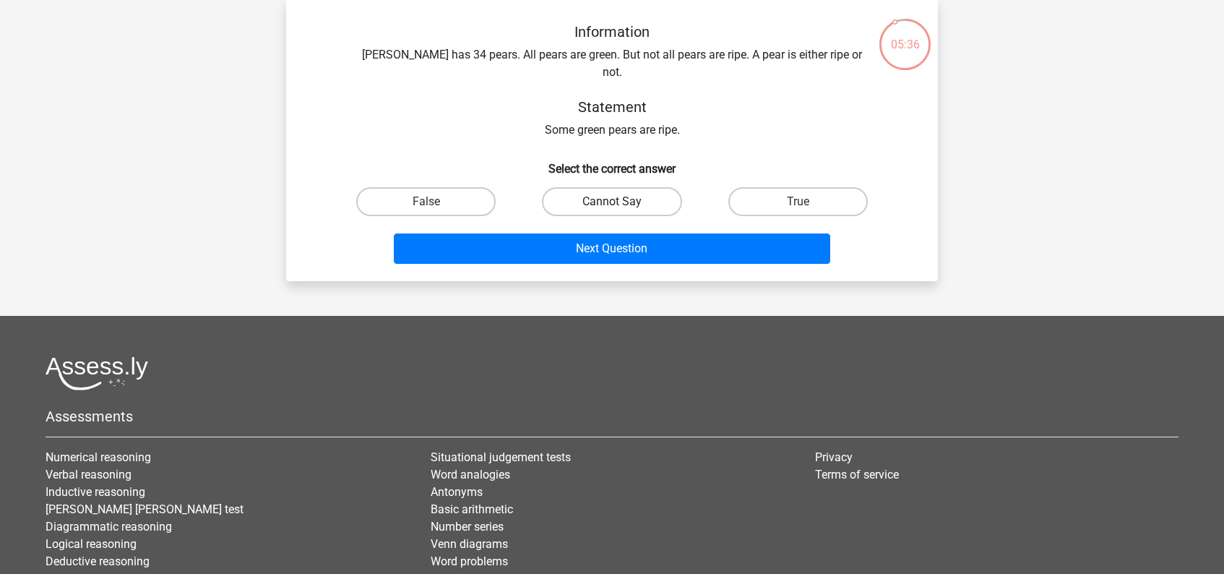
click at [632, 187] on label "Cannot Say" at bounding box center [611, 201] width 139 height 29
click at [621, 202] on input "Cannot Say" at bounding box center [616, 206] width 9 height 9
radio input "true"
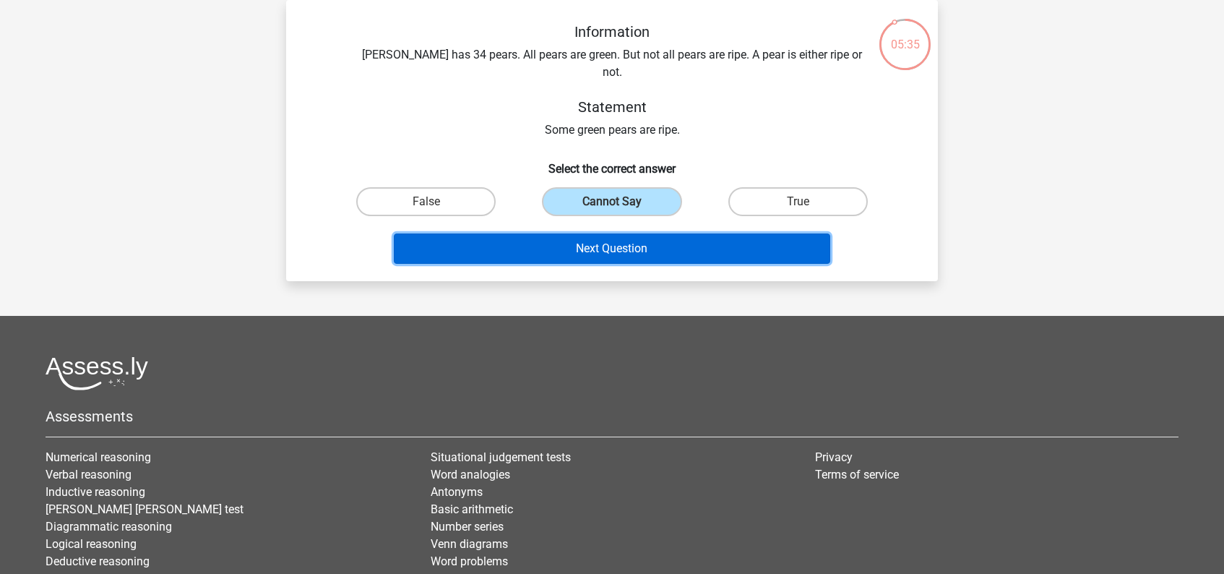
click at [631, 233] on button "Next Question" at bounding box center [612, 248] width 437 height 30
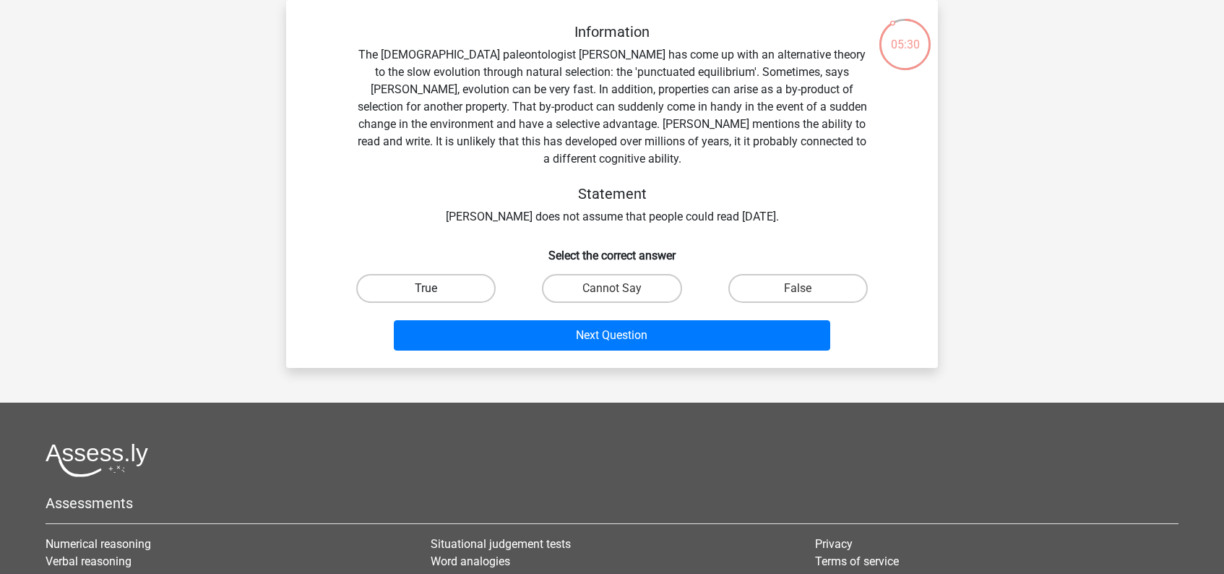
click at [457, 274] on label "True" at bounding box center [425, 288] width 139 height 29
click at [436, 288] on input "True" at bounding box center [430, 292] width 9 height 9
radio input "true"
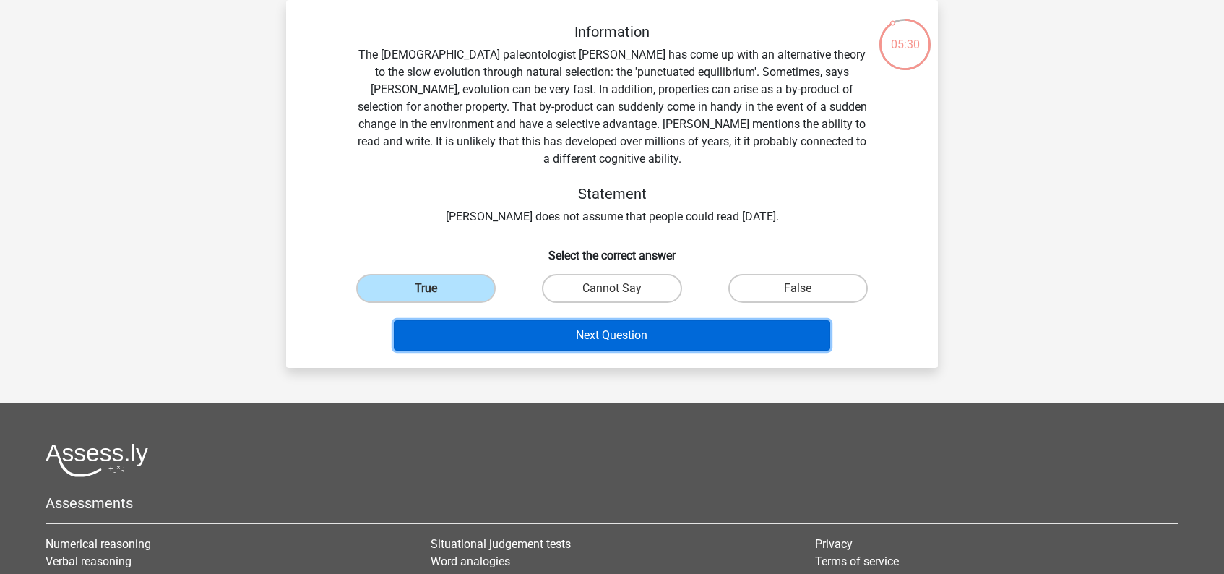
click at [587, 322] on button "Next Question" at bounding box center [612, 335] width 437 height 30
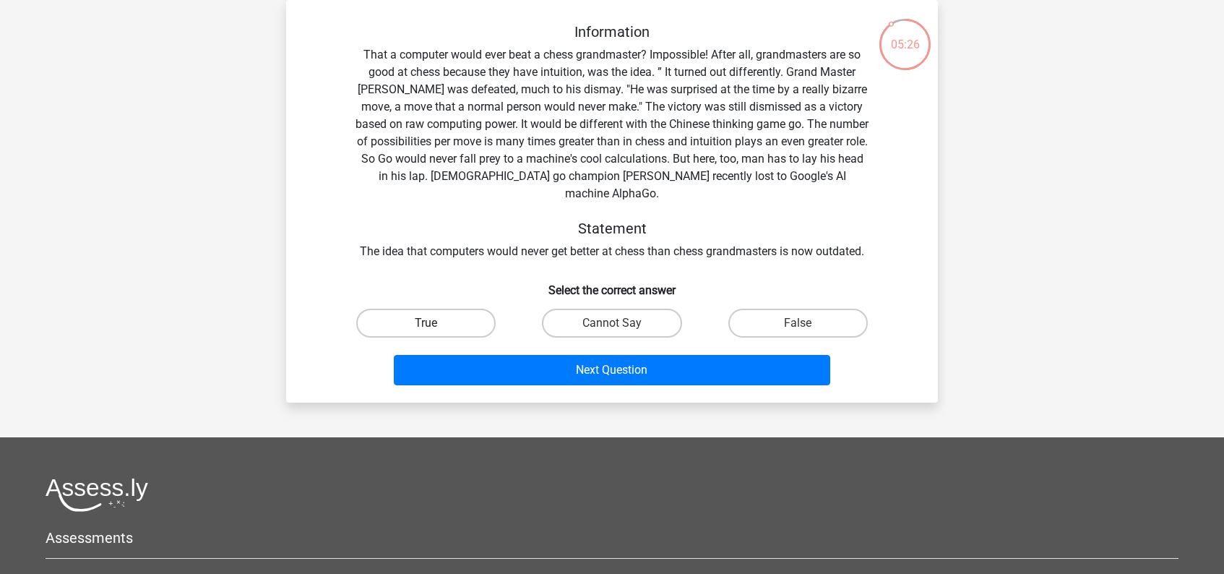
click at [452, 311] on label "True" at bounding box center [425, 322] width 139 height 29
click at [436, 323] on input "True" at bounding box center [430, 327] width 9 height 9
radio input "true"
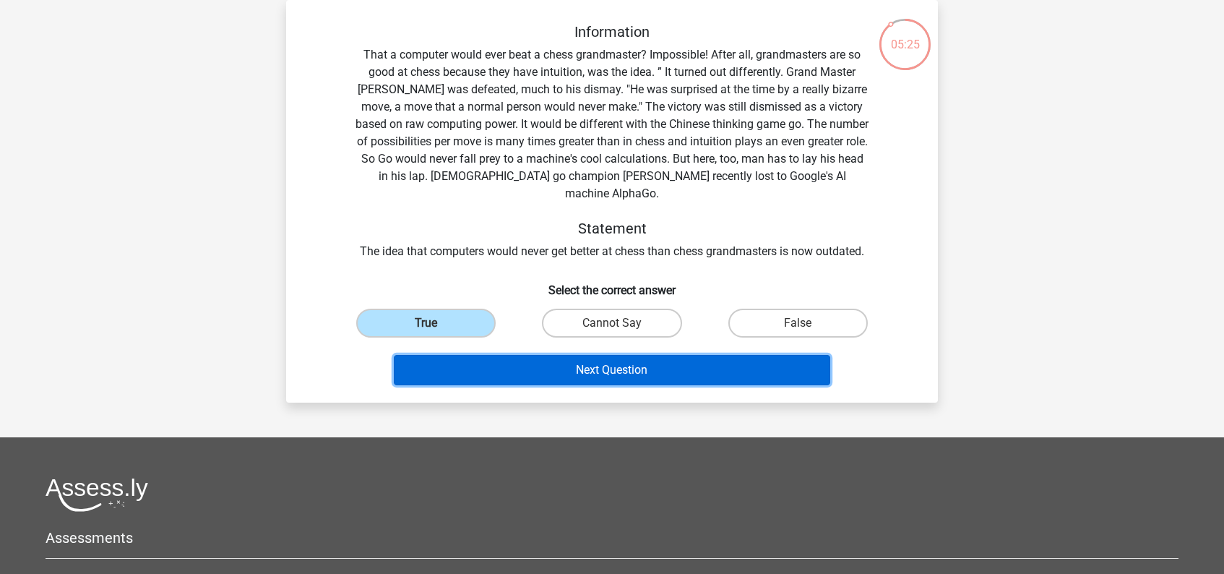
click at [579, 355] on button "Next Question" at bounding box center [612, 370] width 437 height 30
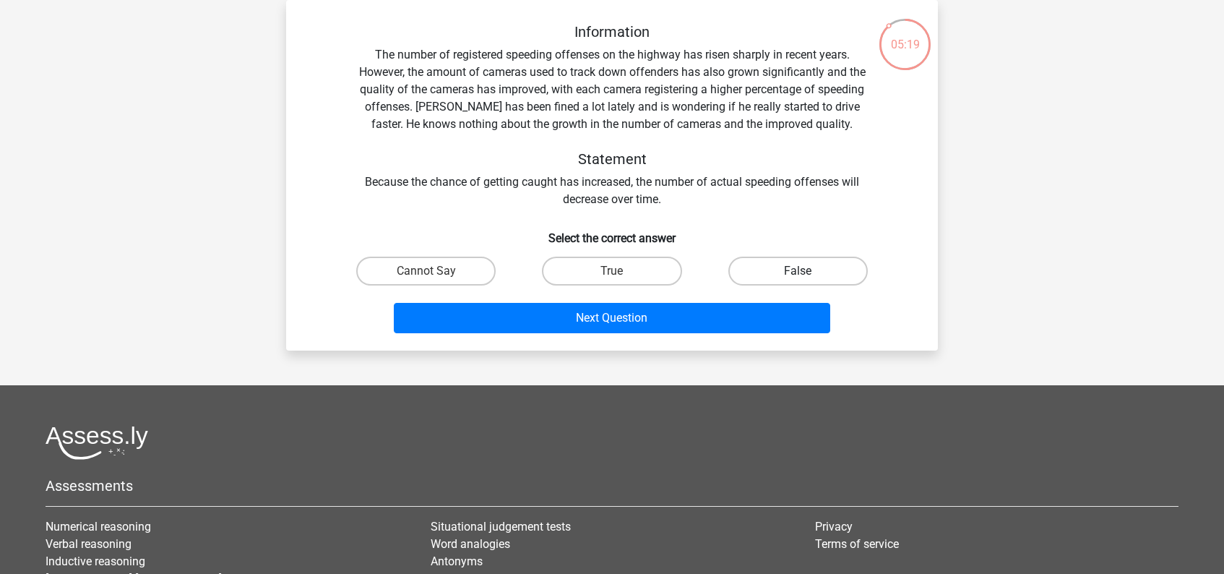
click at [793, 271] on label "False" at bounding box center [797, 270] width 139 height 29
click at [797, 271] on input "False" at bounding box center [801, 275] width 9 height 9
radio input "true"
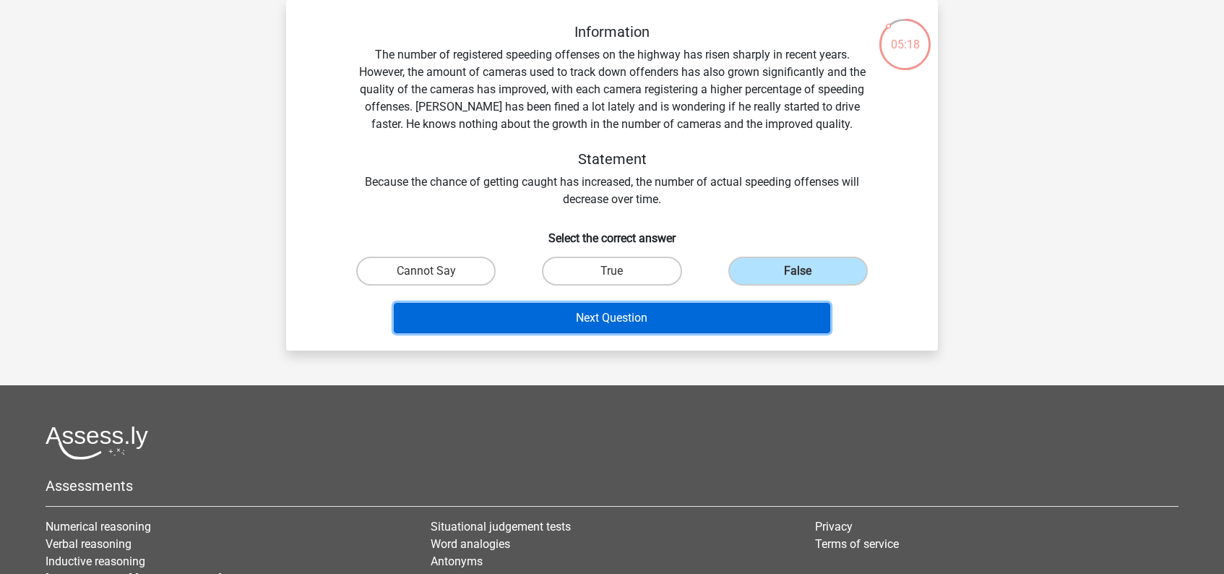
click at [712, 319] on button "Next Question" at bounding box center [612, 318] width 437 height 30
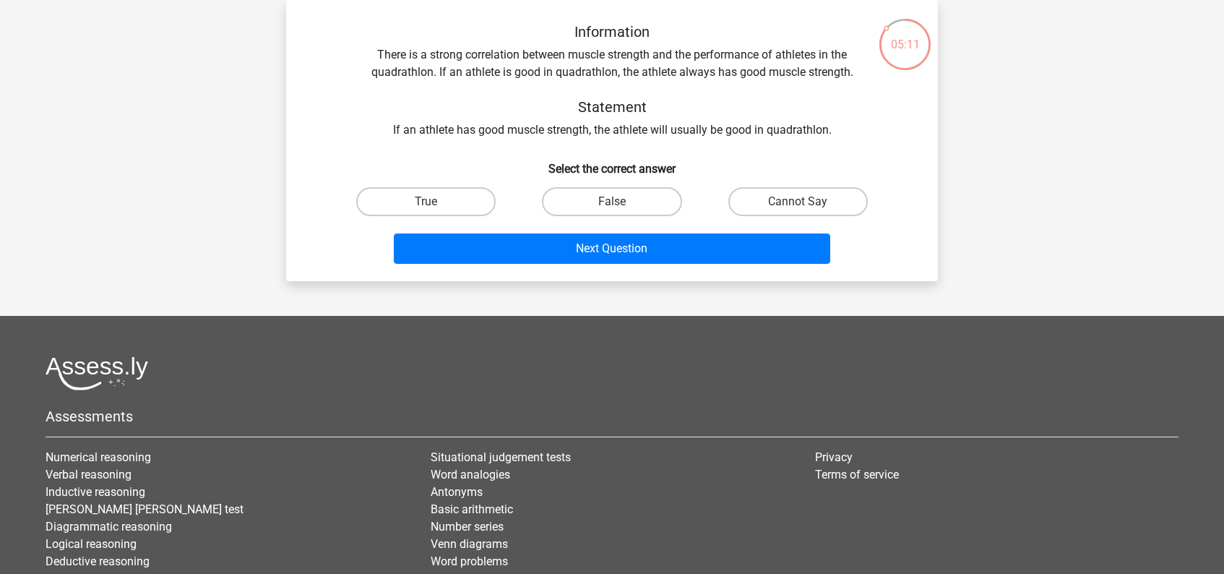
click at [803, 202] on input "Cannot Say" at bounding box center [801, 206] width 9 height 9
radio input "true"
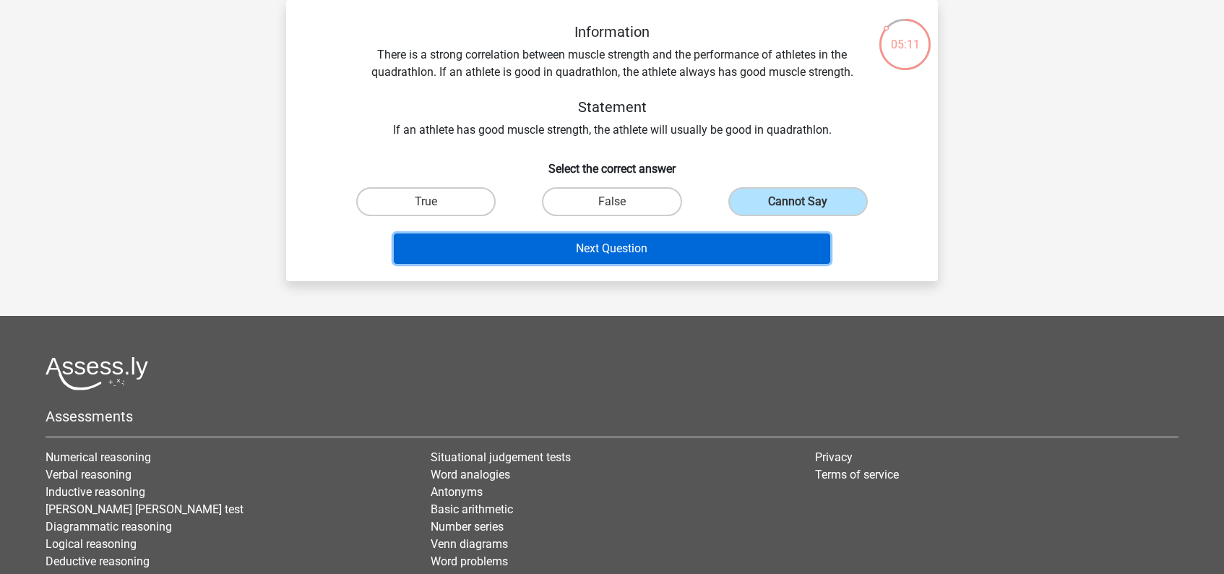
click at [712, 245] on button "Next Question" at bounding box center [612, 248] width 437 height 30
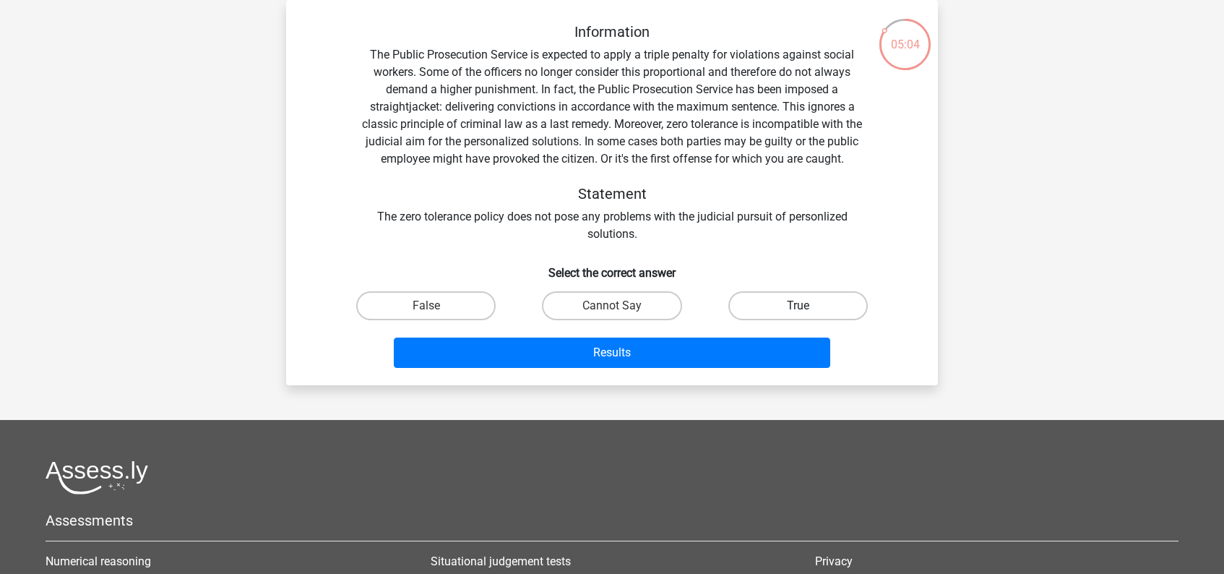
click at [775, 298] on label "True" at bounding box center [797, 305] width 139 height 29
click at [797, 306] on input "True" at bounding box center [801, 310] width 9 height 9
radio input "true"
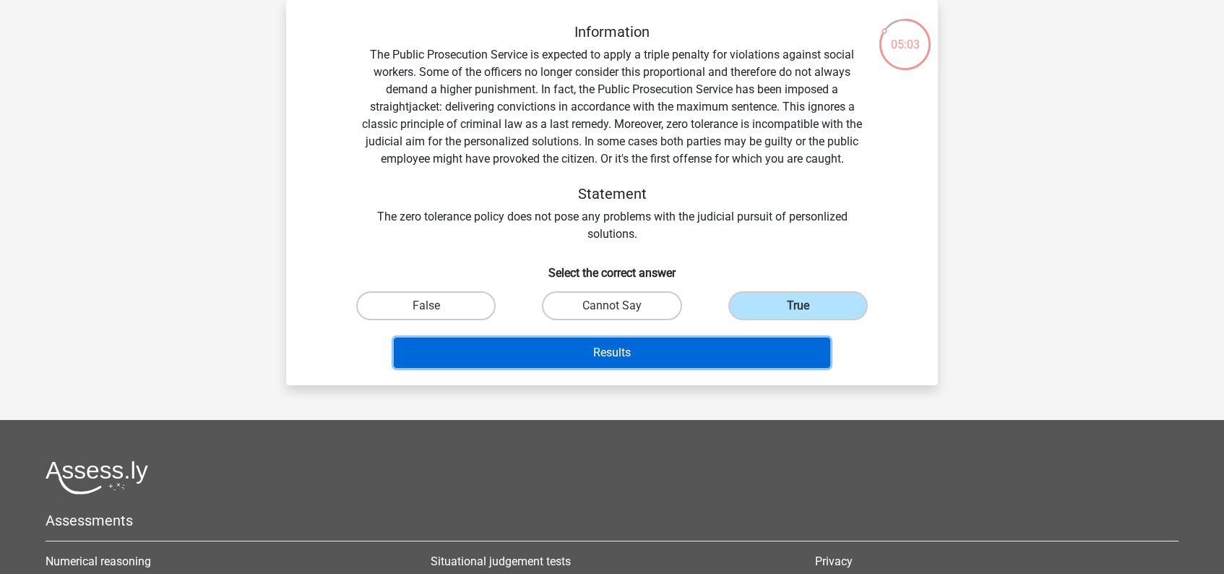
click at [660, 351] on button "Results" at bounding box center [612, 352] width 437 height 30
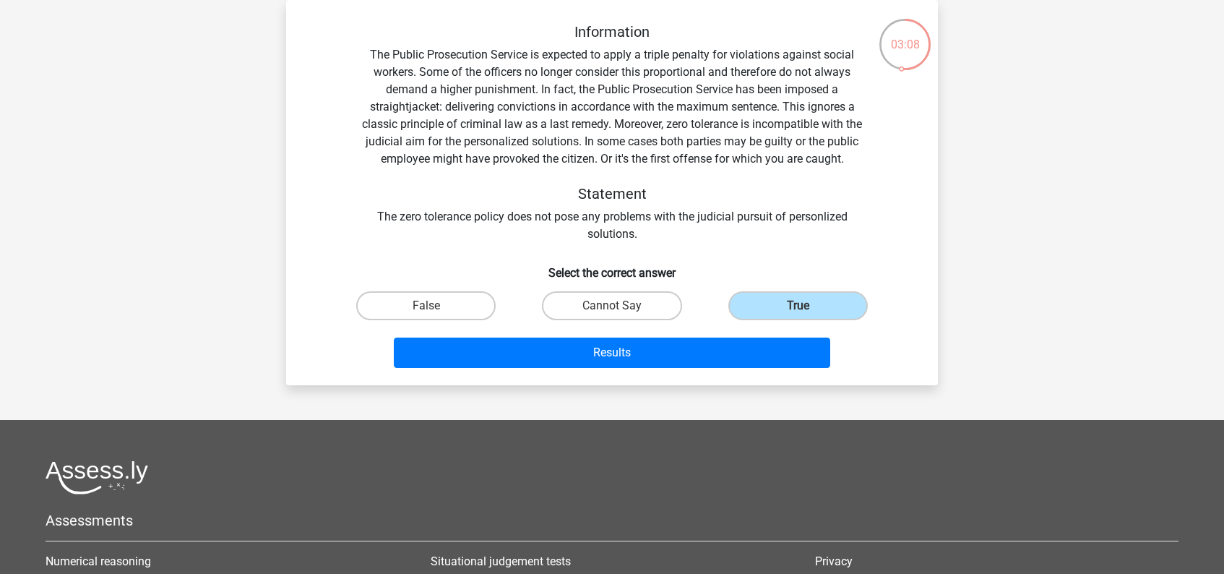
scroll to position [0, 0]
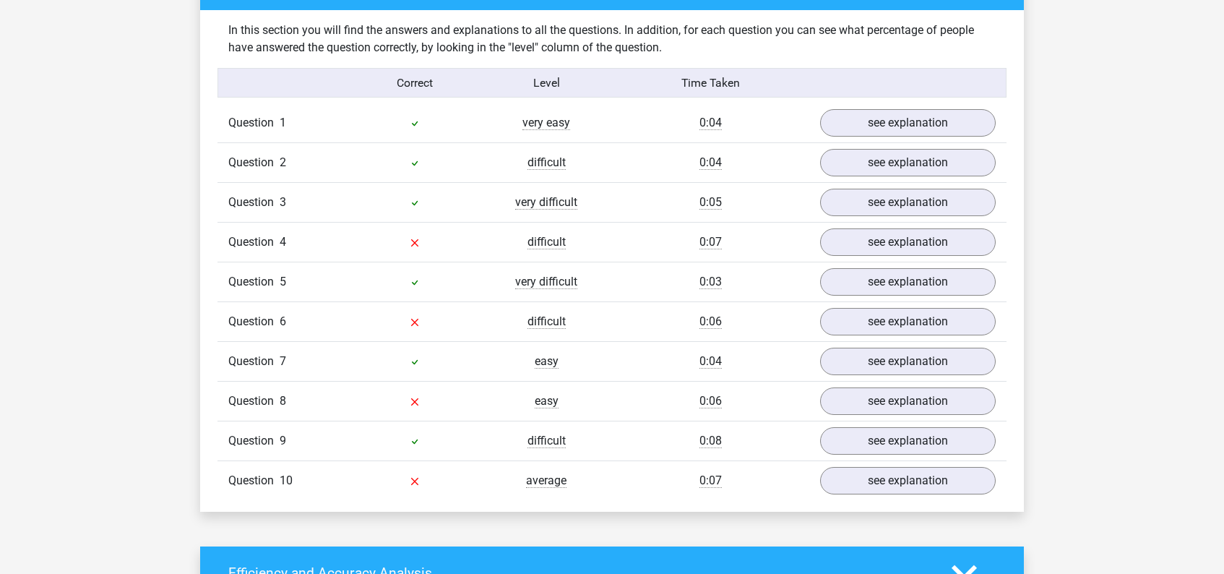
scroll to position [895, 0]
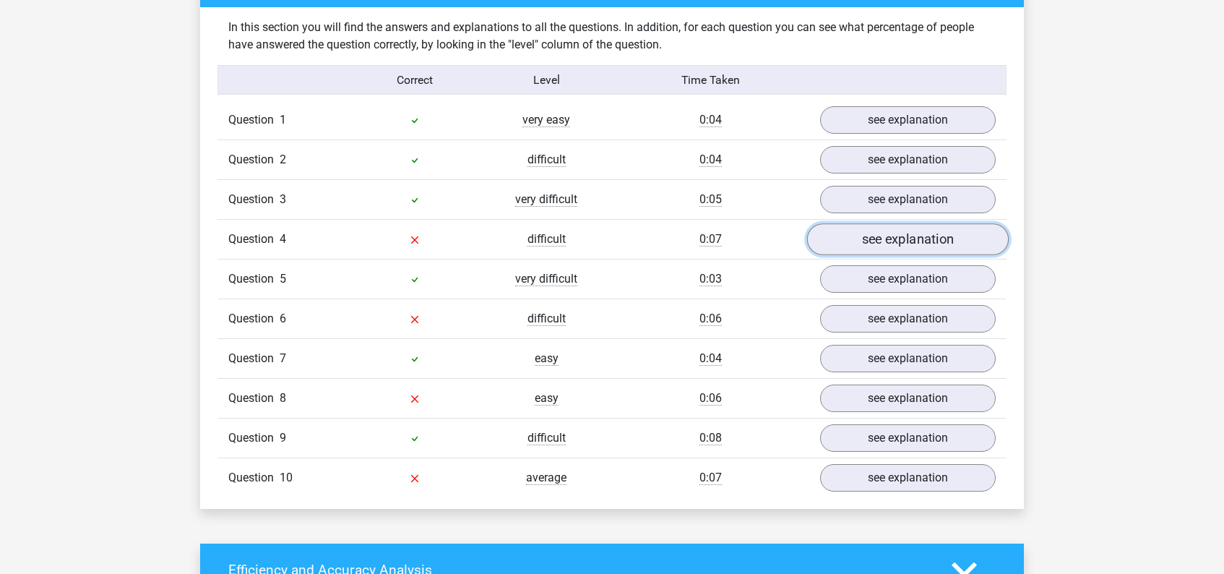
click at [893, 239] on link "see explanation" at bounding box center [908, 240] width 202 height 32
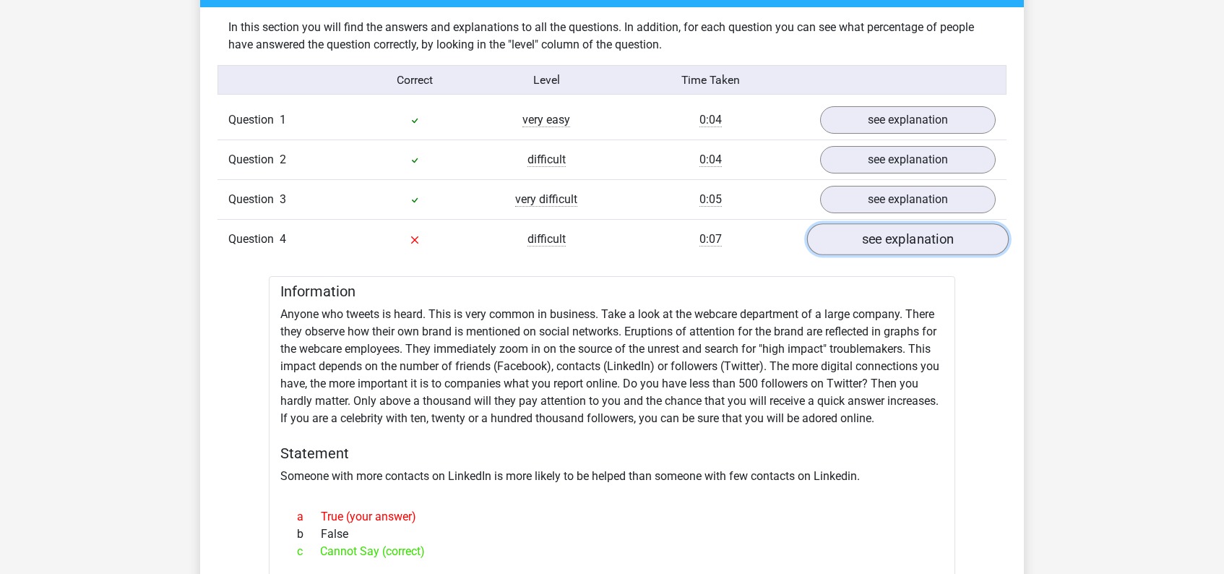
click at [893, 239] on link "see explanation" at bounding box center [908, 240] width 202 height 32
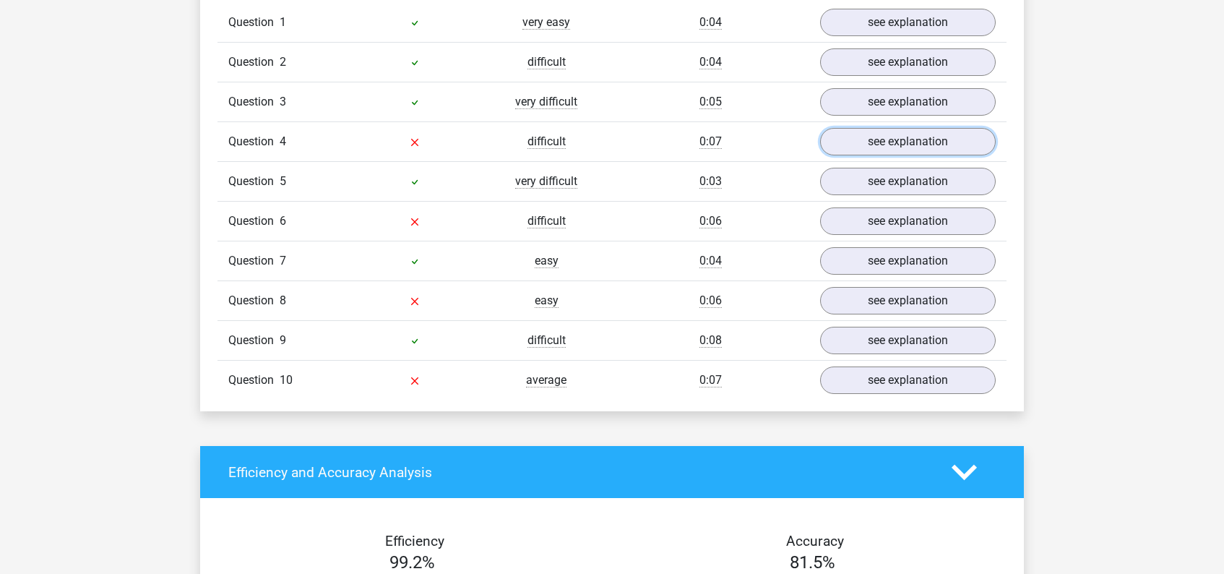
scroll to position [994, 0]
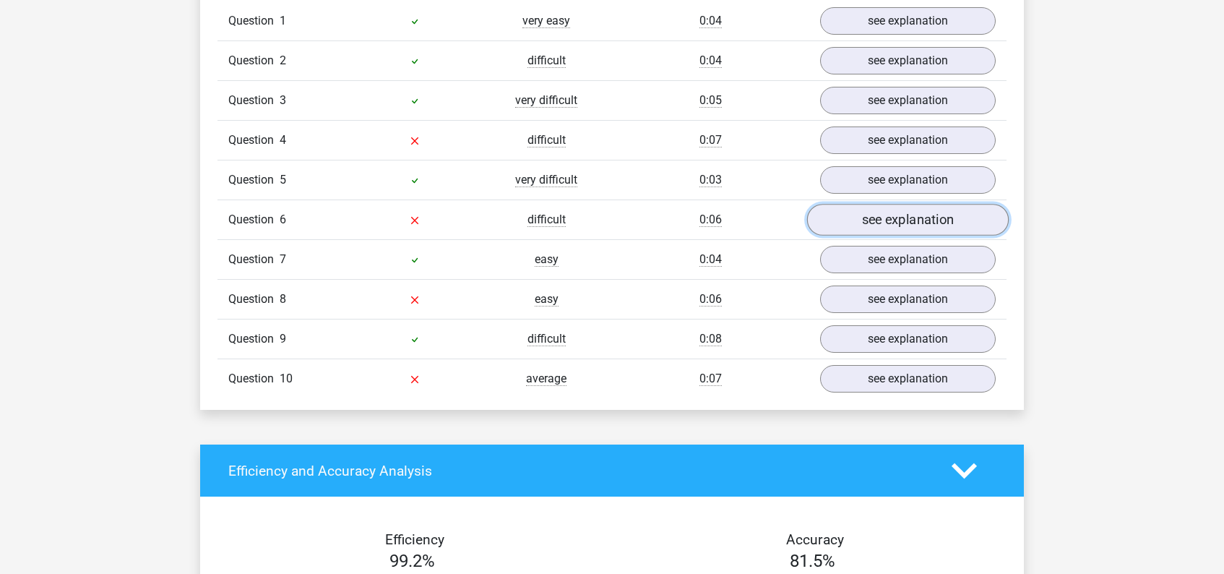
click at [891, 221] on link "see explanation" at bounding box center [908, 220] width 202 height 32
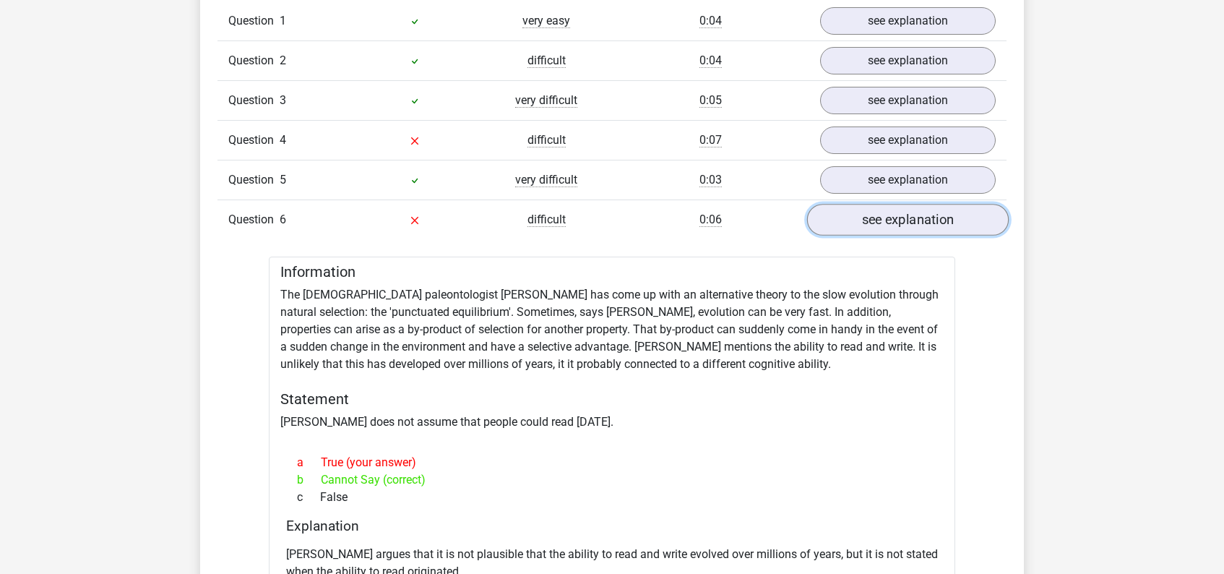
click at [891, 221] on link "see explanation" at bounding box center [908, 220] width 202 height 32
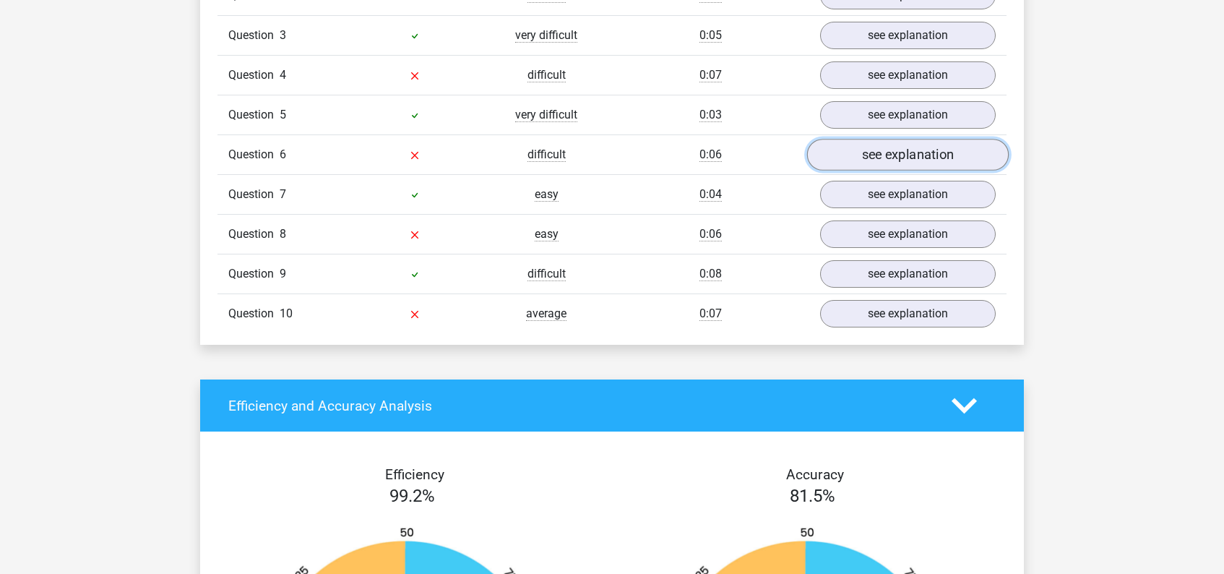
scroll to position [1062, 0]
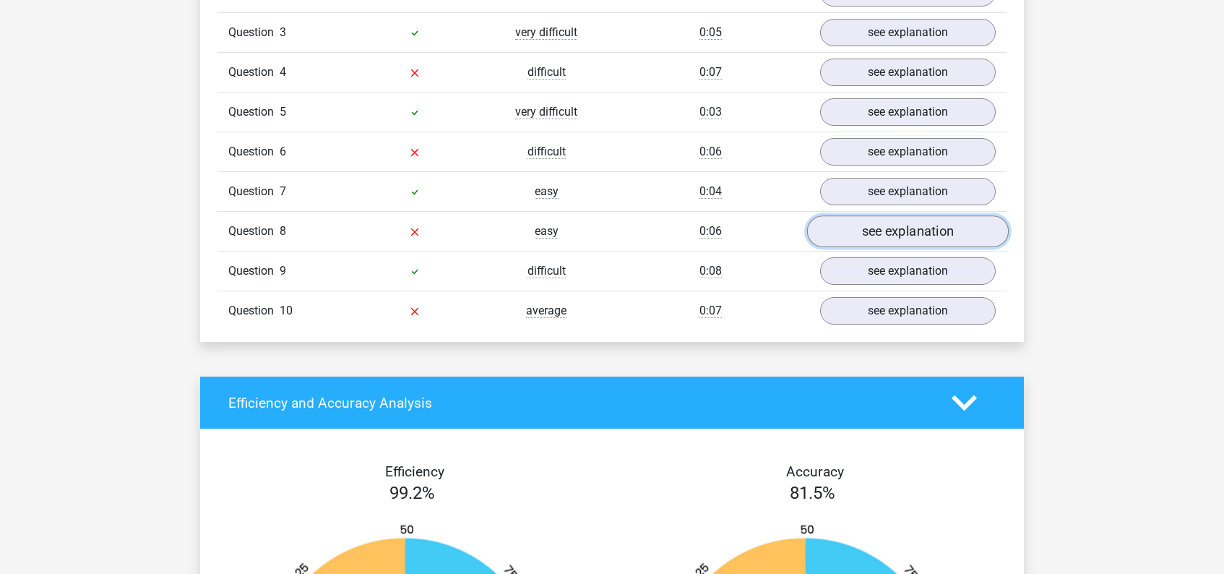
click at [891, 233] on link "see explanation" at bounding box center [908, 232] width 202 height 32
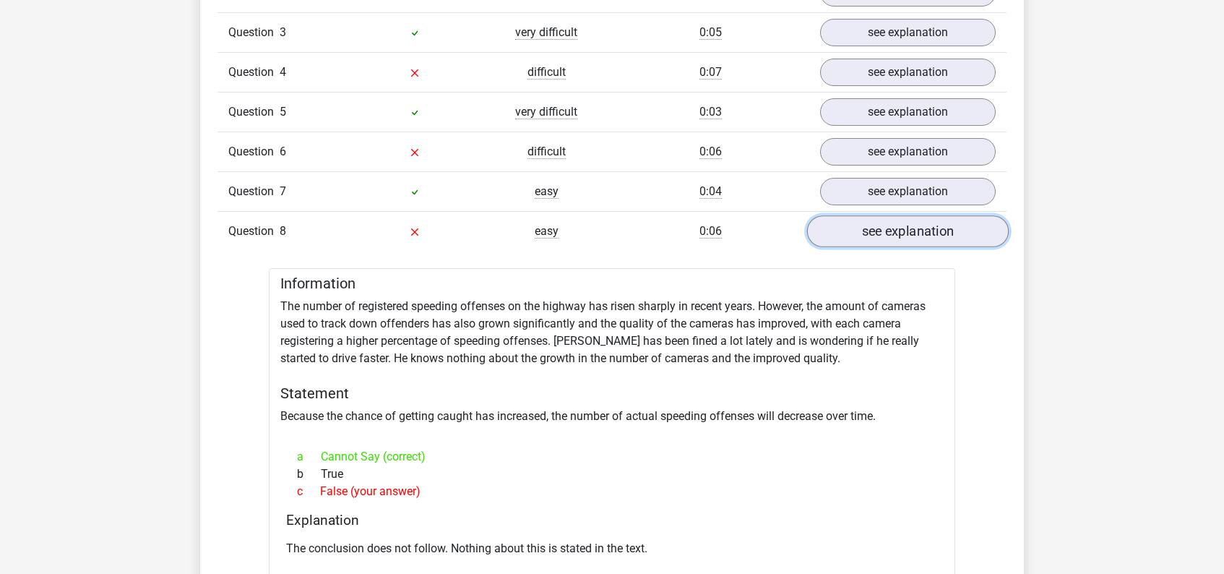
click at [891, 233] on link "see explanation" at bounding box center [908, 232] width 202 height 32
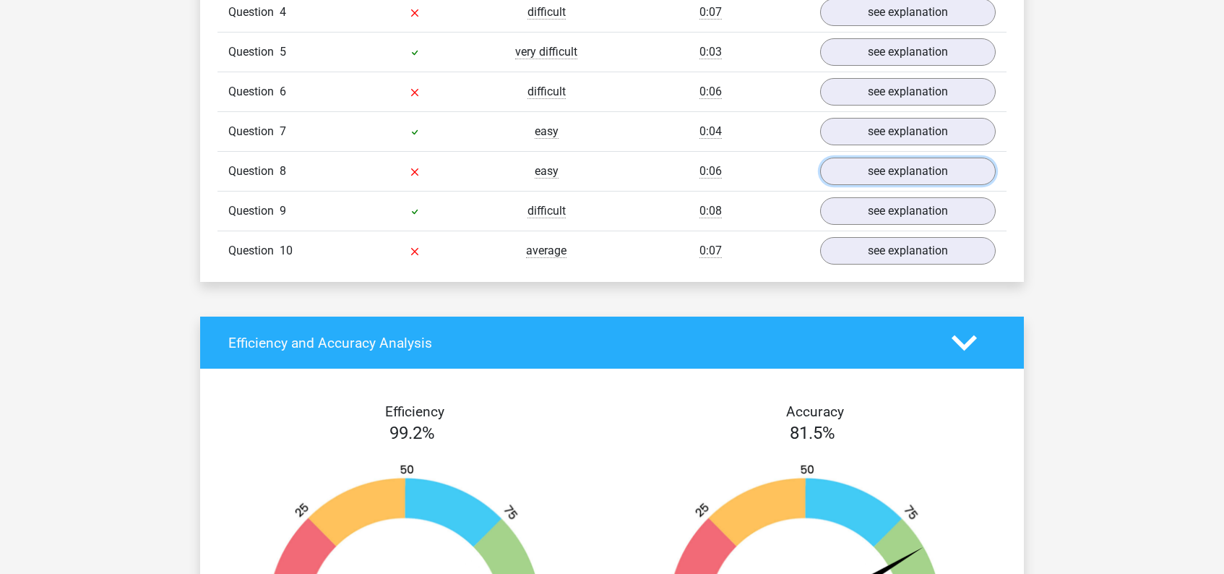
scroll to position [1123, 0]
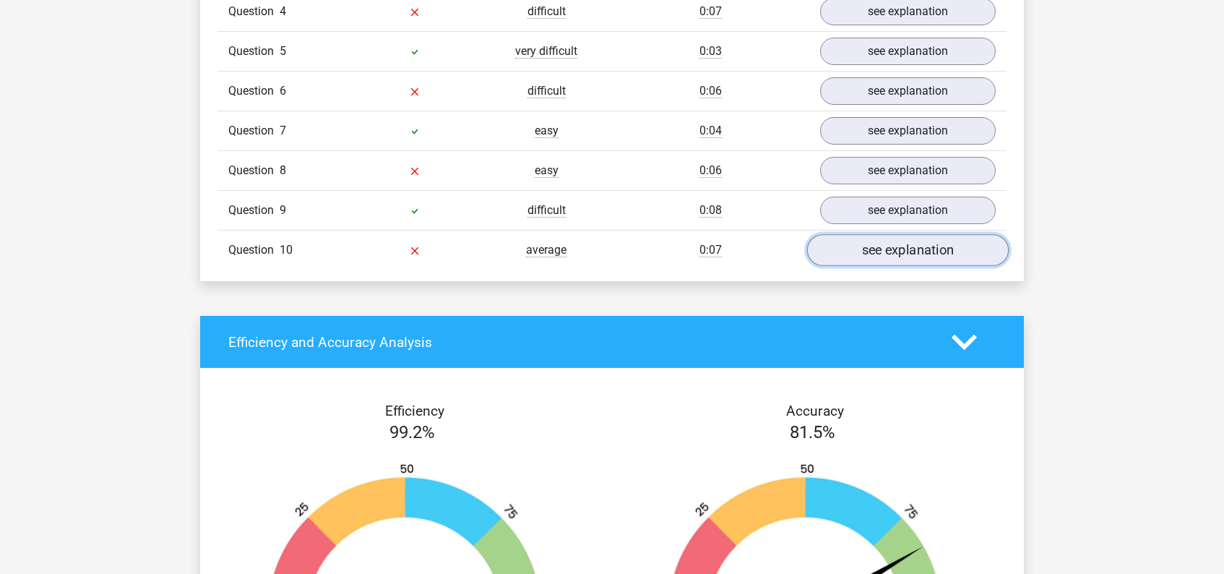
click at [888, 259] on link "see explanation" at bounding box center [908, 251] width 202 height 32
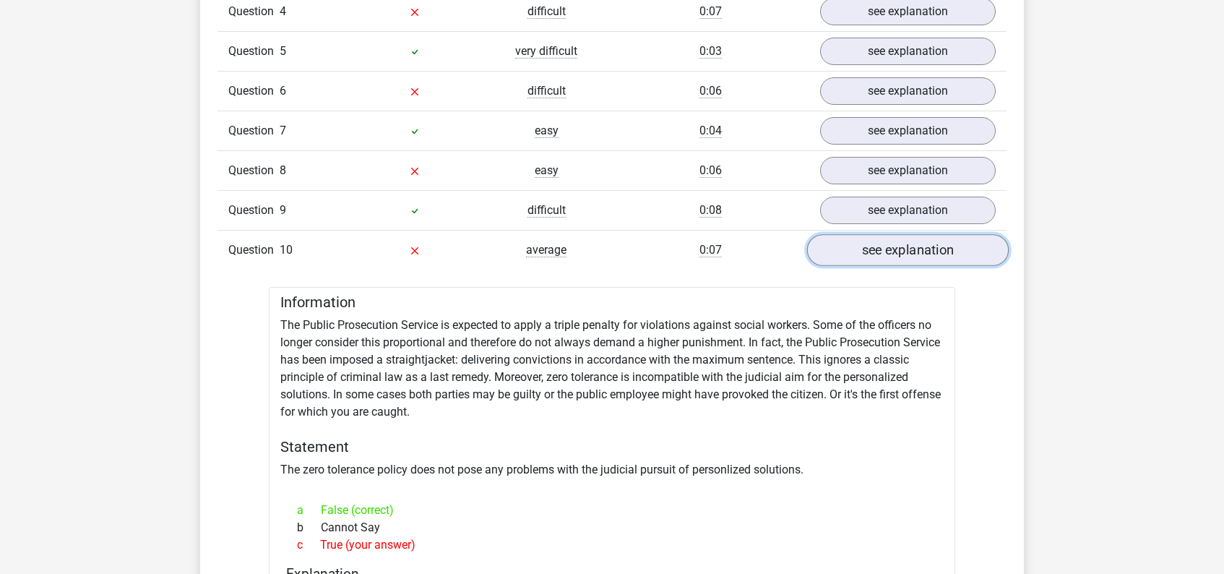
click at [888, 259] on link "see explanation" at bounding box center [908, 251] width 202 height 32
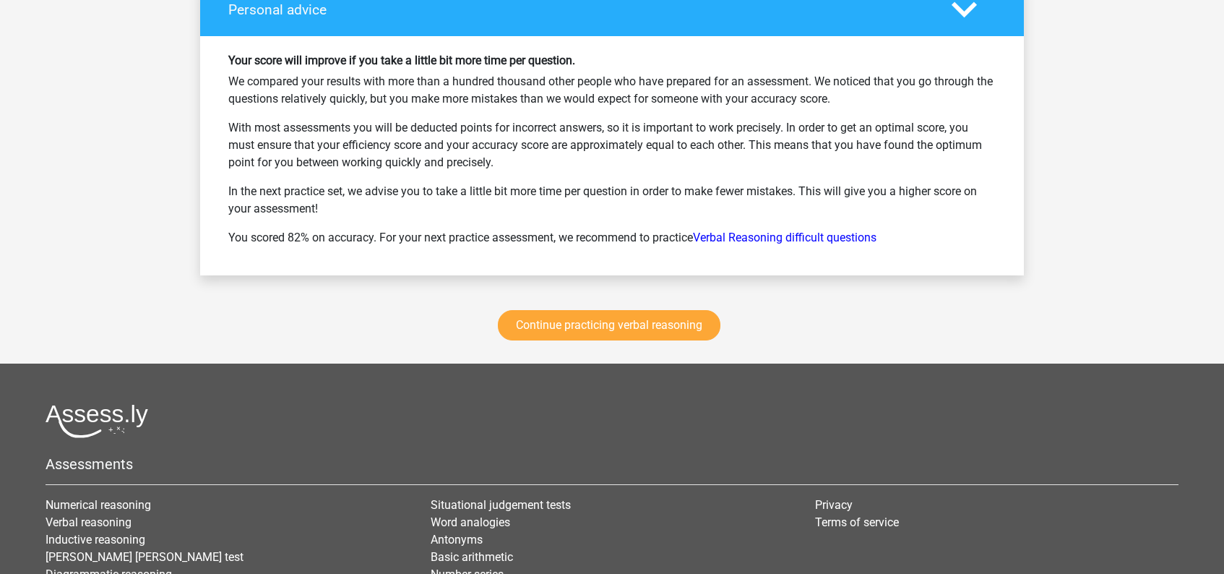
scroll to position [1943, 0]
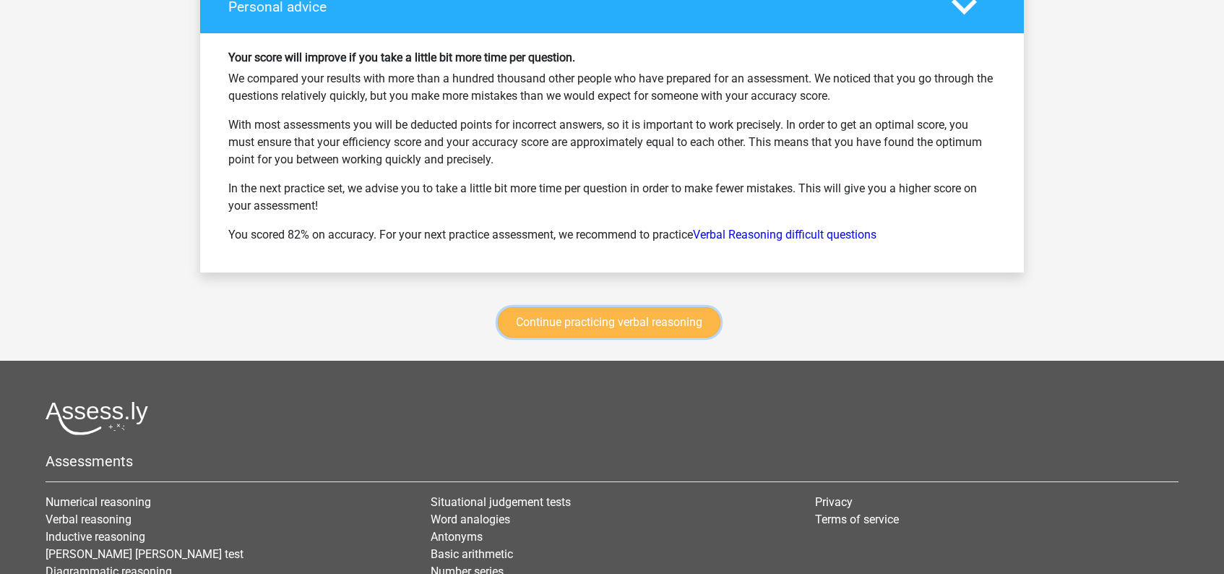
click at [669, 313] on link "Continue practicing verbal reasoning" at bounding box center [609, 322] width 222 height 30
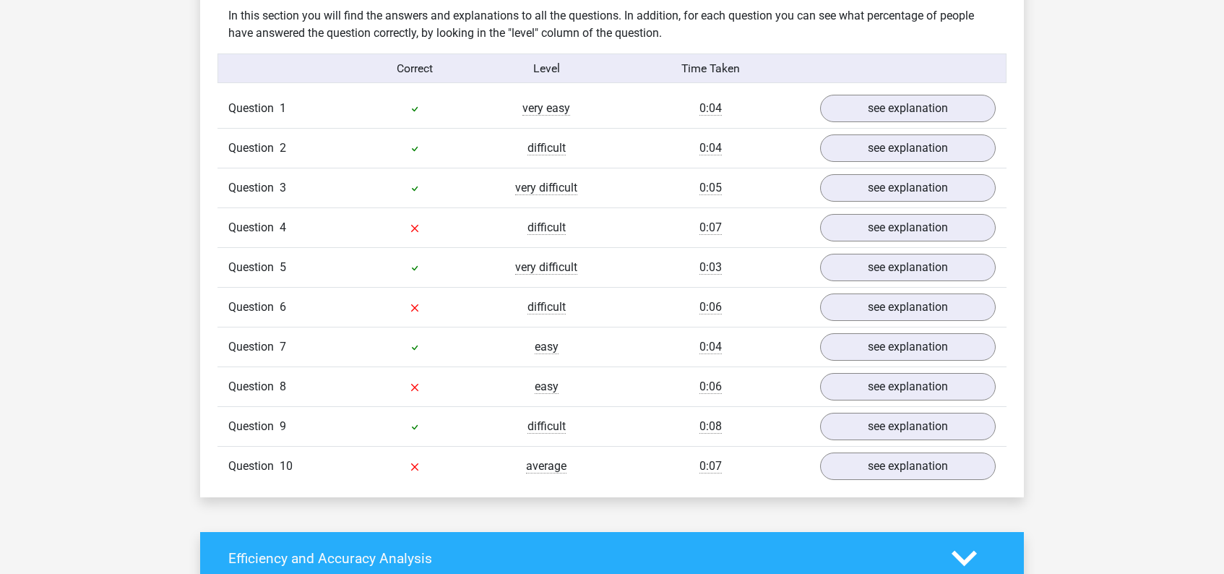
scroll to position [867, 0]
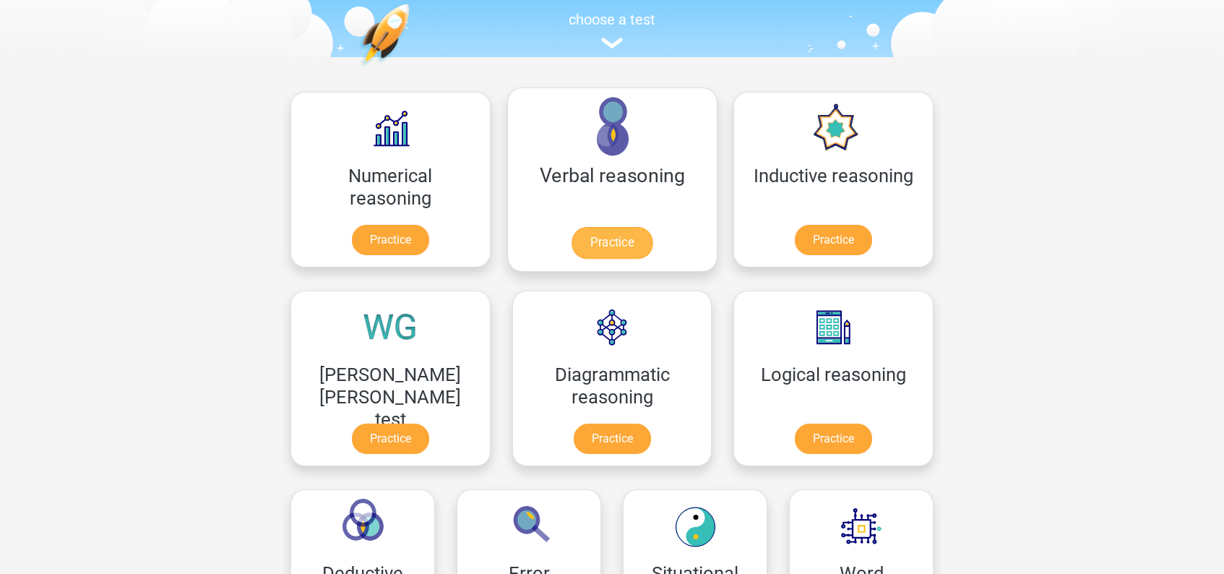
scroll to position [163, 0]
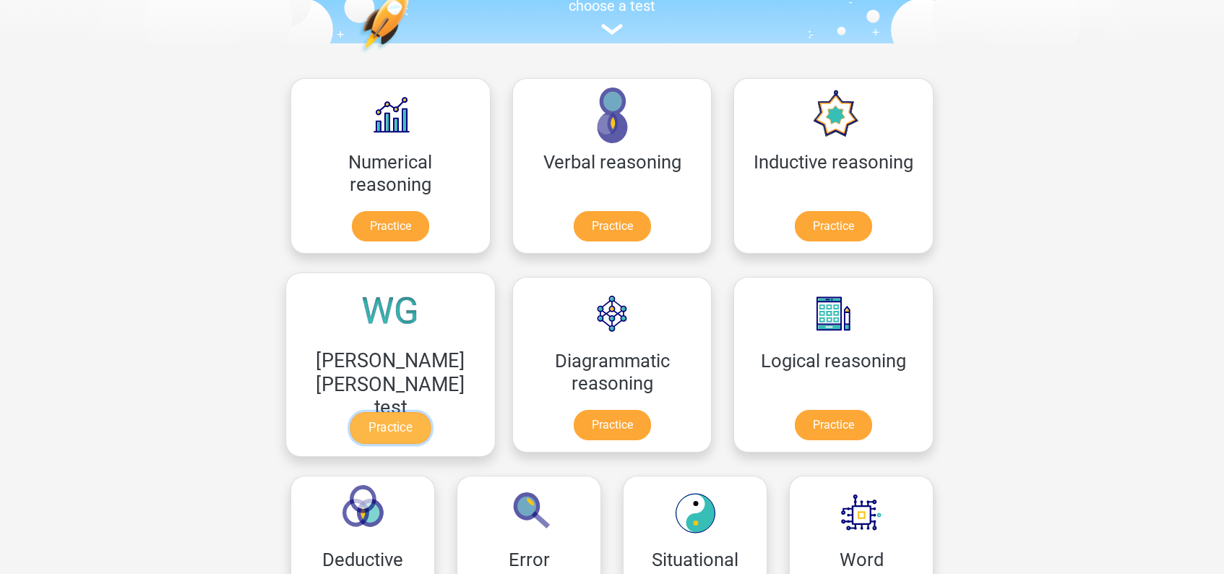
click at [431, 412] on link "Practice" at bounding box center [390, 428] width 81 height 32
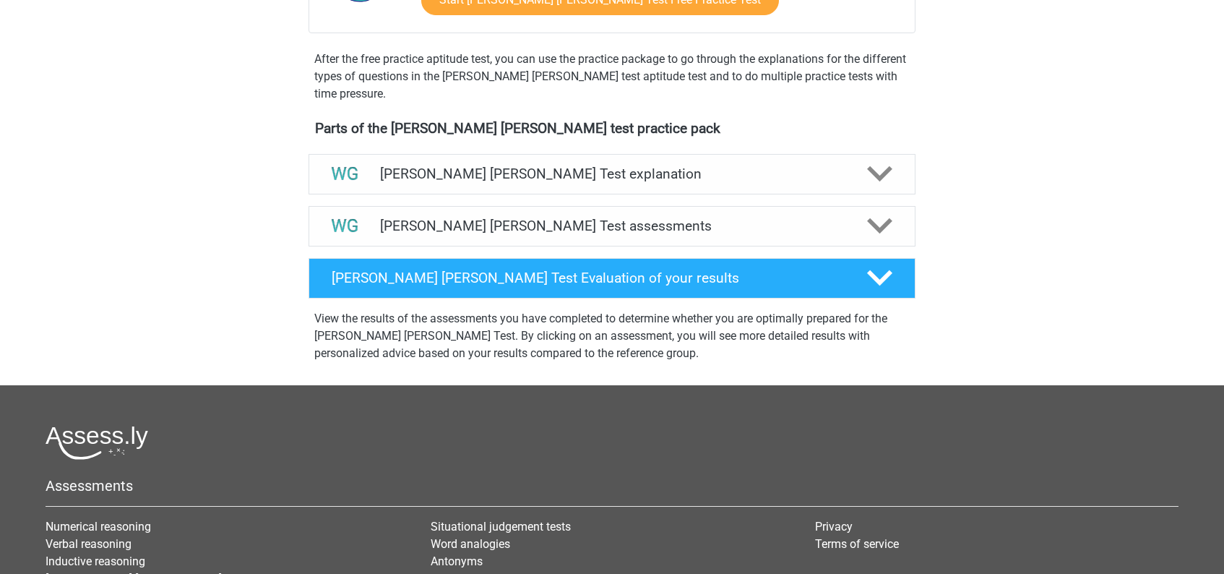
scroll to position [409, 0]
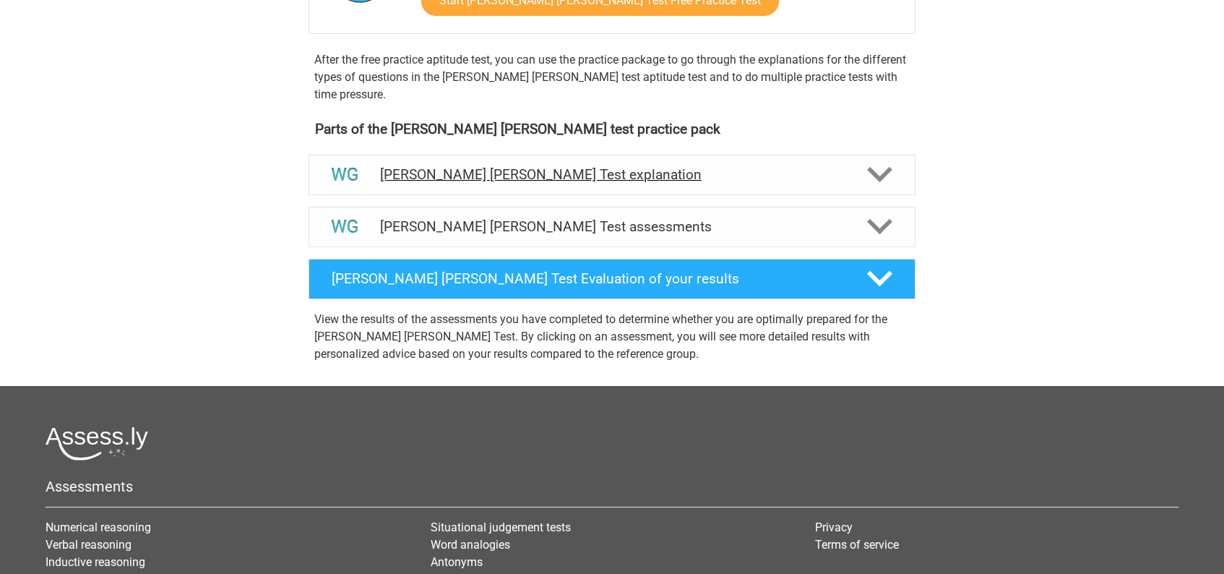
click at [883, 174] on polygon at bounding box center [879, 175] width 25 height 16
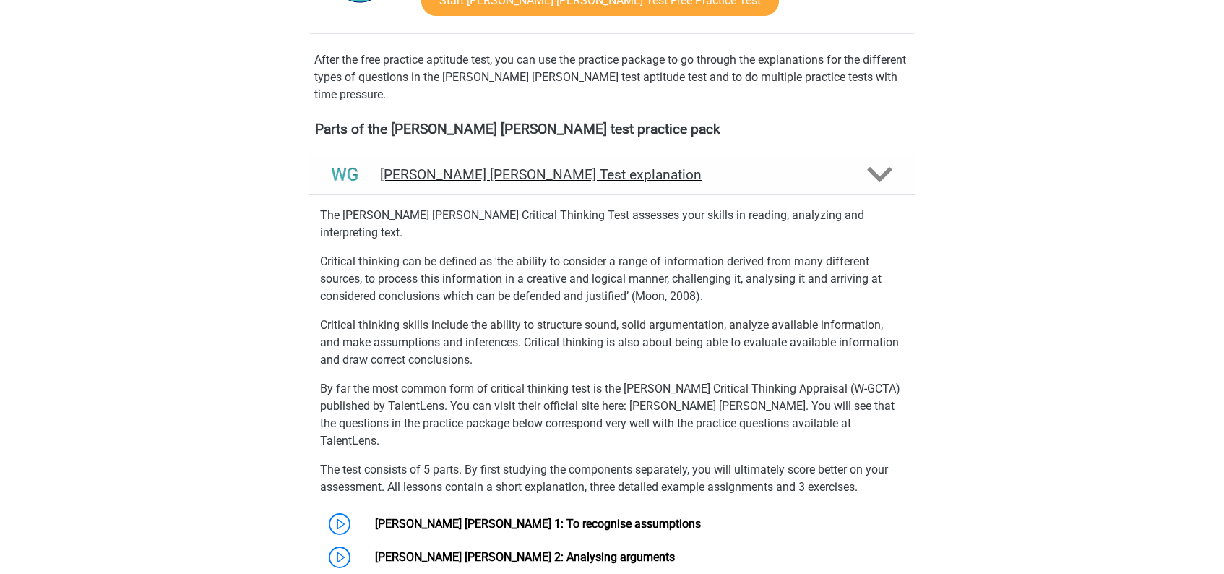
click at [883, 174] on polygon at bounding box center [879, 175] width 25 height 16
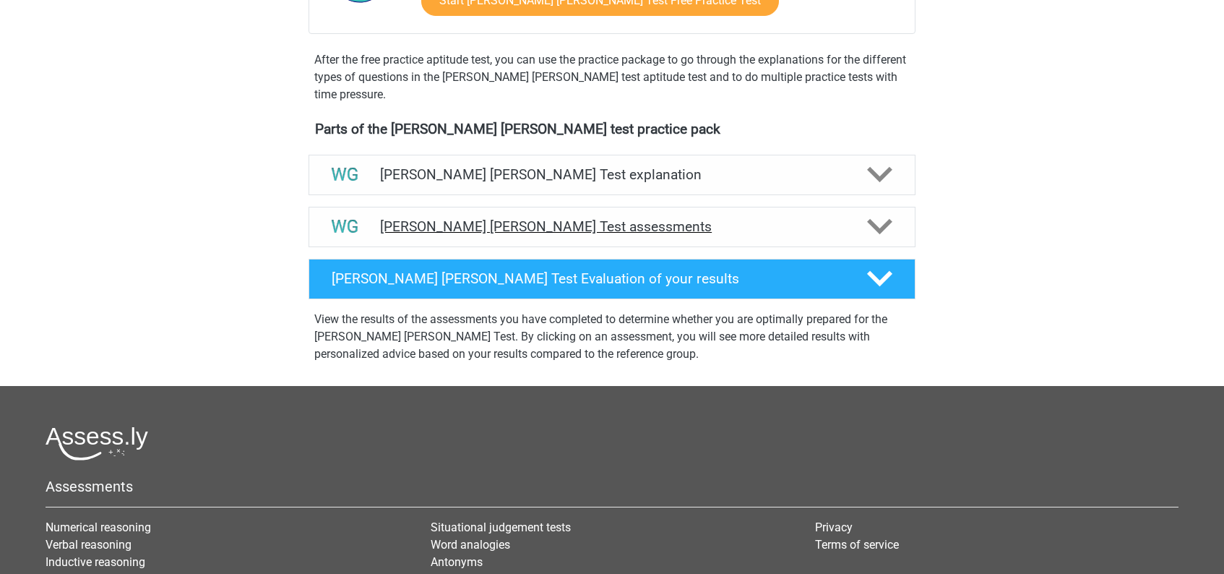
click at [881, 228] on polygon at bounding box center [879, 227] width 25 height 16
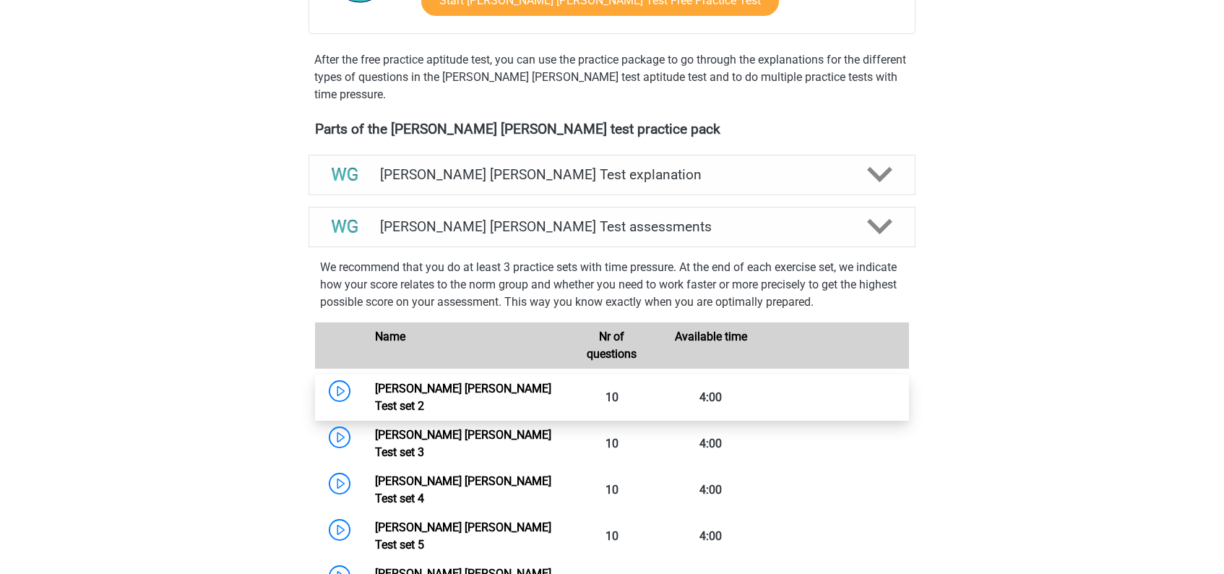
click at [488, 395] on link "[PERSON_NAME] [PERSON_NAME] Test set 2" at bounding box center [463, 396] width 176 height 31
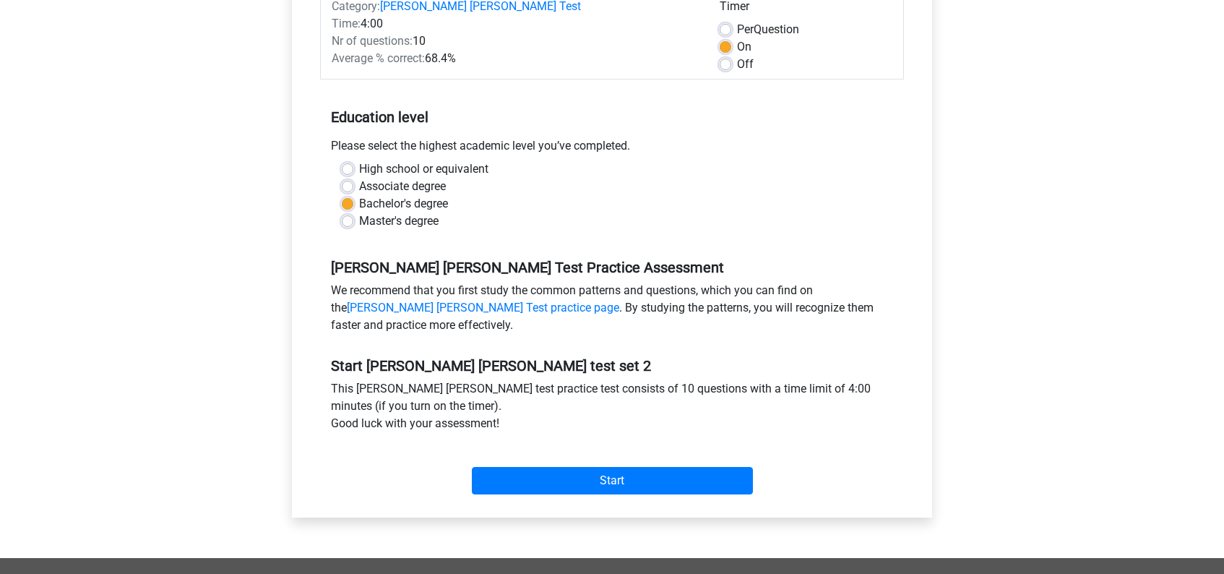
scroll to position [225, 0]
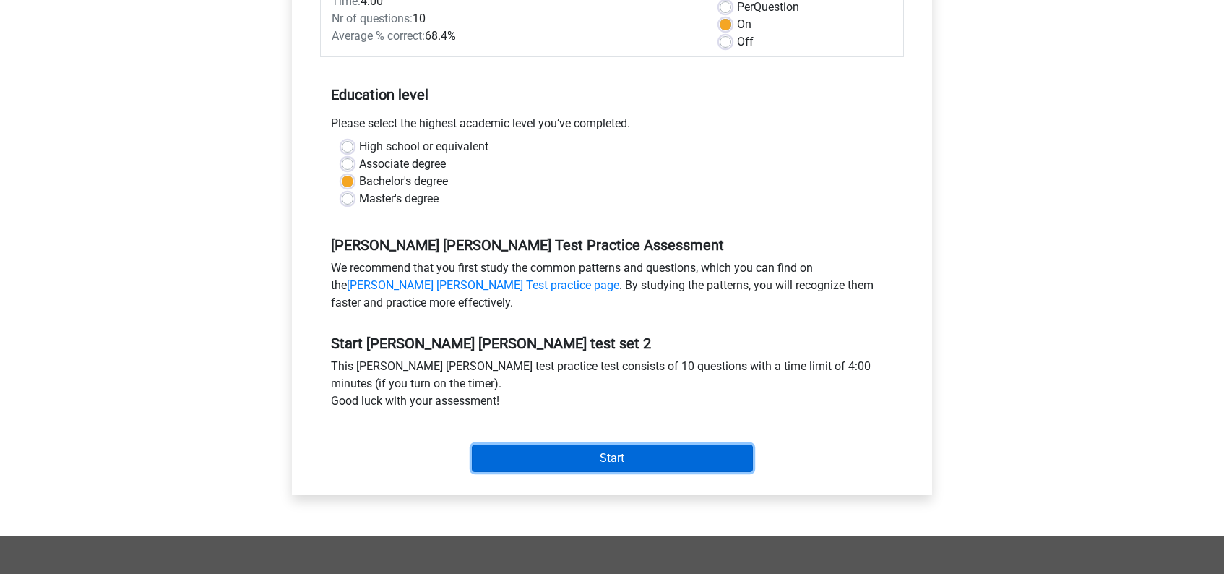
click at [585, 455] on input "Start" at bounding box center [612, 457] width 281 height 27
click at [595, 463] on input "Start" at bounding box center [612, 457] width 281 height 27
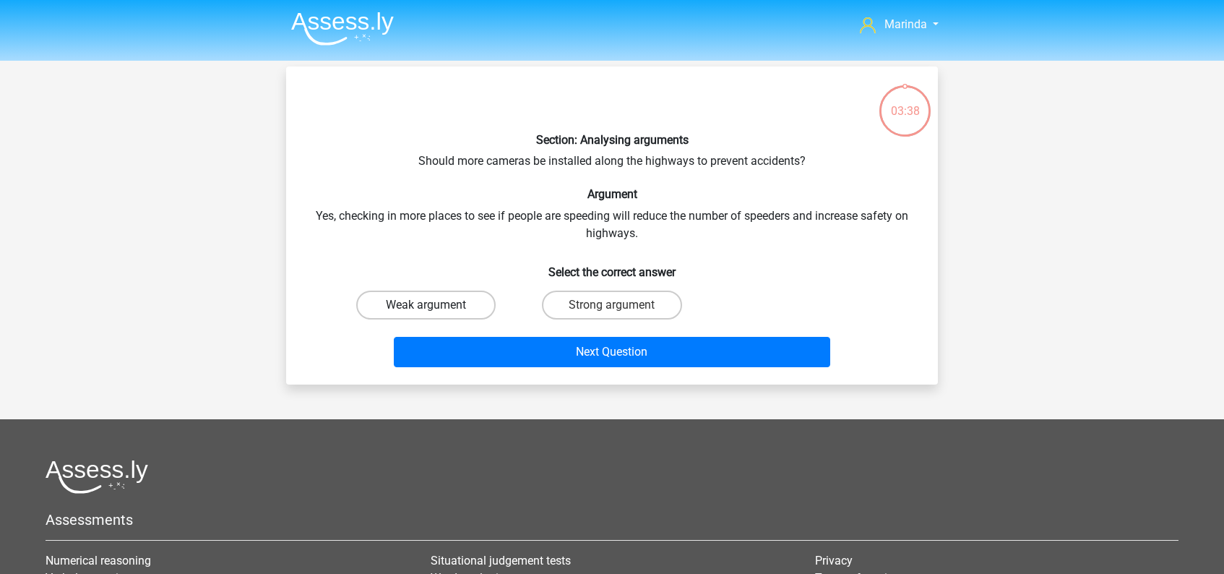
click at [424, 304] on label "Weak argument" at bounding box center [425, 304] width 139 height 29
click at [426, 305] on input "Weak argument" at bounding box center [430, 309] width 9 height 9
radio input "true"
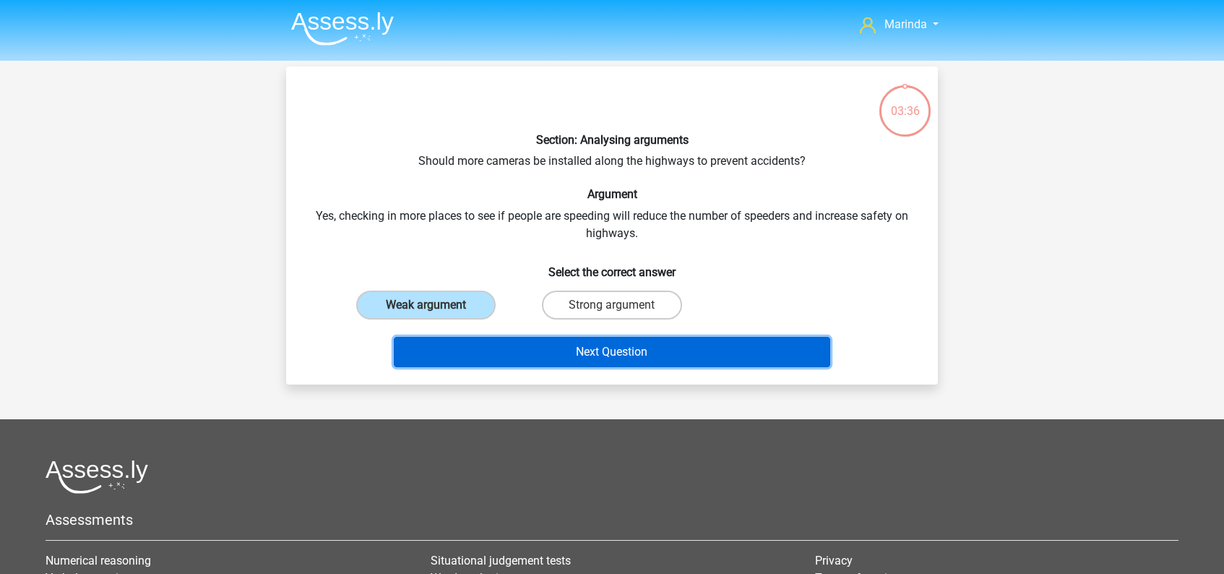
click at [621, 350] on button "Next Question" at bounding box center [612, 352] width 437 height 30
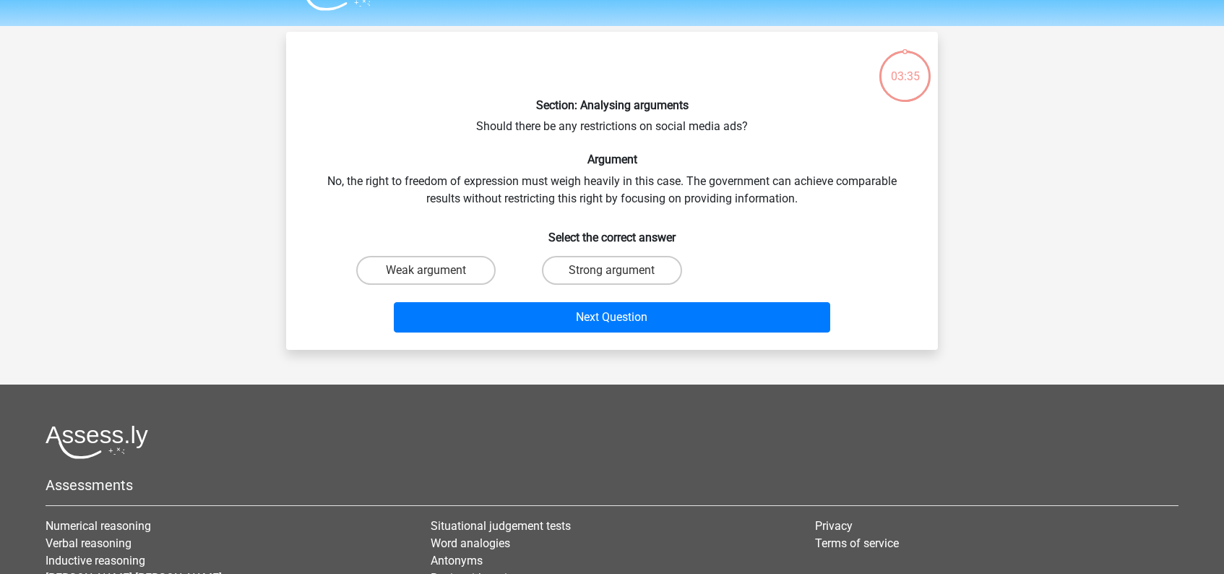
scroll to position [66, 0]
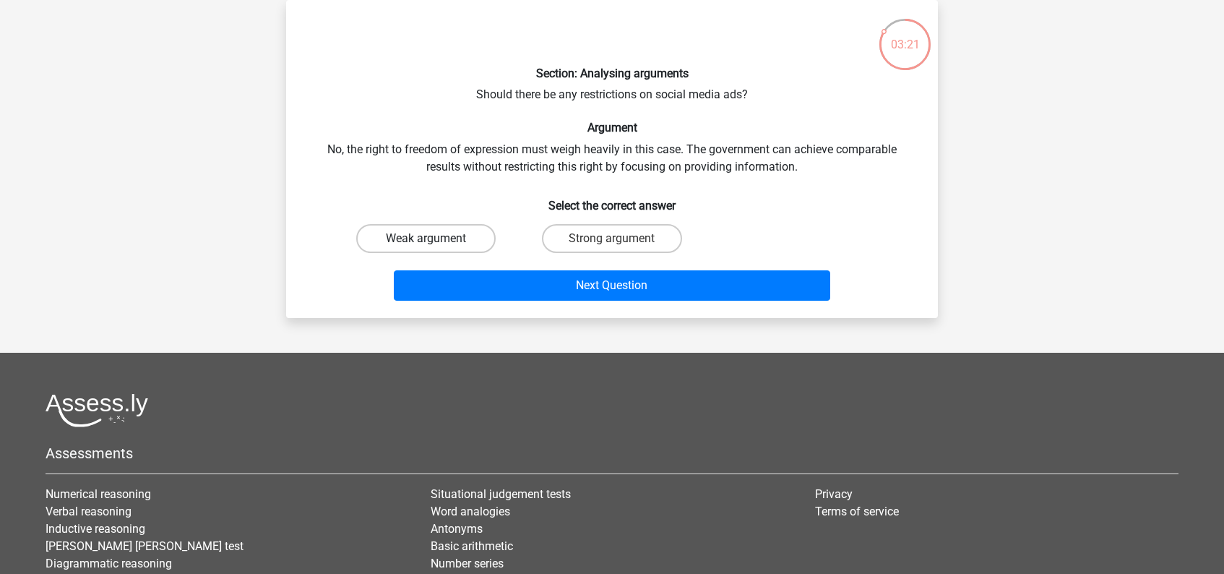
click at [436, 240] on label "Weak argument" at bounding box center [425, 238] width 139 height 29
click at [436, 240] on input "Weak argument" at bounding box center [430, 242] width 9 height 9
radio input "true"
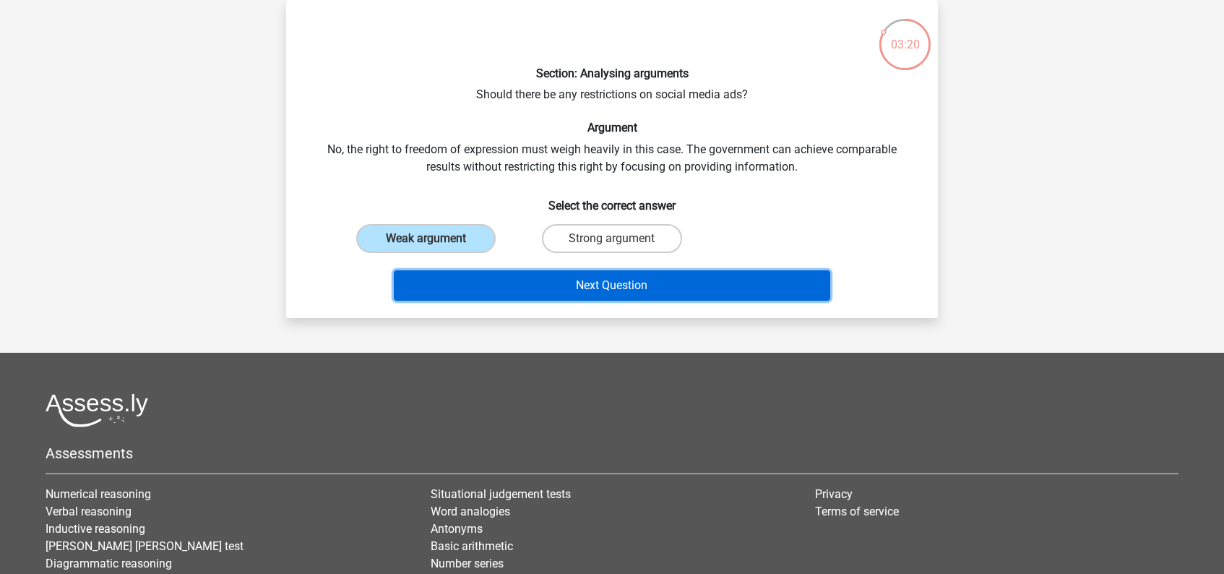
click at [590, 280] on button "Next Question" at bounding box center [612, 285] width 437 height 30
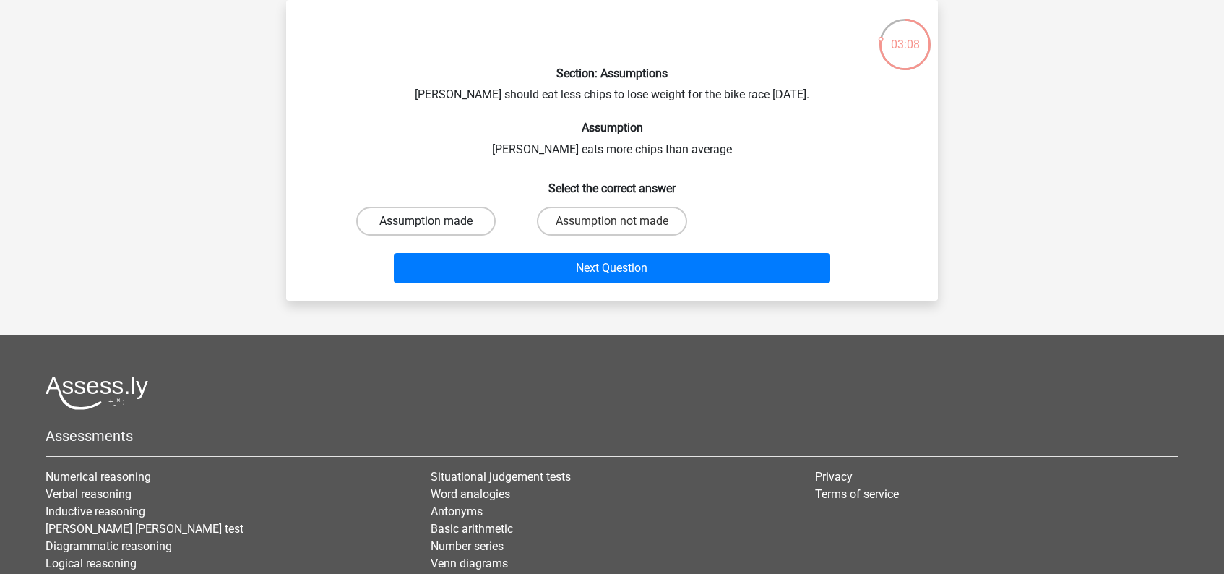
click at [453, 225] on label "Assumption made" at bounding box center [425, 221] width 139 height 29
click at [436, 225] on input "Assumption made" at bounding box center [430, 225] width 9 height 9
radio input "true"
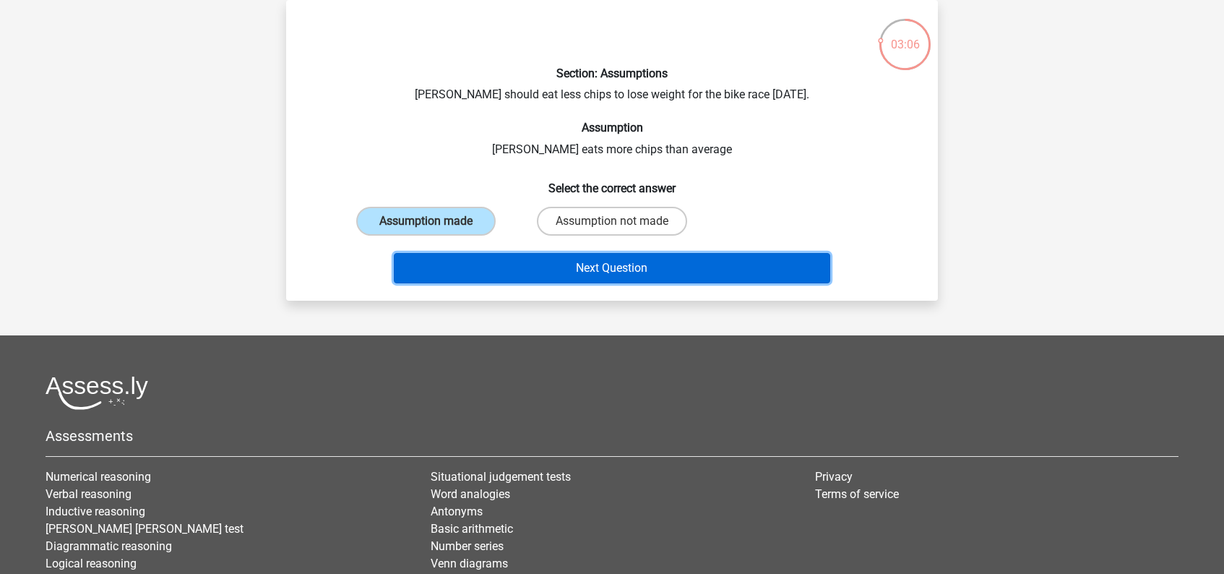
click at [612, 264] on button "Next Question" at bounding box center [612, 268] width 437 height 30
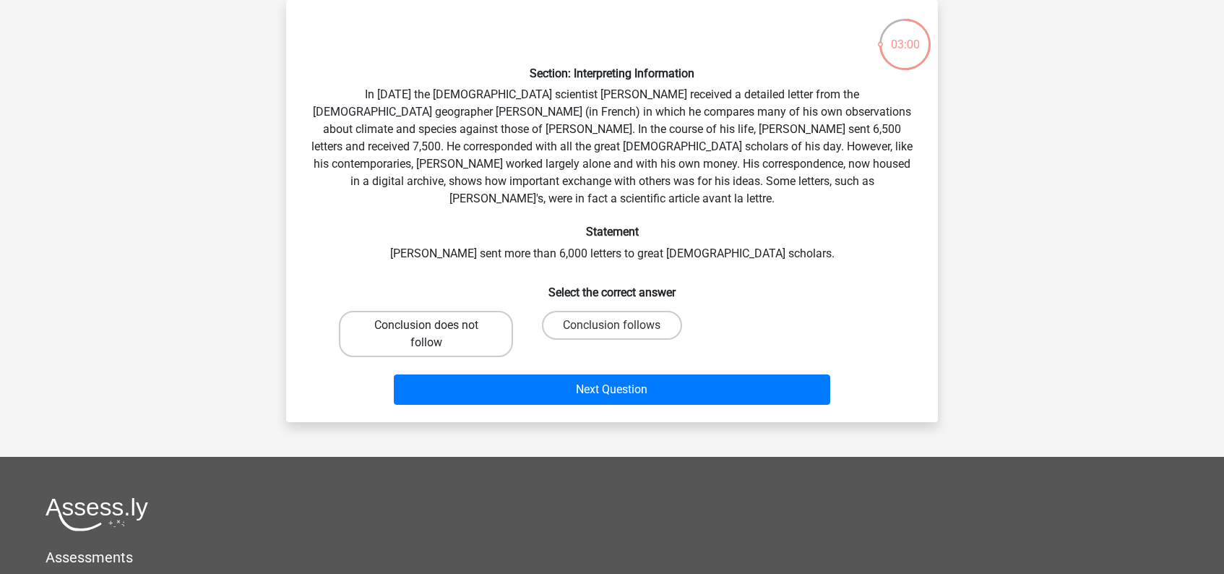
click at [445, 311] on label "Conclusion does not follow" at bounding box center [426, 334] width 174 height 46
click at [436, 325] on input "Conclusion does not follow" at bounding box center [430, 329] width 9 height 9
radio input "true"
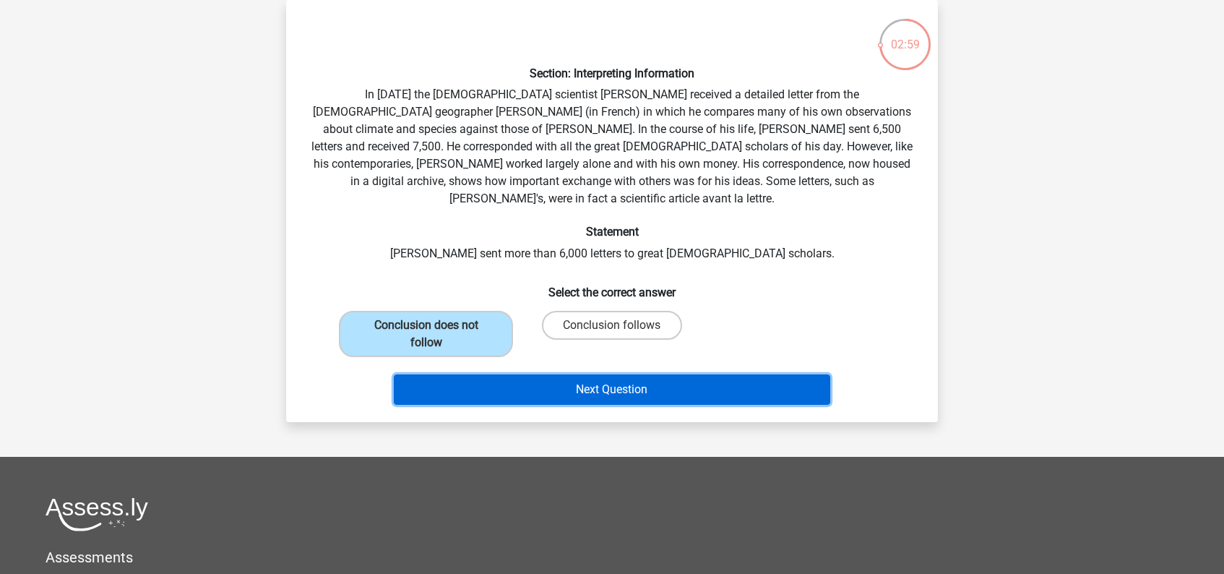
click at [577, 376] on button "Next Question" at bounding box center [612, 389] width 437 height 30
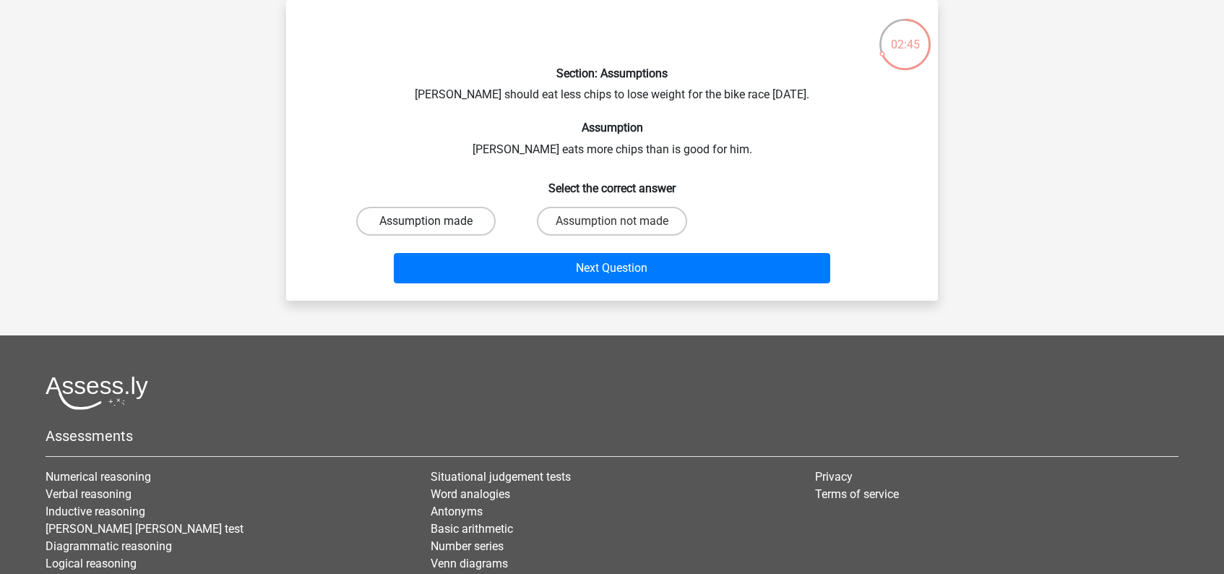
click at [447, 222] on label "Assumption made" at bounding box center [425, 221] width 139 height 29
click at [436, 222] on input "Assumption made" at bounding box center [430, 225] width 9 height 9
radio input "true"
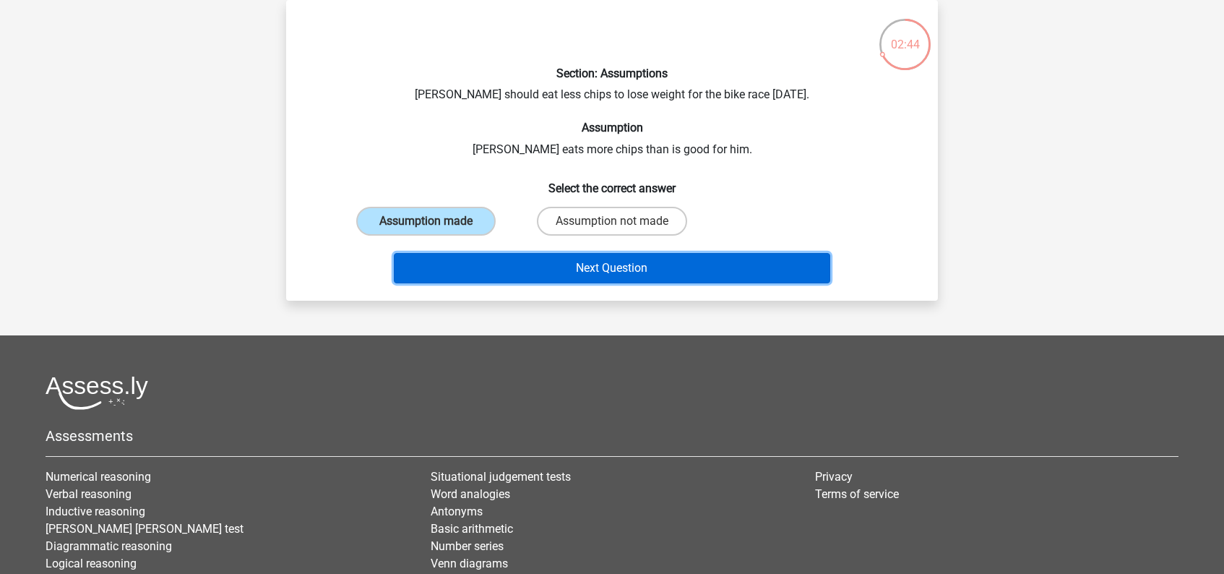
click at [572, 264] on button "Next Question" at bounding box center [612, 268] width 437 height 30
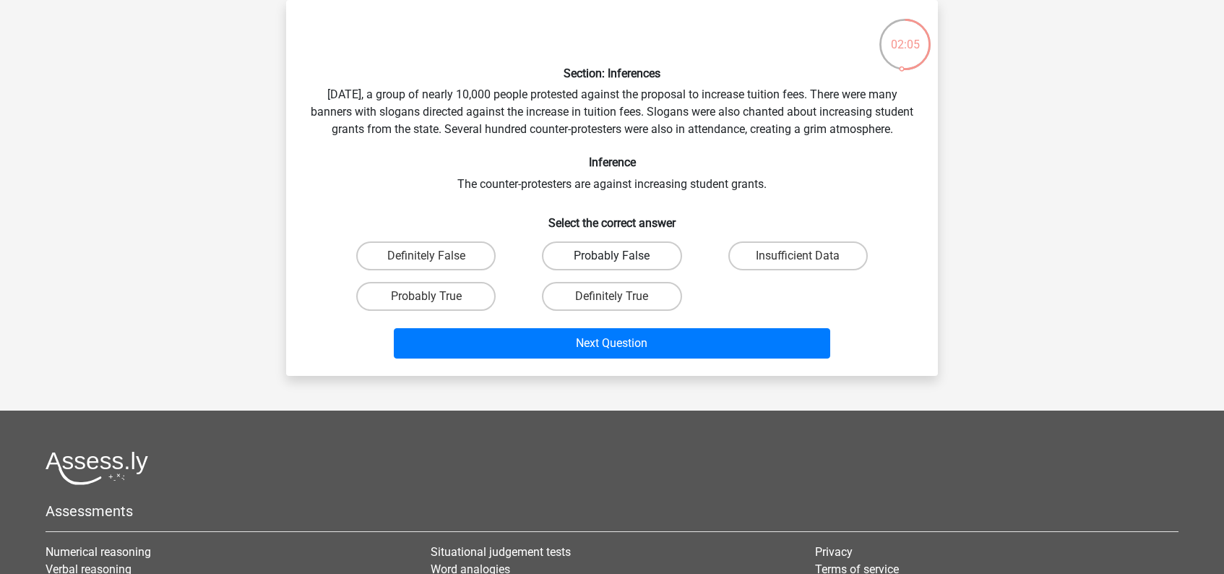
click at [594, 270] on label "Probably False" at bounding box center [611, 255] width 139 height 29
click at [612, 265] on input "Probably False" at bounding box center [616, 260] width 9 height 9
radio input "true"
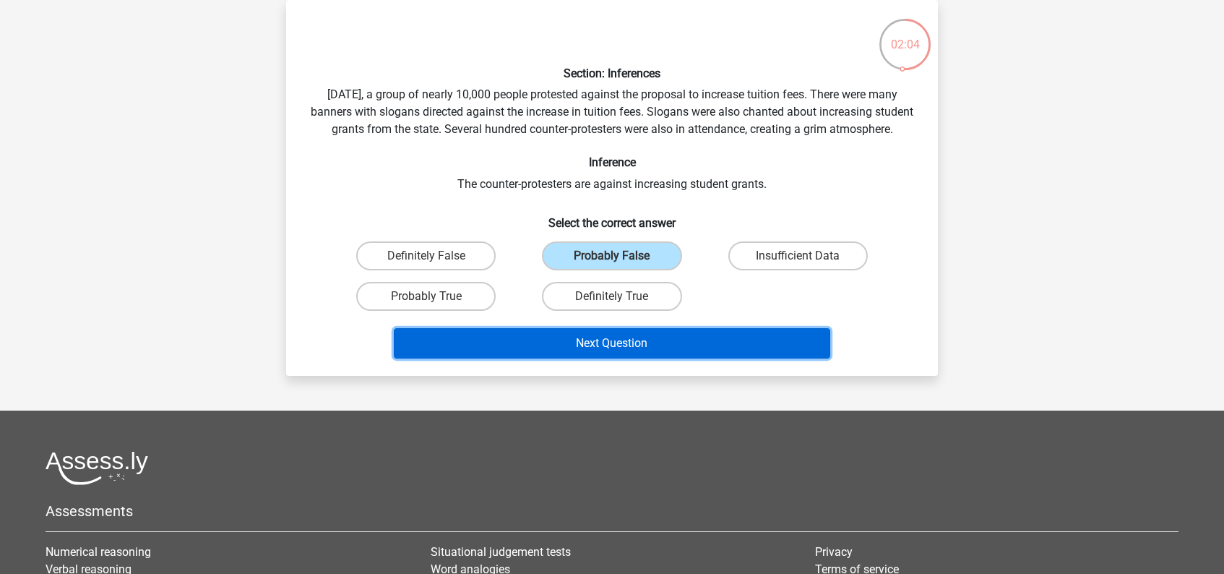
click at [665, 355] on button "Next Question" at bounding box center [612, 343] width 437 height 30
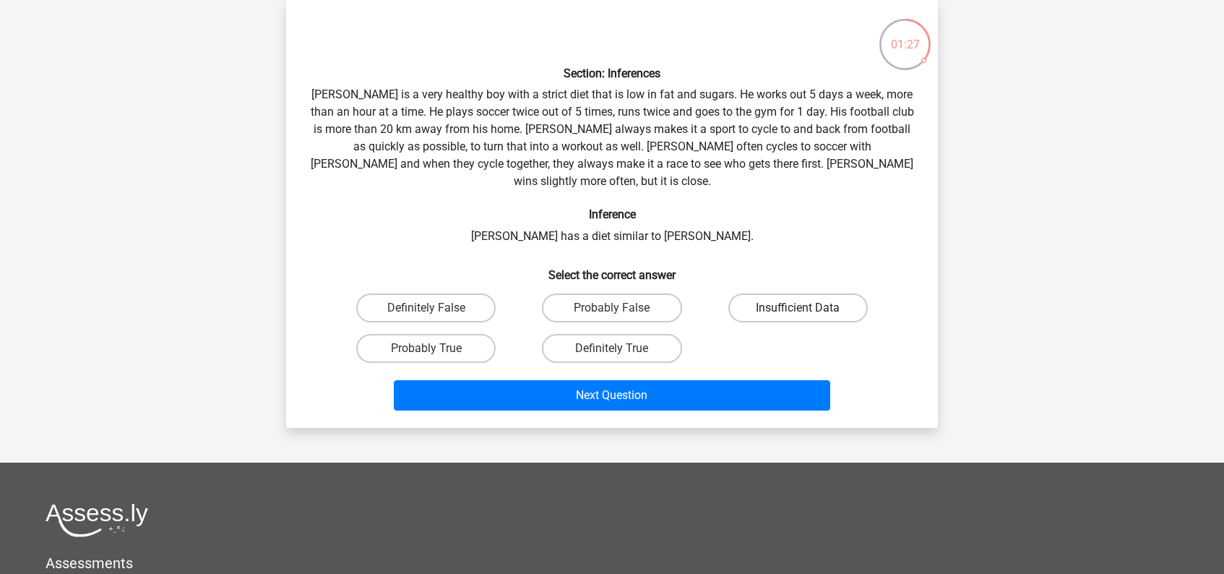
click at [778, 293] on label "Insufficient Data" at bounding box center [797, 307] width 139 height 29
click at [797, 308] on input "Insufficient Data" at bounding box center [801, 312] width 9 height 9
radio input "true"
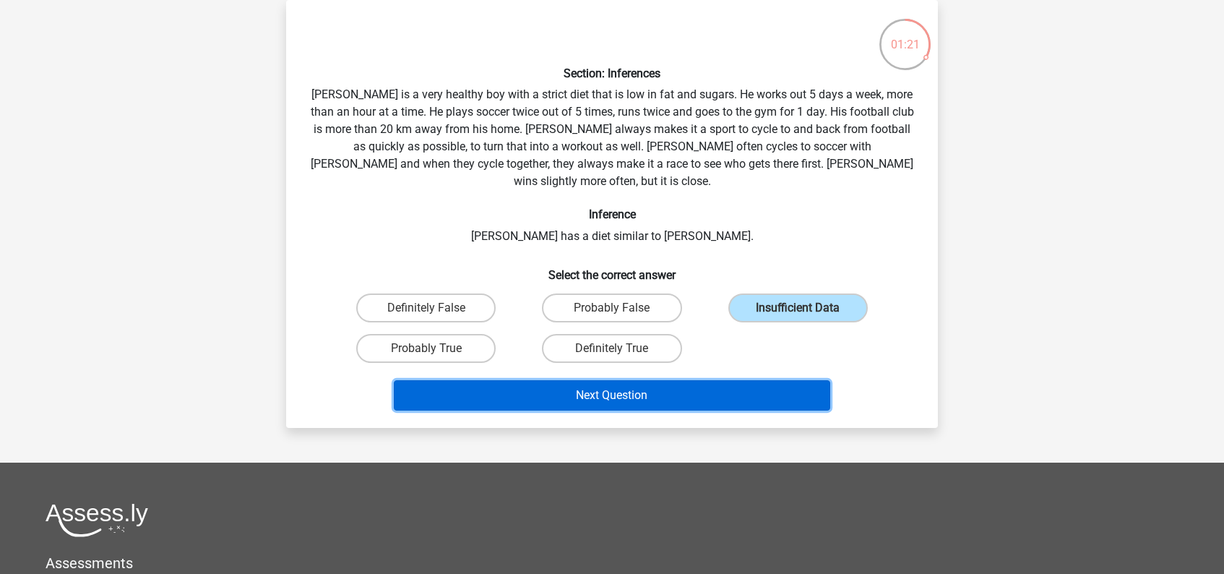
click at [638, 380] on button "Next Question" at bounding box center [612, 395] width 437 height 30
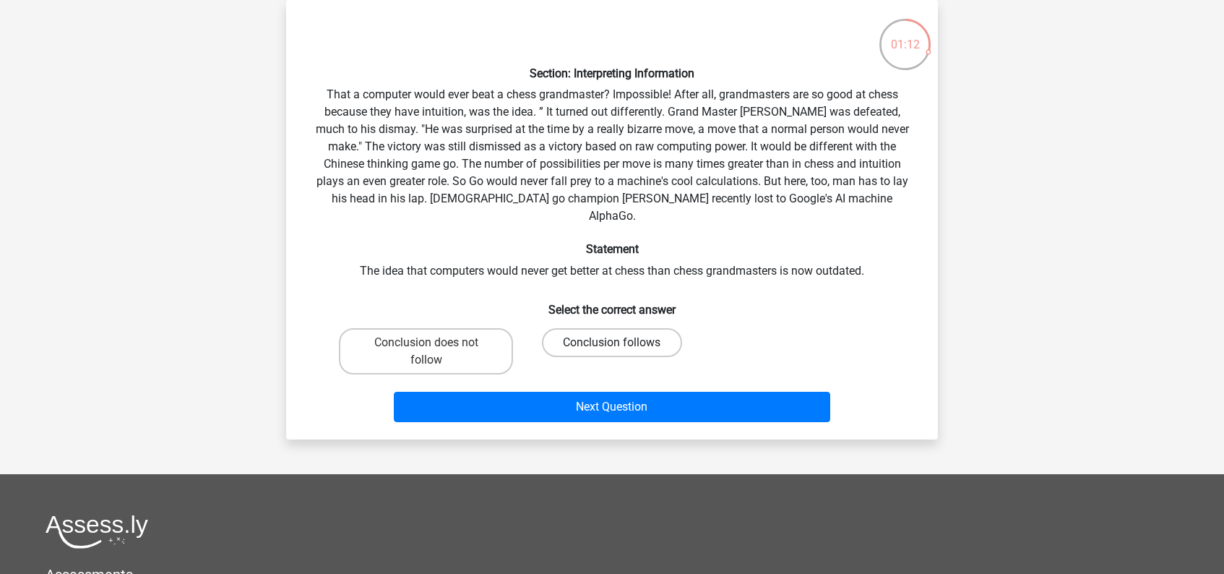
click at [639, 328] on label "Conclusion follows" at bounding box center [611, 342] width 139 height 29
click at [621, 342] on input "Conclusion follows" at bounding box center [616, 346] width 9 height 9
radio input "true"
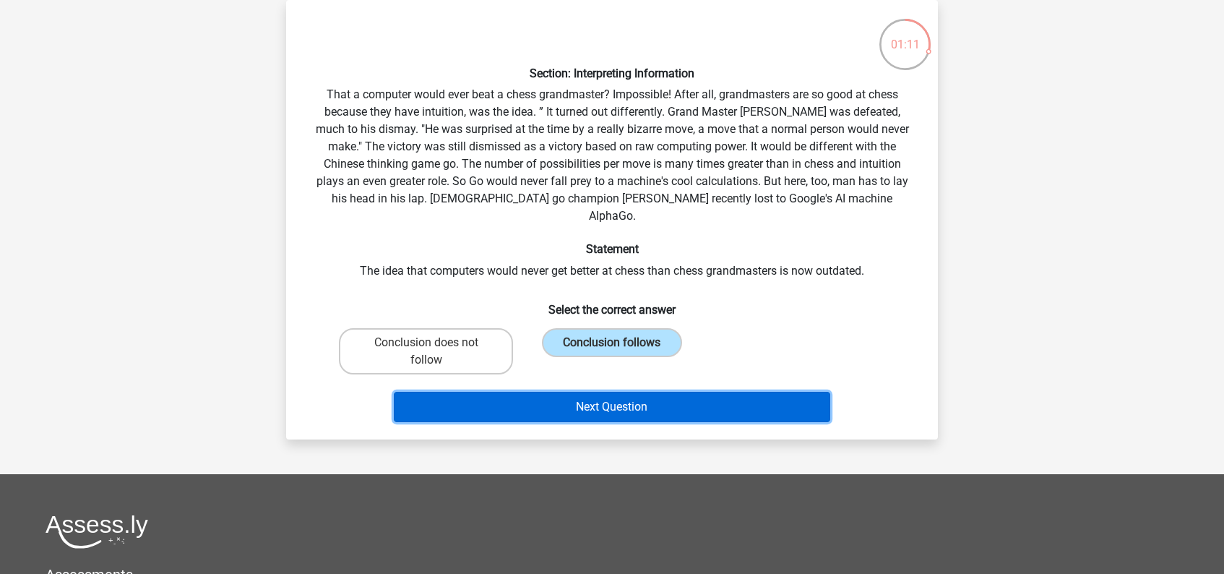
click at [644, 392] on button "Next Question" at bounding box center [612, 407] width 437 height 30
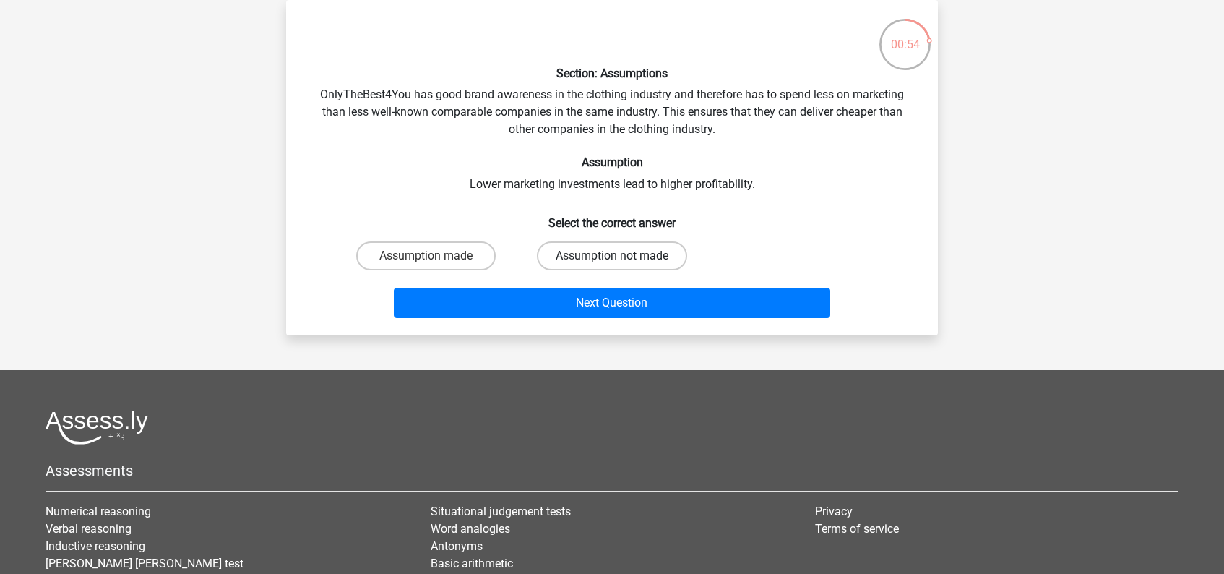
click at [646, 255] on label "Assumption not made" at bounding box center [612, 255] width 150 height 29
click at [621, 256] on input "Assumption not made" at bounding box center [616, 260] width 9 height 9
radio input "true"
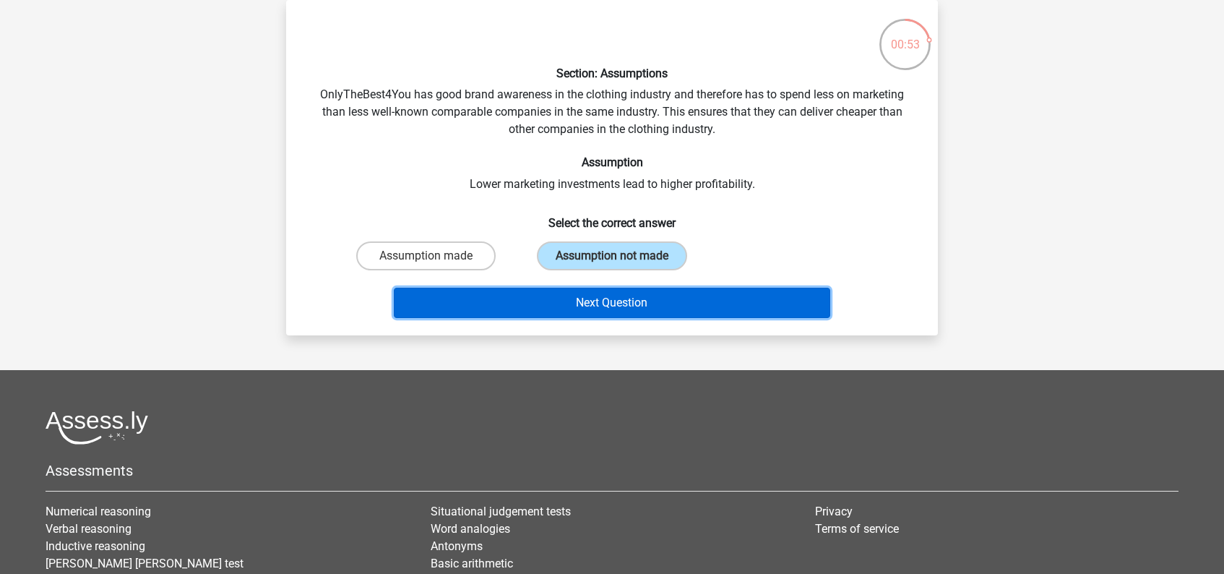
click at [645, 296] on button "Next Question" at bounding box center [612, 302] width 437 height 30
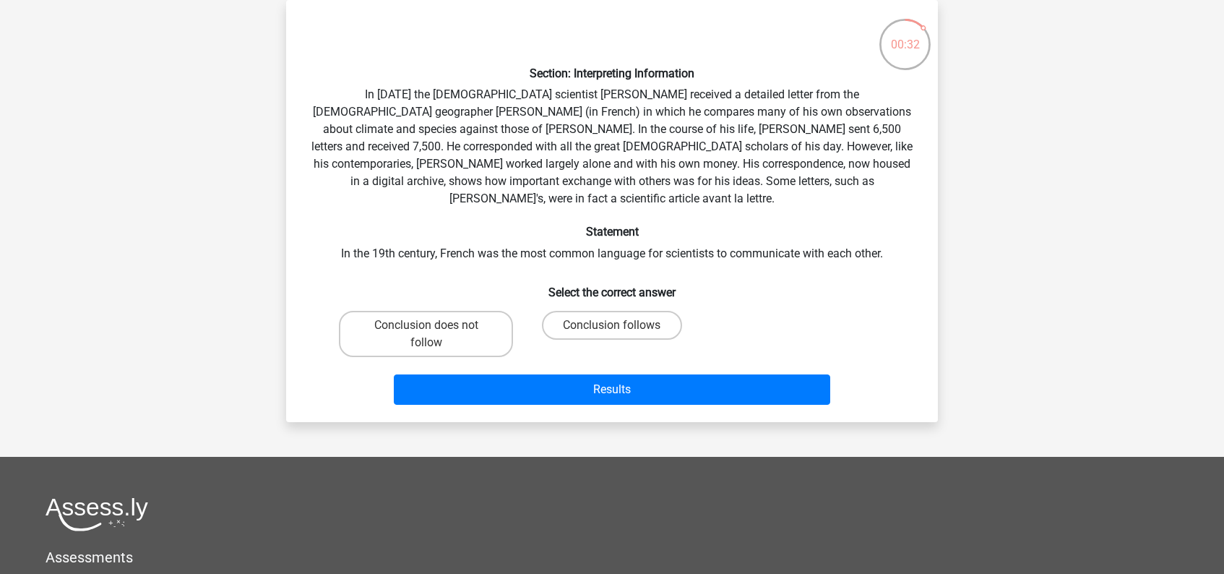
click at [432, 325] on input "Conclusion does not follow" at bounding box center [430, 329] width 9 height 9
radio input "true"
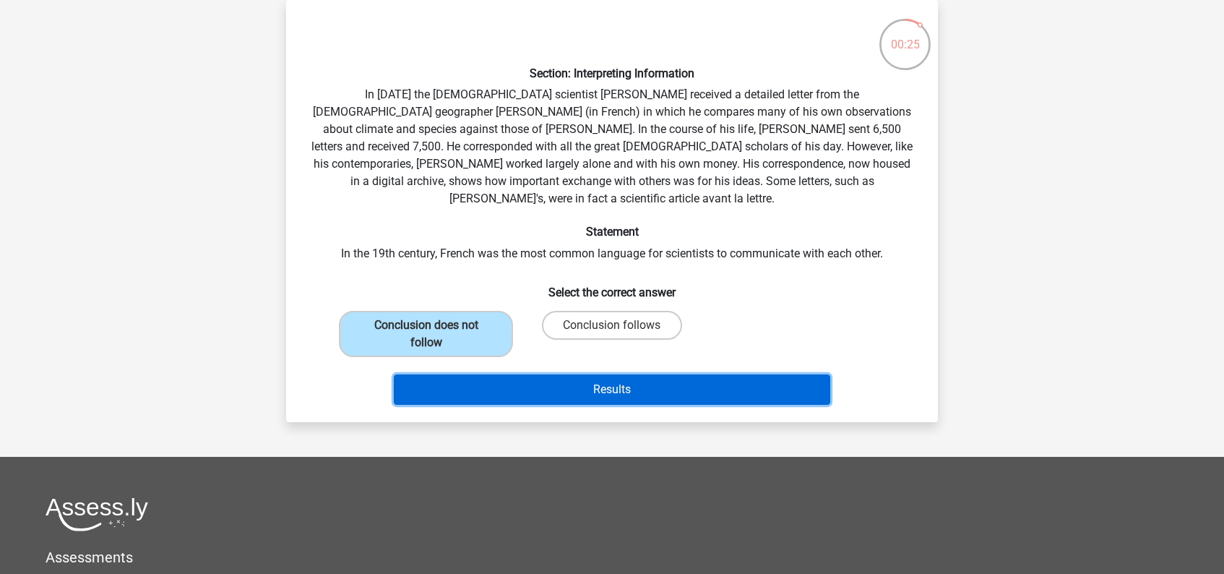
click at [550, 383] on button "Results" at bounding box center [612, 389] width 437 height 30
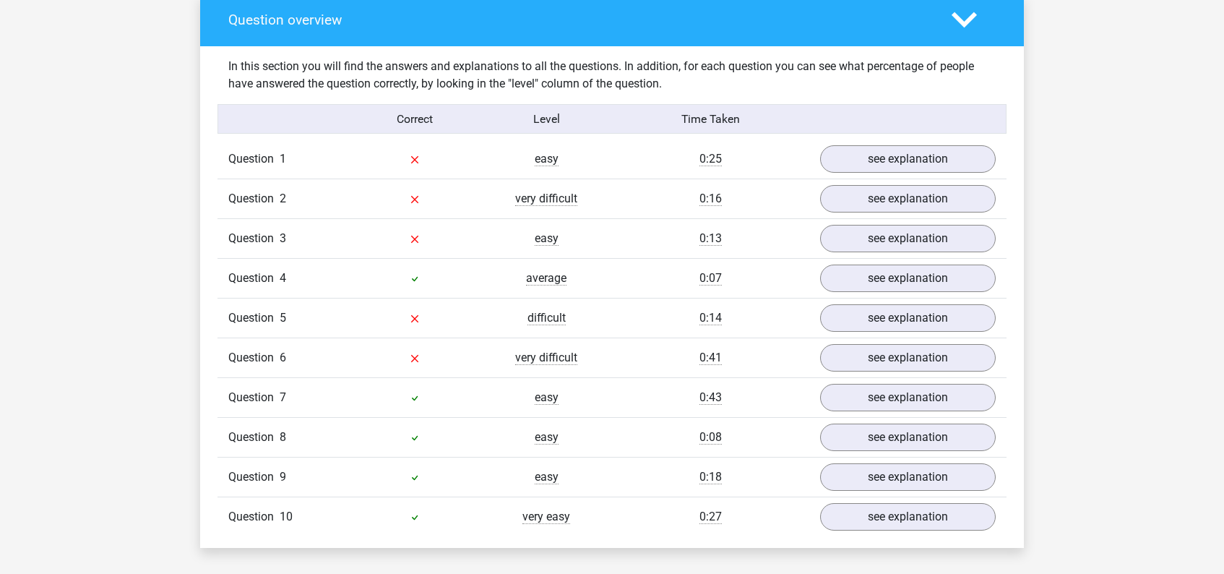
scroll to position [855, 0]
click at [900, 168] on link "see explanation" at bounding box center [908, 160] width 202 height 32
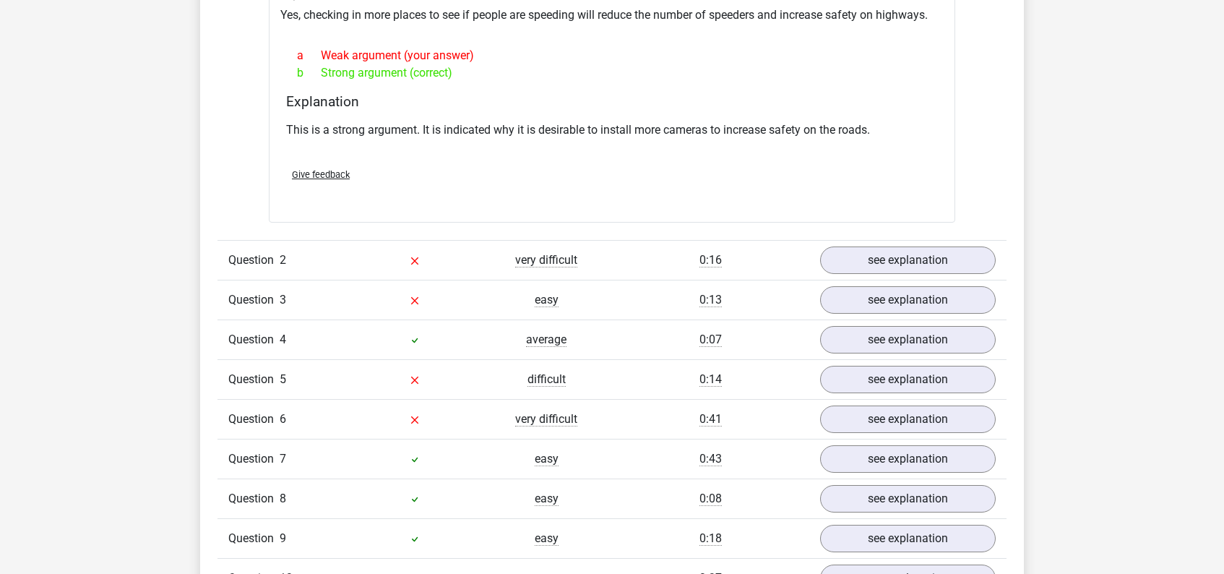
scroll to position [1128, 0]
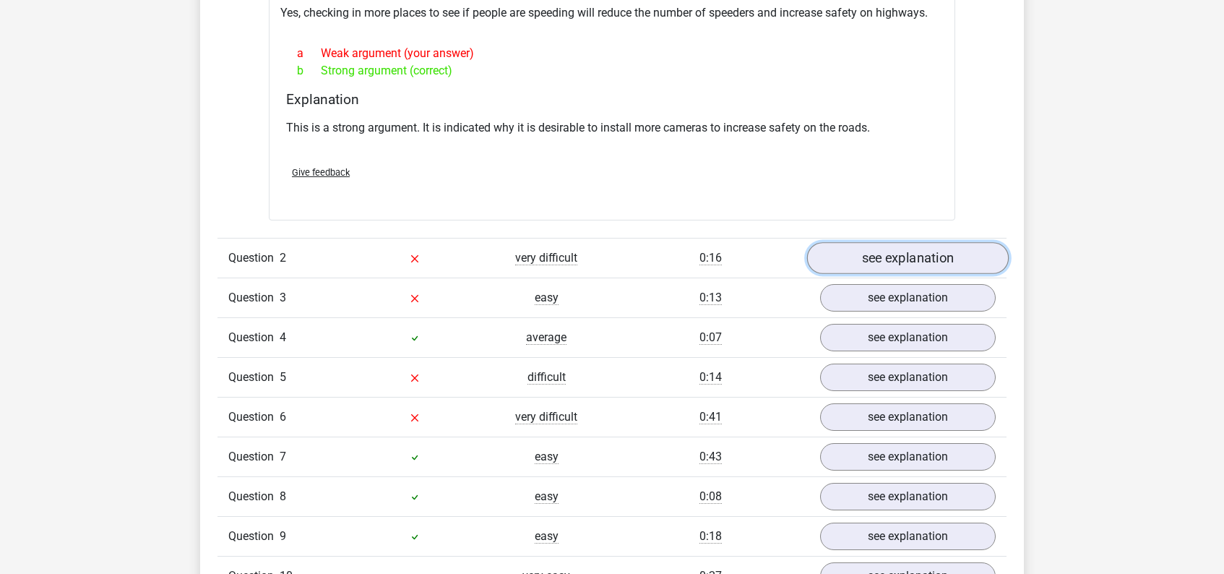
click at [908, 252] on link "see explanation" at bounding box center [908, 258] width 202 height 32
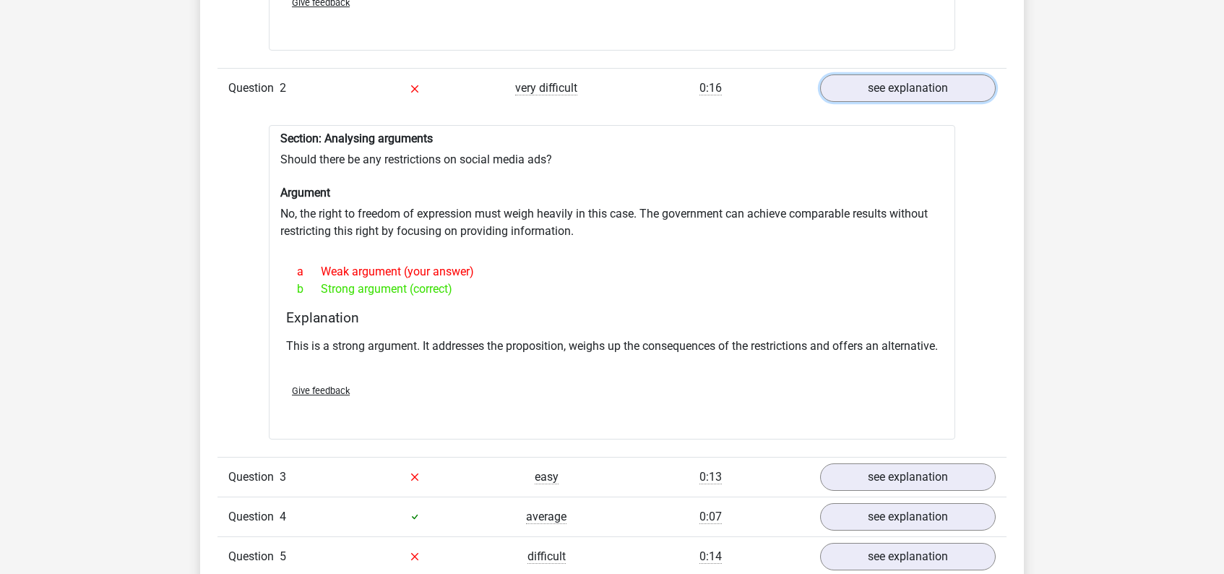
scroll to position [1280, 0]
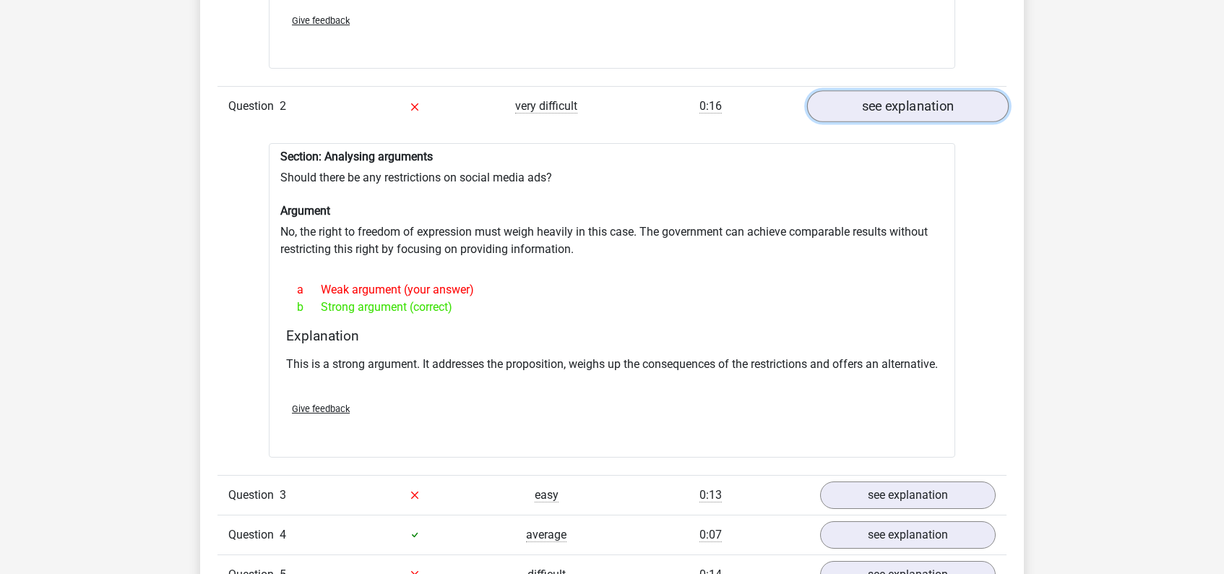
click at [911, 108] on link "see explanation" at bounding box center [908, 106] width 202 height 32
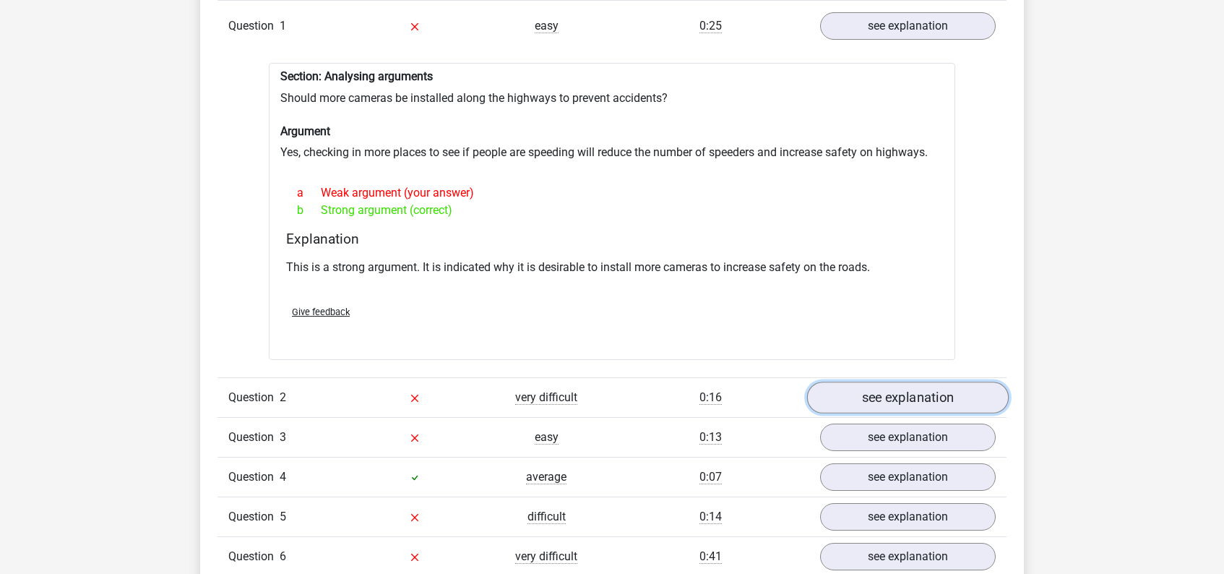
scroll to position [981, 0]
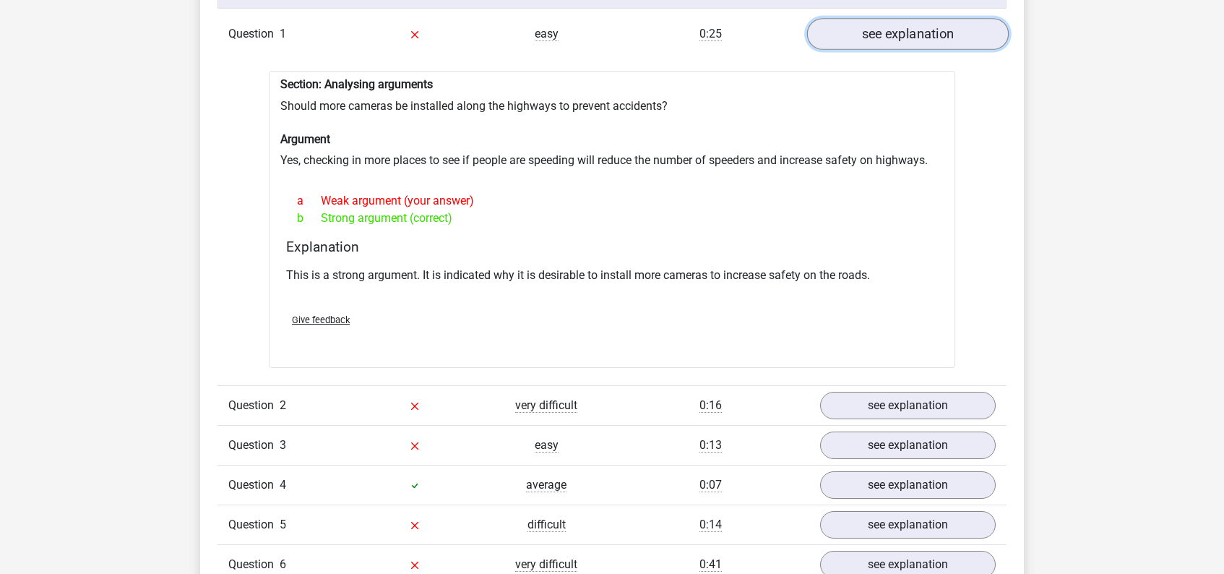
click at [906, 35] on link "see explanation" at bounding box center [908, 35] width 202 height 32
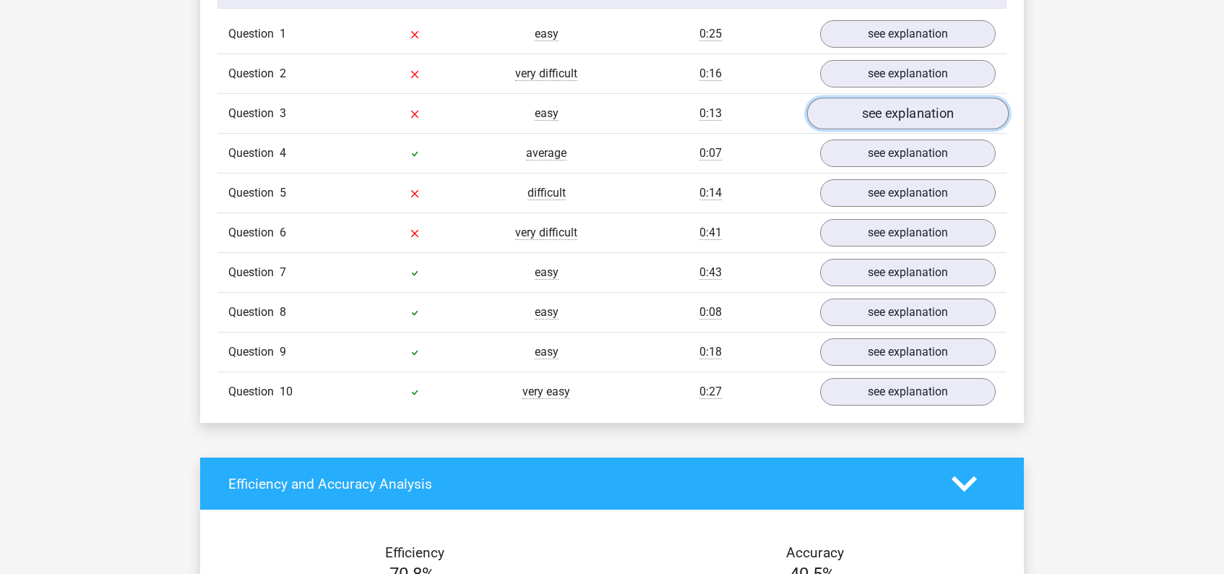
click at [903, 117] on link "see explanation" at bounding box center [908, 114] width 202 height 32
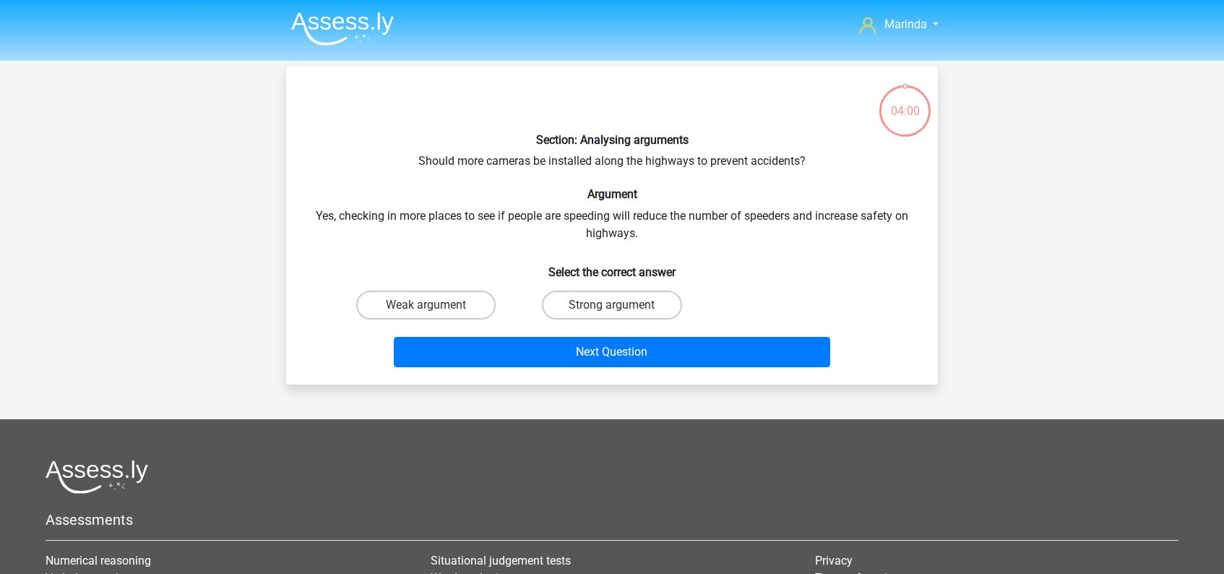
scroll to position [66, 0]
click at [613, 305] on input "Strong argument" at bounding box center [616, 309] width 9 height 9
radio input "true"
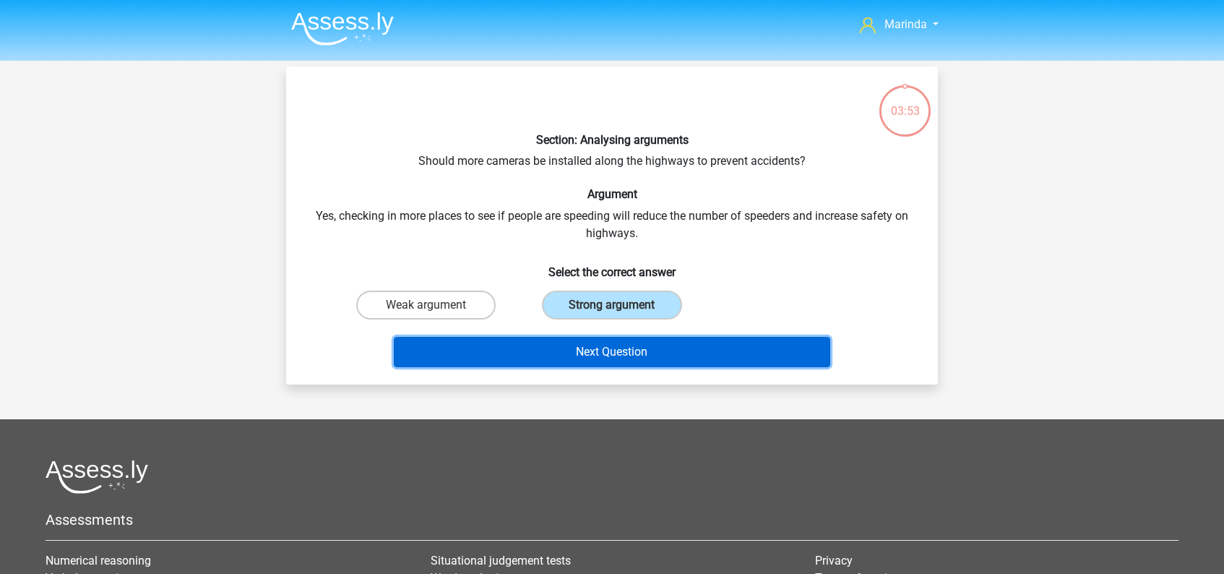
click at [627, 358] on button "Next Question" at bounding box center [612, 352] width 437 height 30
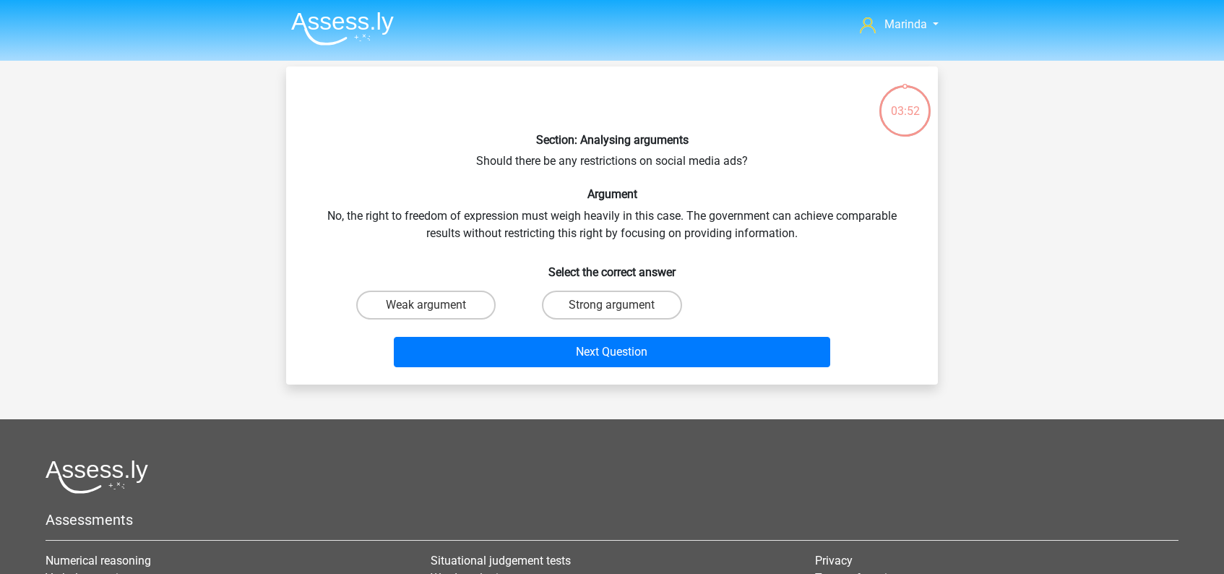
scroll to position [66, 0]
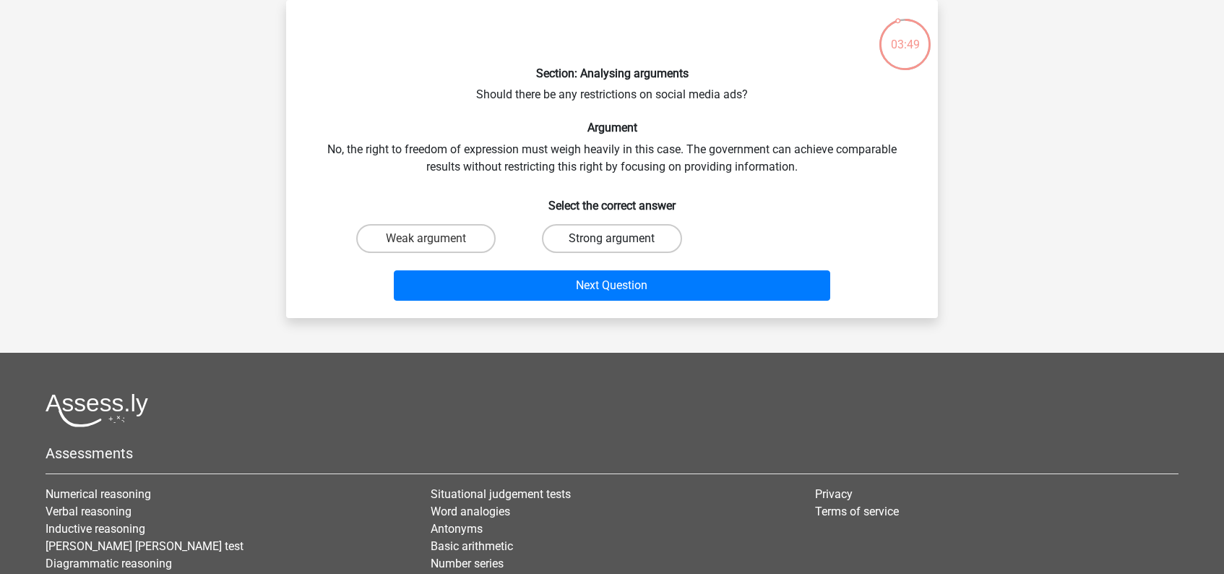
click at [618, 234] on label "Strong argument" at bounding box center [611, 238] width 139 height 29
click at [618, 238] on input "Strong argument" at bounding box center [616, 242] width 9 height 9
radio input "true"
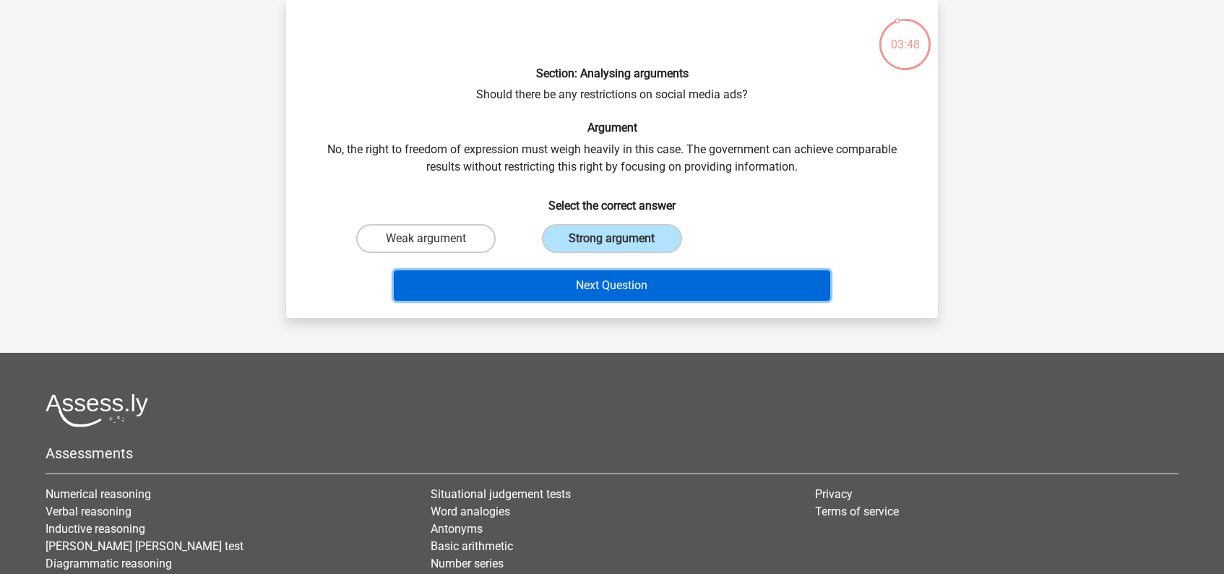
click at [626, 284] on button "Next Question" at bounding box center [612, 285] width 437 height 30
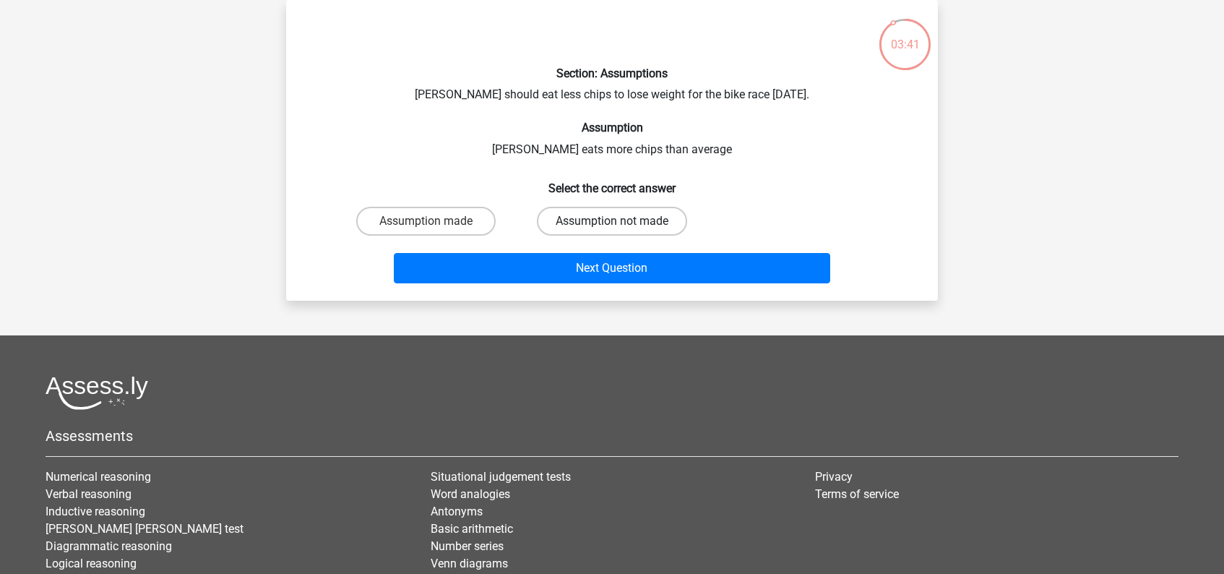
click at [633, 220] on label "Assumption not made" at bounding box center [612, 221] width 150 height 29
click at [621, 221] on input "Assumption not made" at bounding box center [616, 225] width 9 height 9
radio input "true"
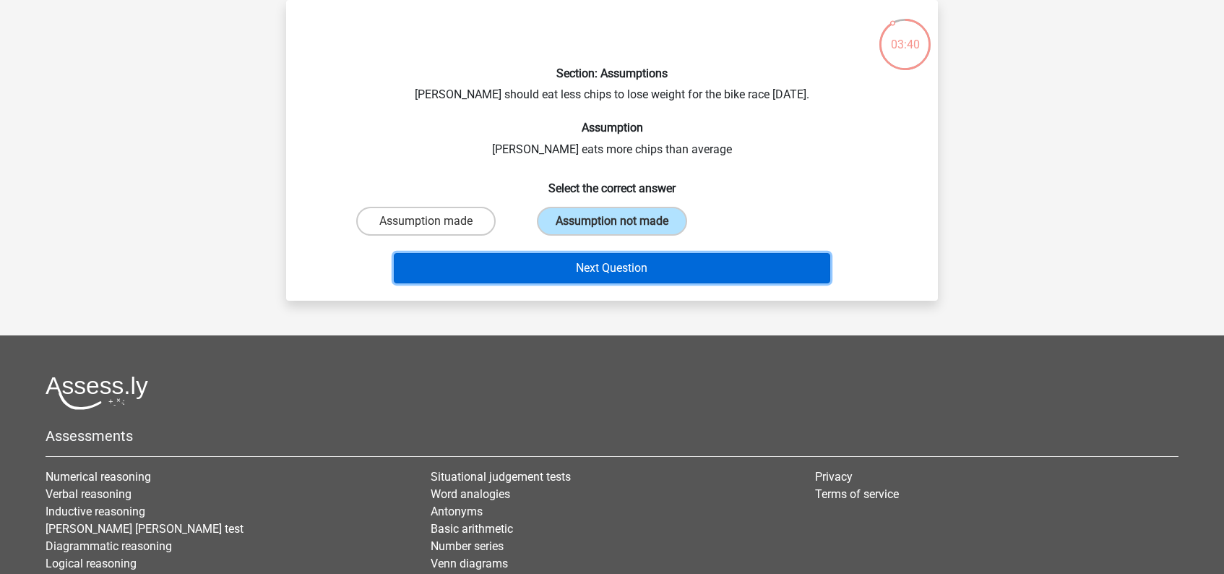
click at [640, 268] on button "Next Question" at bounding box center [612, 268] width 437 height 30
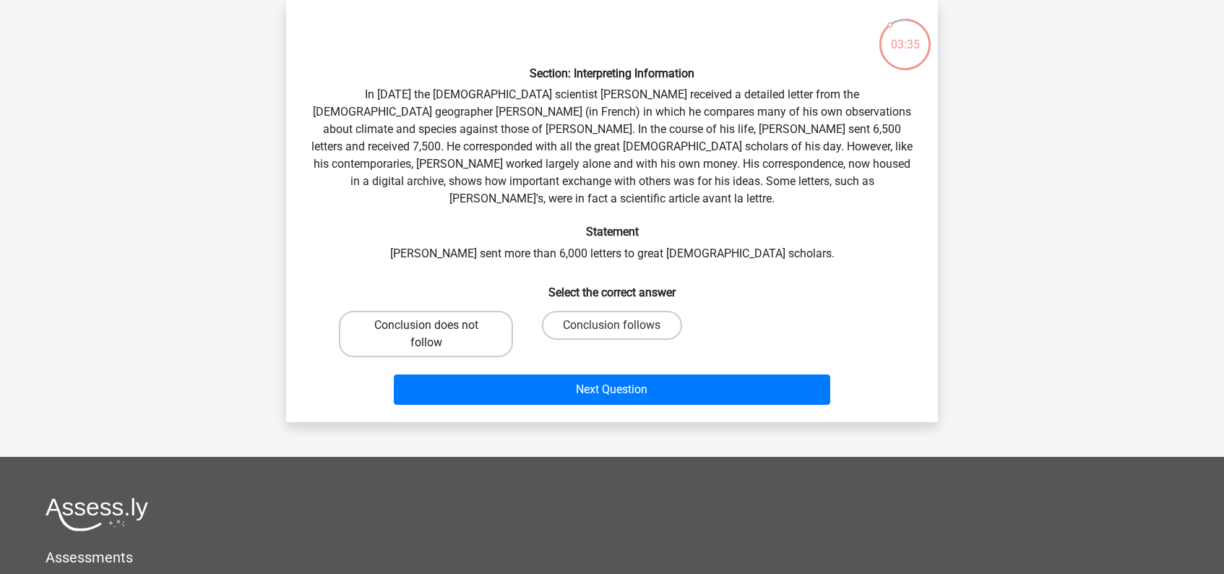
click at [462, 320] on label "Conclusion does not follow" at bounding box center [426, 334] width 174 height 46
click at [436, 325] on input "Conclusion does not follow" at bounding box center [430, 329] width 9 height 9
radio input "true"
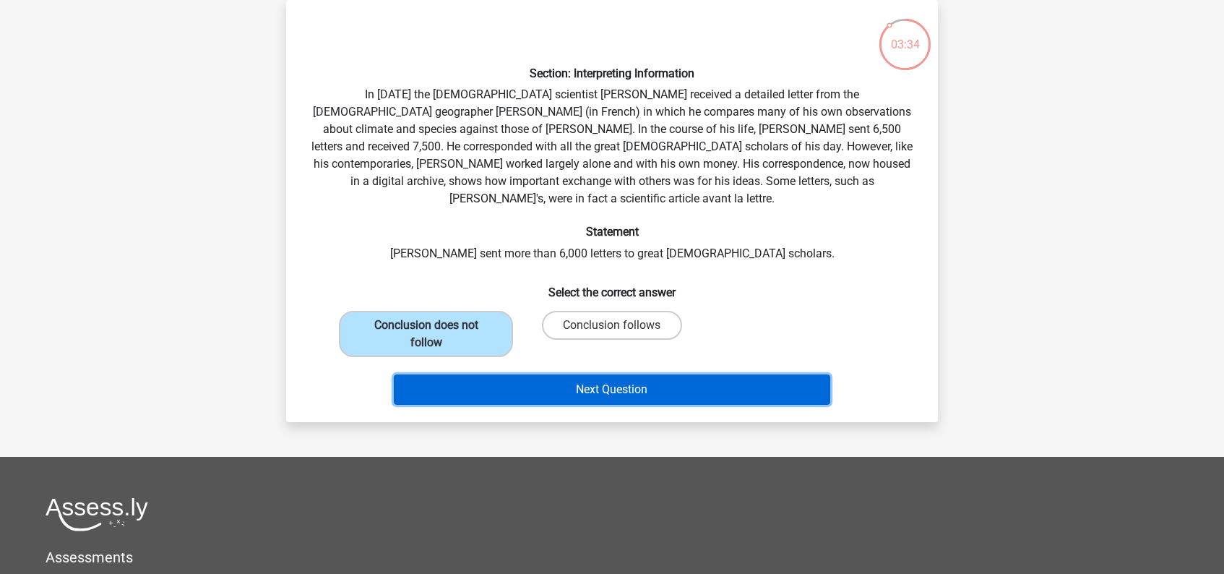
click at [593, 374] on button "Next Question" at bounding box center [612, 389] width 437 height 30
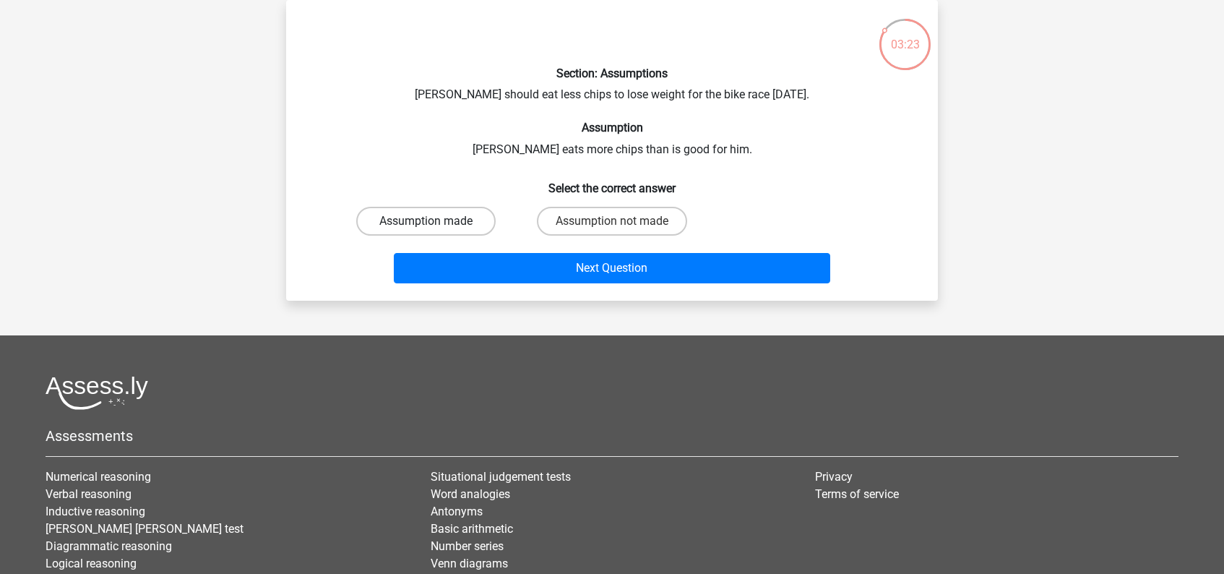
click at [457, 228] on label "Assumption made" at bounding box center [425, 221] width 139 height 29
click at [436, 228] on input "Assumption made" at bounding box center [430, 225] width 9 height 9
radio input "true"
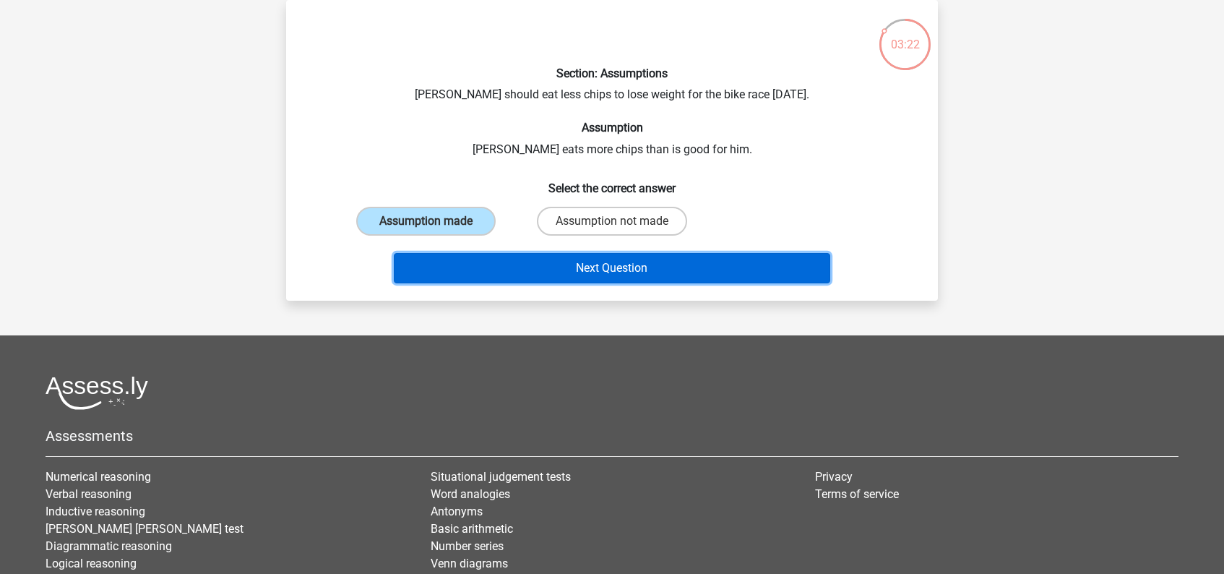
click at [586, 260] on button "Next Question" at bounding box center [612, 268] width 437 height 30
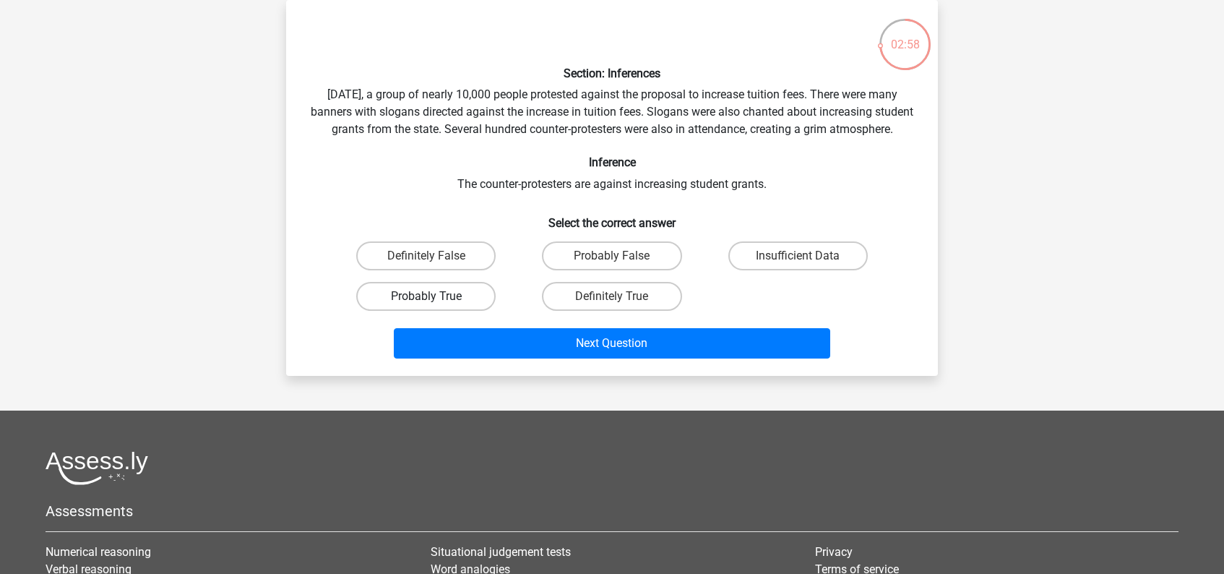
click at [451, 311] on label "Probably True" at bounding box center [425, 296] width 139 height 29
click at [436, 306] on input "Probably True" at bounding box center [430, 300] width 9 height 9
radio input "true"
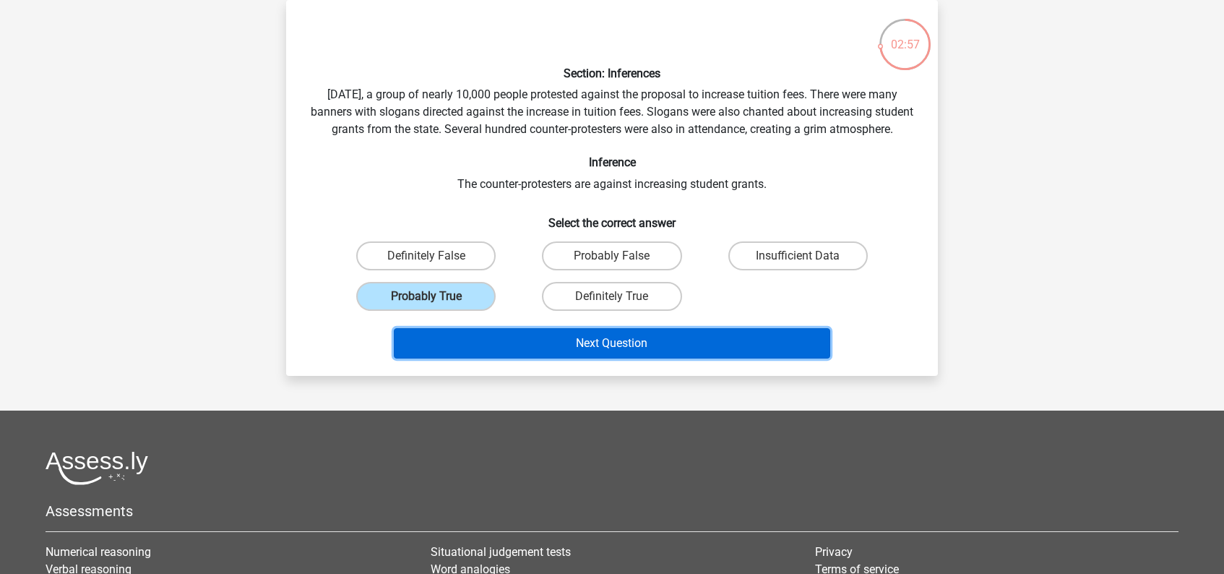
click at [623, 353] on button "Next Question" at bounding box center [612, 343] width 437 height 30
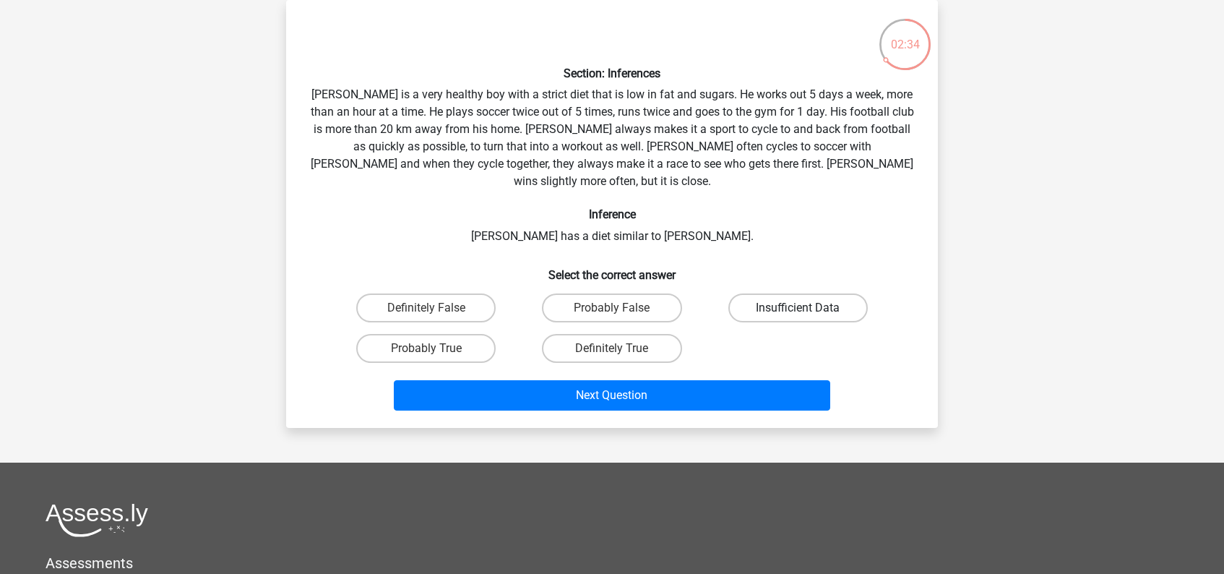
click at [788, 293] on label "Insufficient Data" at bounding box center [797, 307] width 139 height 29
click at [797, 308] on input "Insufficient Data" at bounding box center [801, 312] width 9 height 9
radio input "true"
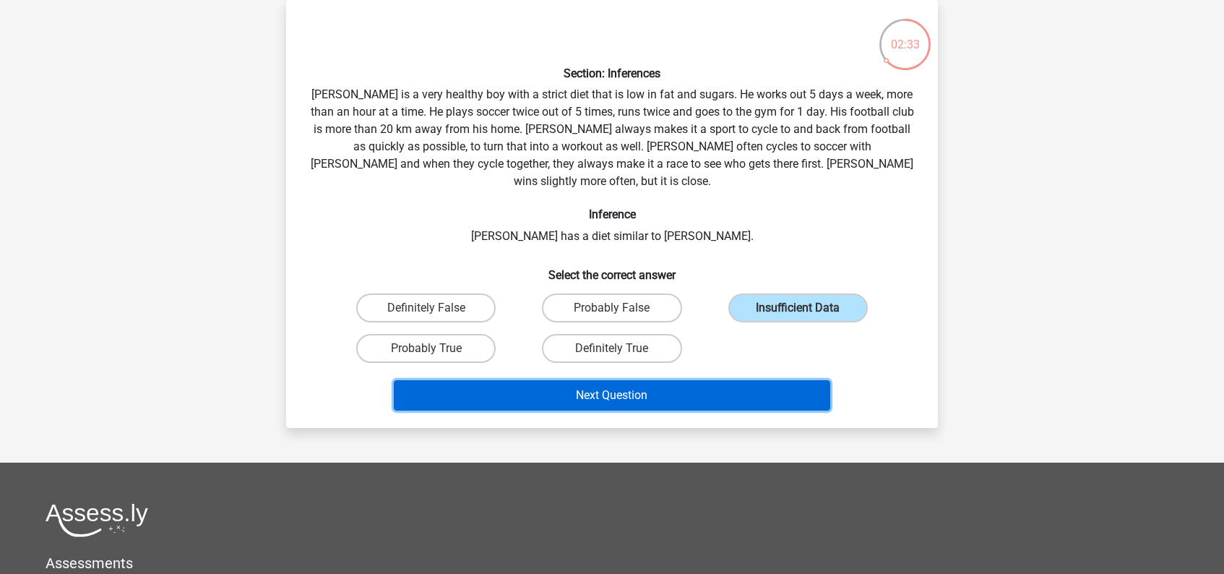
click at [688, 380] on button "Next Question" at bounding box center [612, 395] width 437 height 30
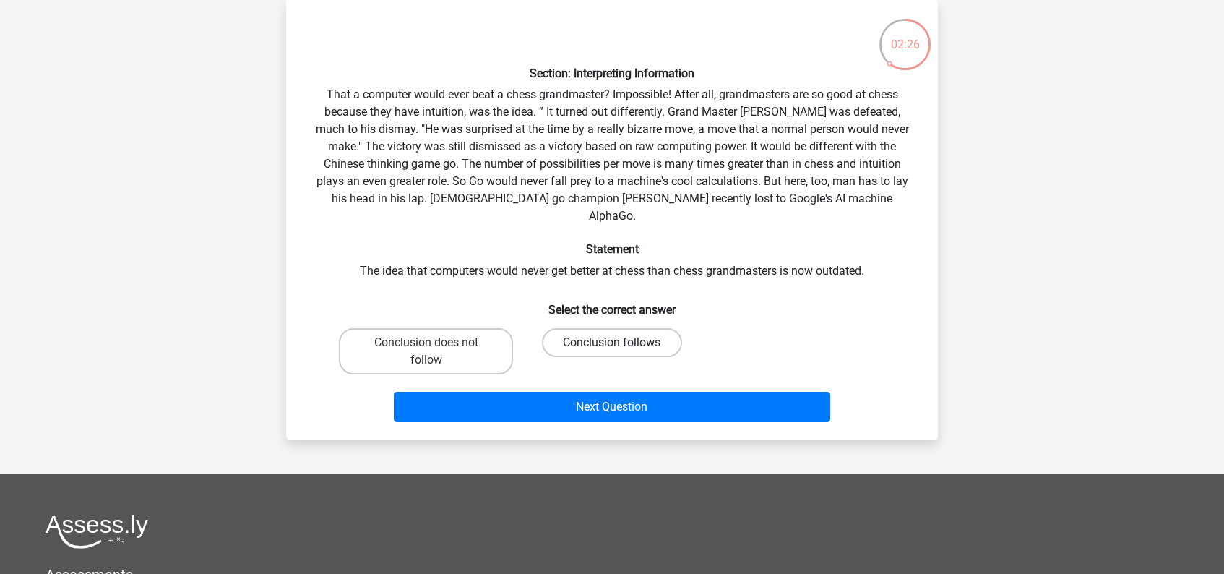
click at [647, 328] on label "Conclusion follows" at bounding box center [611, 342] width 139 height 29
click at [621, 342] on input "Conclusion follows" at bounding box center [616, 346] width 9 height 9
radio input "true"
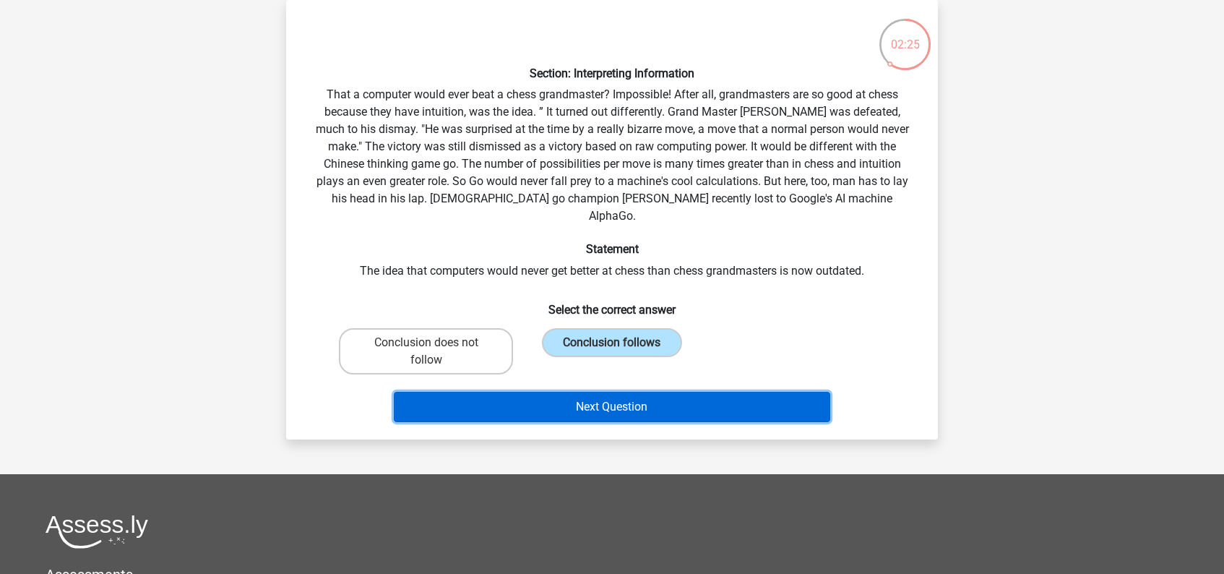
click at [659, 392] on button "Next Question" at bounding box center [612, 407] width 437 height 30
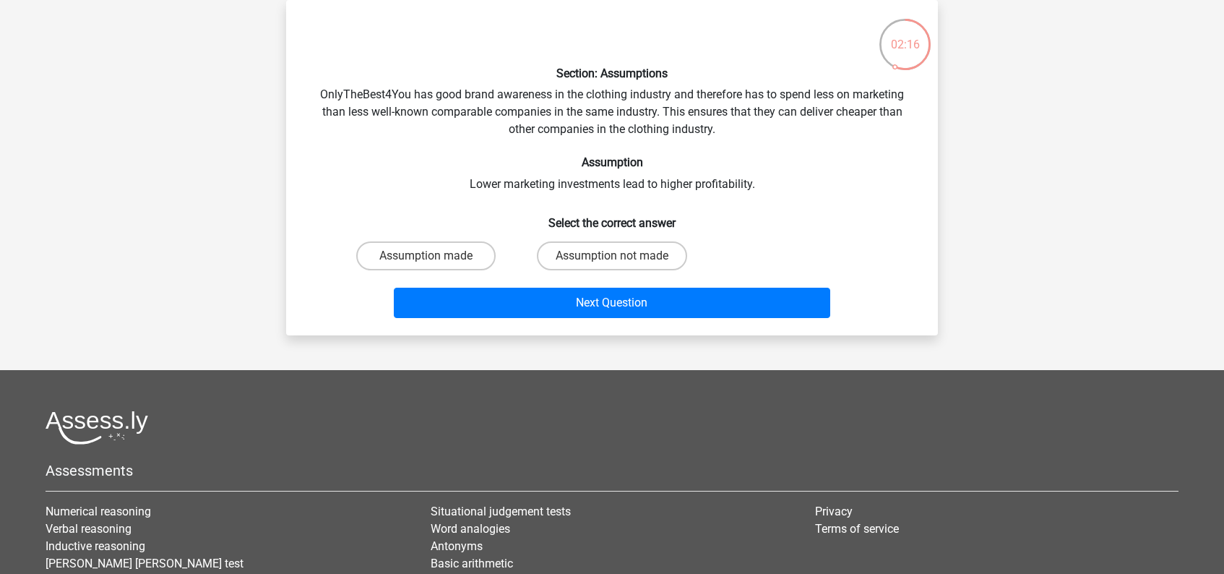
click at [620, 258] on input "Assumption not made" at bounding box center [616, 260] width 9 height 9
radio input "true"
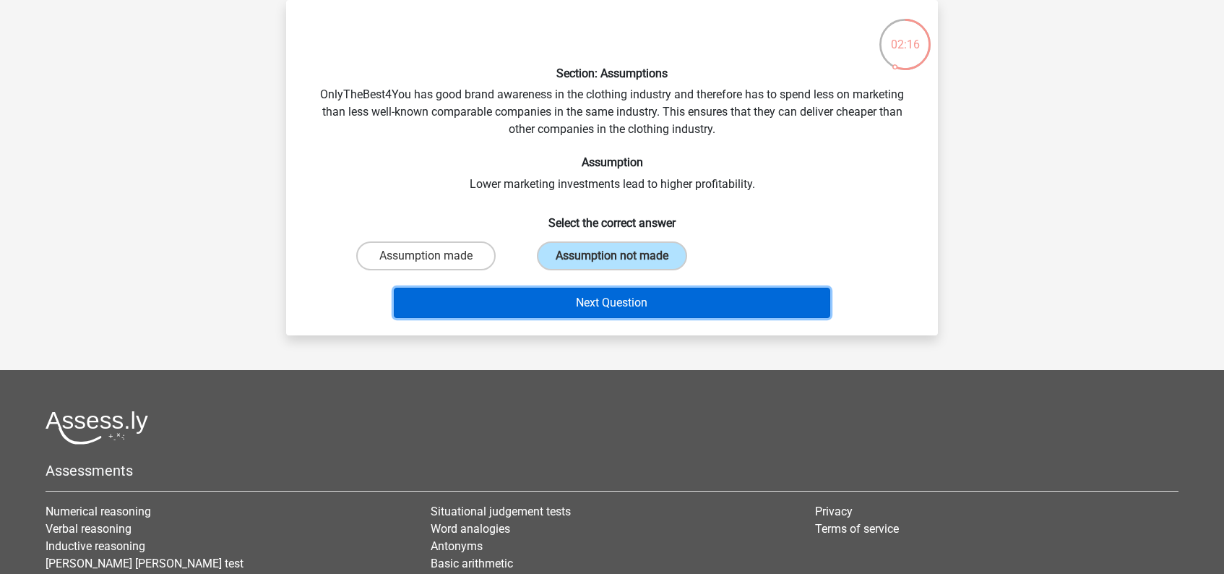
click at [622, 302] on button "Next Question" at bounding box center [612, 302] width 437 height 30
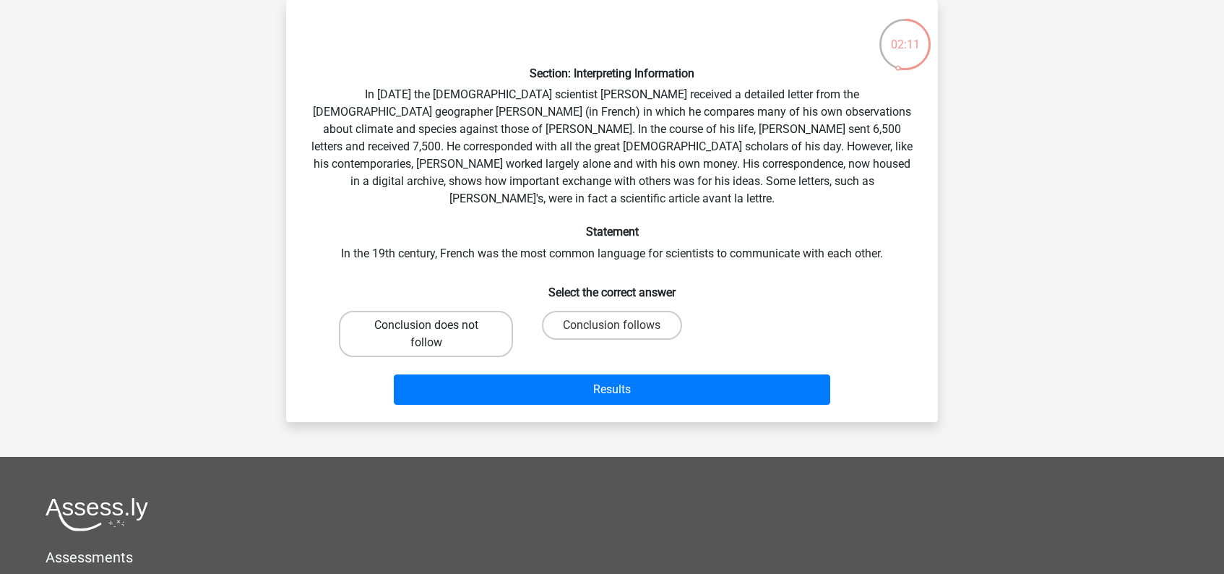
click at [446, 314] on label "Conclusion does not follow" at bounding box center [426, 334] width 174 height 46
click at [436, 325] on input "Conclusion does not follow" at bounding box center [430, 329] width 9 height 9
radio input "true"
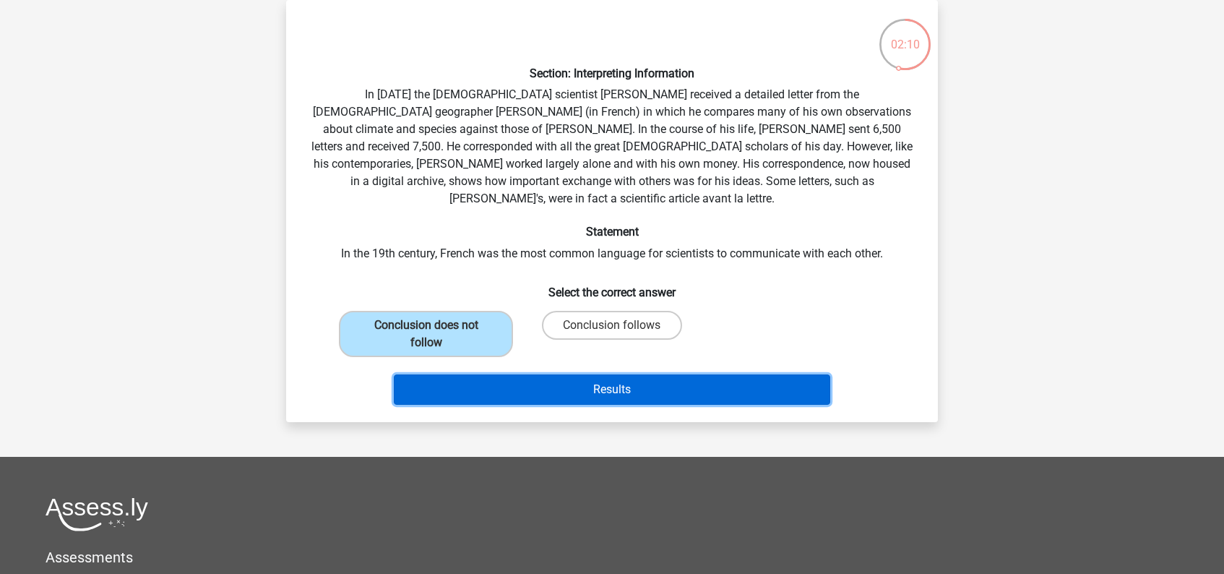
click at [602, 374] on button "Results" at bounding box center [612, 389] width 437 height 30
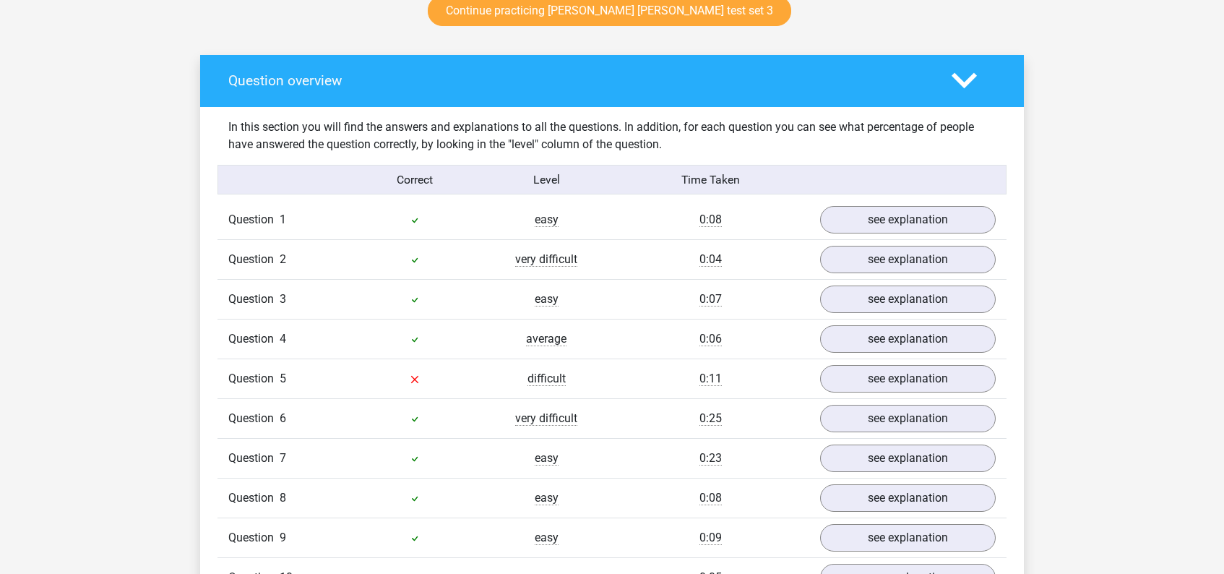
scroll to position [800, 0]
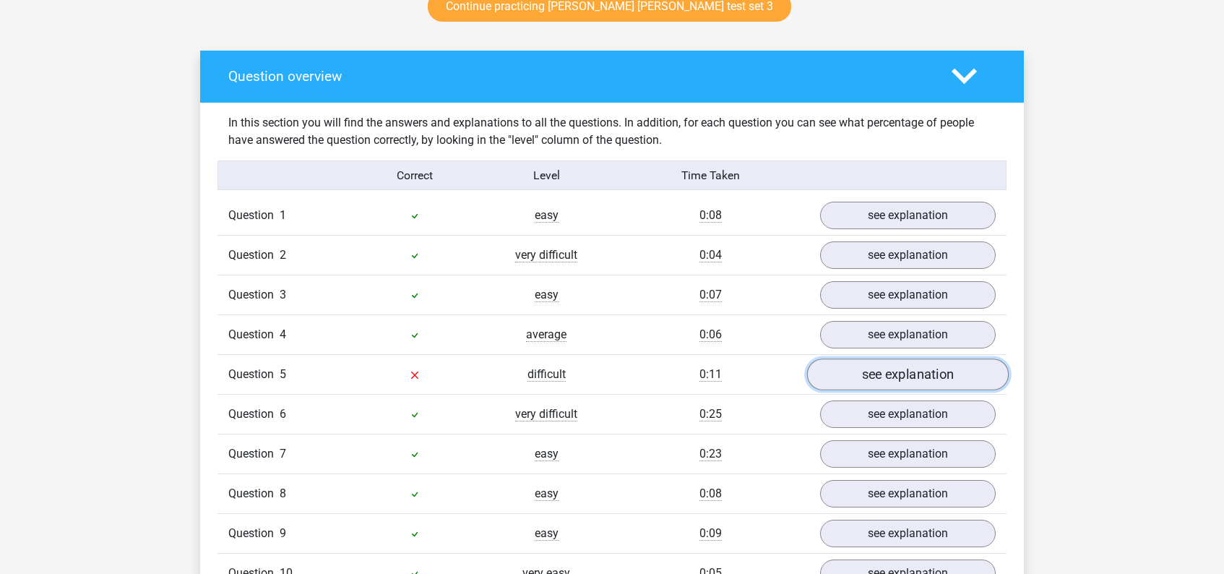
click at [846, 376] on link "see explanation" at bounding box center [908, 375] width 202 height 32
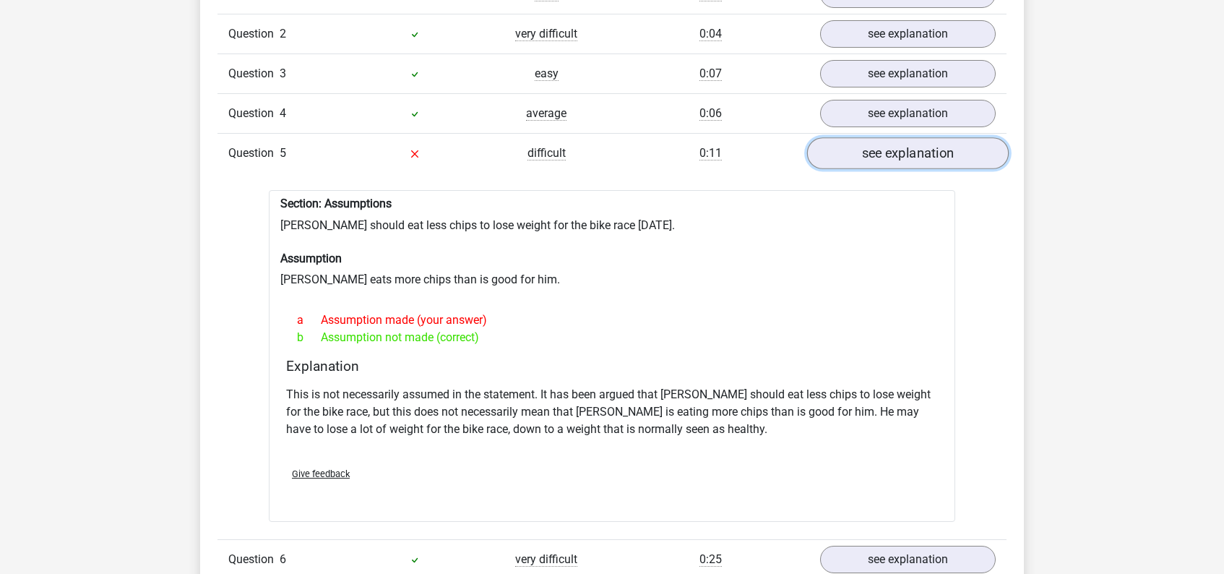
scroll to position [1024, 0]
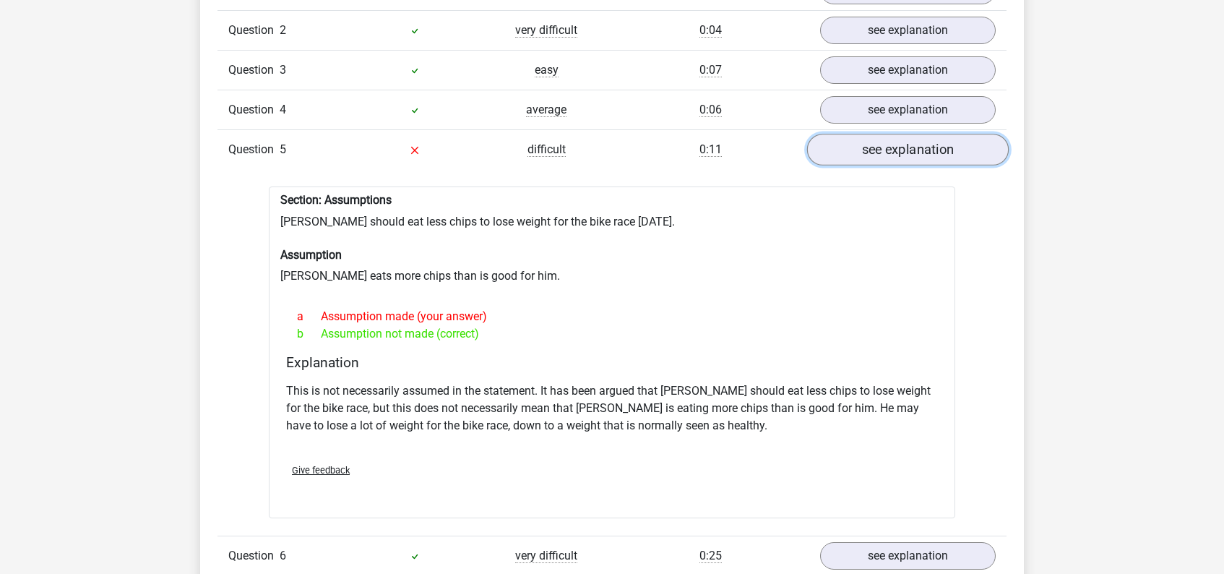
click at [938, 157] on link "see explanation" at bounding box center [908, 150] width 202 height 32
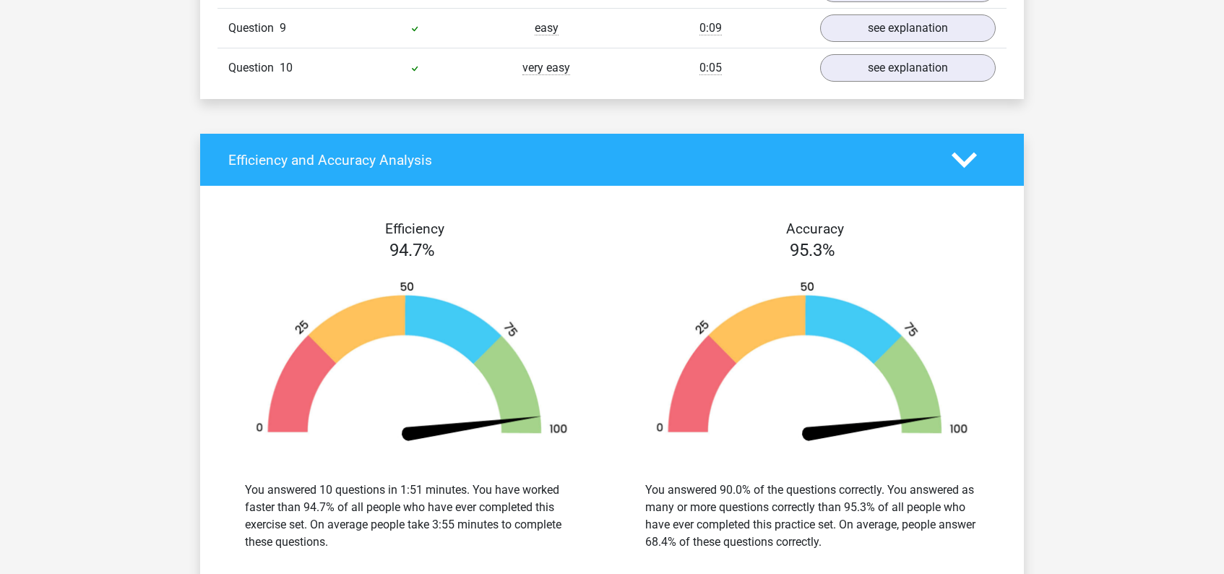
scroll to position [1315, 0]
